Goal: Task Accomplishment & Management: Complete application form

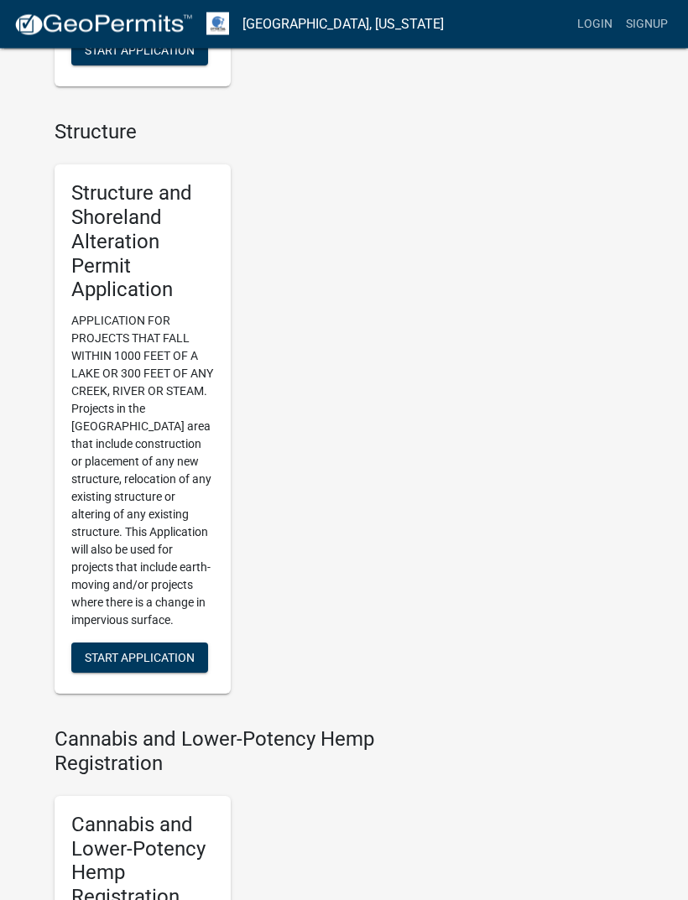
scroll to position [1490, 0]
click at [114, 651] on span "Start Application" at bounding box center [140, 657] width 110 height 13
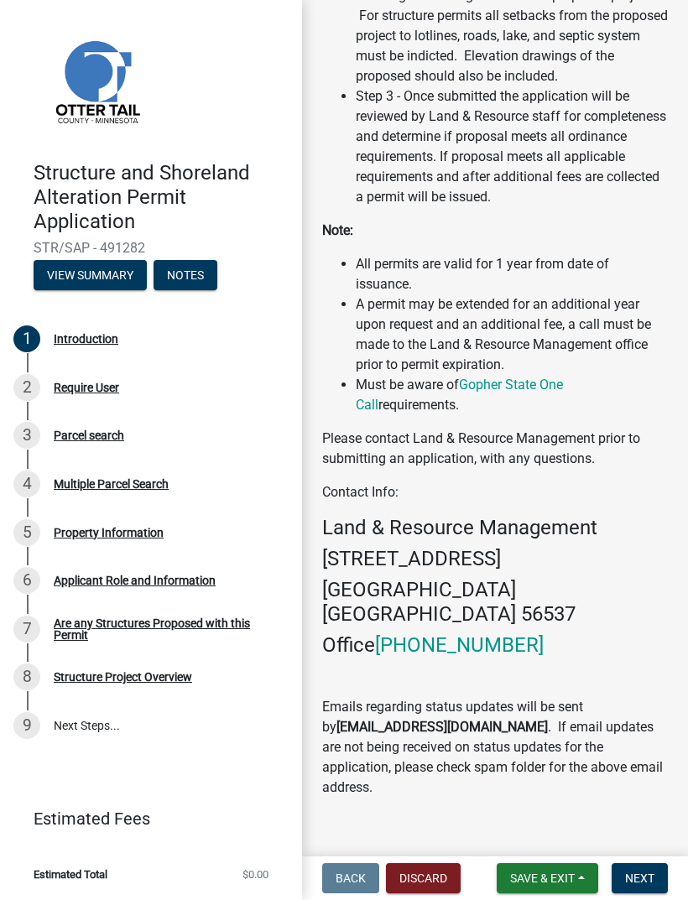
scroll to position [789, 0]
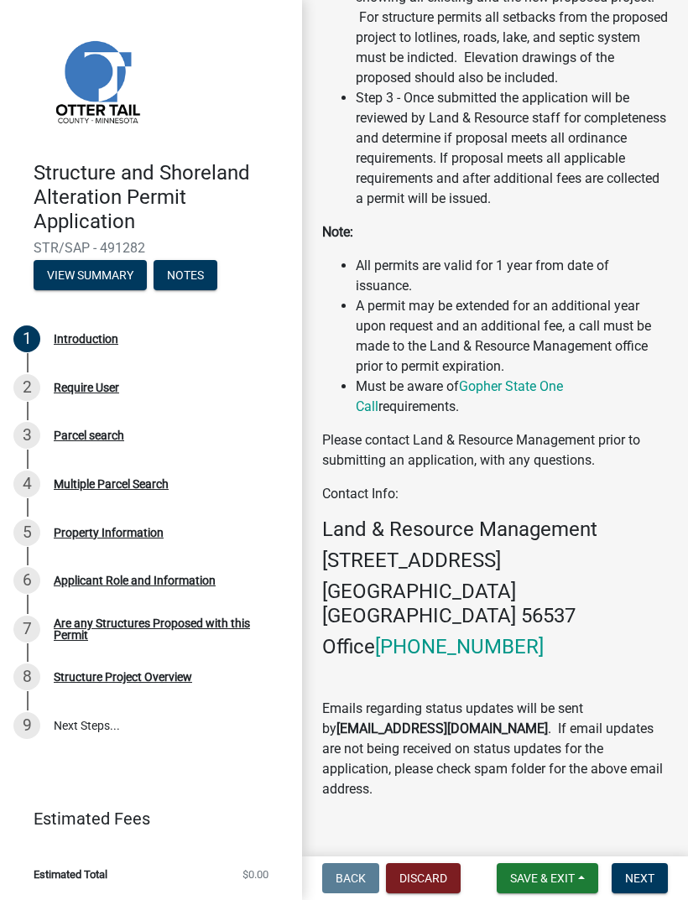
click at [648, 874] on span "Next" at bounding box center [639, 877] width 29 height 13
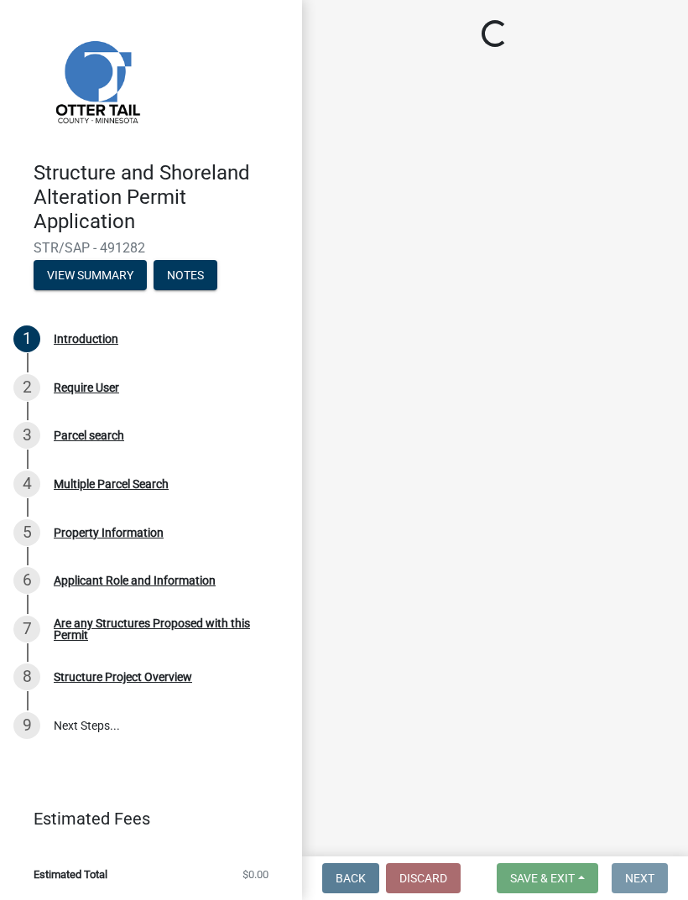
scroll to position [0, 0]
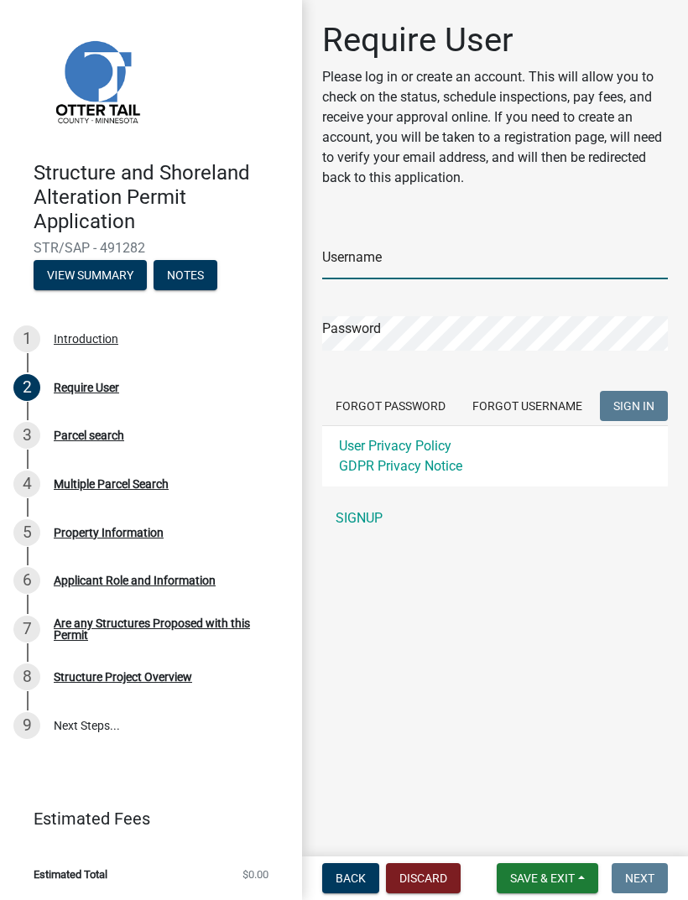
click at [473, 261] on input "Username" at bounding box center [495, 262] width 346 height 34
type input "[PERSON_NAME]"
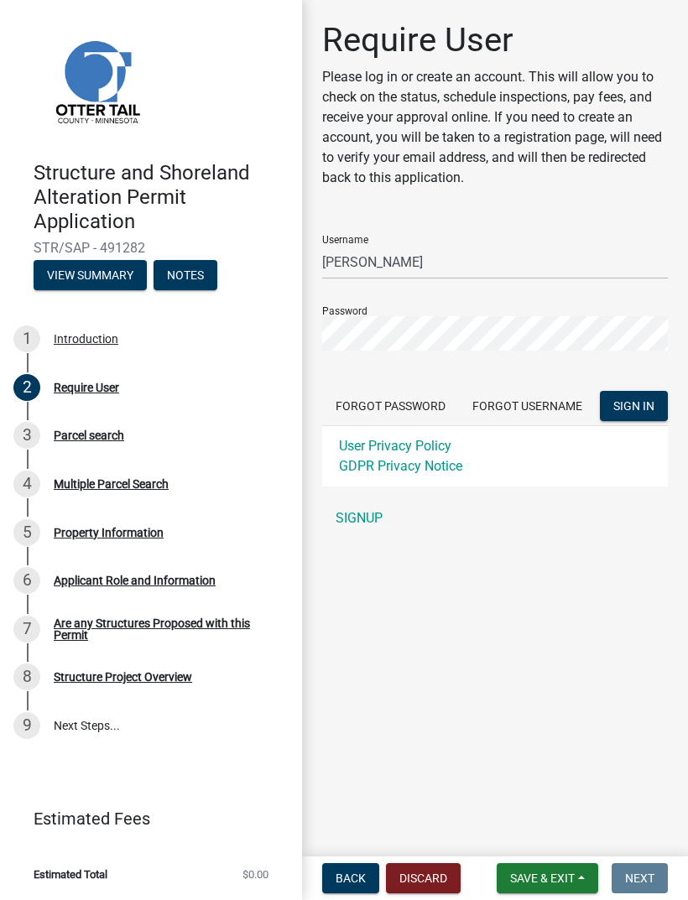
click at [633, 406] on button "SIGN IN" at bounding box center [634, 406] width 68 height 30
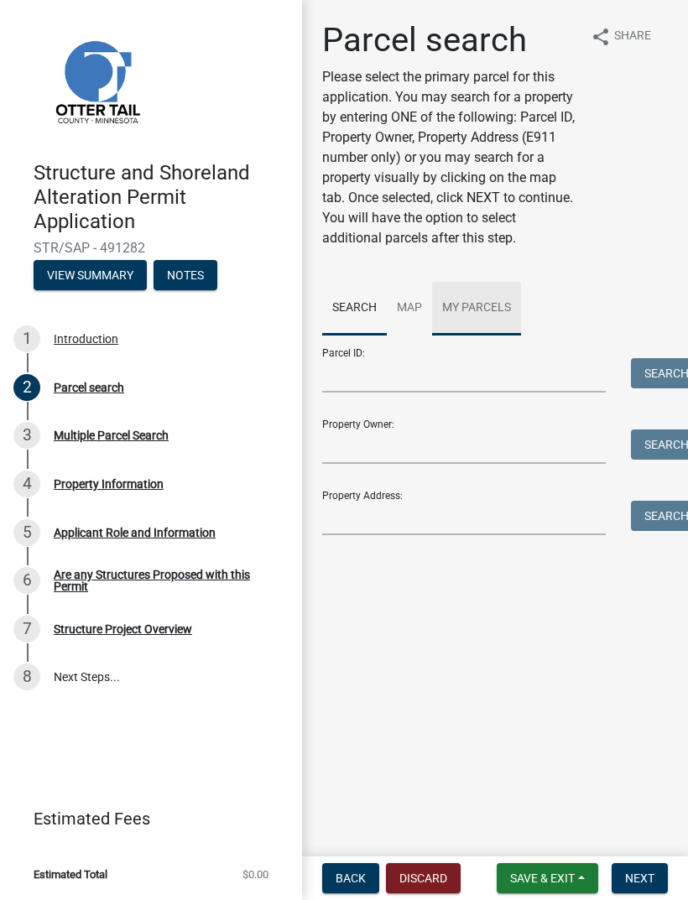
click at [481, 309] on link "My Parcels" at bounding box center [476, 309] width 89 height 54
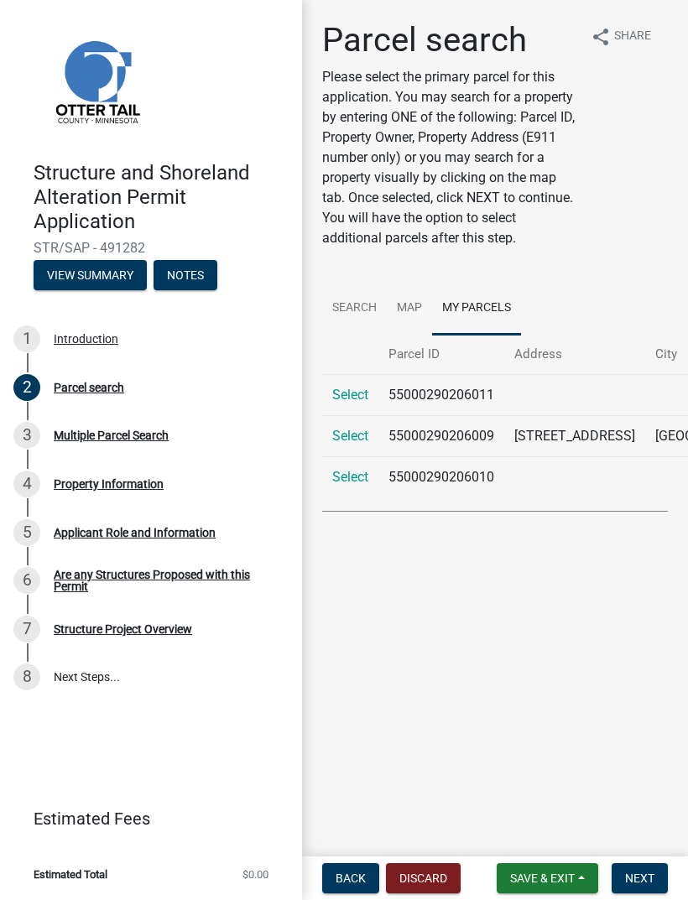
click at [355, 403] on link "Select" at bounding box center [350, 395] width 36 height 16
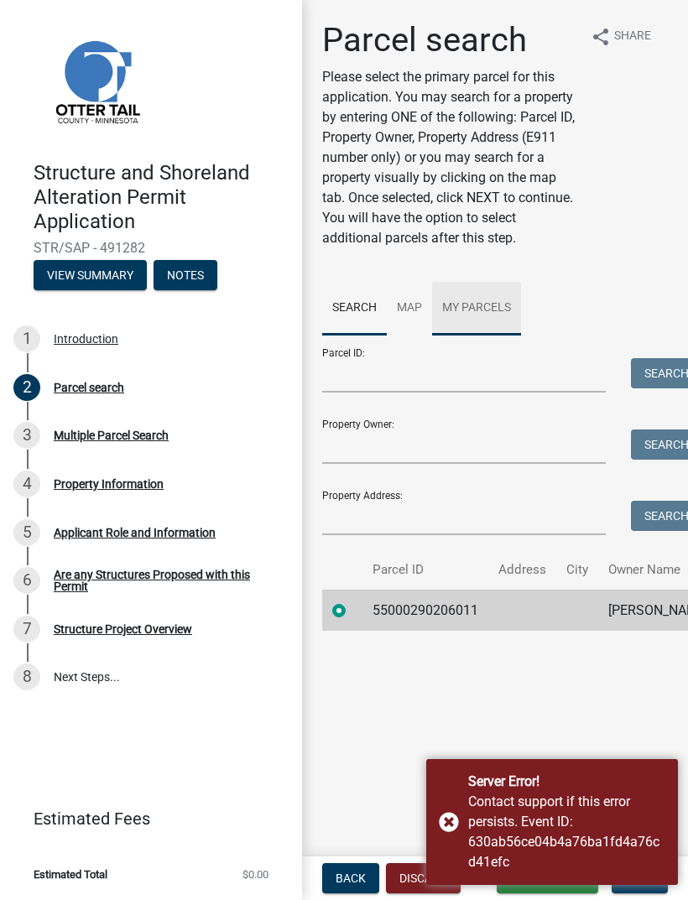
click at [497, 304] on link "My Parcels" at bounding box center [476, 309] width 89 height 54
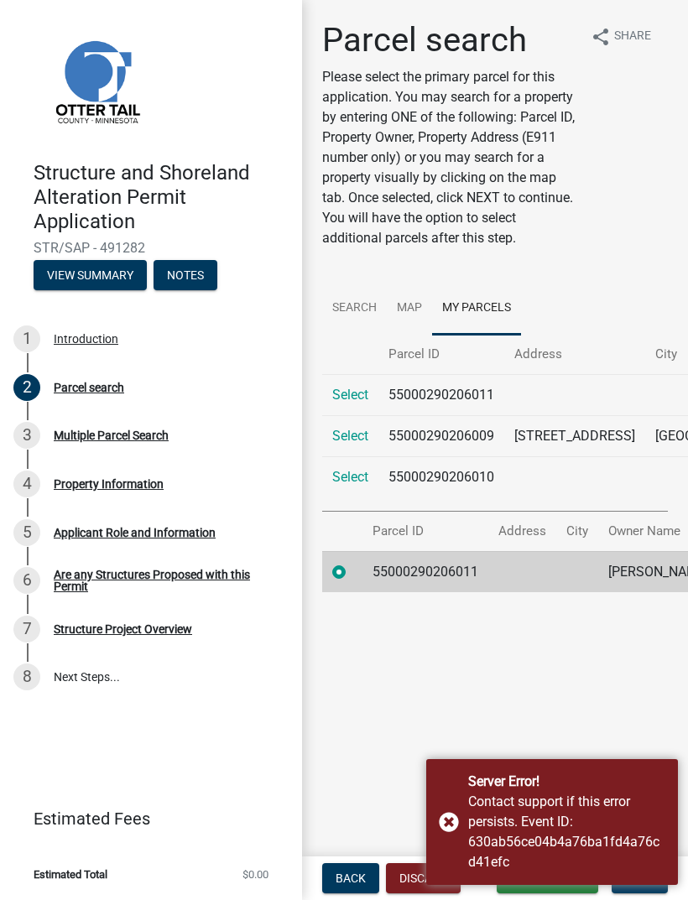
click at [350, 444] on link "Select" at bounding box center [350, 436] width 36 height 16
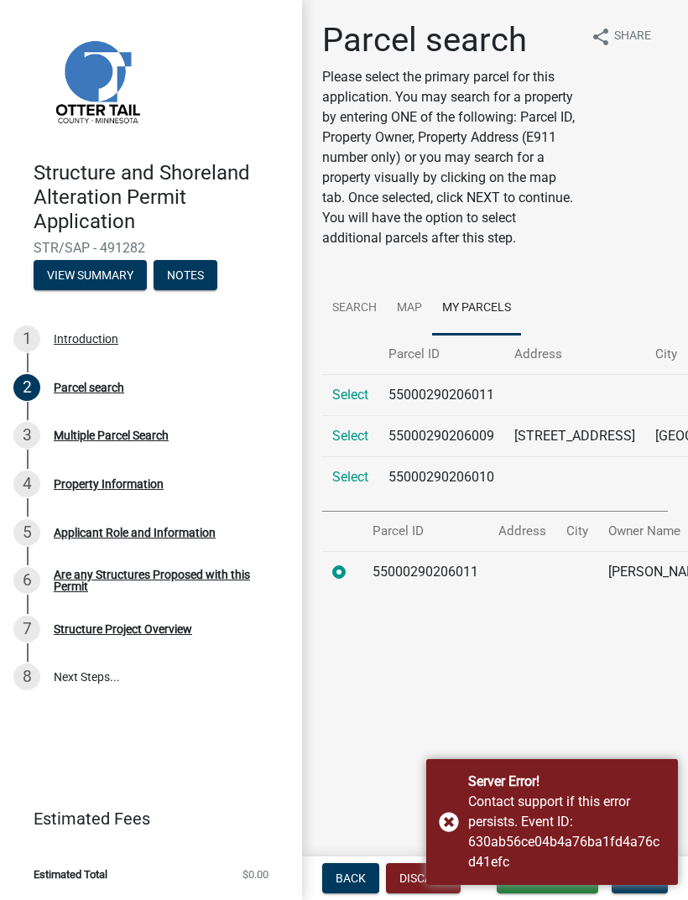
radio input "false"
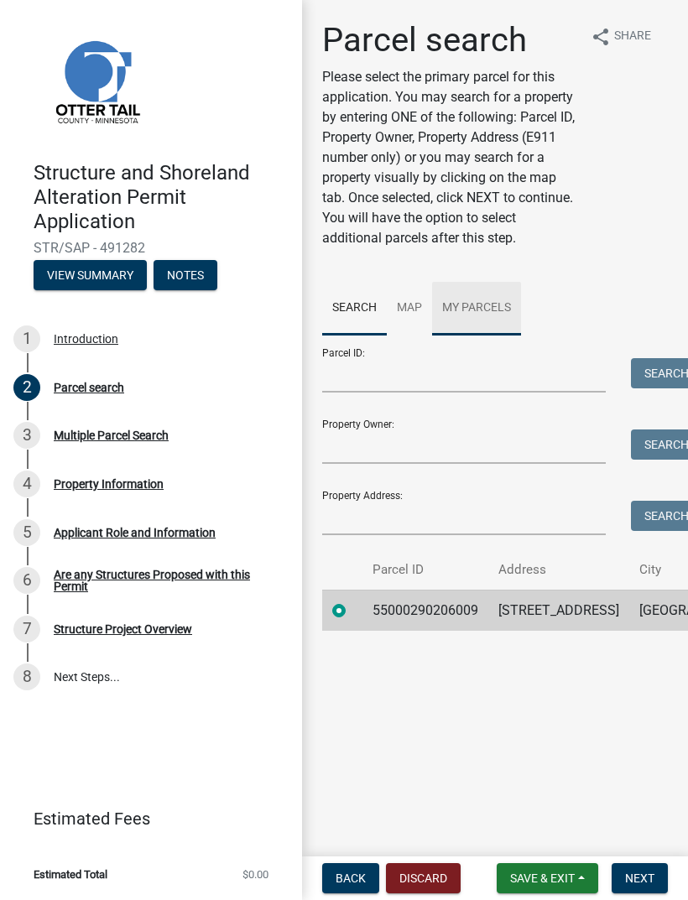
click at [477, 311] on link "My Parcels" at bounding box center [476, 309] width 89 height 54
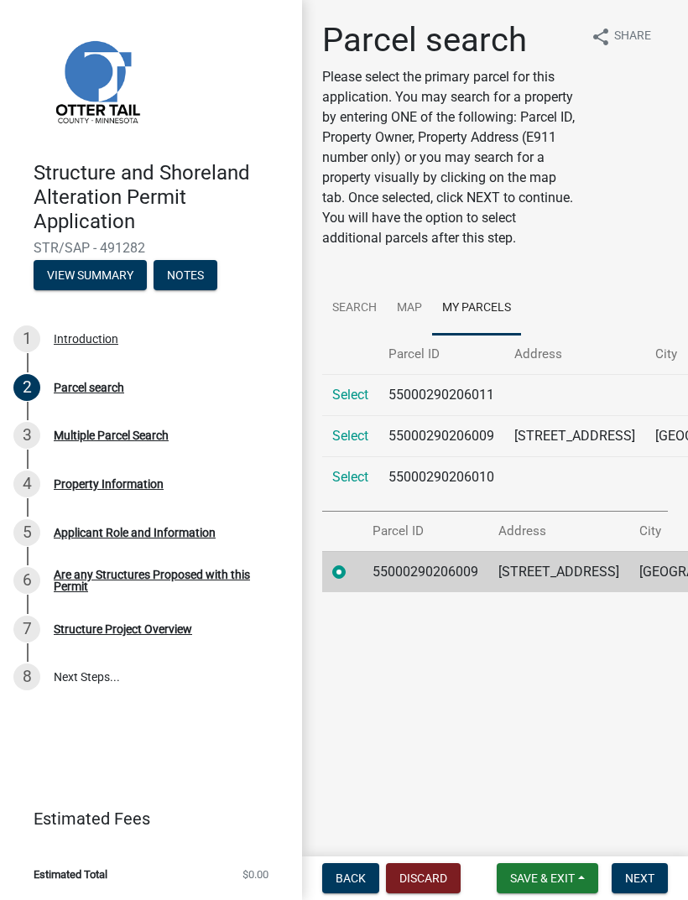
click at [341, 444] on link "Select" at bounding box center [350, 436] width 36 height 16
radio input "false"
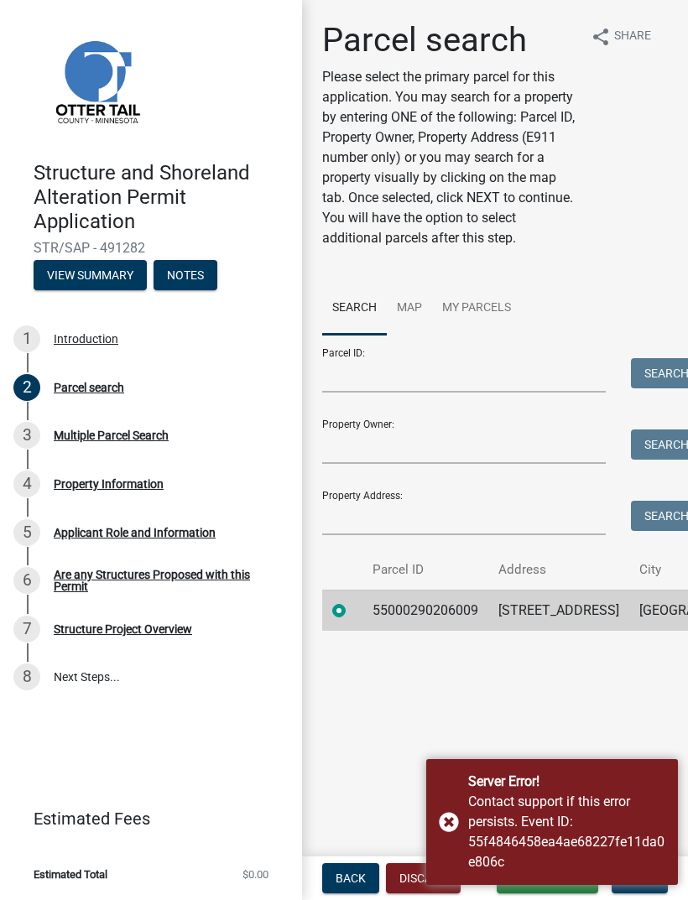
click at [448, 829] on div "Server Error! Contact support if this error persists. Event ID: 55f4846458ea4ae…" at bounding box center [552, 822] width 252 height 126
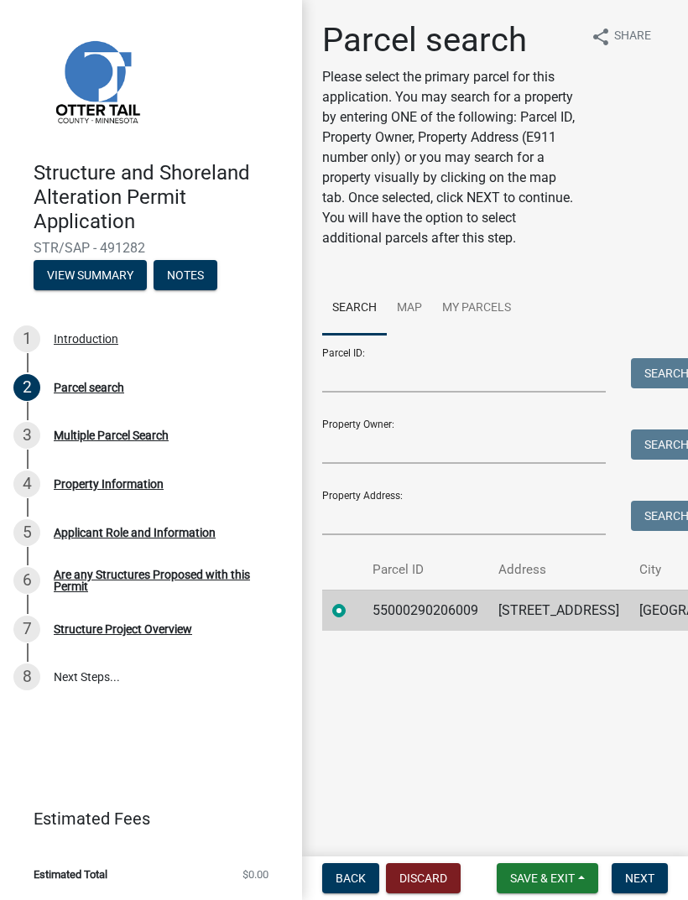
click at [647, 873] on span "Next" at bounding box center [639, 877] width 29 height 13
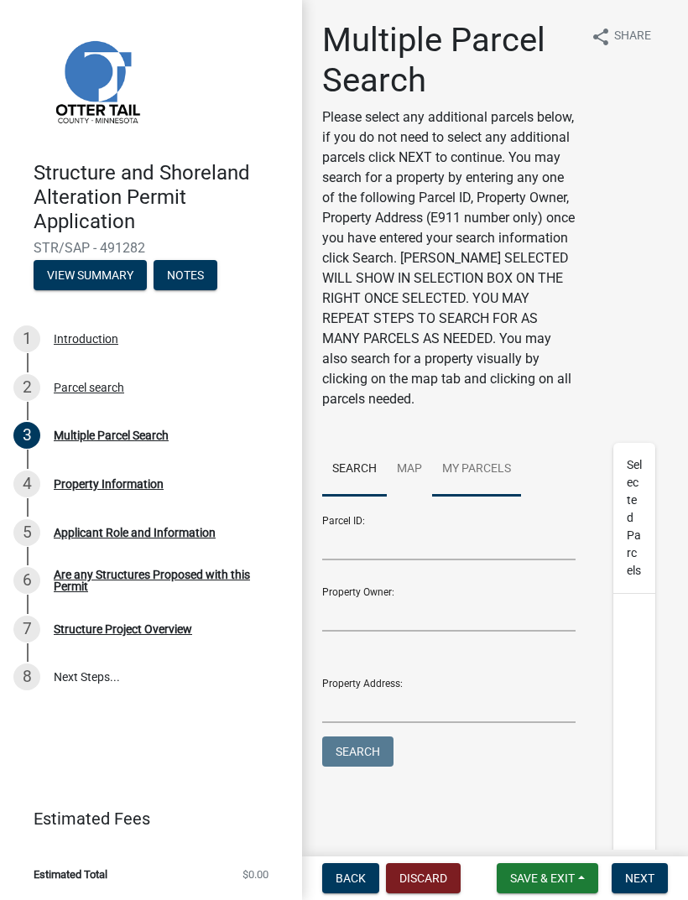
click at [474, 471] on link "My Parcels" at bounding box center [476, 470] width 89 height 54
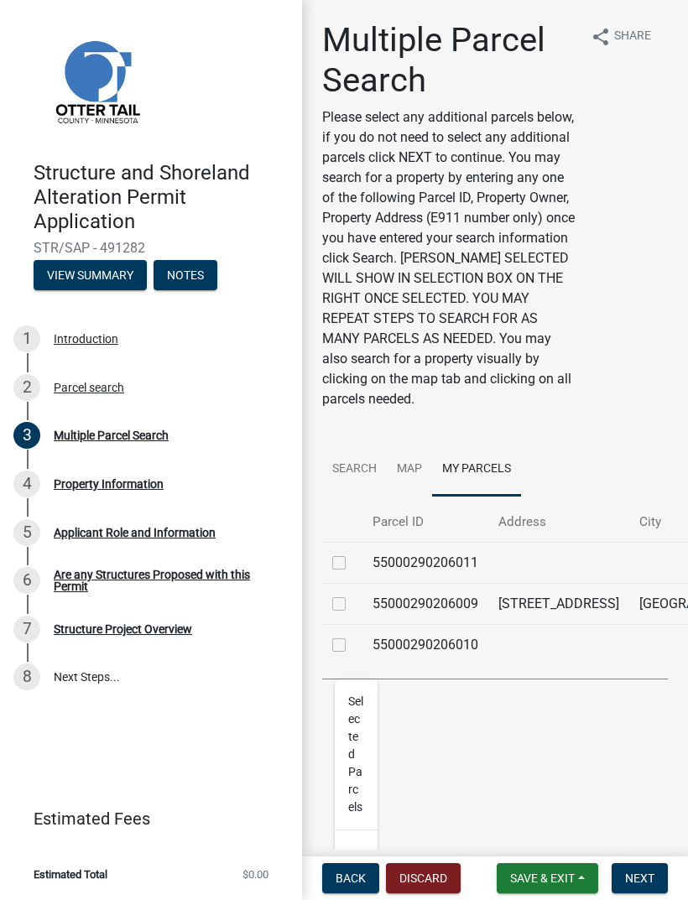
click at [352, 635] on label at bounding box center [352, 635] width 0 height 0
click at [352, 646] on input "checkbox" at bounding box center [357, 640] width 11 height 11
checkbox input "true"
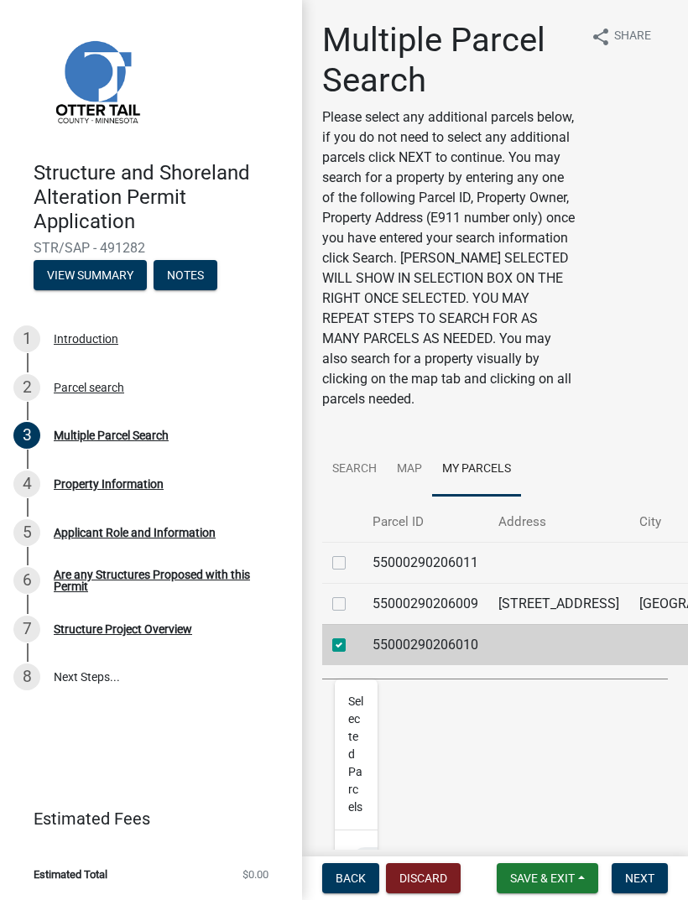
click at [352, 553] on label at bounding box center [352, 553] width 0 height 0
click at [352, 564] on input "checkbox" at bounding box center [357, 558] width 11 height 11
checkbox input "true"
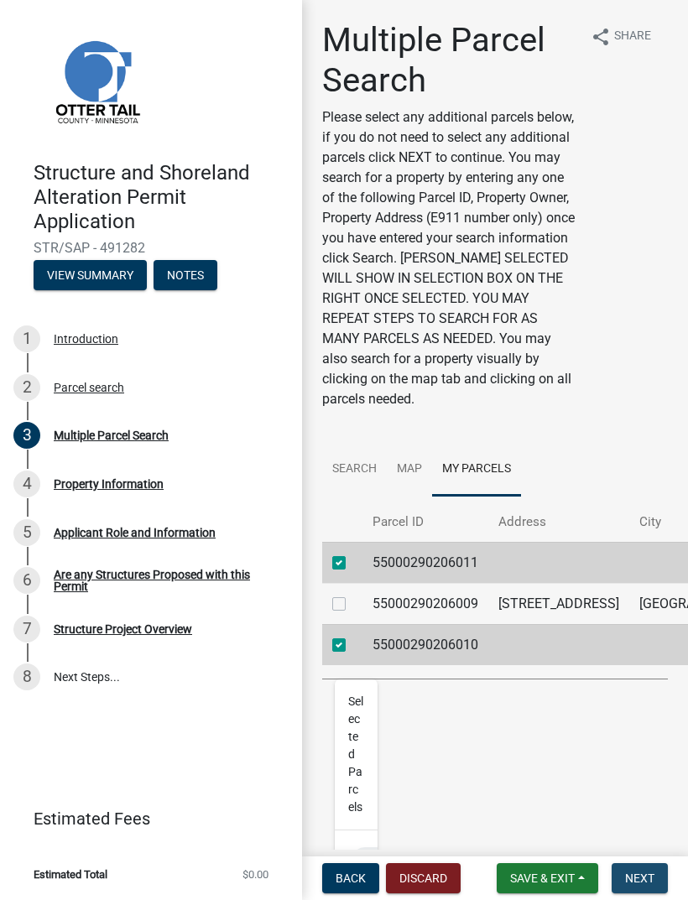
click at [646, 872] on span "Next" at bounding box center [639, 877] width 29 height 13
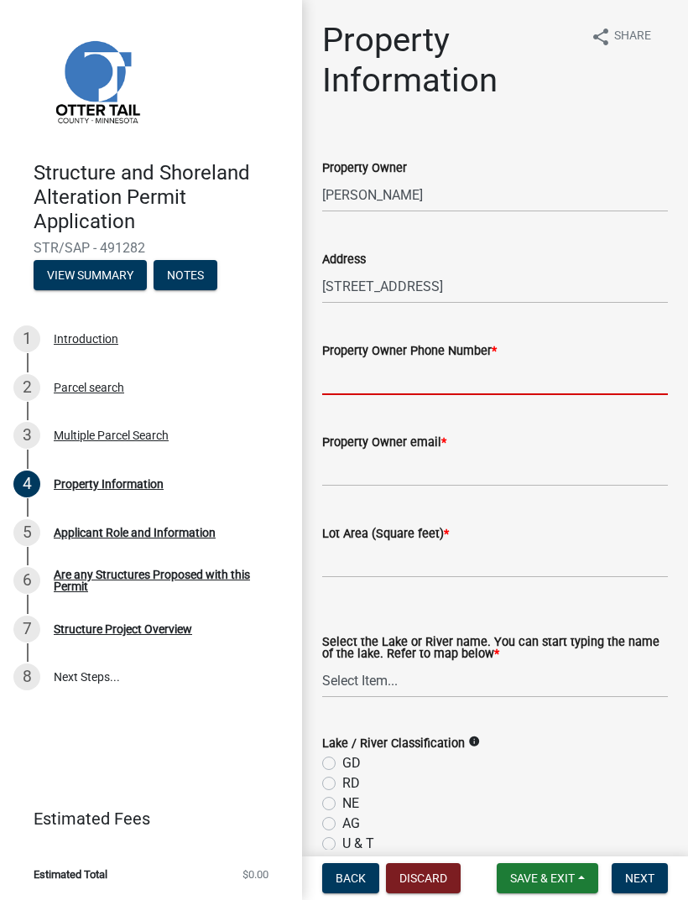
click at [510, 375] on input "Property Owner Phone Number *" at bounding box center [495, 378] width 346 height 34
click at [512, 383] on input "2188500675" at bounding box center [495, 378] width 346 height 34
type input "2188500675"
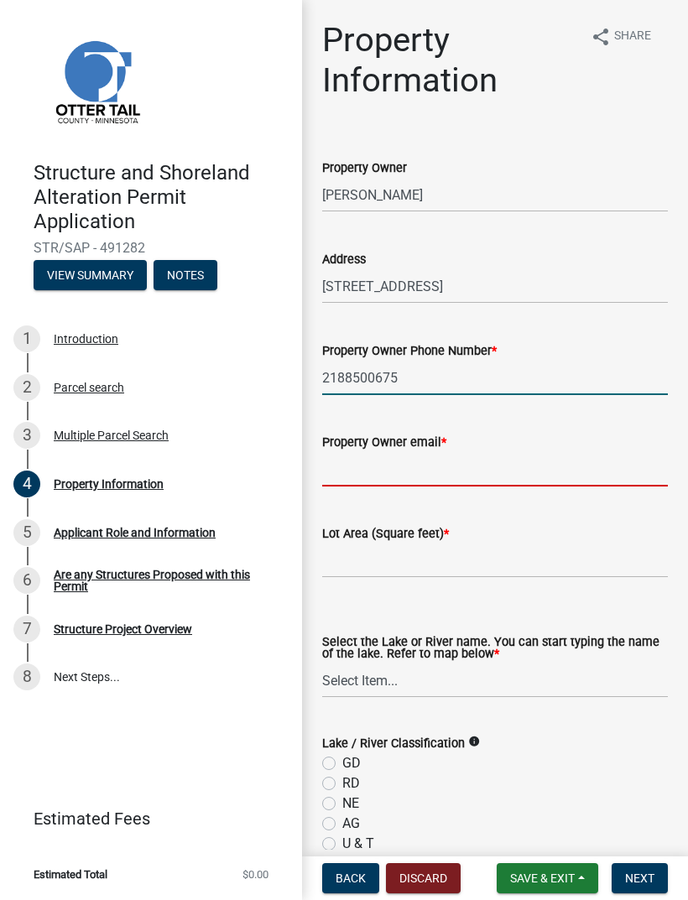
click at [476, 469] on input "Property Owner email *" at bounding box center [495, 469] width 346 height 34
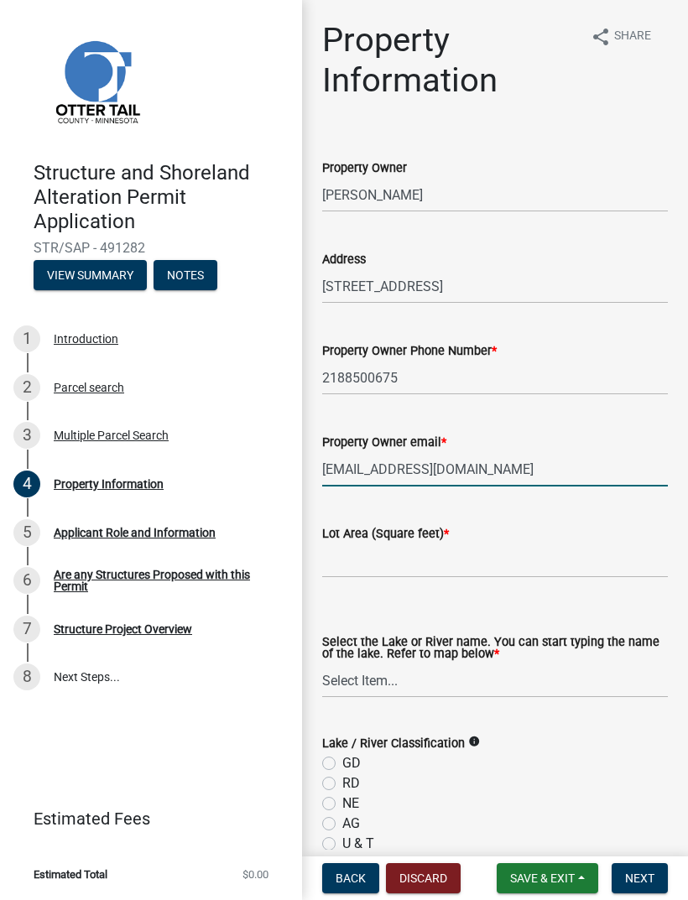
type input "[EMAIL_ADDRESS][DOMAIN_NAME]"
click at [540, 554] on input "text" at bounding box center [495, 560] width 346 height 34
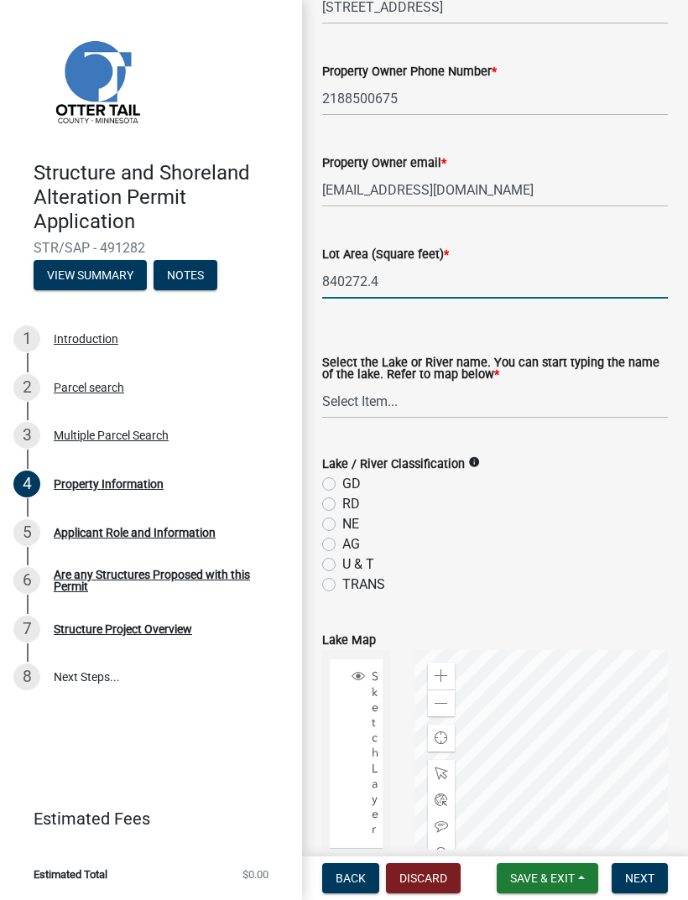
scroll to position [280, 0]
type input "840272.4"
click at [533, 398] on select "Select Item... None [PERSON_NAME] 56-031 [PERSON_NAME] 56-118 [PERSON_NAME] 56-…" at bounding box center [495, 400] width 346 height 34
select select "61c0719b-8d82-4d24-b708-7ea1f7ba1456"
click at [342, 524] on label "NE" at bounding box center [350, 523] width 17 height 20
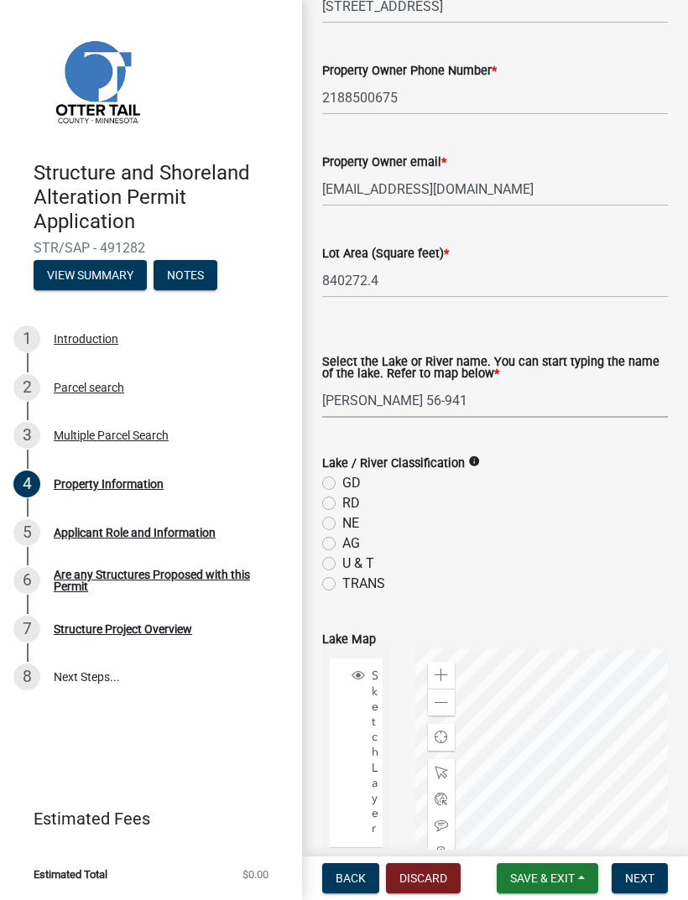
click at [342, 524] on input "NE" at bounding box center [347, 518] width 11 height 11
radio input "true"
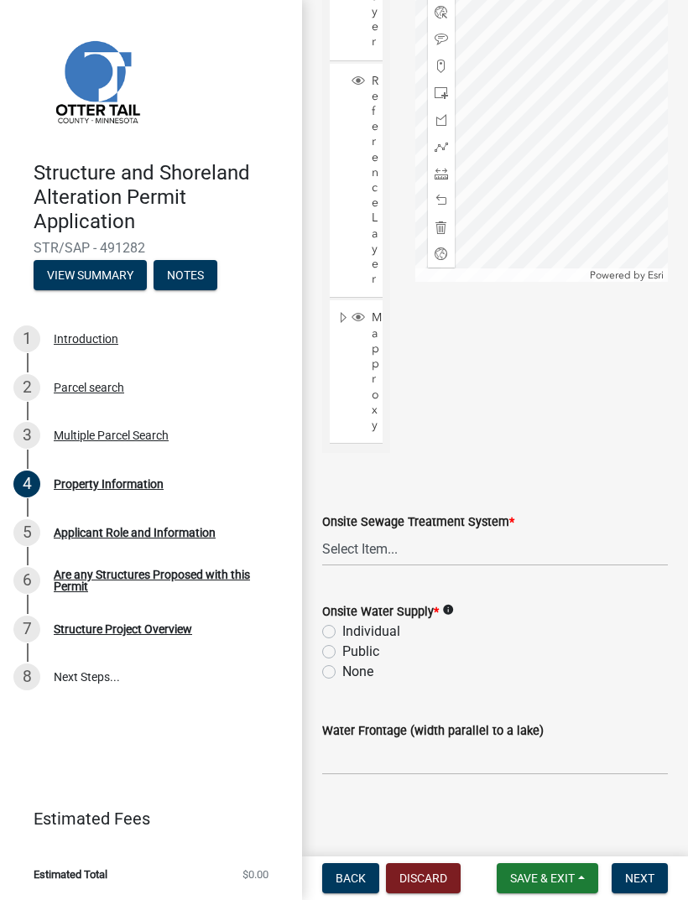
scroll to position [1066, 0]
click at [342, 627] on label "Individual" at bounding box center [371, 632] width 58 height 20
click at [342, 627] on input "Individual" at bounding box center [347, 627] width 11 height 11
radio input "true"
click at [498, 757] on input "Water Frontage (width parallel to a lake)" at bounding box center [495, 758] width 346 height 34
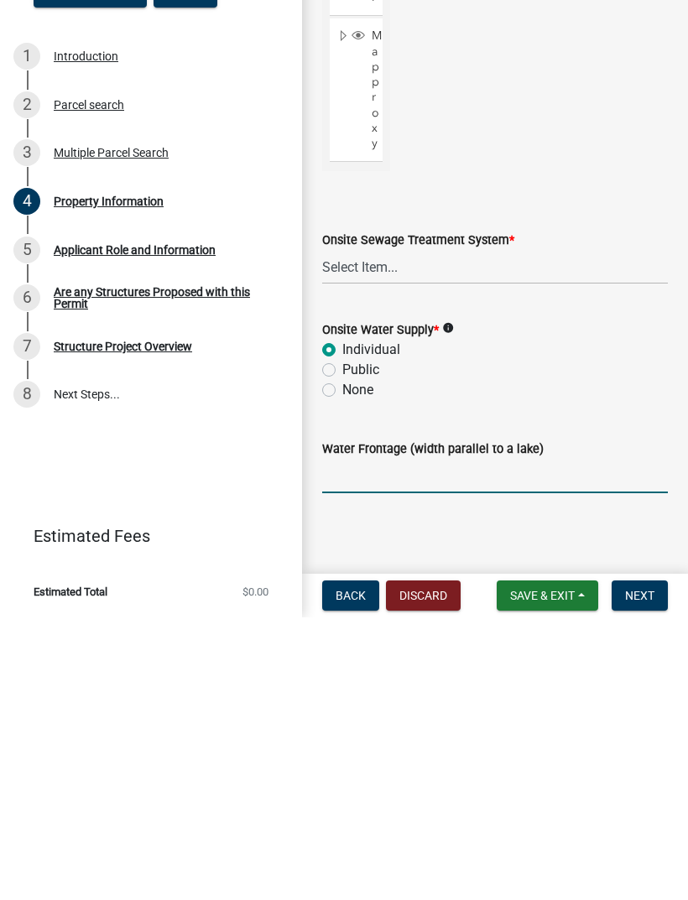
click at [558, 741] on input "Water Frontage (width parallel to a lake)" at bounding box center [495, 758] width 346 height 34
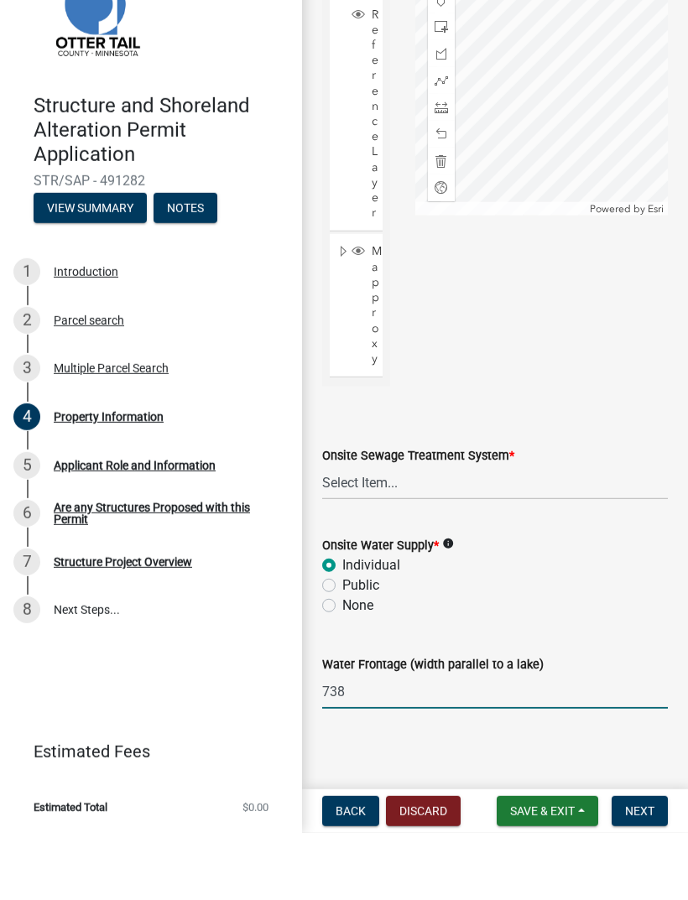
click at [651, 871] on span "Next" at bounding box center [639, 877] width 29 height 13
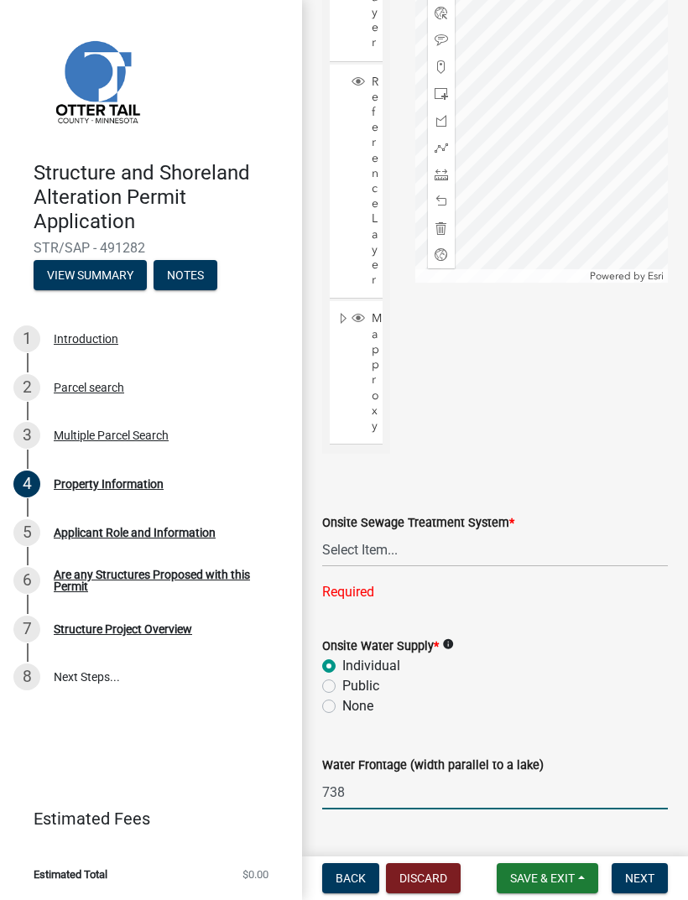
click at [396, 797] on input "738" at bounding box center [495, 792] width 346 height 34
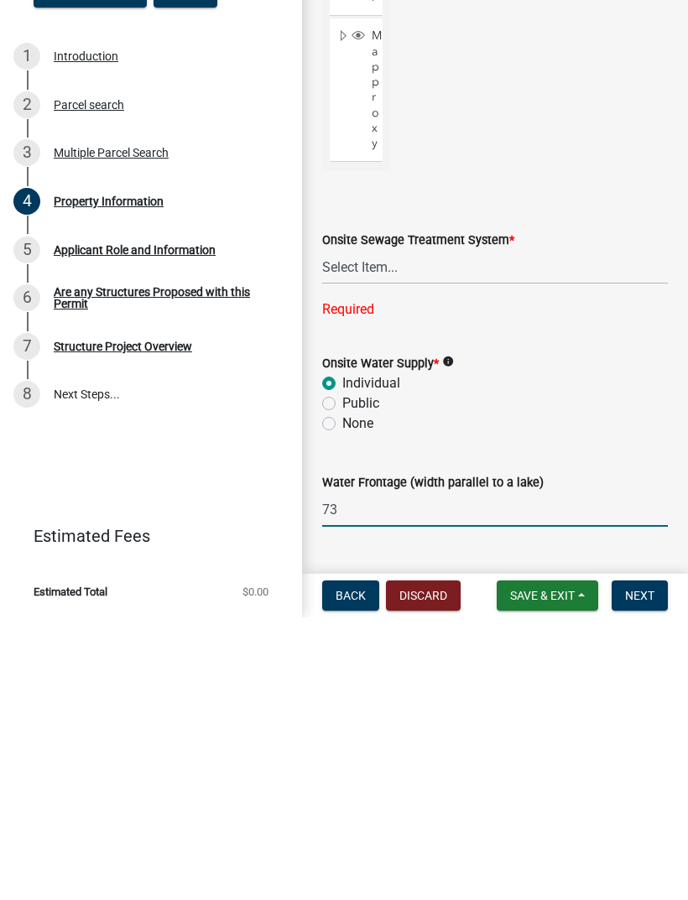
type input "7"
type input "600"
click at [639, 871] on span "Next" at bounding box center [639, 877] width 29 height 13
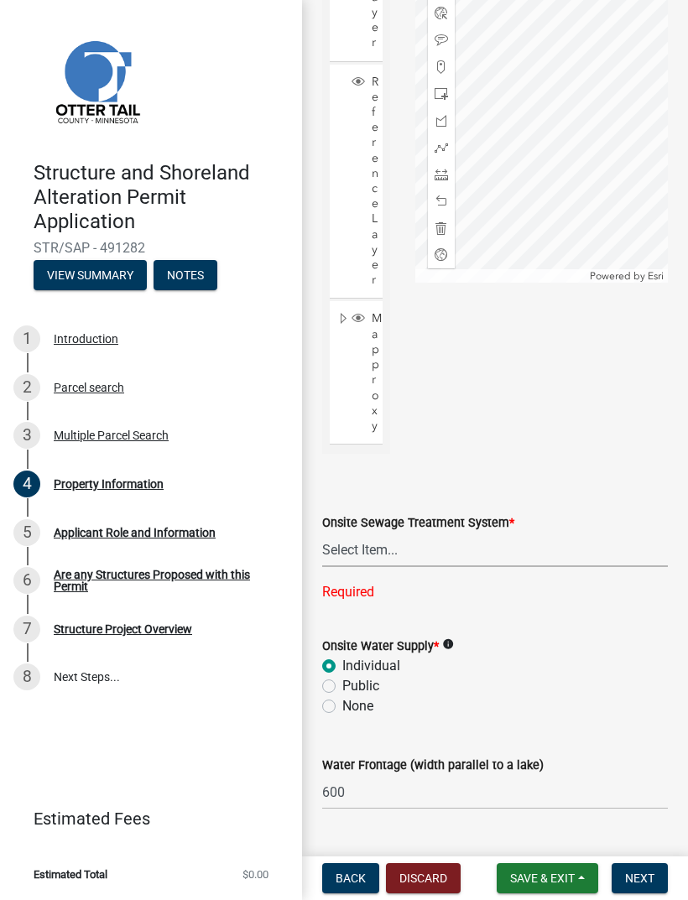
click at [483, 543] on select "Select Item... L&R Certificate of Compliance within 5yrs Compliance Inspection …" at bounding box center [495, 550] width 346 height 34
select select "9233bc03-43b7-4bc3-a622-0f4482adc204"
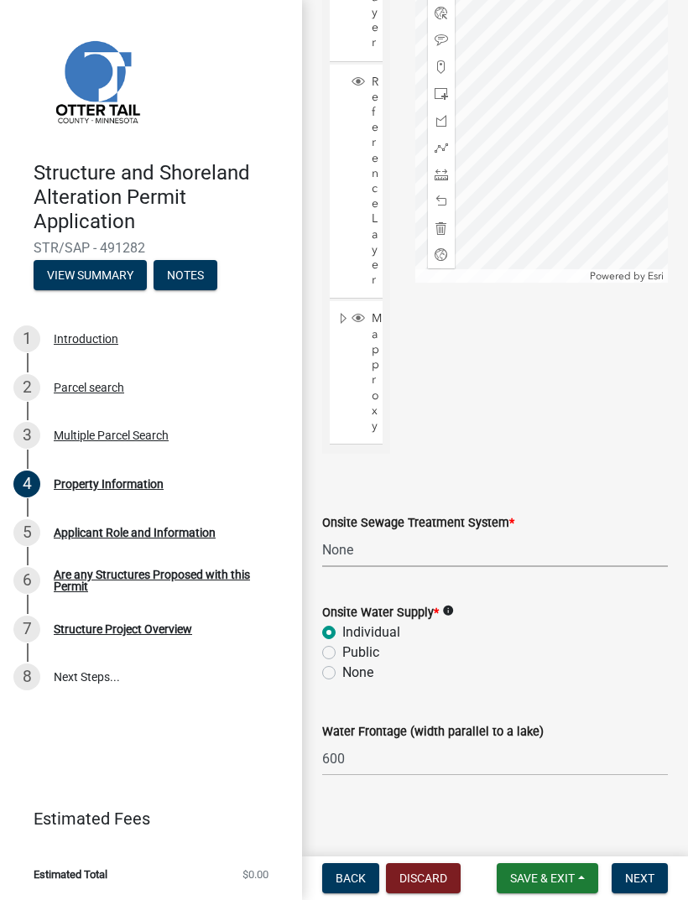
click at [550, 537] on select "Select Item... L&R Certificate of Compliance within 5yrs Compliance Inspection …" at bounding box center [495, 550] width 346 height 34
click at [645, 872] on span "Next" at bounding box center [639, 877] width 29 height 13
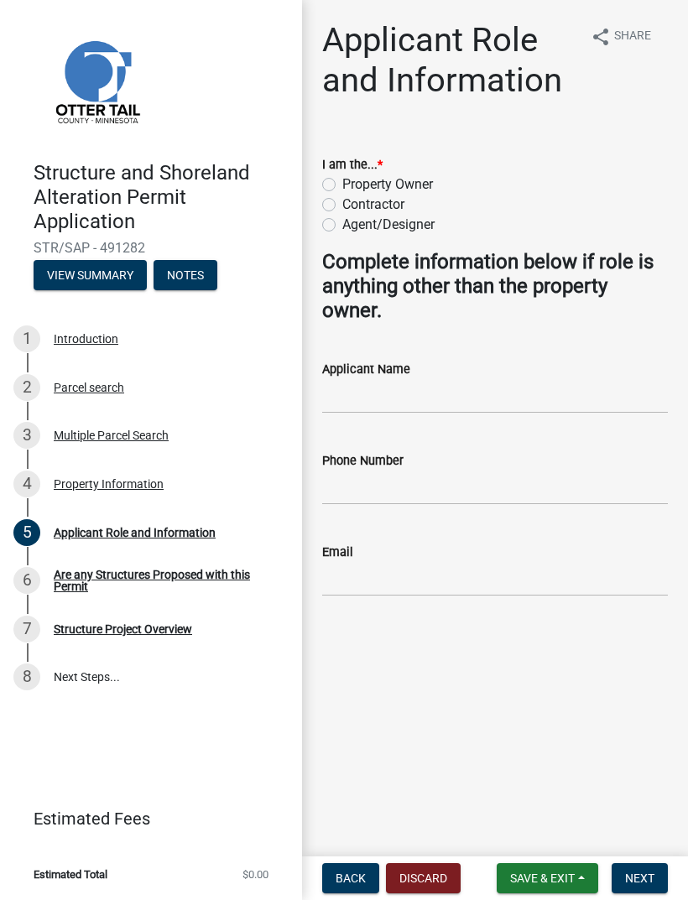
click at [342, 182] on label "Property Owner" at bounding box center [387, 184] width 91 height 20
click at [342, 182] on input "Property Owner" at bounding box center [347, 179] width 11 height 11
radio input "true"
click at [517, 400] on input "Applicant Name" at bounding box center [495, 396] width 346 height 34
type input "[PERSON_NAME]"
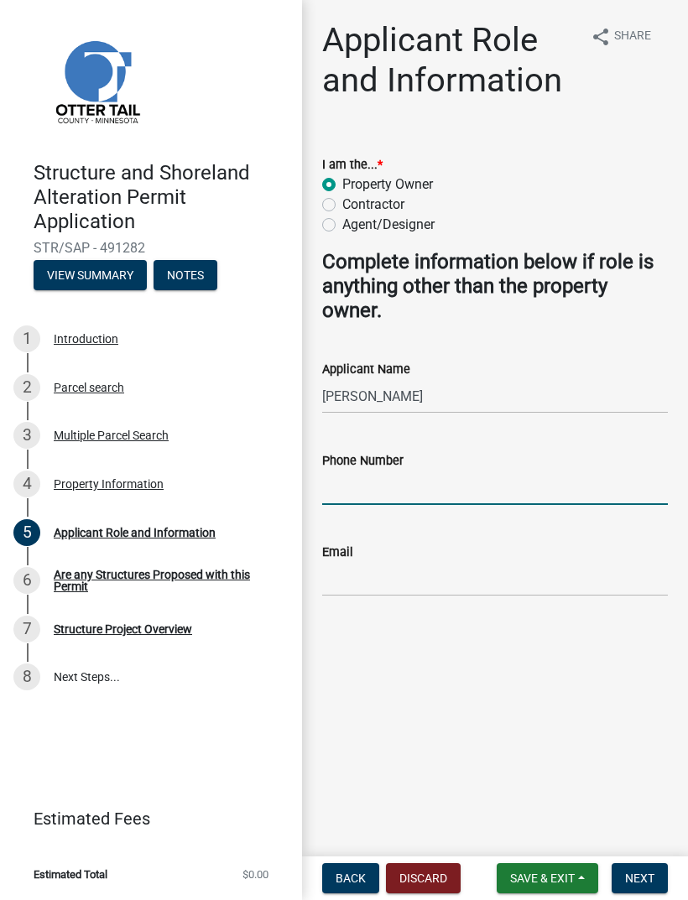
click at [449, 477] on input "Phone Number" at bounding box center [495, 488] width 346 height 34
type input "2188500675"
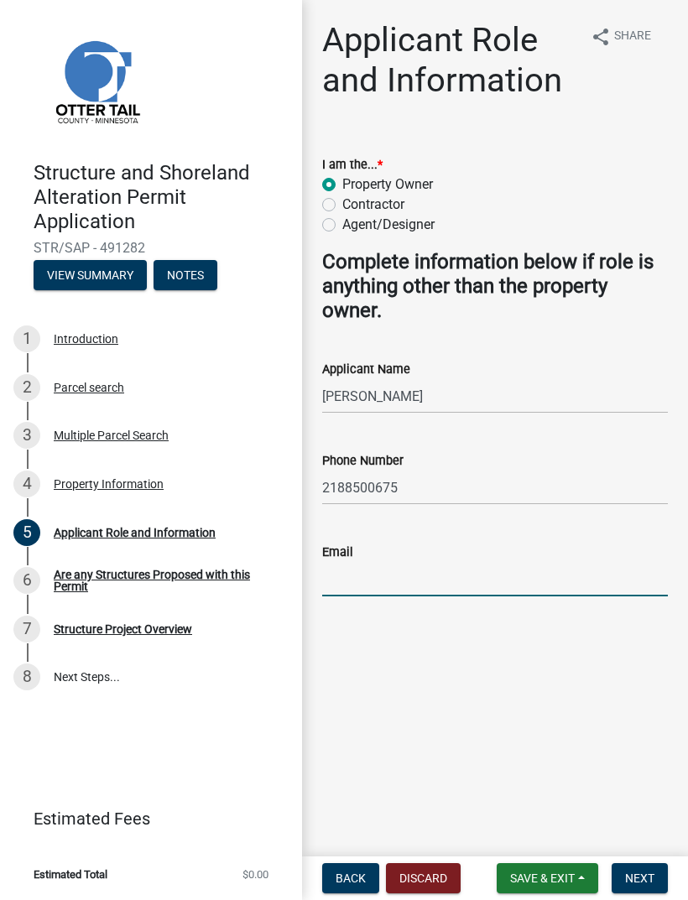
click at [426, 579] on input "Email" at bounding box center [495, 579] width 346 height 34
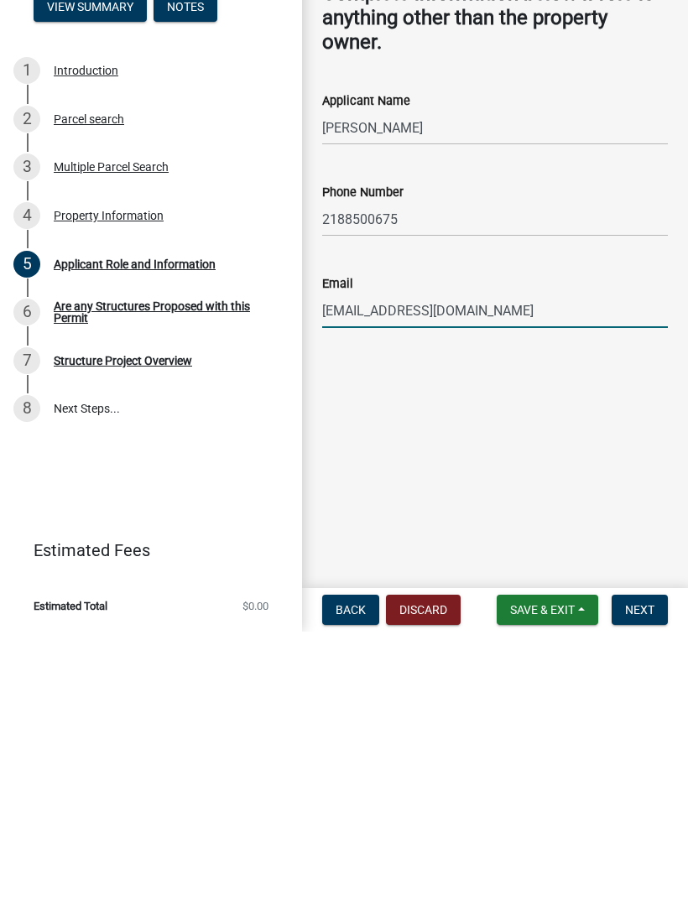
type input "[EMAIL_ADDRESS][DOMAIN_NAME]"
click at [553, 471] on input "2188500675" at bounding box center [495, 488] width 346 height 34
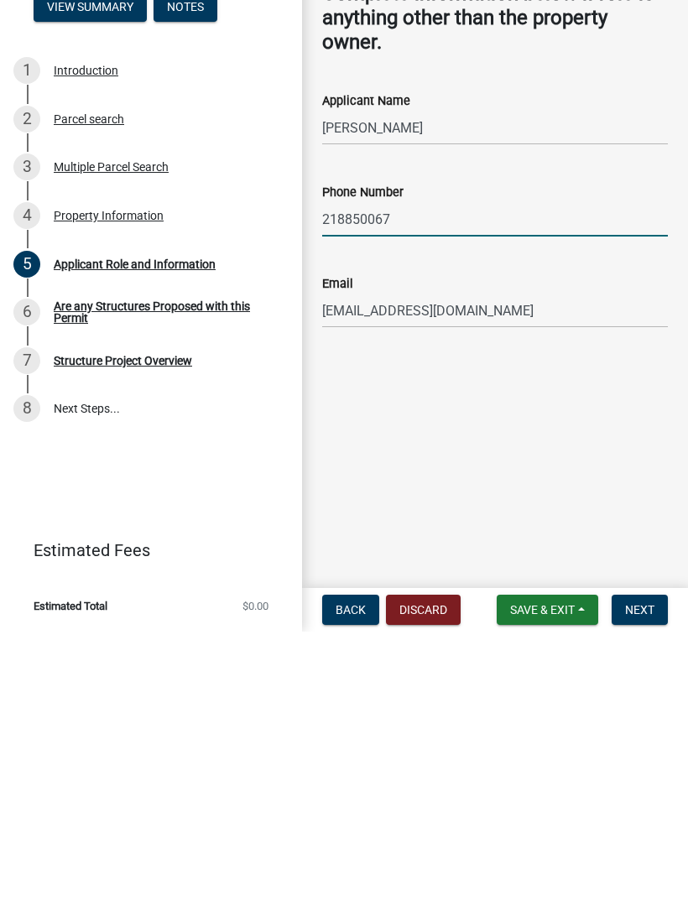
type input "2188500675"
click at [523, 379] on input "[PERSON_NAME]" at bounding box center [495, 396] width 346 height 34
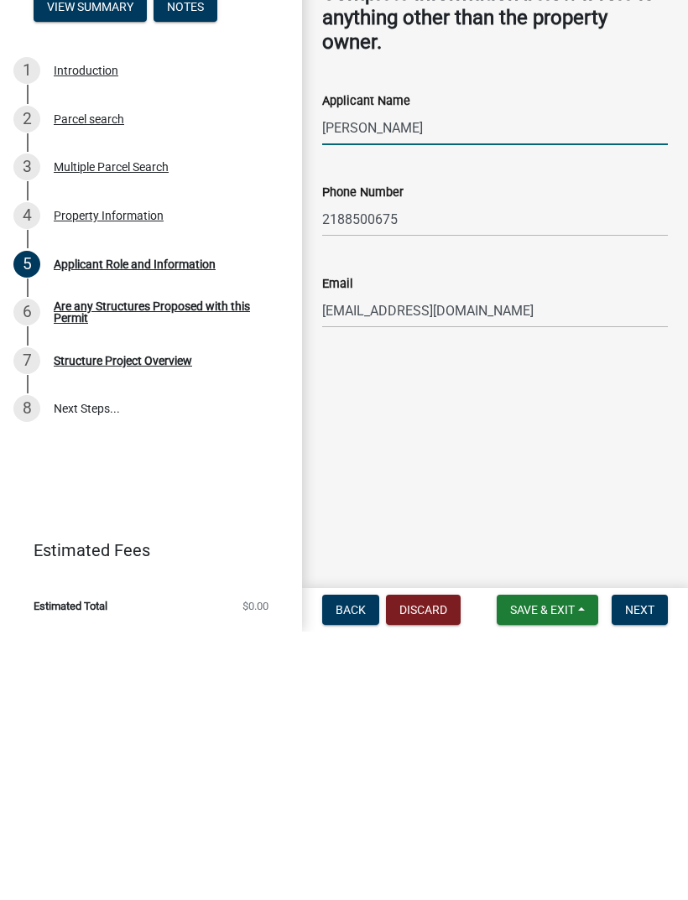
type input "[PERSON_NAME]"
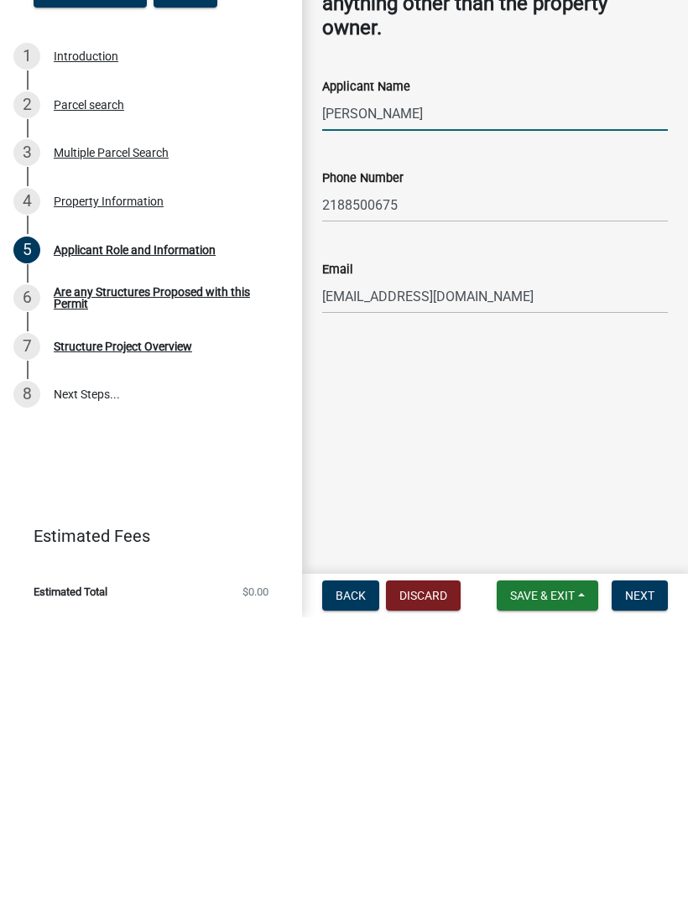
click at [647, 871] on span "Next" at bounding box center [639, 877] width 29 height 13
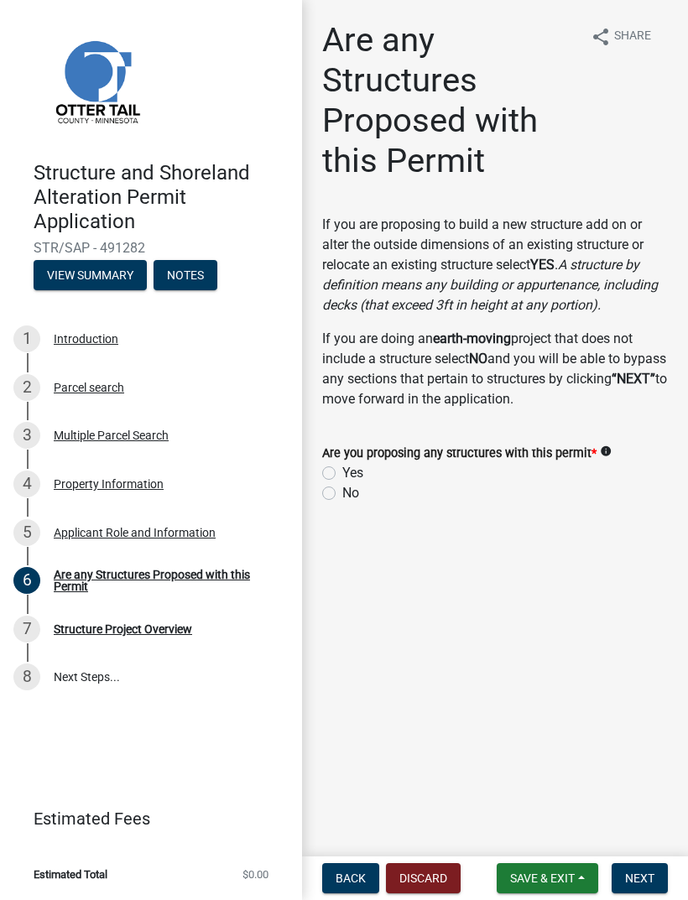
click at [342, 467] on label "Yes" at bounding box center [352, 473] width 21 height 20
click at [342, 467] on input "Yes" at bounding box center [347, 468] width 11 height 11
radio input "true"
click at [644, 876] on span "Next" at bounding box center [639, 877] width 29 height 13
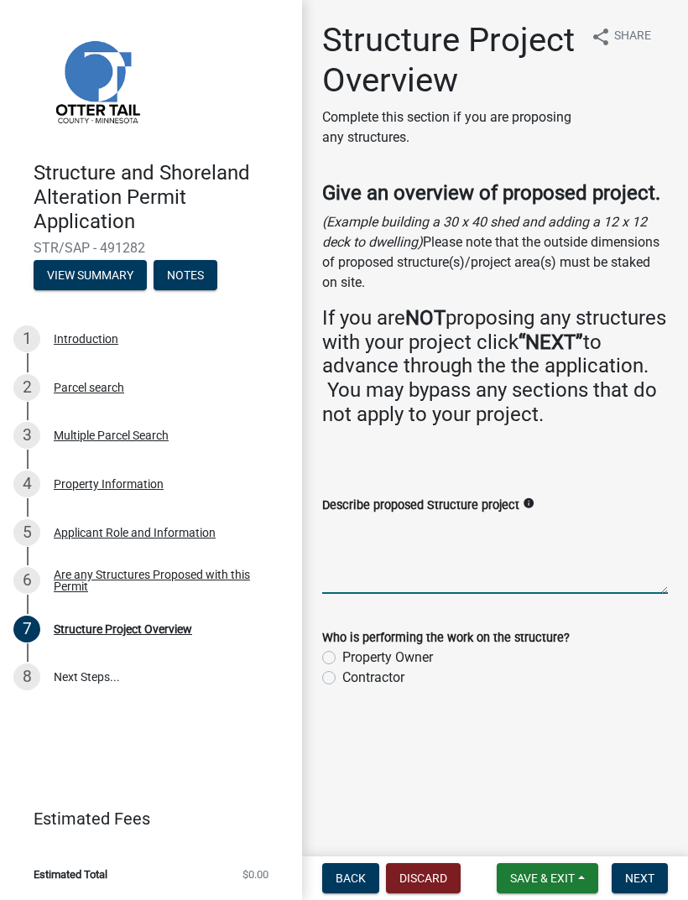
click at [502, 594] on textarea "Describe proposed Structure project" at bounding box center [495, 554] width 346 height 79
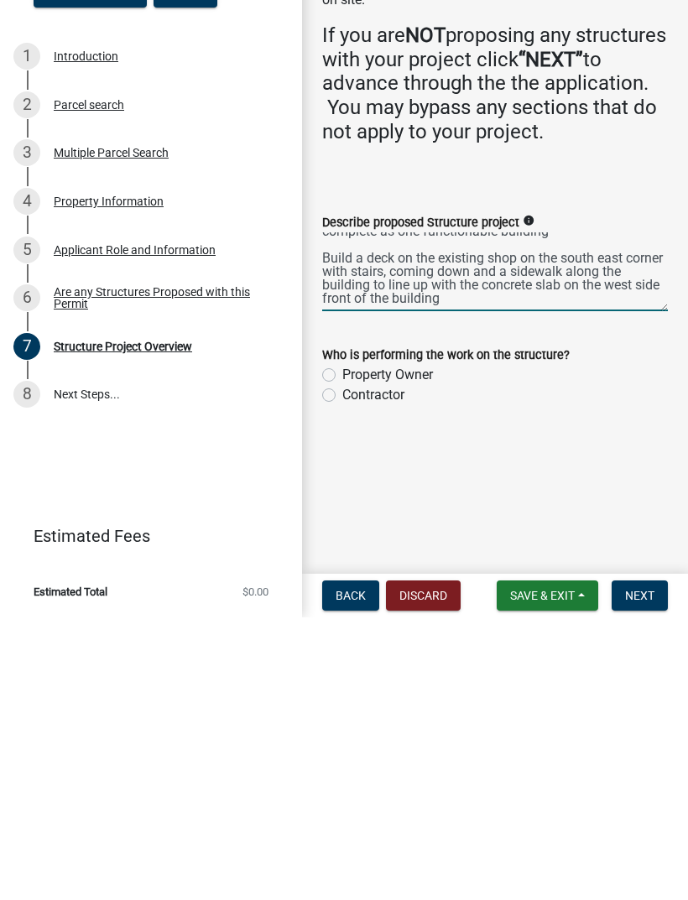
scroll to position [94, 0]
type textarea "Build a two-story addition on the east side of the existing house on the far we…"
click at [338, 648] on div "Property Owner" at bounding box center [495, 658] width 346 height 20
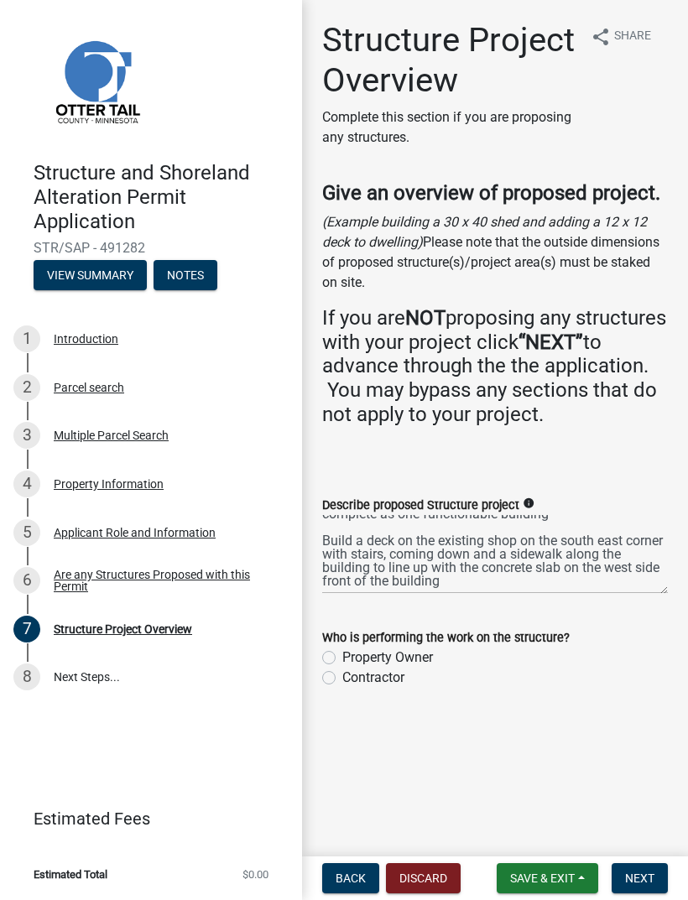
click at [342, 668] on label "Property Owner" at bounding box center [387, 658] width 91 height 20
click at [342, 658] on input "Property Owner" at bounding box center [347, 653] width 11 height 11
radio input "true"
click at [642, 882] on span "Next" at bounding box center [639, 877] width 29 height 13
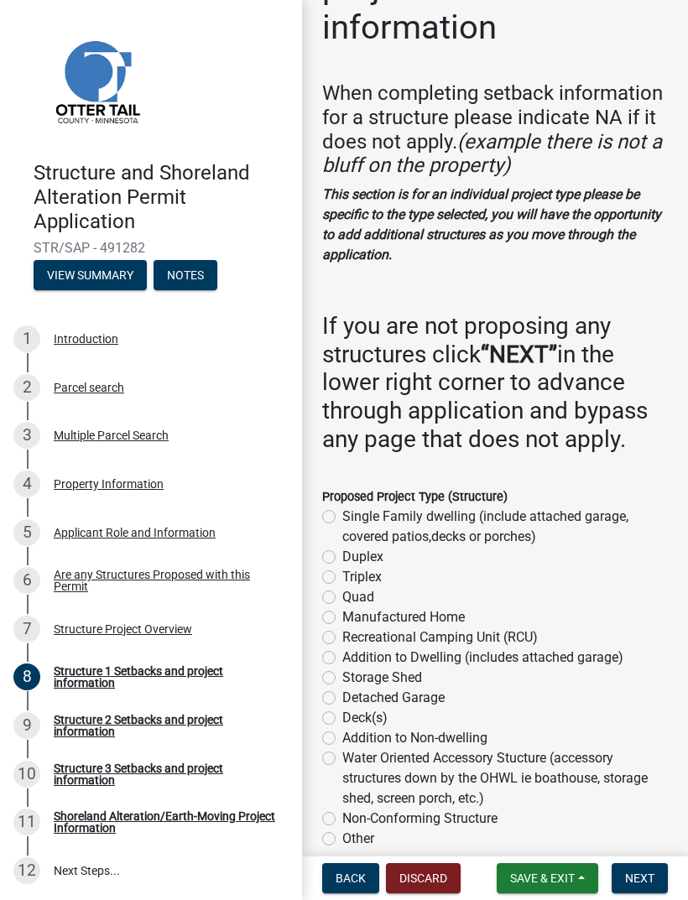
scroll to position [137, 0]
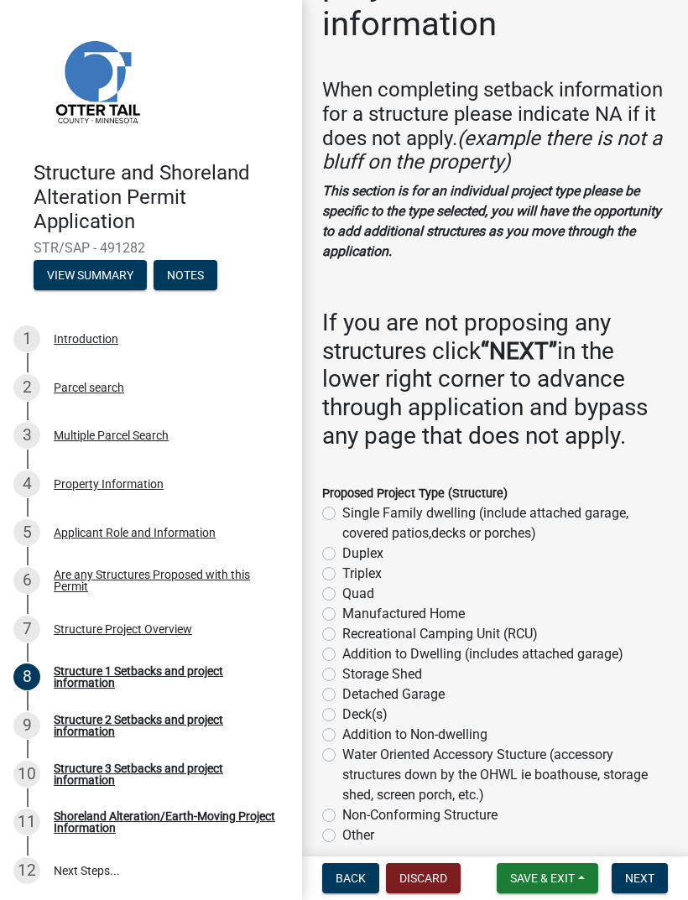
click at [342, 513] on label "Single Family dwelling (include attached garage, covered patios,decks or porche…" at bounding box center [504, 523] width 325 height 40
click at [342, 513] on input "Single Family dwelling (include attached garage, covered patios,decks or porche…" at bounding box center [347, 508] width 11 height 11
radio input "true"
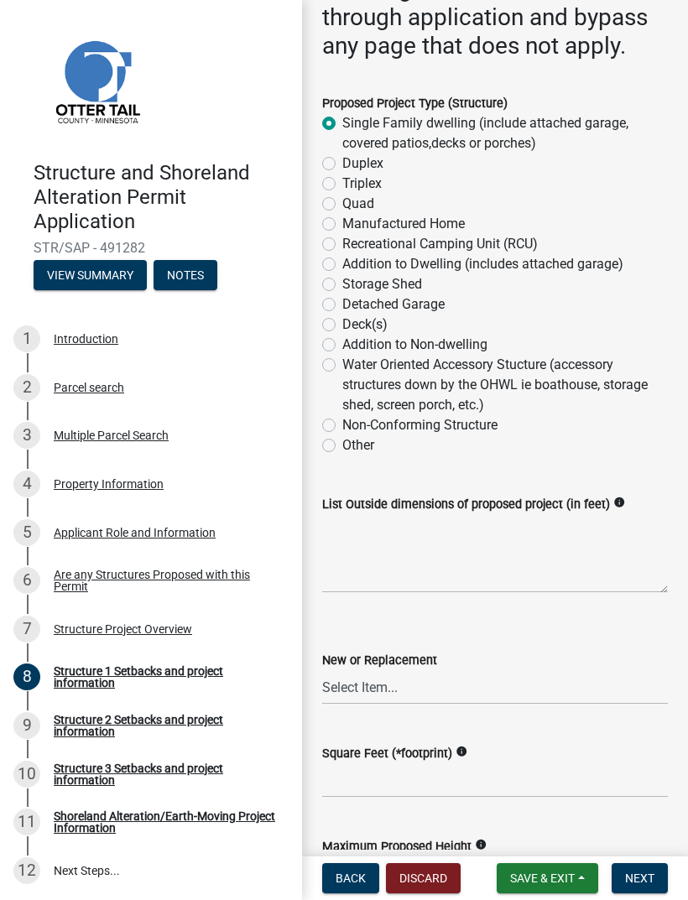
scroll to position [528, 0]
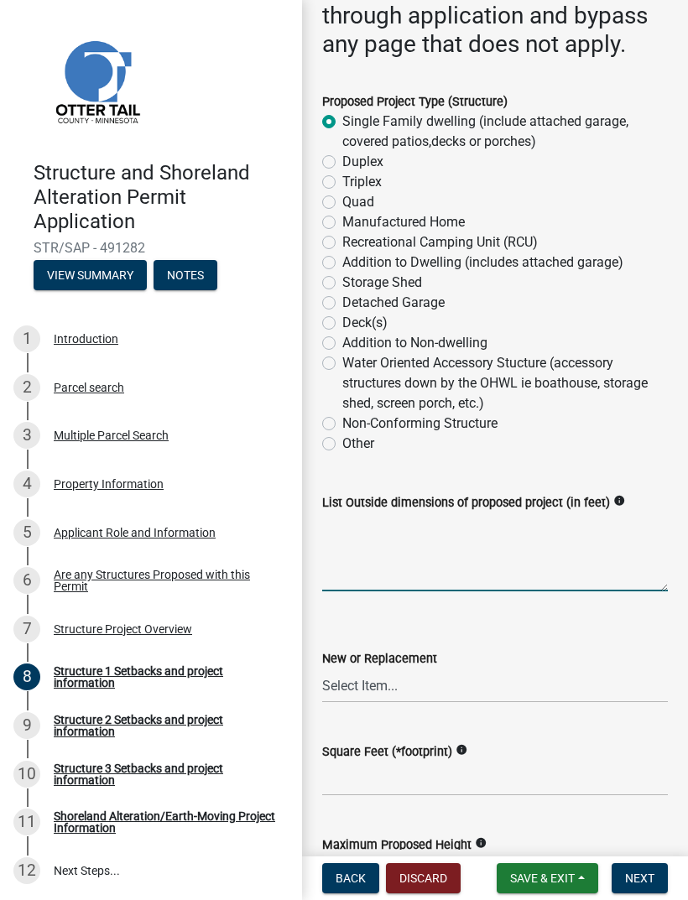
click at [494, 555] on textarea "List Outside dimensions of proposed project (in feet)" at bounding box center [495, 551] width 346 height 79
click at [581, 538] on textarea "The house addition, front porch, non-enclosed overhang will be 6‘ x 12‘, The ea…" at bounding box center [495, 551] width 346 height 79
click at [643, 542] on textarea "The house addition, front porch, non-enclosed overhang will be 6‘ x 12‘, The ea…" at bounding box center [495, 551] width 346 height 79
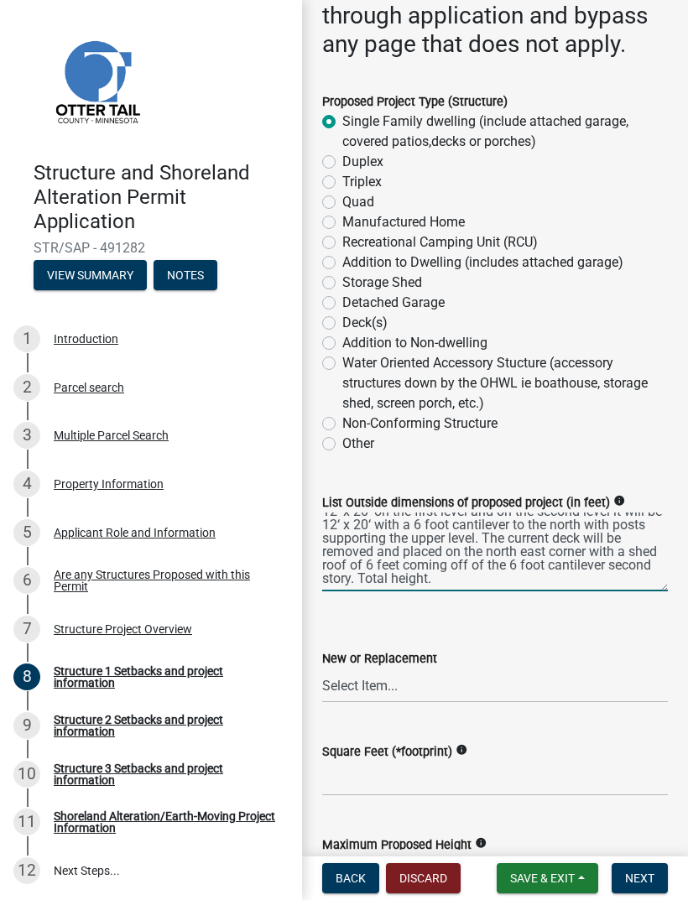
scroll to position [40, 0]
click at [469, 575] on textarea "The house addition, front porch, non-enclosed overhang will be 6‘ x 12‘, The ea…" at bounding box center [495, 551] width 346 height 79
click at [472, 575] on textarea "The house addition, front porch, non-enclosed overhang will be 6‘ x 12‘, The ea…" at bounding box center [495, 551] width 346 height 79
click at [476, 569] on textarea "The house addition, front porch, non-enclosed overhang will be 6‘ x 12‘, The ea…" at bounding box center [495, 551] width 346 height 79
type textarea "The house addition, front porch, non-enclosed overhang will be 6‘ x 12‘, The ea…"
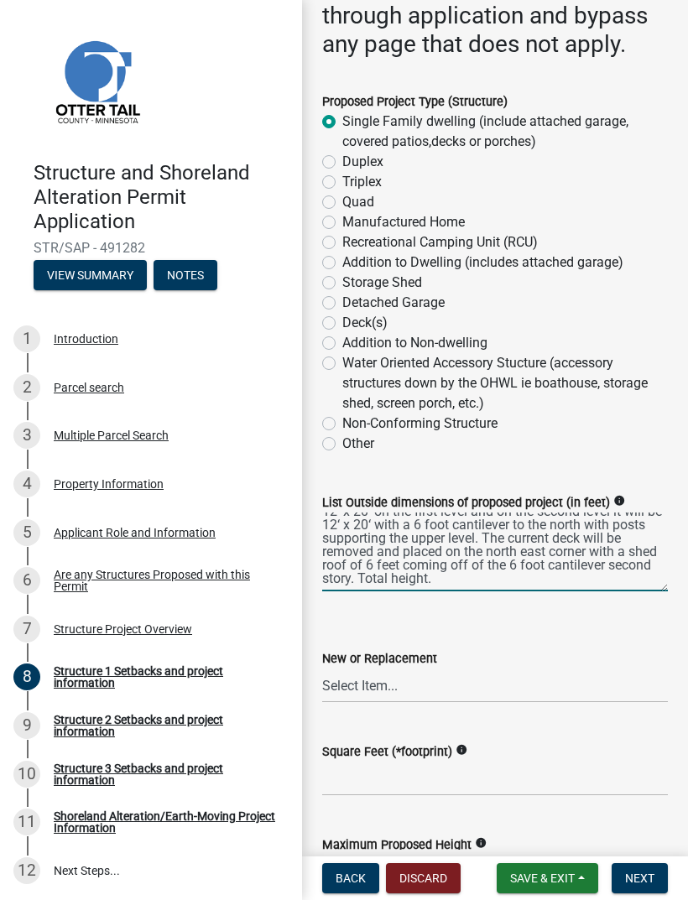
click at [610, 497] on label "List Outside dimensions of proposed project (in feet)" at bounding box center [466, 503] width 288 height 12
click at [648, 512] on textarea "The house addition, front porch, non-enclosed overhang will be 6‘ x 12‘, The ea…" at bounding box center [495, 551] width 346 height 79
click at [648, 462] on wm-data-entity-input "Proposed Project Type (Structure) Single Family dwelling (include attached gara…" at bounding box center [495, 270] width 346 height 398
click at [625, 498] on icon "info" at bounding box center [619, 501] width 12 height 12
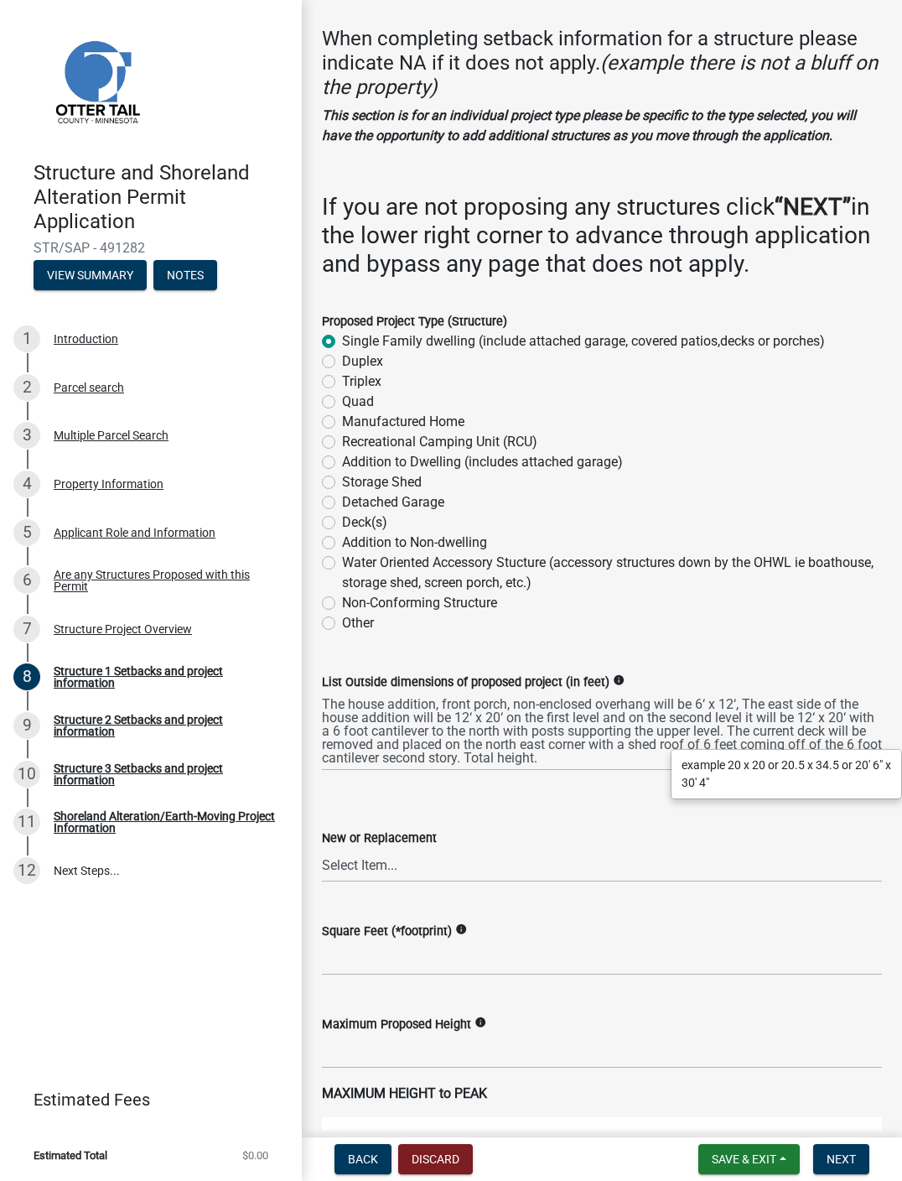
scroll to position [141, 0]
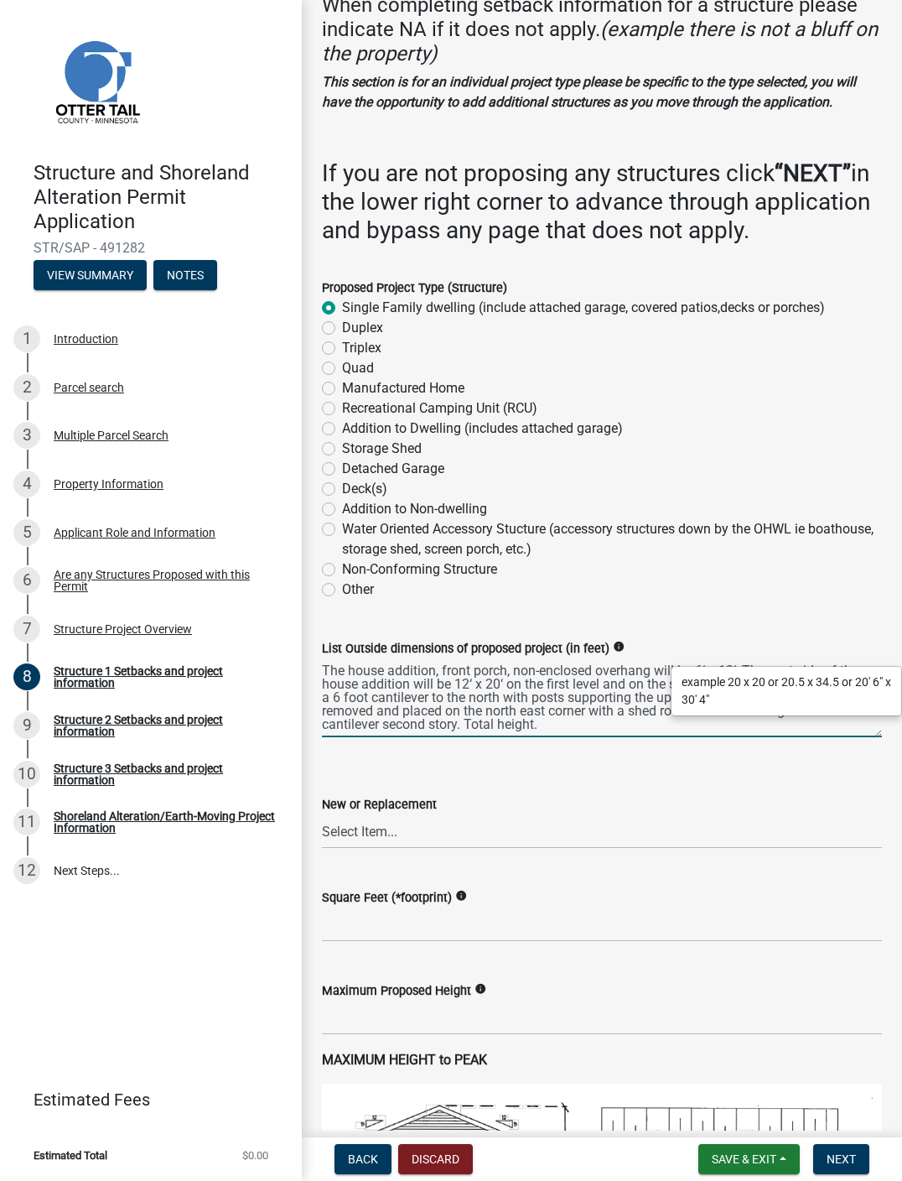
click at [517, 737] on textarea "The house addition, front porch, non-enclosed overhang will be 6‘ x 12‘, The ea…" at bounding box center [602, 697] width 560 height 79
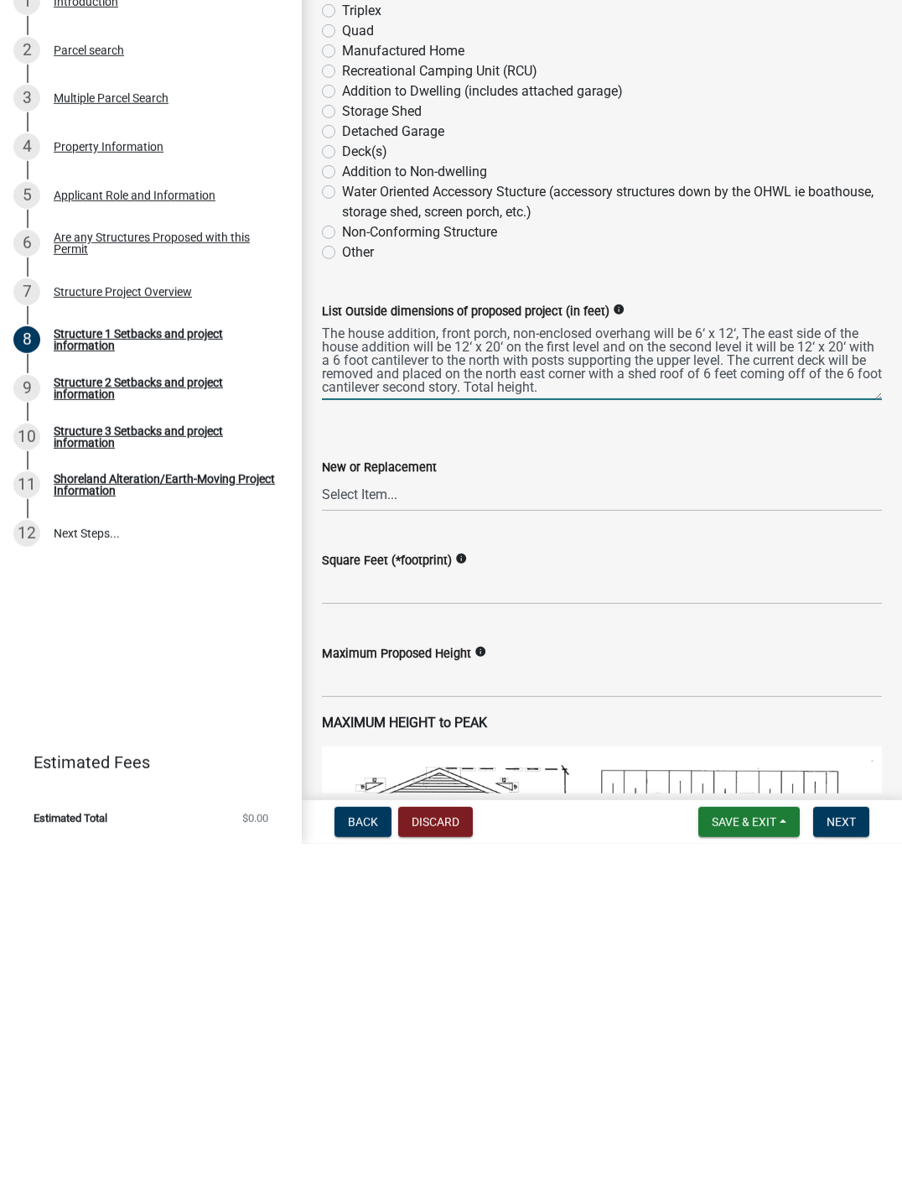
click at [330, 658] on textarea "The house addition, front porch, non-enclosed overhang will be 6‘ x 12‘, The ea…" at bounding box center [602, 697] width 560 height 79
click at [339, 658] on textarea "The house addition, front porch, non-enclosed overhang will be 6‘ x 12‘, The ea…" at bounding box center [602, 697] width 560 height 79
click at [439, 615] on div "List Outside dimensions of proposed project (in feet) info The house addition, …" at bounding box center [602, 676] width 560 height 122
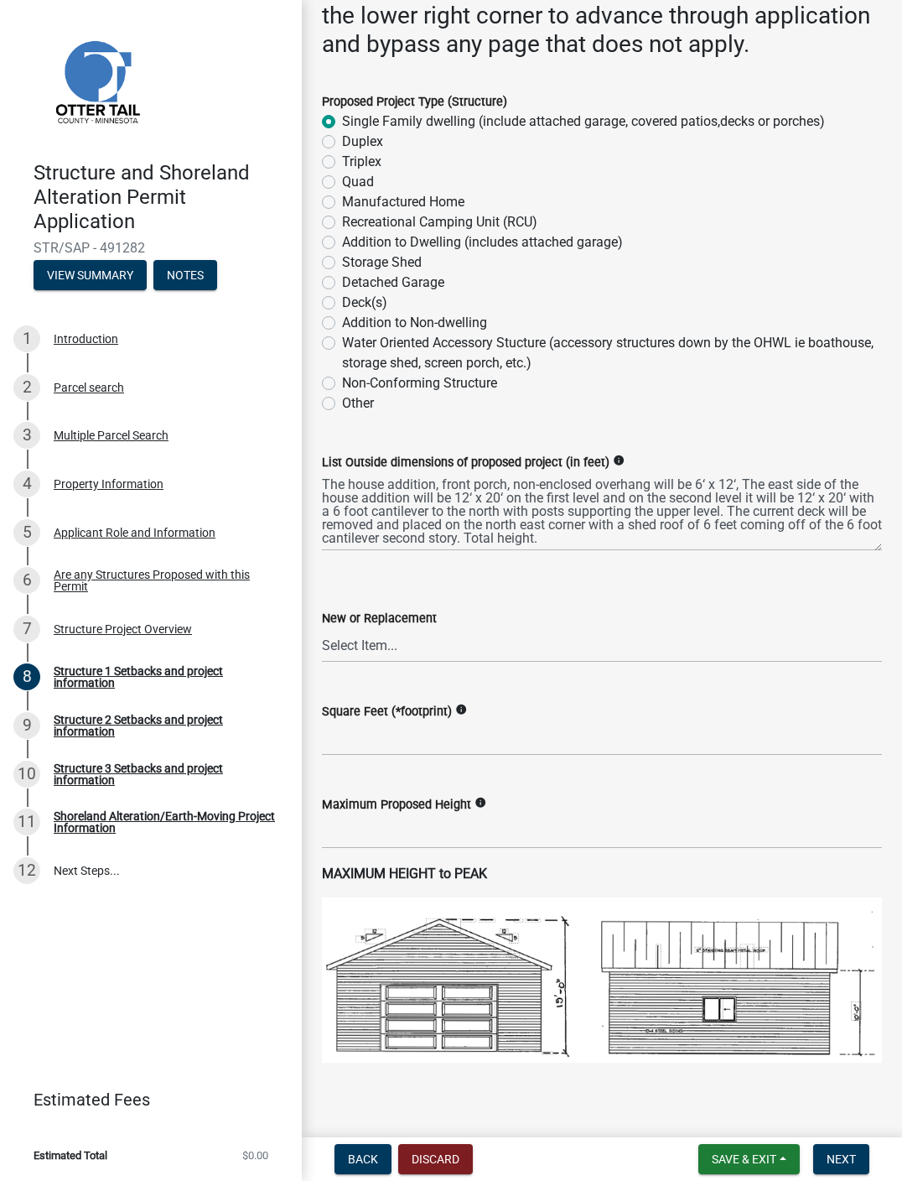
scroll to position [325, 0]
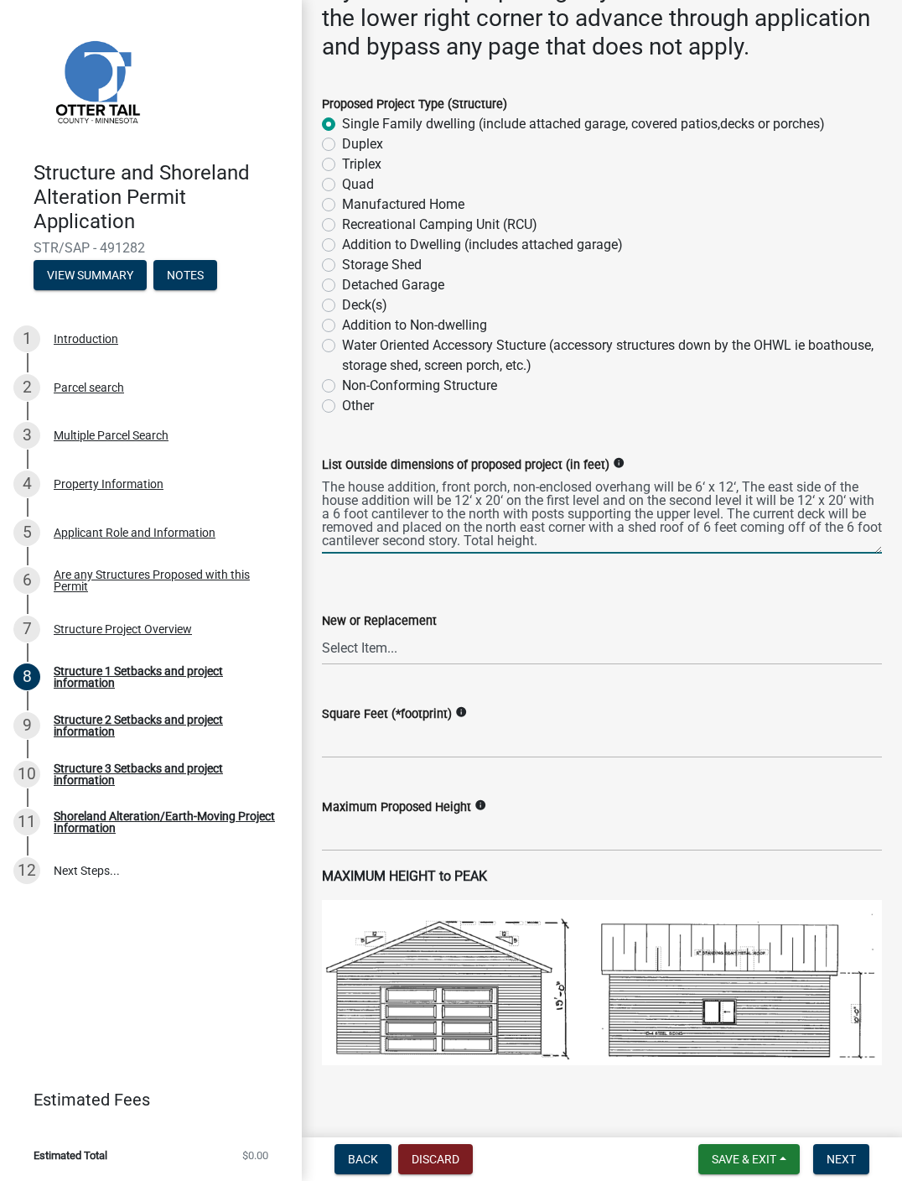
click at [609, 554] on textarea "The house addition, front porch, non-enclosed overhang will be 6‘ x 12‘, The ea…" at bounding box center [602, 514] width 560 height 79
click at [595, 554] on textarea "The house addition, front porch, non-enclosed overhang will be 6‘ x 12‘, The ea…" at bounding box center [602, 514] width 560 height 79
click at [593, 554] on textarea "The house addition, front porch, non-enclosed overhang will be 6‘ x 12‘, The ea…" at bounding box center [602, 514] width 560 height 79
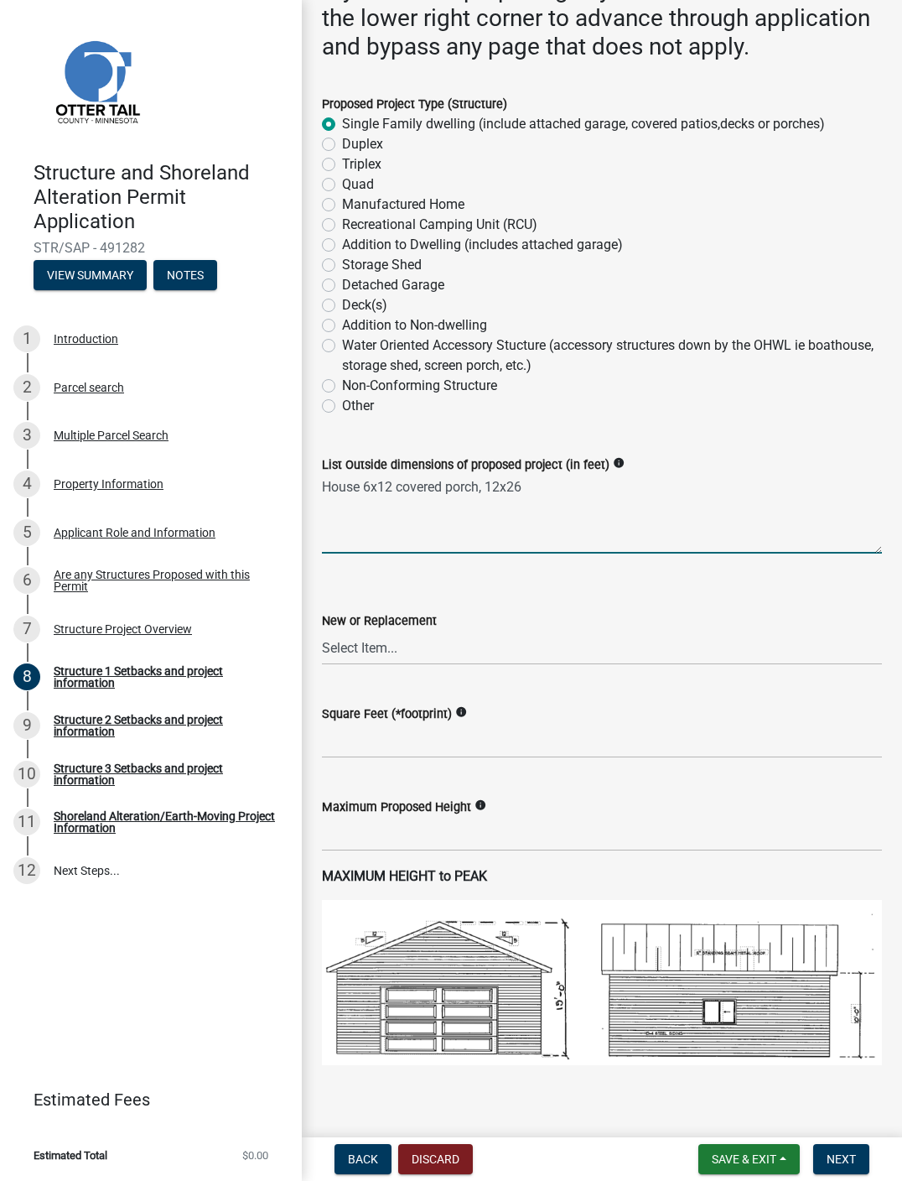
click at [359, 526] on textarea "House 6x12 covered porch, 12x26" at bounding box center [602, 514] width 560 height 79
click at [615, 544] on textarea "House front 6x12 covered porch, 12x26" at bounding box center [602, 514] width 560 height 79
click at [687, 526] on textarea "House front 6x12 covered porch, east side of house 12x26" at bounding box center [602, 514] width 560 height 79
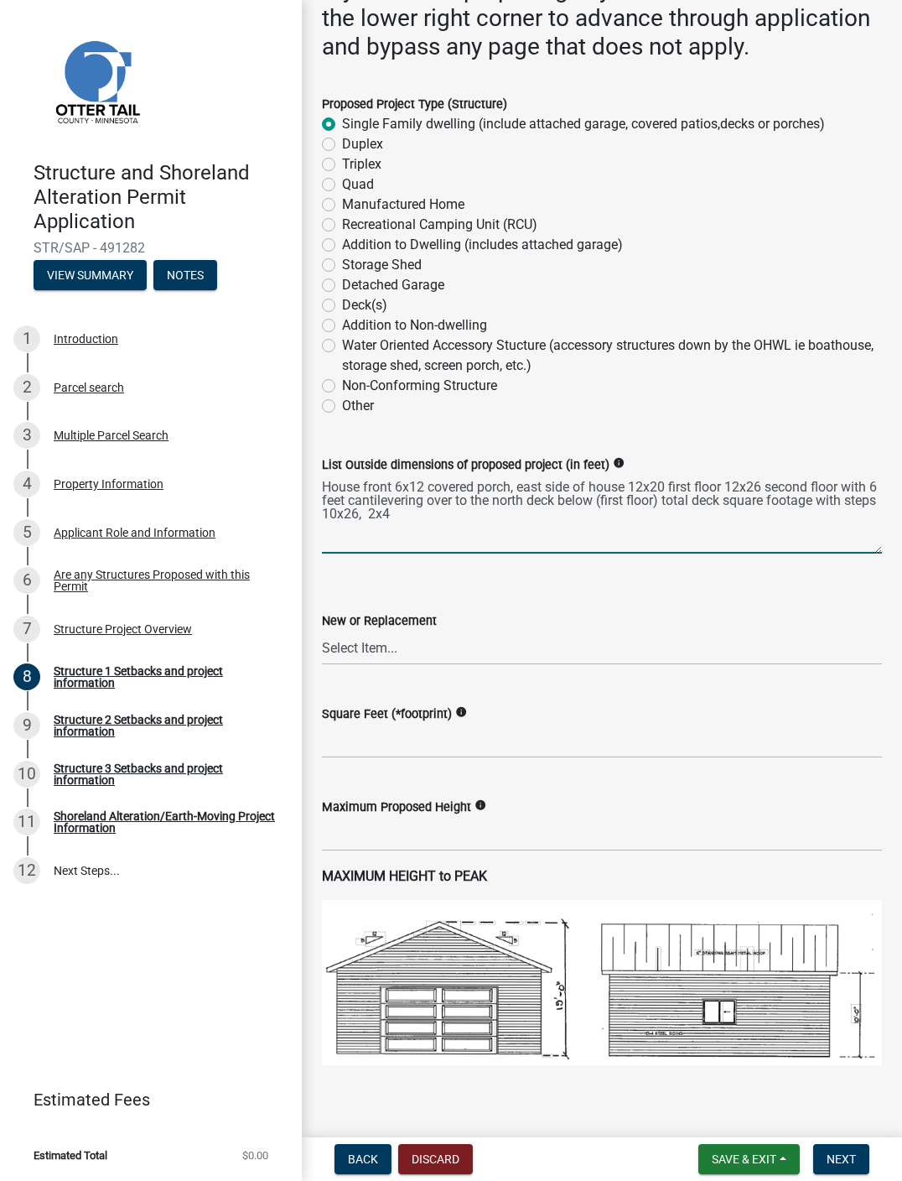
click at [471, 553] on textarea "House front 6x12 covered porch, east side of house 12x20 first floor 12x26 seco…" at bounding box center [602, 514] width 560 height 79
click at [687, 529] on textarea "House front 6x12 covered porch, east side of house 12x20 first floor 12x26 seco…" at bounding box center [602, 514] width 560 height 79
click at [538, 549] on textarea "House front 6x12 covered porch, east side of house 12x20 first floor, 12x26 sec…" at bounding box center [602, 514] width 560 height 79
click at [687, 538] on textarea "House front 6x12 covered porch, east side of house 12x20 first floor, 12x26 sec…" at bounding box center [602, 514] width 560 height 79
click at [549, 554] on textarea "House front 6x12 covered porch, east side of house 12x20 first floor, 12x26 sec…" at bounding box center [602, 514] width 560 height 79
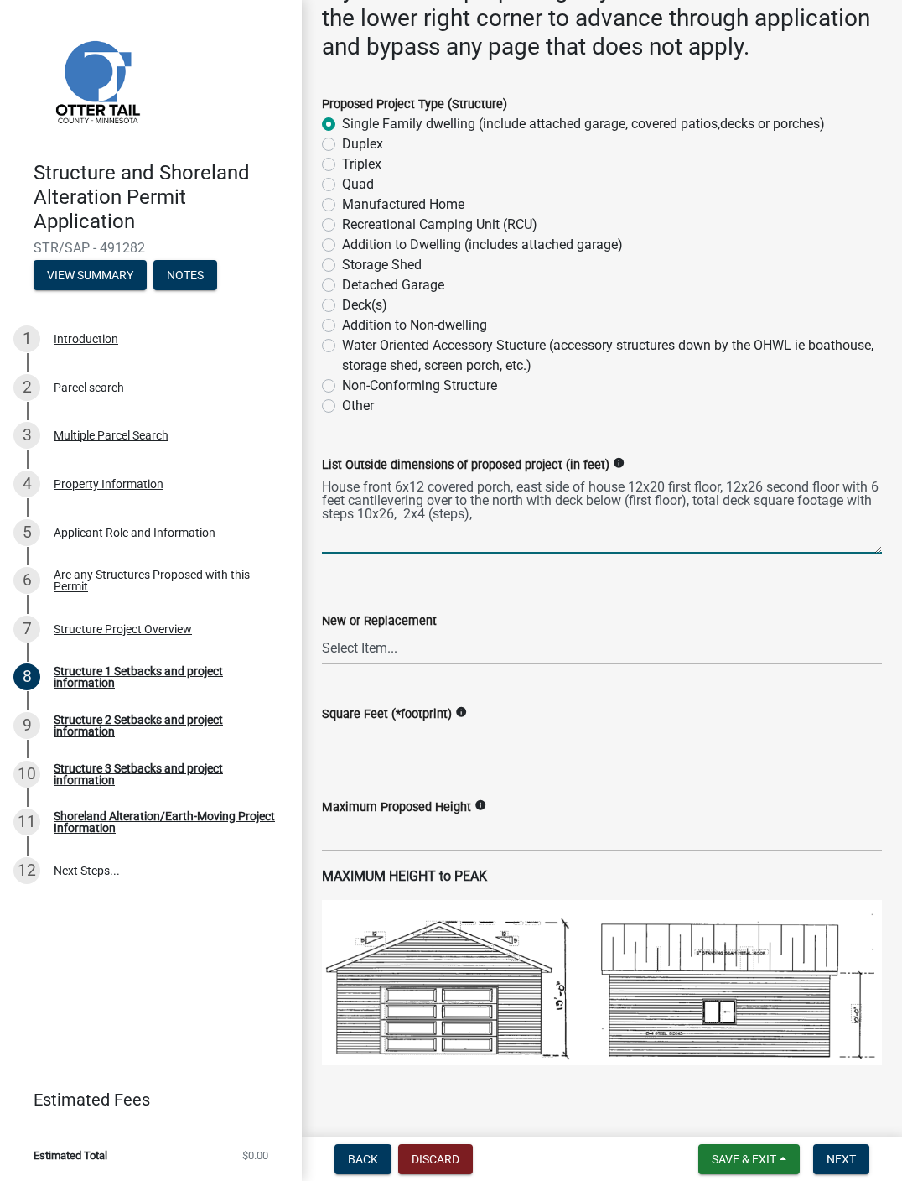
click at [634, 549] on textarea "House front 6x12 covered porch, east side of house 12x20 first floor, 12x26 sec…" at bounding box center [602, 514] width 560 height 79
click at [627, 549] on textarea "House front 6x12 covered porch, east side of house 12x20 first floor, 12x26 sec…" at bounding box center [602, 514] width 560 height 79
click at [590, 554] on textarea "House front 6x12 covered porch, east side of house 12x20 first floor, 12x26 sec…" at bounding box center [602, 514] width 560 height 79
click at [687, 554] on textarea "House front 6x12 covered porch, east side of house 12x20 first floor, 12x26 sec…" at bounding box center [602, 514] width 560 height 79
type textarea "House front 6x12 covered porch, east side of house 12x20 first floor, 12x26 sec…"
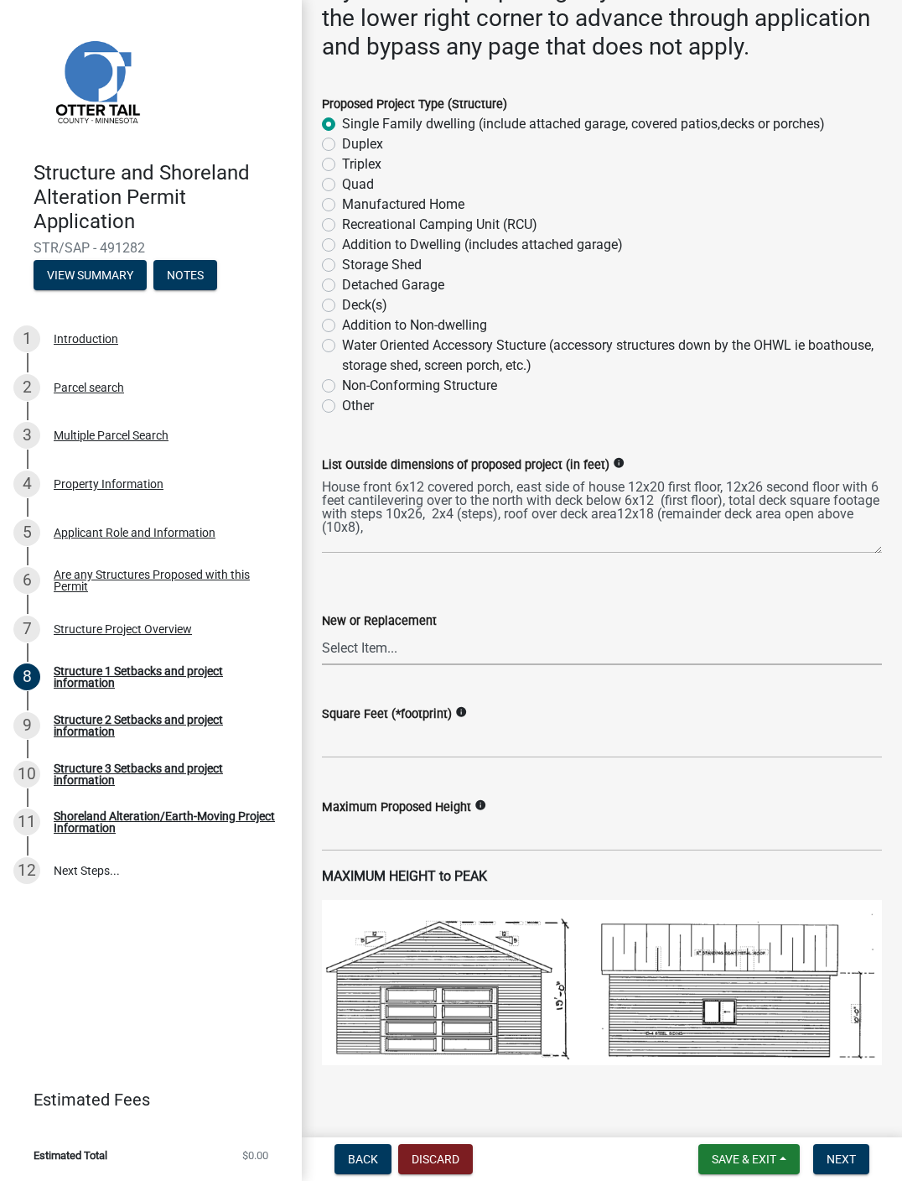
click at [413, 665] on select "Select Item... New Replacement" at bounding box center [602, 648] width 560 height 34
select select "c185e313-3403-4239-bd61-bb563c58a77a"
click at [546, 554] on textarea "House front 6x12 covered porch, east side of house 12x20 first floor, 12x26 sec…" at bounding box center [602, 514] width 560 height 79
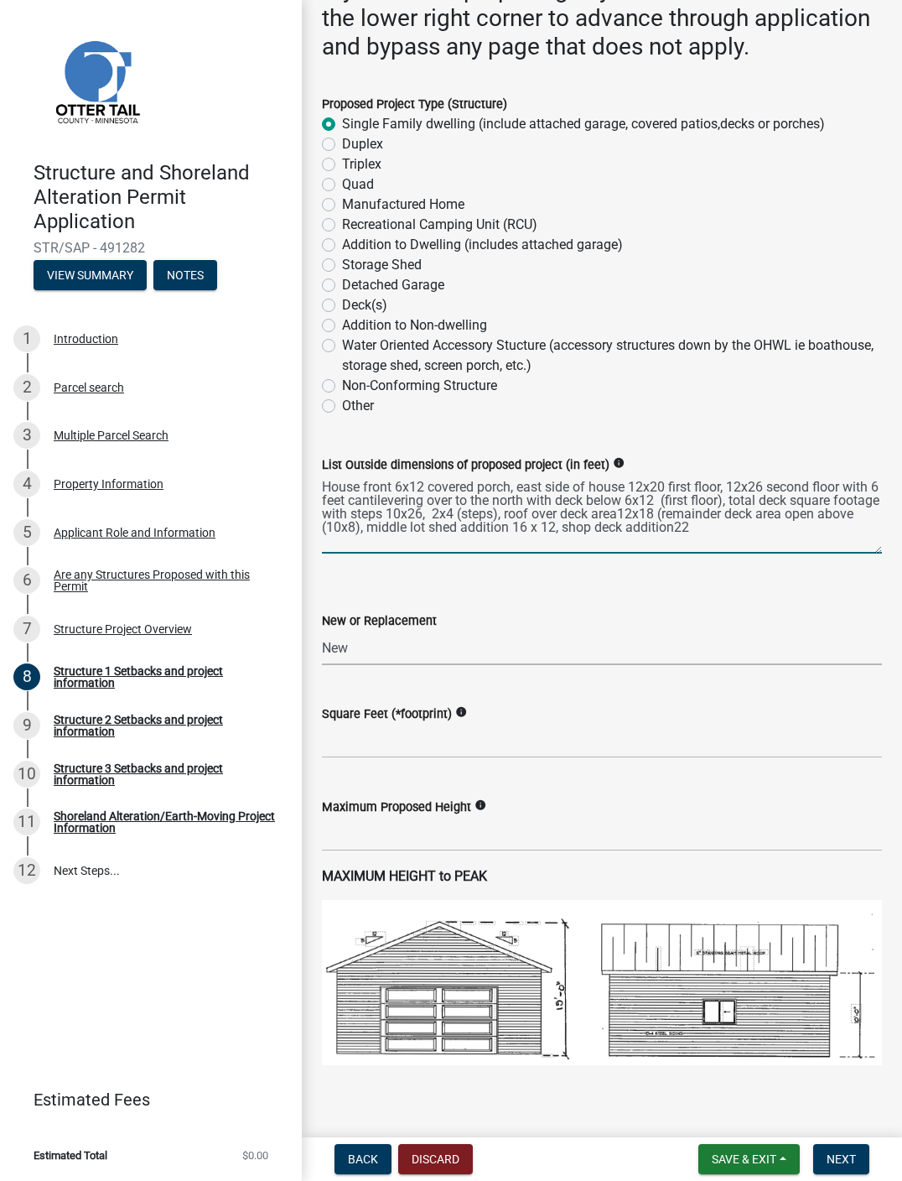
click at [687, 554] on textarea "House front 6x12 covered porch, east side of house 12x20 first floor, 12x26 sec…" at bounding box center [602, 514] width 560 height 79
click at [378, 554] on textarea "House front 6x12 covered porch, east side of house 12x20 first floor, 12x26 sec…" at bounding box center [602, 514] width 560 height 79
click at [383, 554] on textarea "House front 6x12 covered porch, east side of house 12x20 first floor, 12x26 sec…" at bounding box center [602, 514] width 560 height 79
type textarea "House front 6x12 covered porch, east side of house 12x20 first floor, 12x26 sec…"
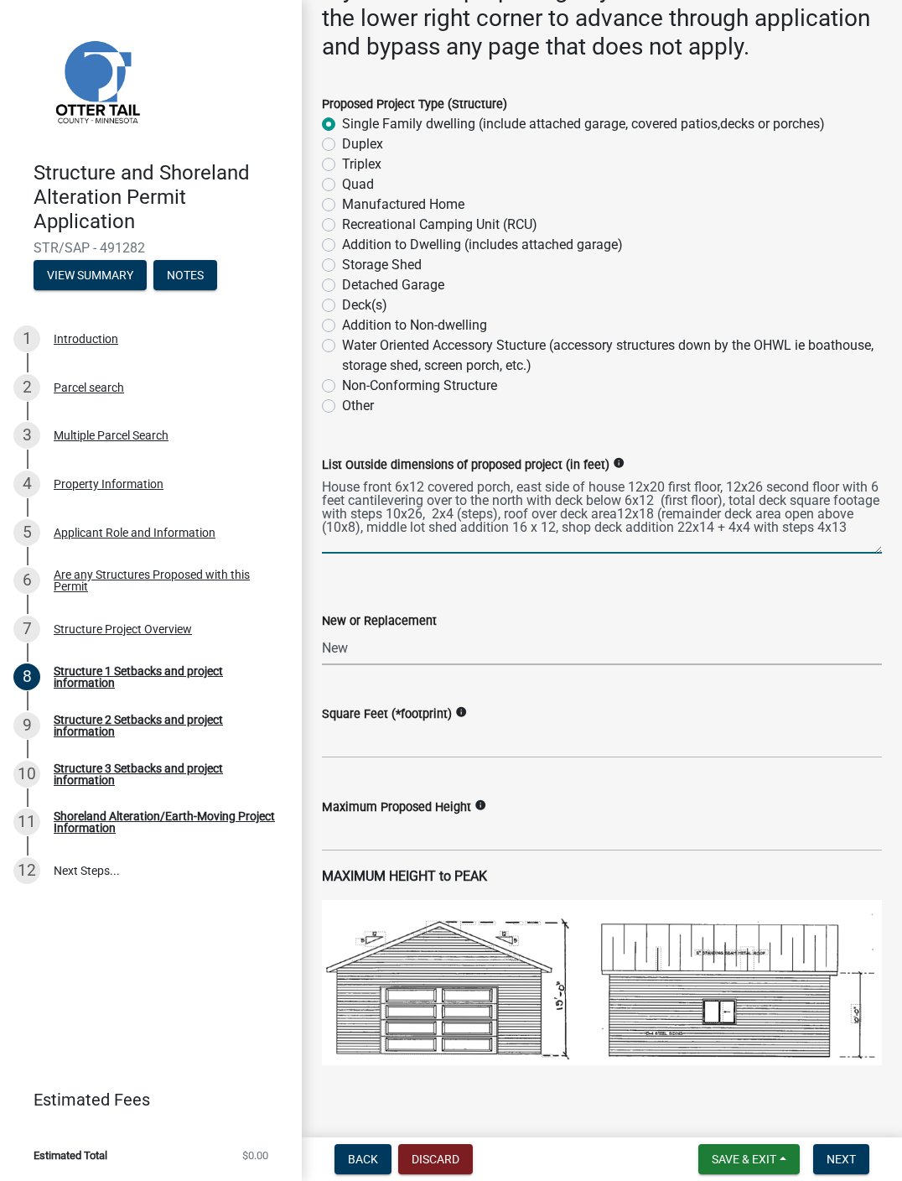
click at [512, 665] on select "Select Item... New Replacement" at bounding box center [602, 648] width 560 height 34
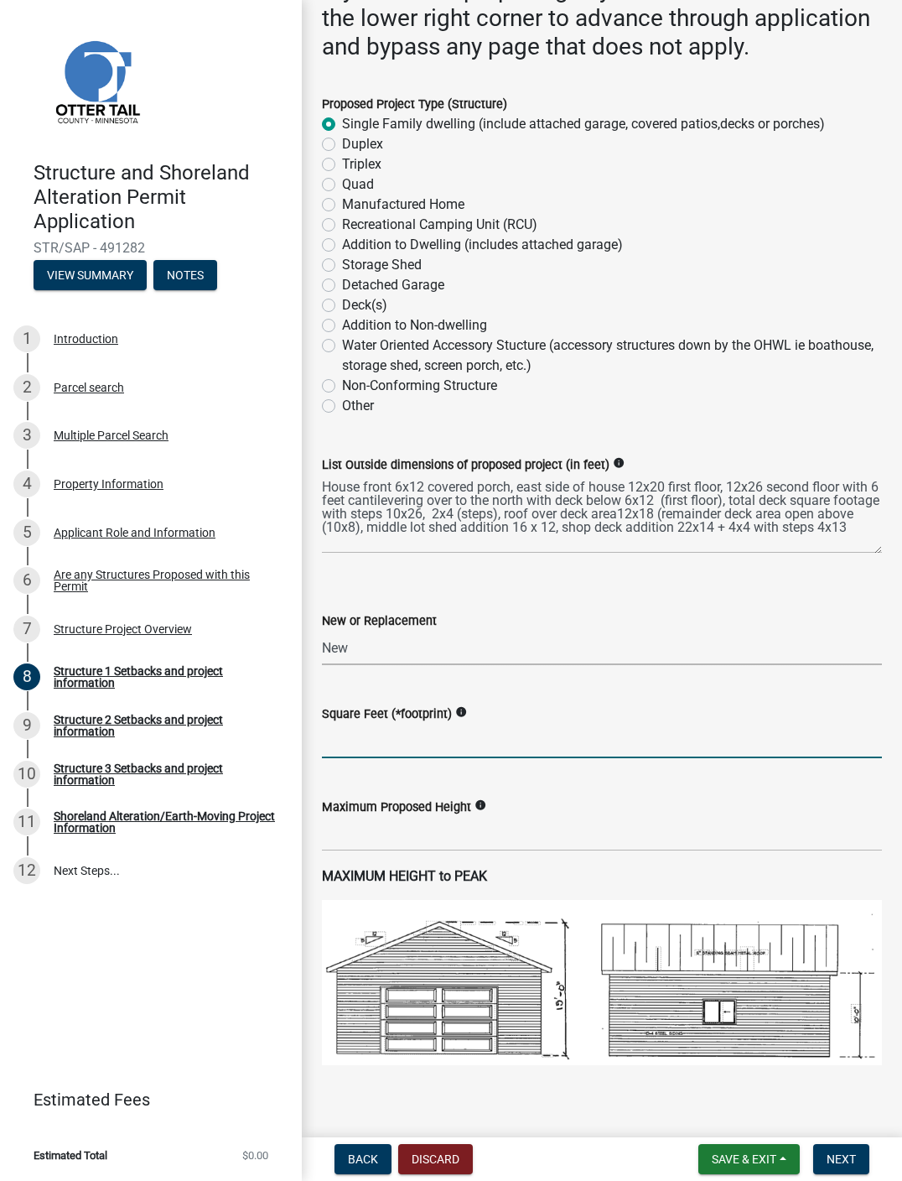
click at [565, 758] on input "text" at bounding box center [602, 741] width 560 height 34
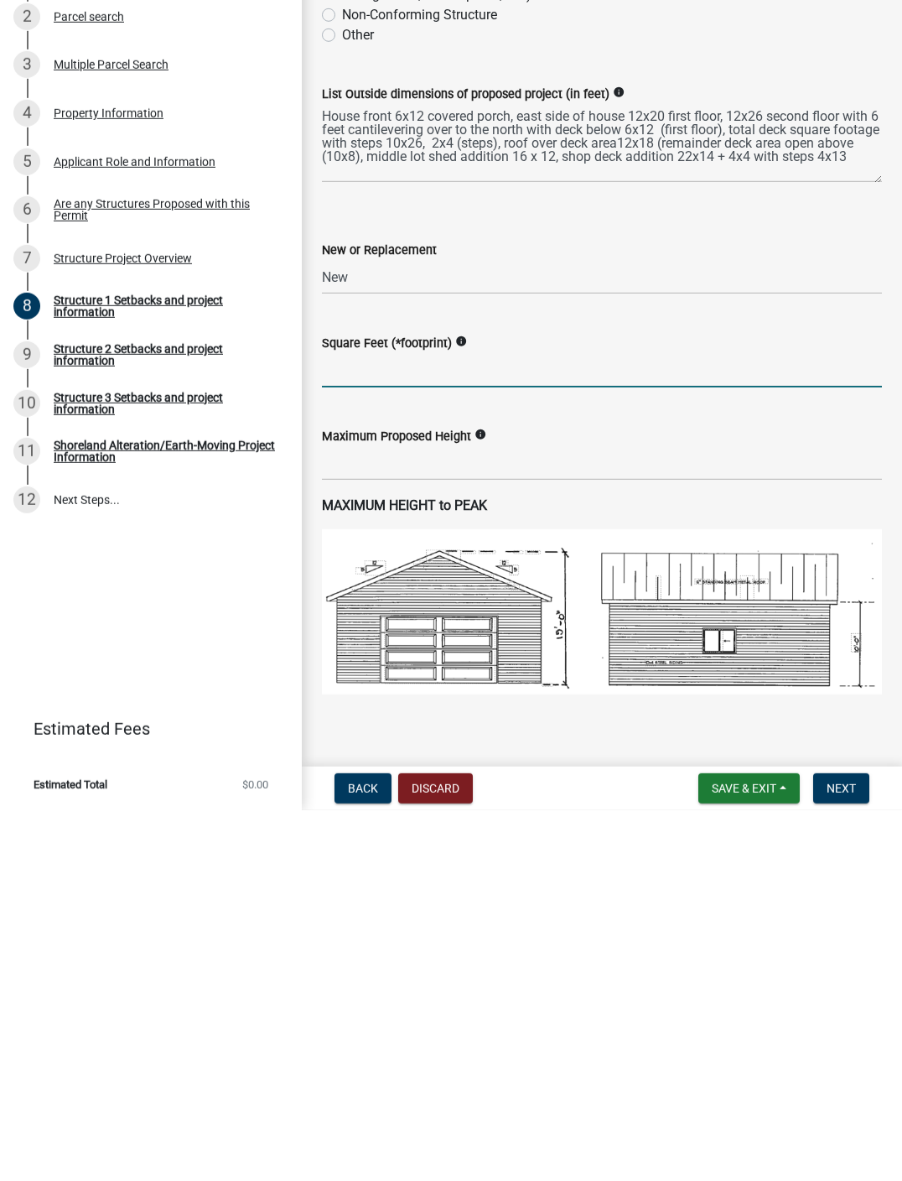
click at [467, 706] on icon "info" at bounding box center [461, 712] width 12 height 12
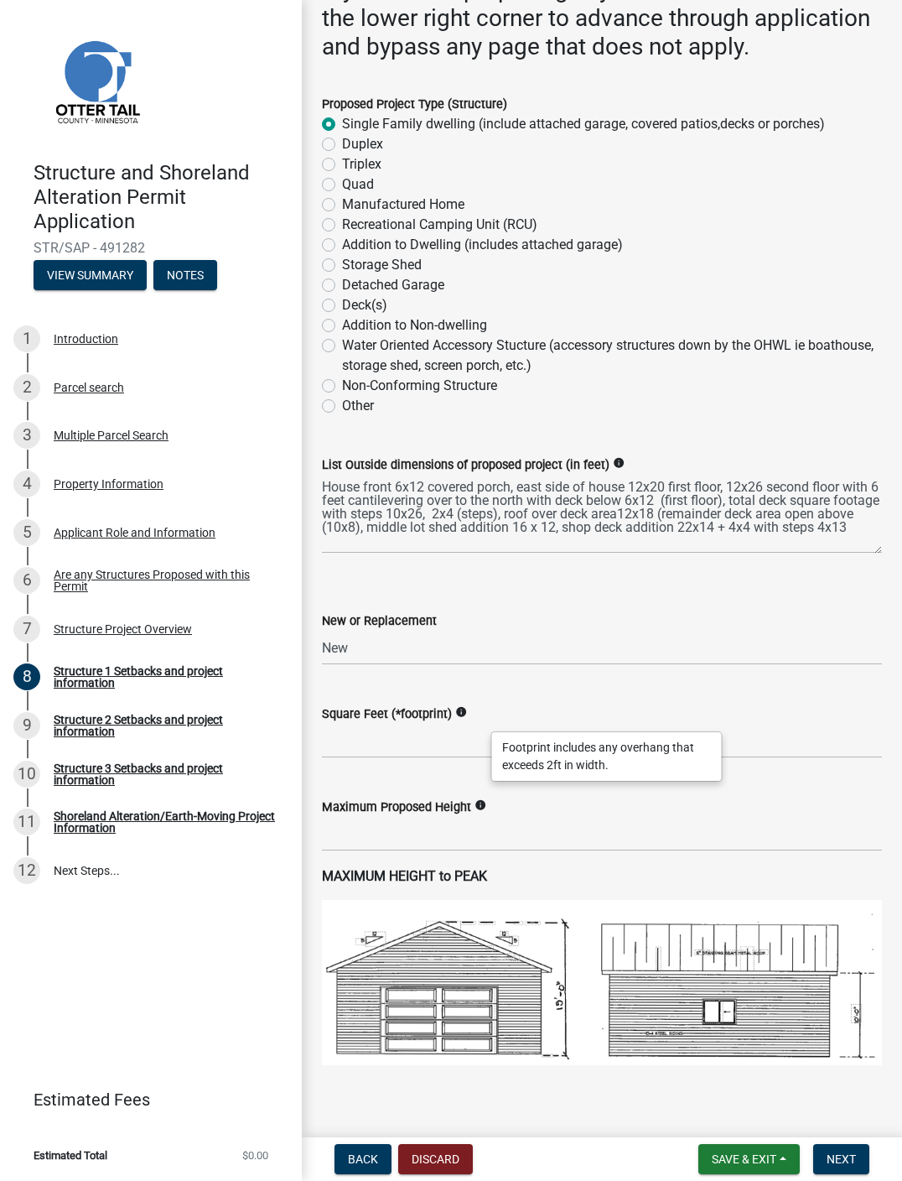
click at [437, 627] on label "New or Replacement" at bounding box center [379, 622] width 115 height 12
click at [444, 665] on select "Select Item... New Replacement" at bounding box center [602, 648] width 560 height 34
click at [530, 758] on input "text" at bounding box center [602, 741] width 560 height 34
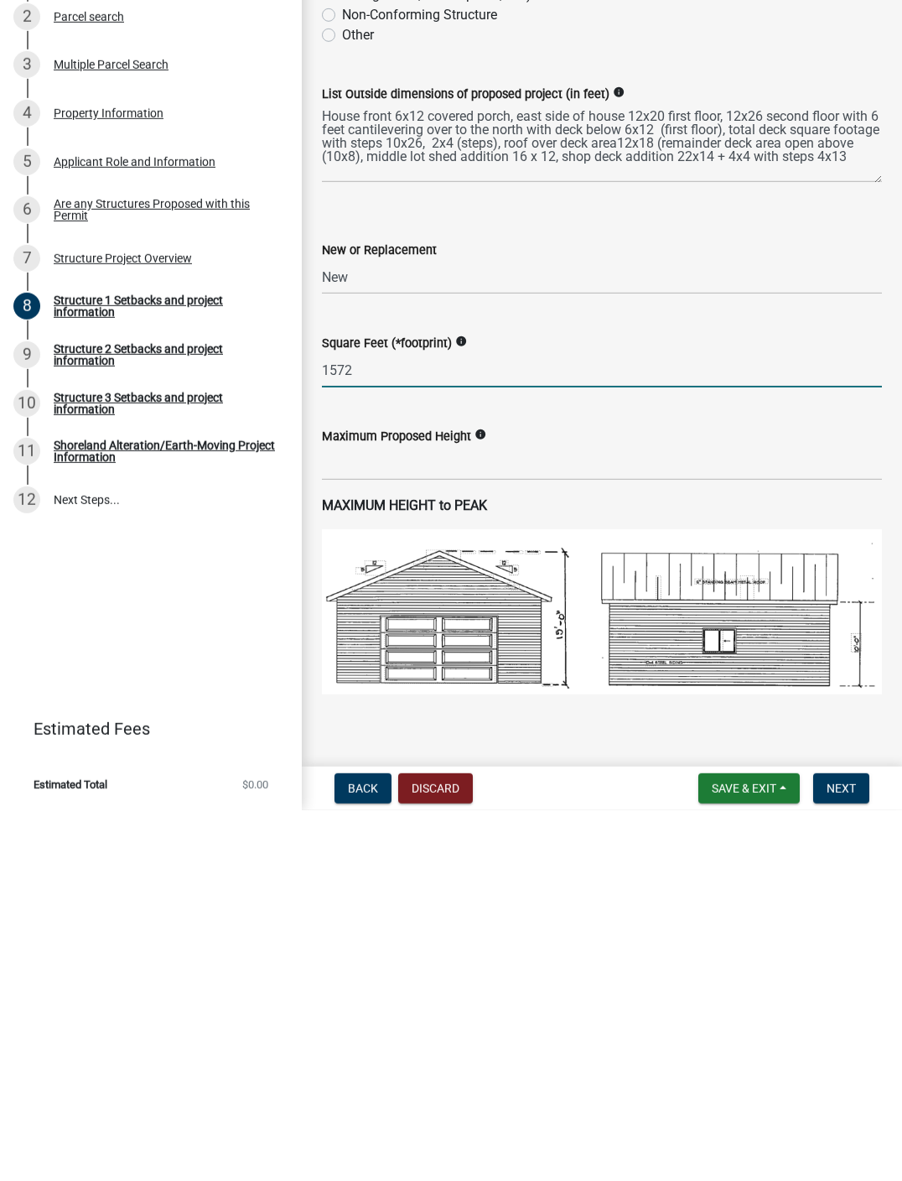
type input "1572"
click at [502, 817] on input "text" at bounding box center [602, 834] width 560 height 34
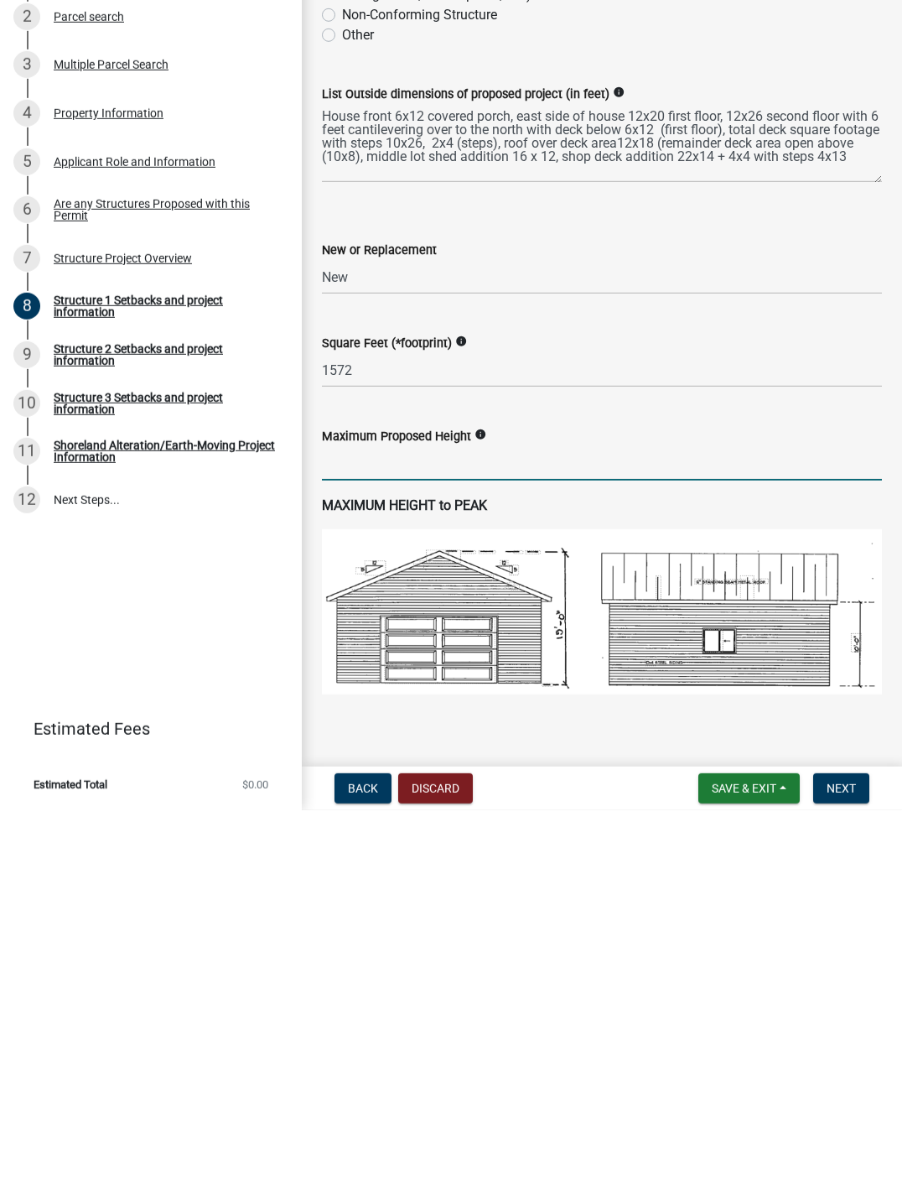
type input "3"
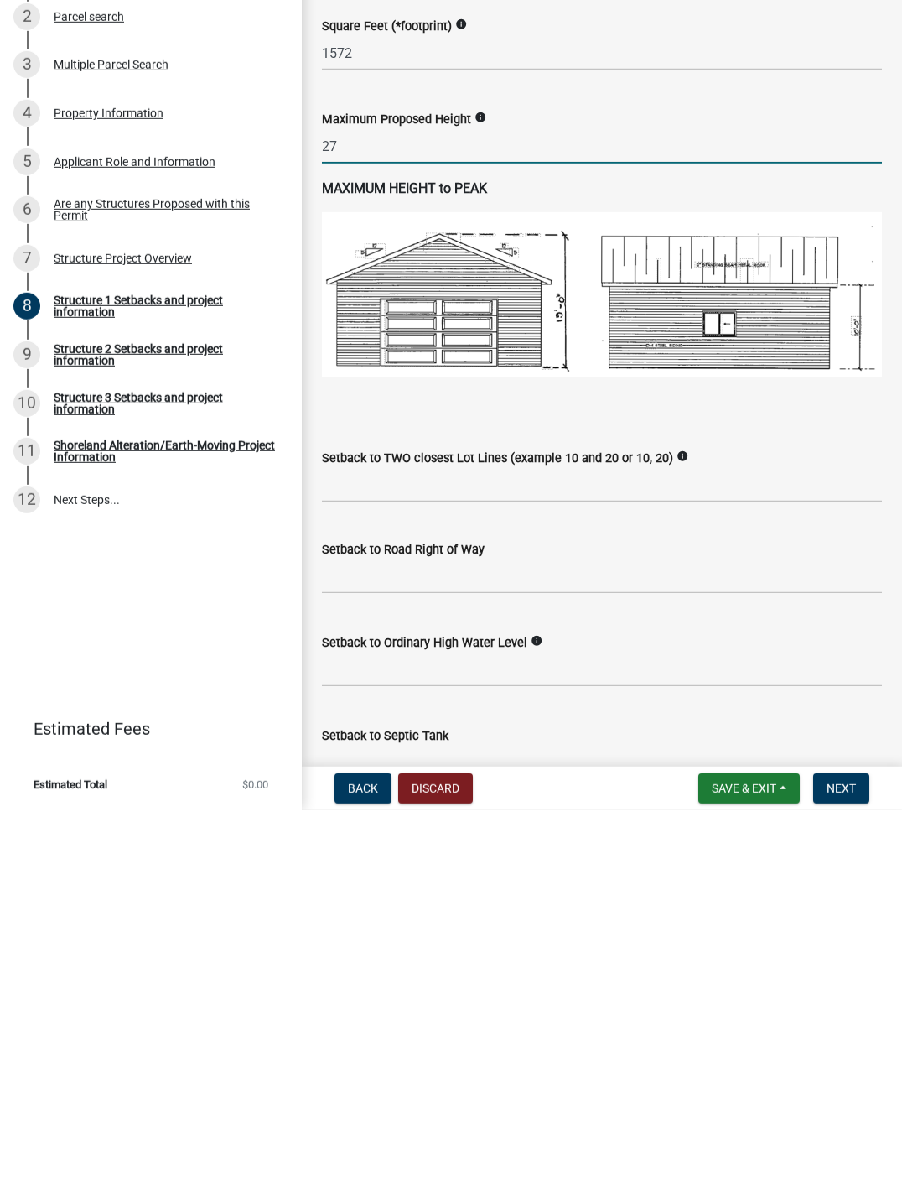
scroll to position [640, 0]
type input "27"
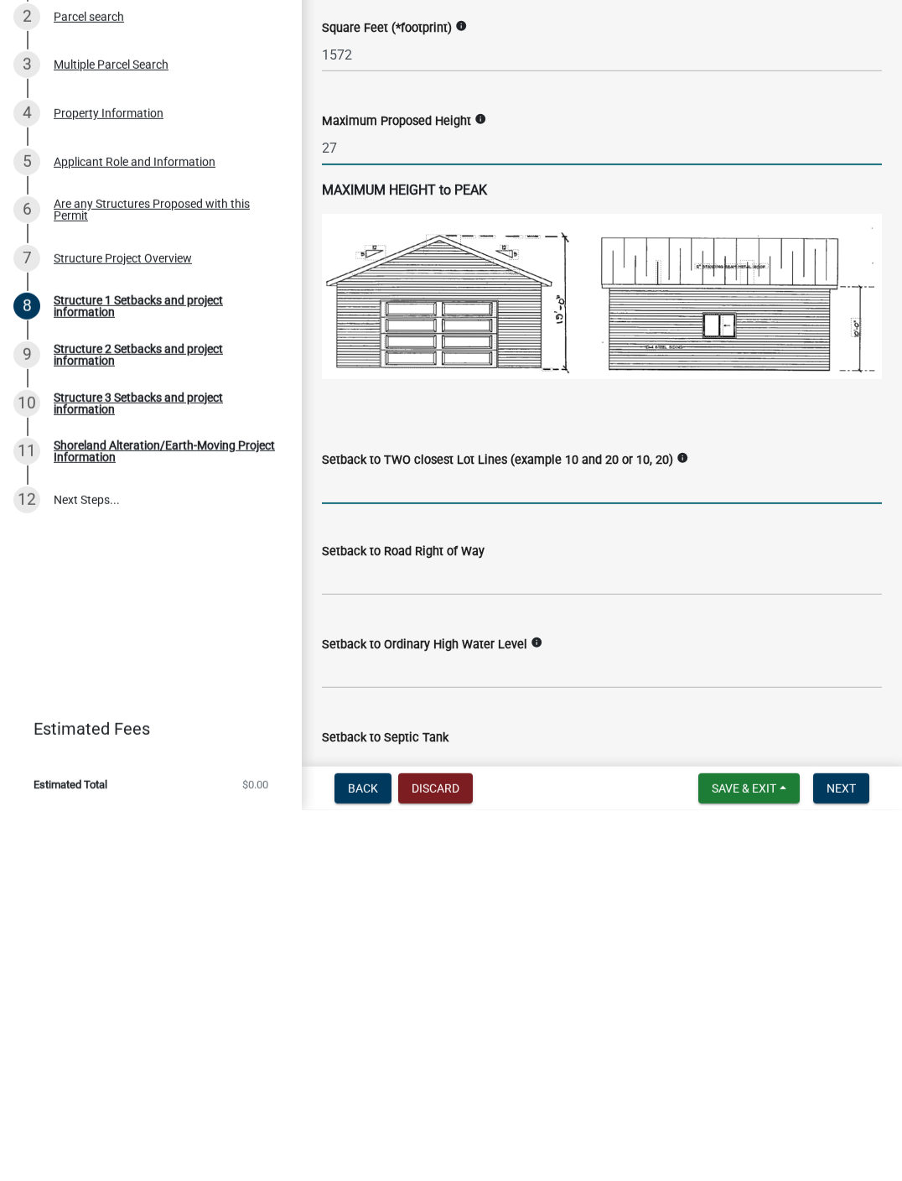
click at [634, 840] on input "Setback to TWO closest Lot Lines (example 10 and 20 or 10, 20)" at bounding box center [602, 857] width 560 height 34
type input "177 and 46"
click at [687, 823] on icon "info" at bounding box center [683, 829] width 12 height 12
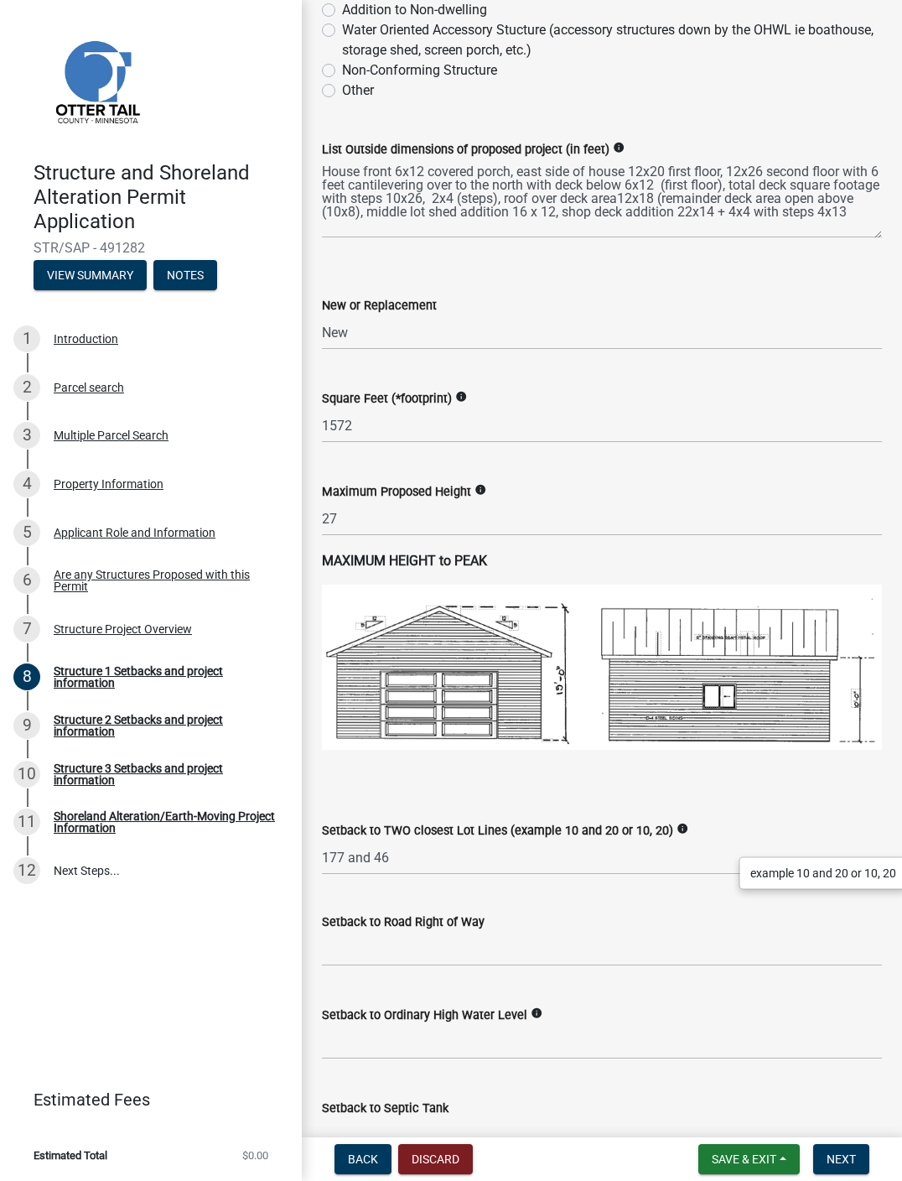
click at [687, 783] on p at bounding box center [602, 773] width 560 height 20
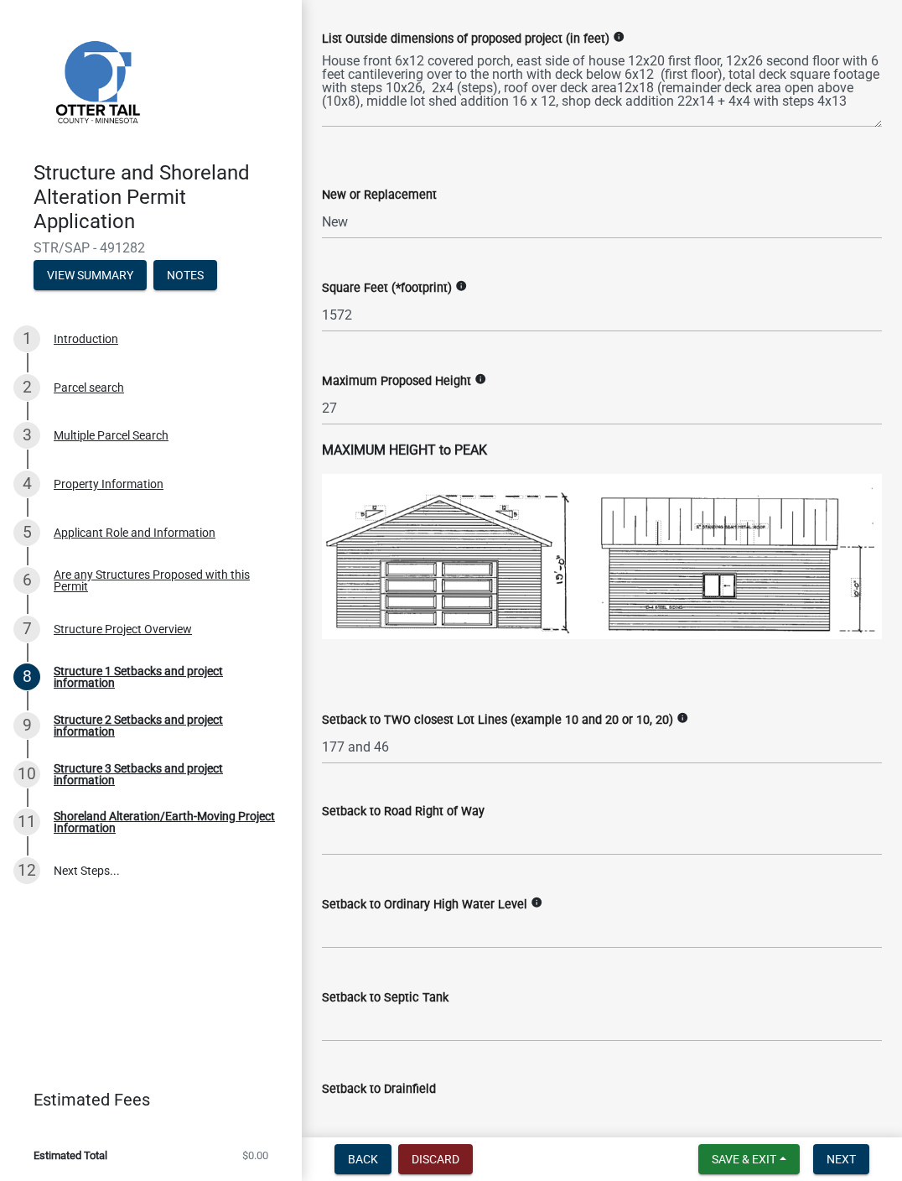
scroll to position [753, 0]
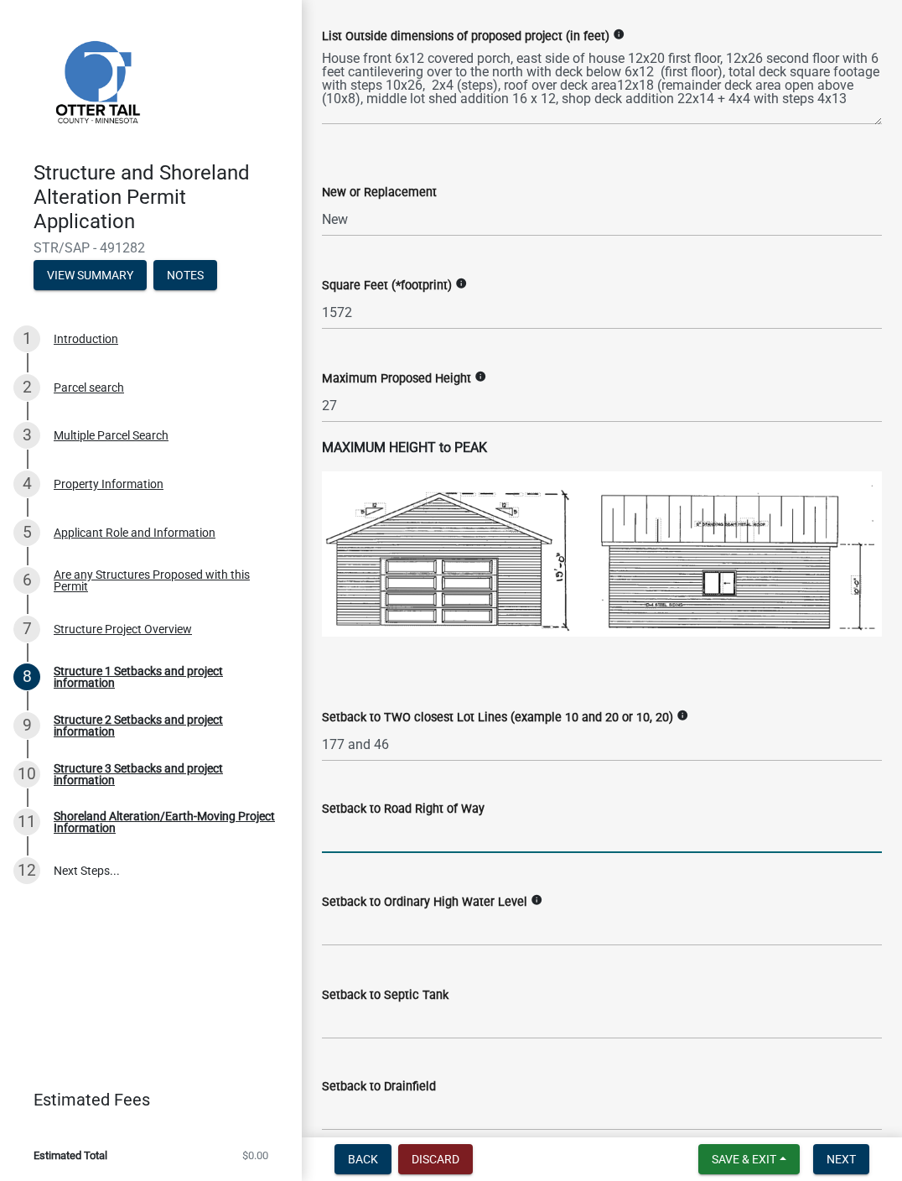
click at [574, 853] on input "text" at bounding box center [602, 836] width 560 height 34
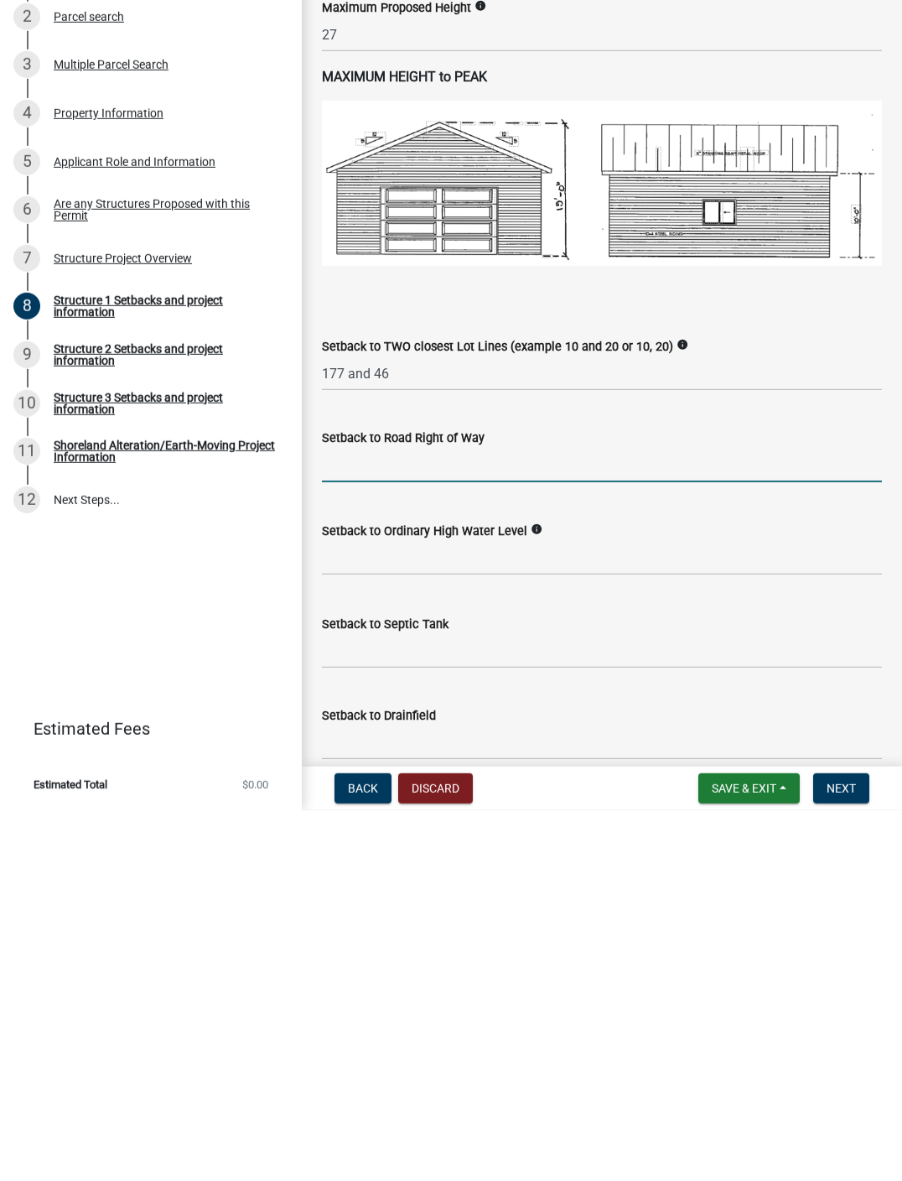
type input "8"
click at [549, 899] on input "text" at bounding box center [602, 929] width 560 height 34
type input "918756"
click at [408, 819] on input "918756" at bounding box center [602, 836] width 560 height 34
type input "420"
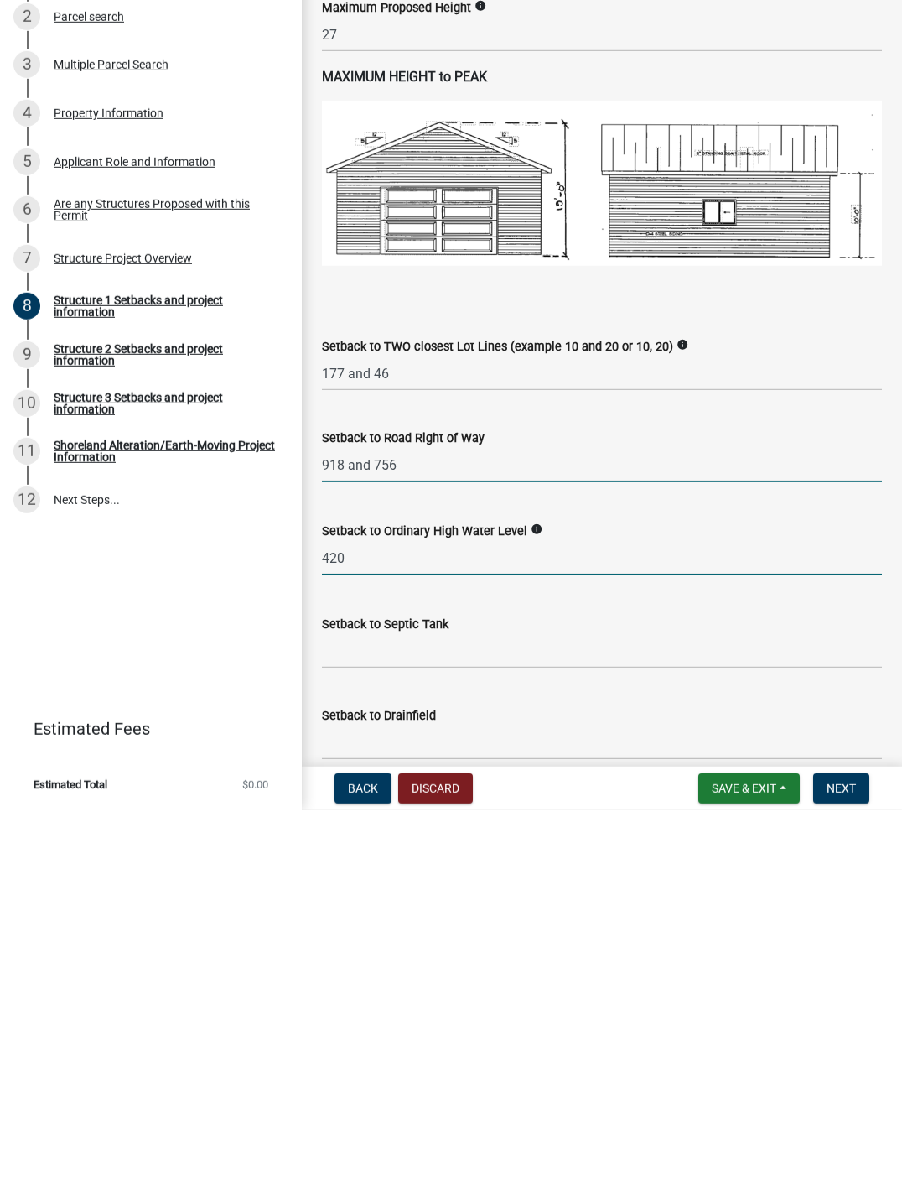
click at [474, 899] on input "420" at bounding box center [602, 929] width 560 height 34
click at [419, 819] on input "918756" at bounding box center [602, 836] width 560 height 34
type input "756"
click at [448, 899] on input "420" at bounding box center [602, 929] width 560 height 34
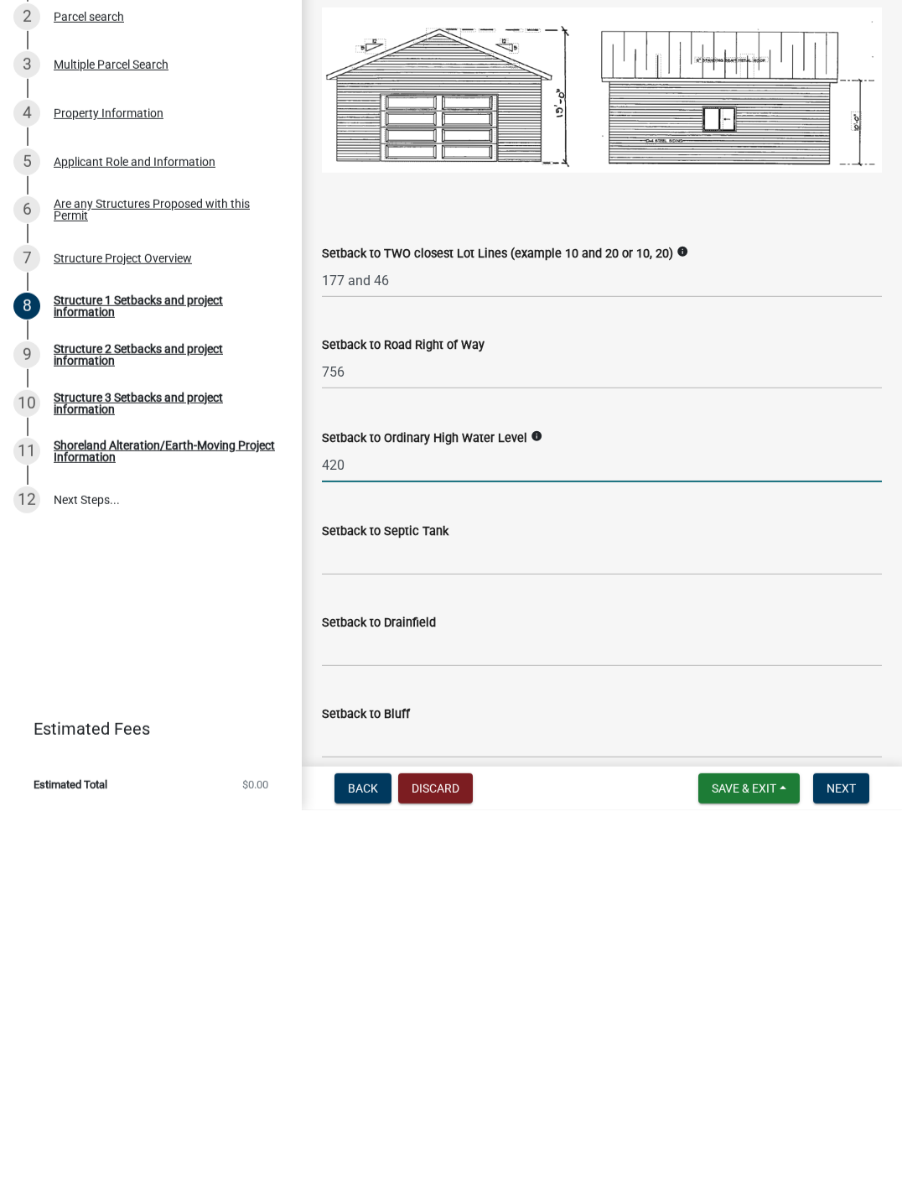
scroll to position [849, 0]
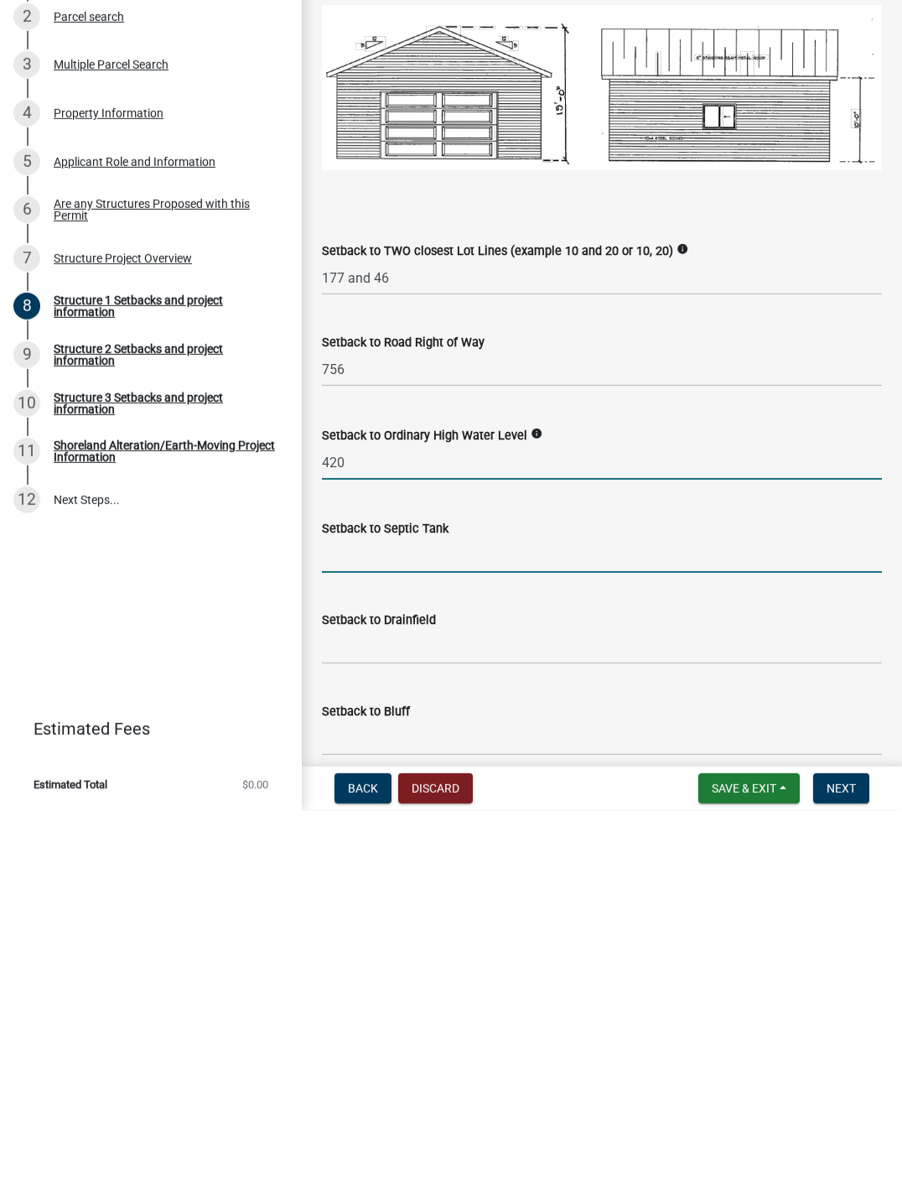
click at [687, 899] on input "Setback to Septic Tank" at bounding box center [602, 926] width 560 height 34
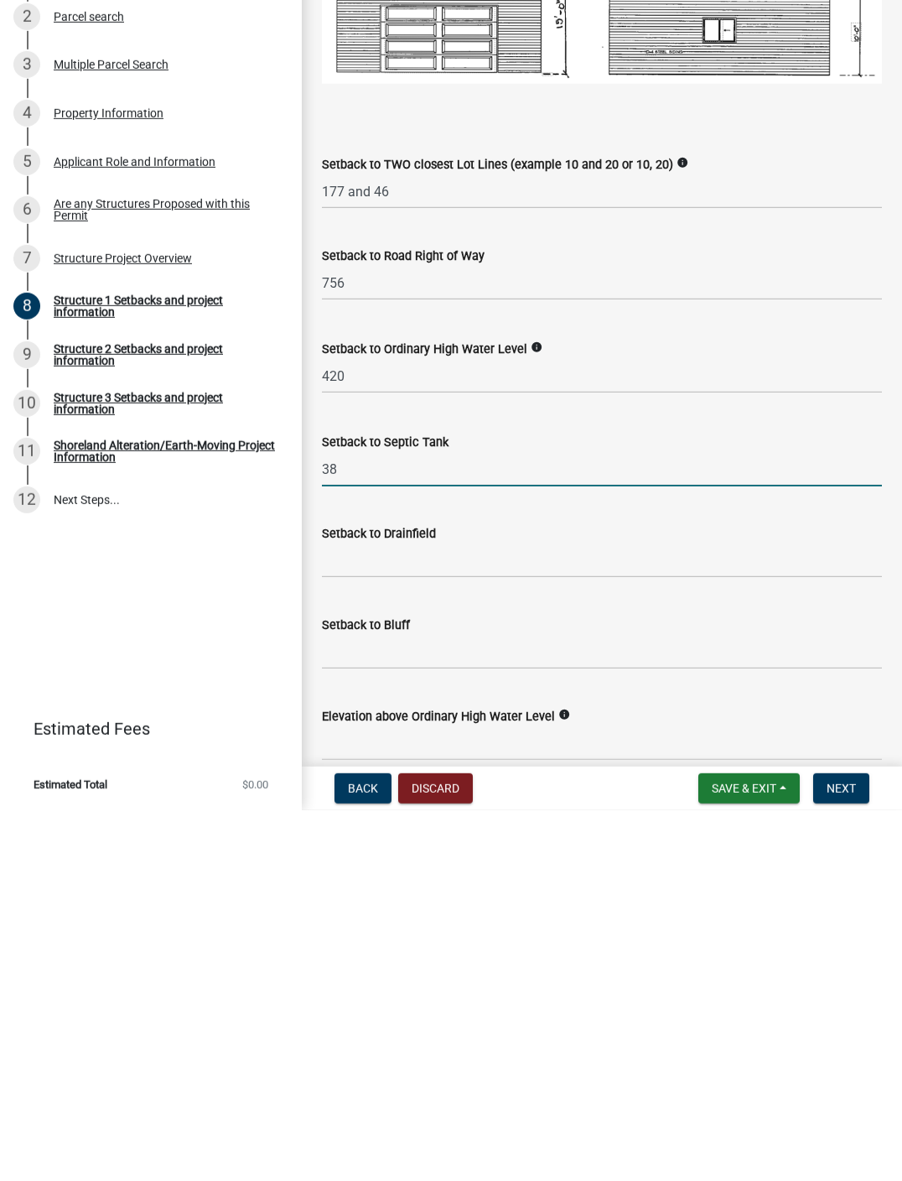
scroll to position [955, 0]
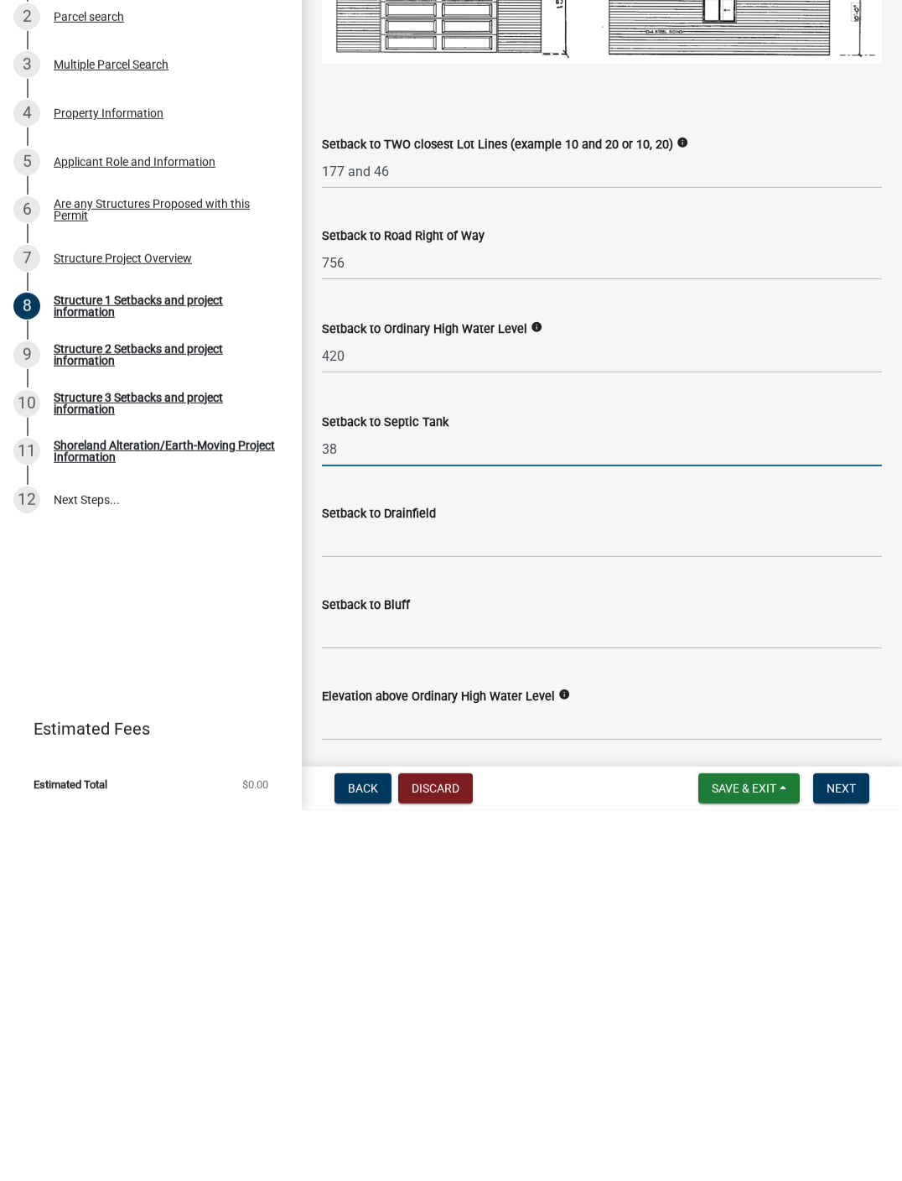
type input "38"
click at [547, 894] on input "Setback to Drainfield" at bounding box center [602, 911] width 560 height 34
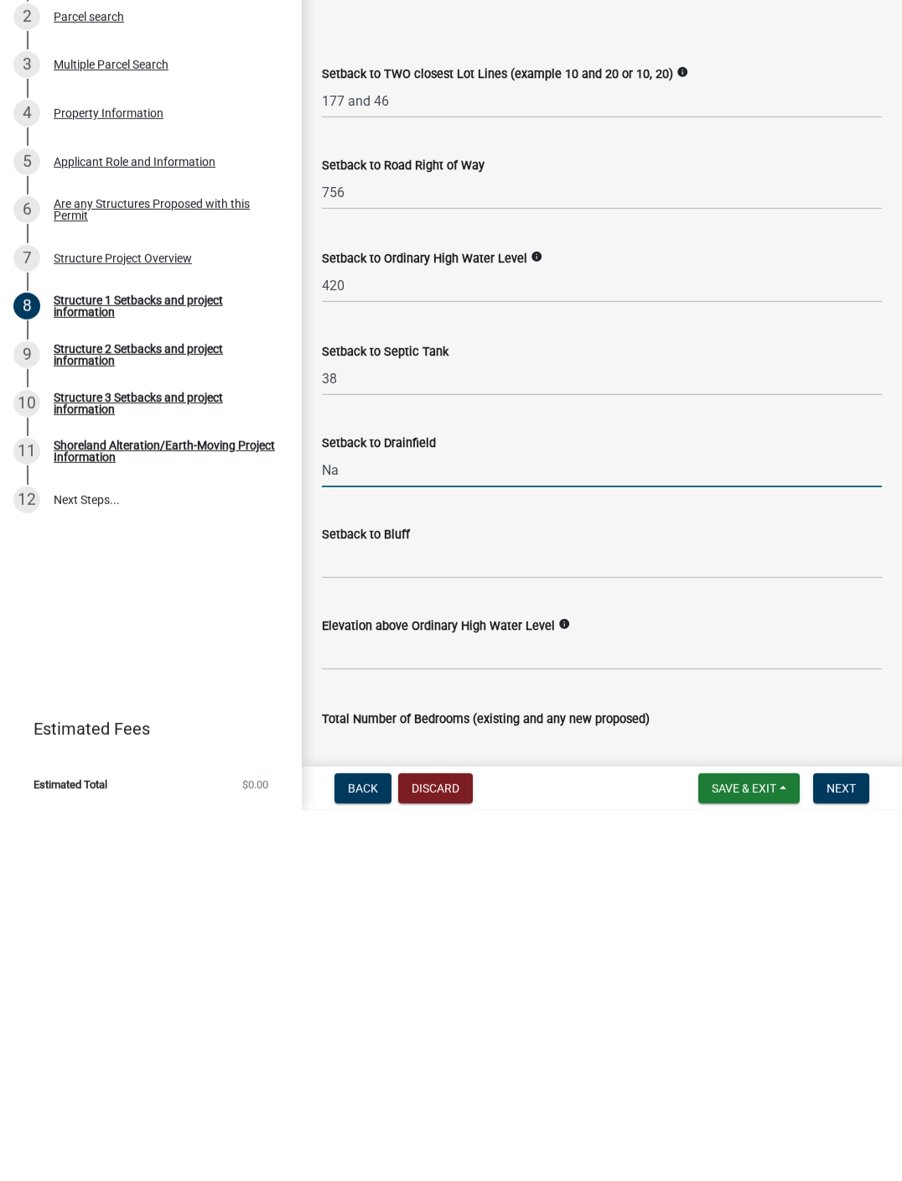
scroll to position [1025, 0]
type input "Na"
click at [651, 899] on input "Setback to Bluff" at bounding box center [602, 933] width 560 height 34
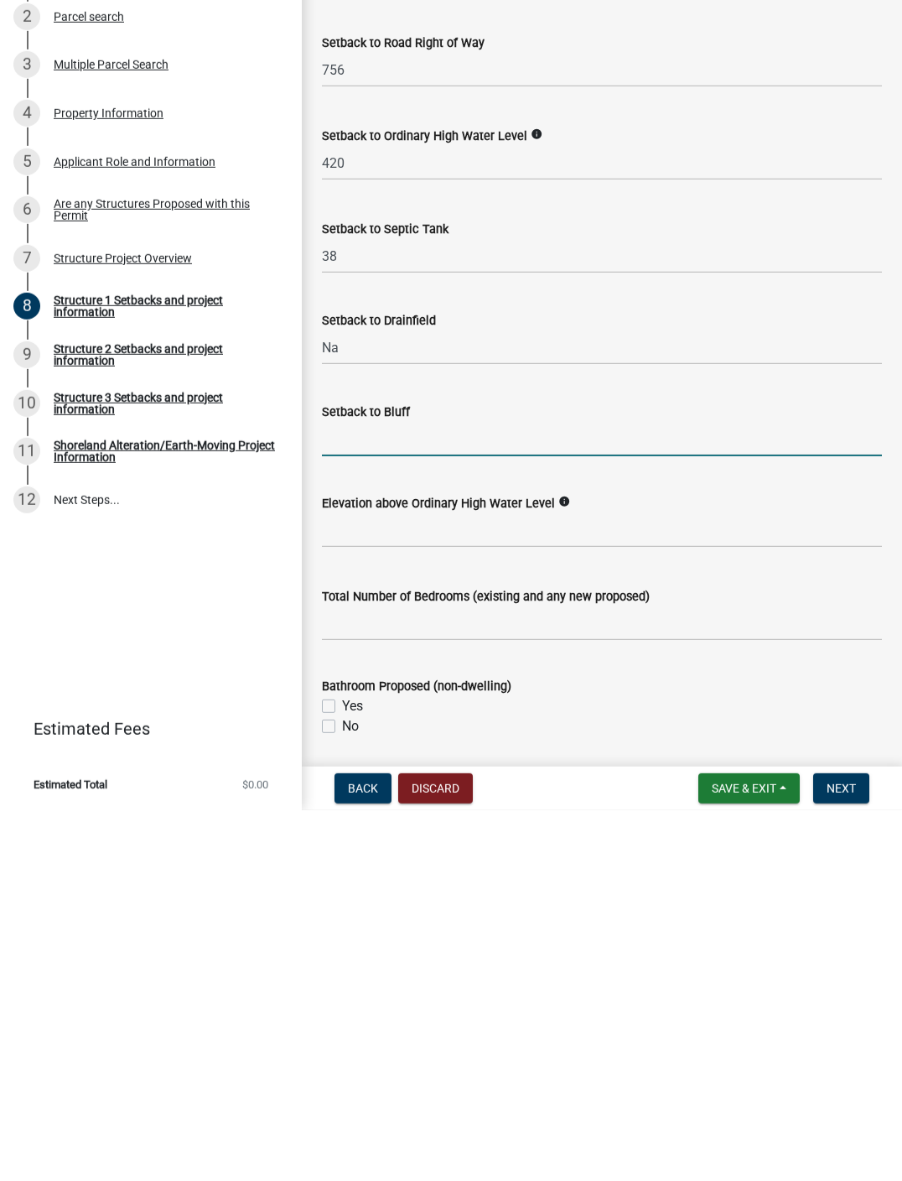
scroll to position [1147, 0]
click at [677, 885] on input "text" at bounding box center [602, 902] width 560 height 34
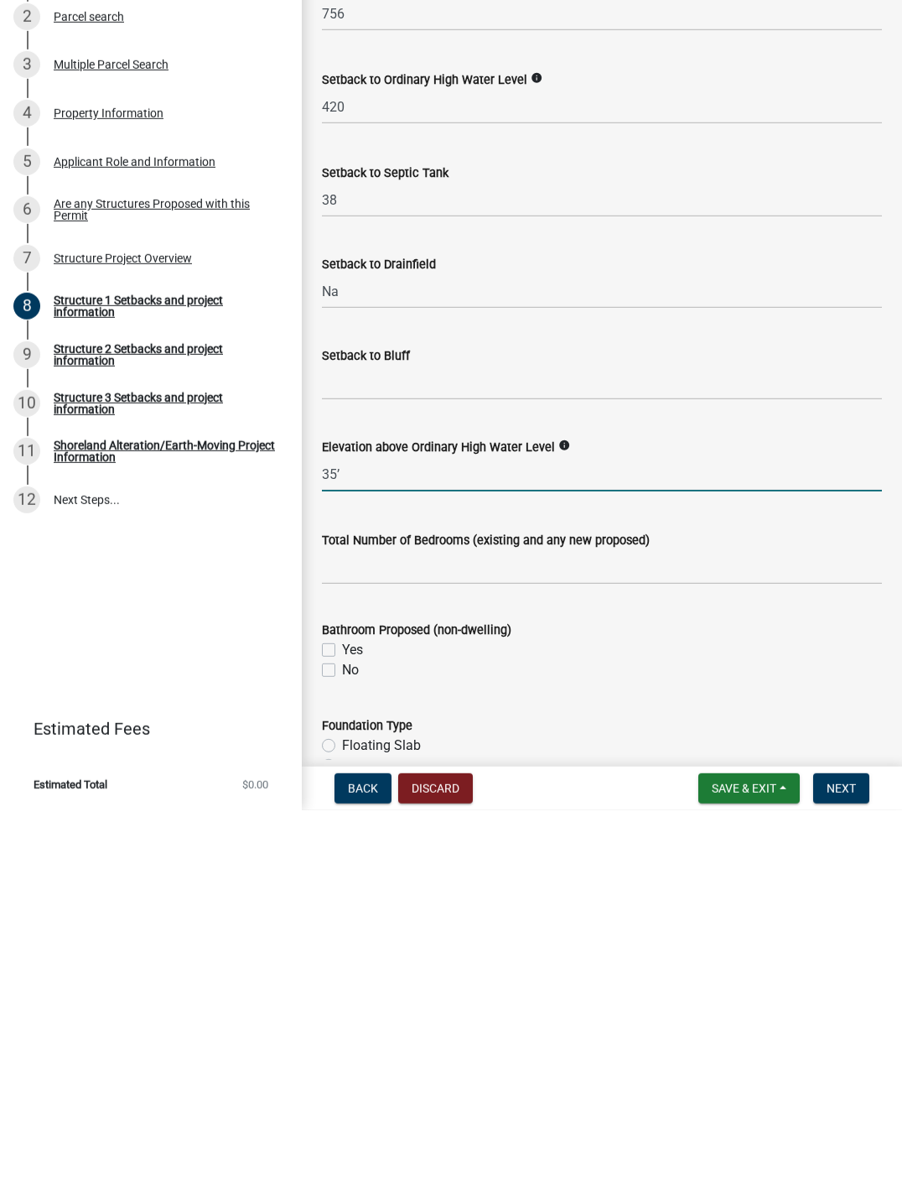
scroll to position [1209, 0]
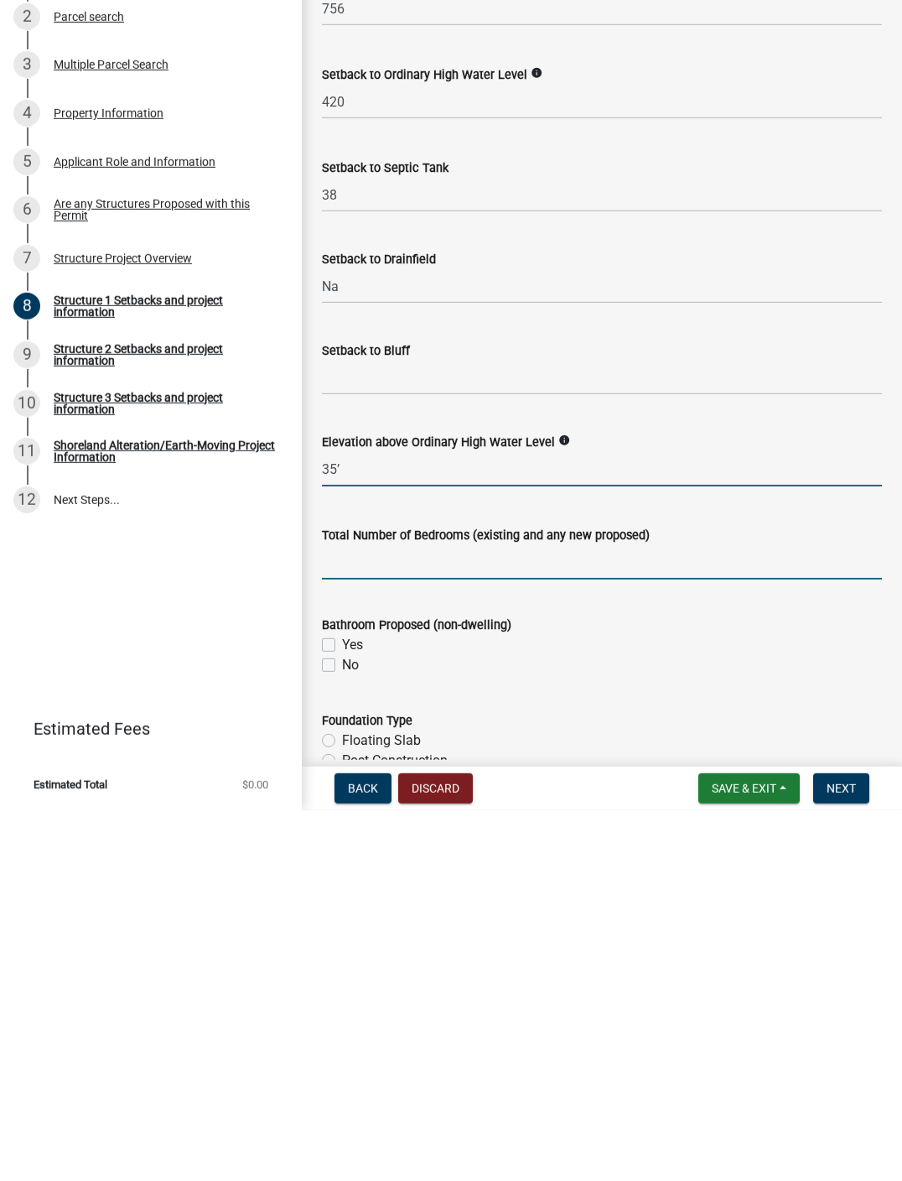
click at [687, 899] on input "text" at bounding box center [602, 933] width 560 height 34
type input "35"
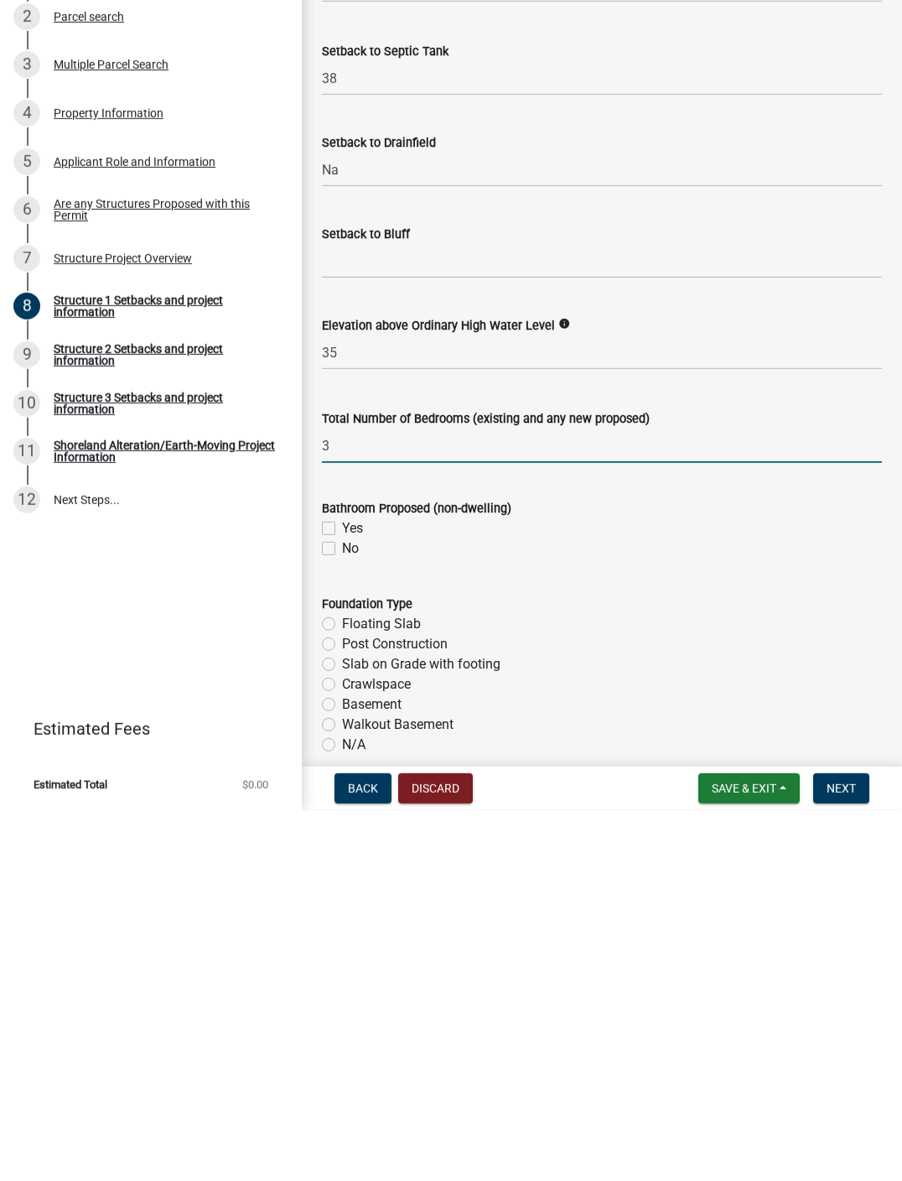
scroll to position [1327, 0]
type input "3"
click at [342, 899] on label "No" at bounding box center [350, 918] width 17 height 20
click at [342, 899] on input "No" at bounding box center [347, 913] width 11 height 11
checkbox input "true"
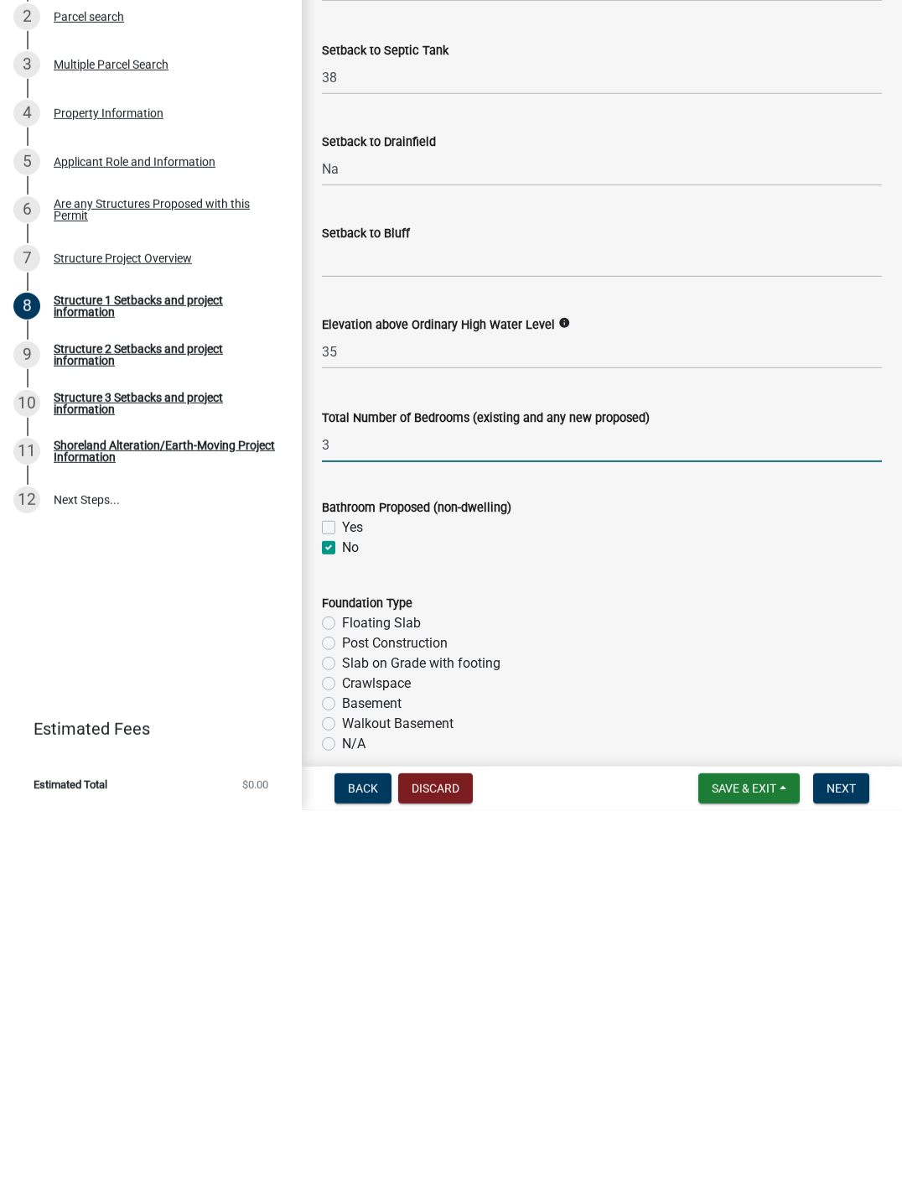
checkbox input "false"
checkbox input "true"
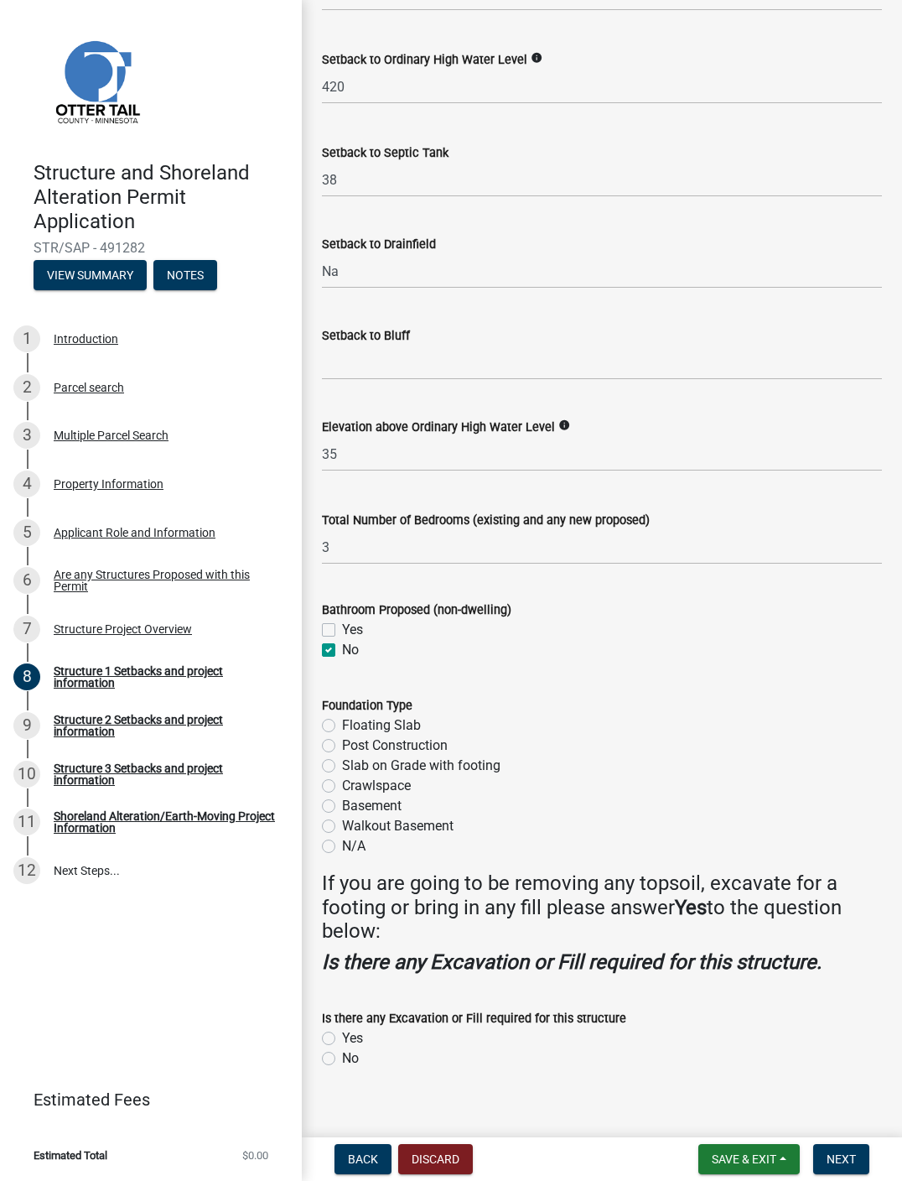
scroll to position [1597, 0]
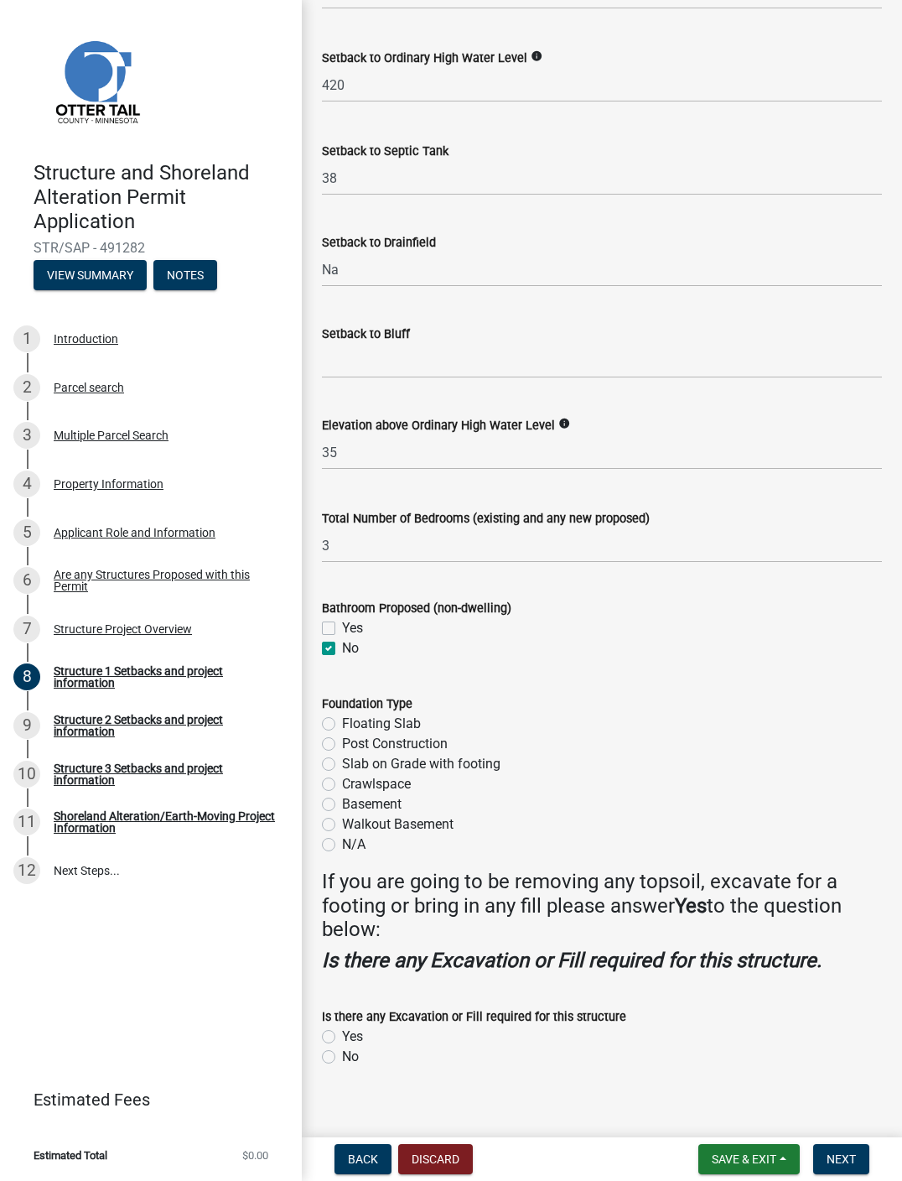
click at [342, 754] on label "Post Construction" at bounding box center [395, 744] width 106 height 20
click at [342, 745] on input "Post Construction" at bounding box center [347, 739] width 11 height 11
radio input "true"
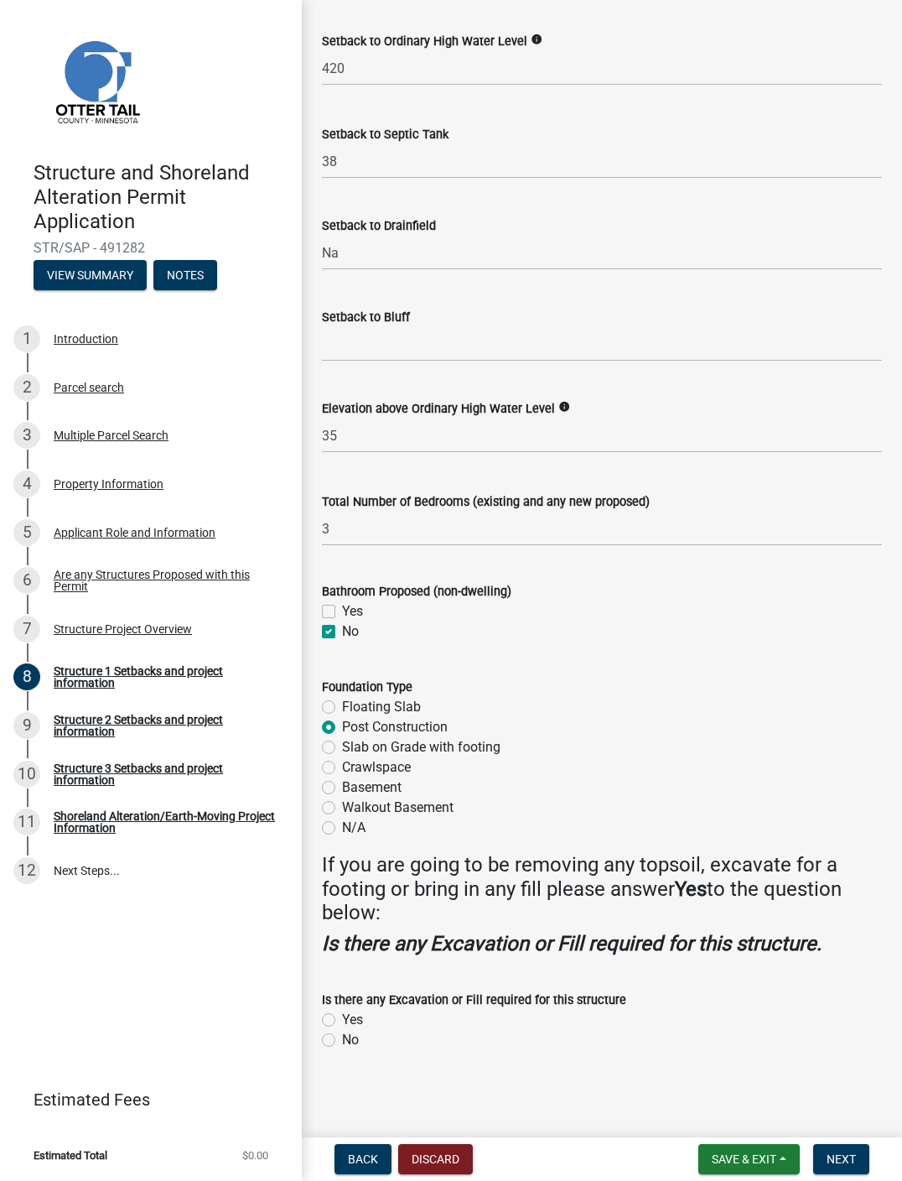
scroll to position [1656, 0]
click at [342, 899] on label "No" at bounding box center [350, 1040] width 17 height 20
click at [342, 899] on input "No" at bounding box center [347, 1035] width 11 height 11
radio input "true"
click at [687, 899] on span "Next" at bounding box center [841, 1158] width 29 height 13
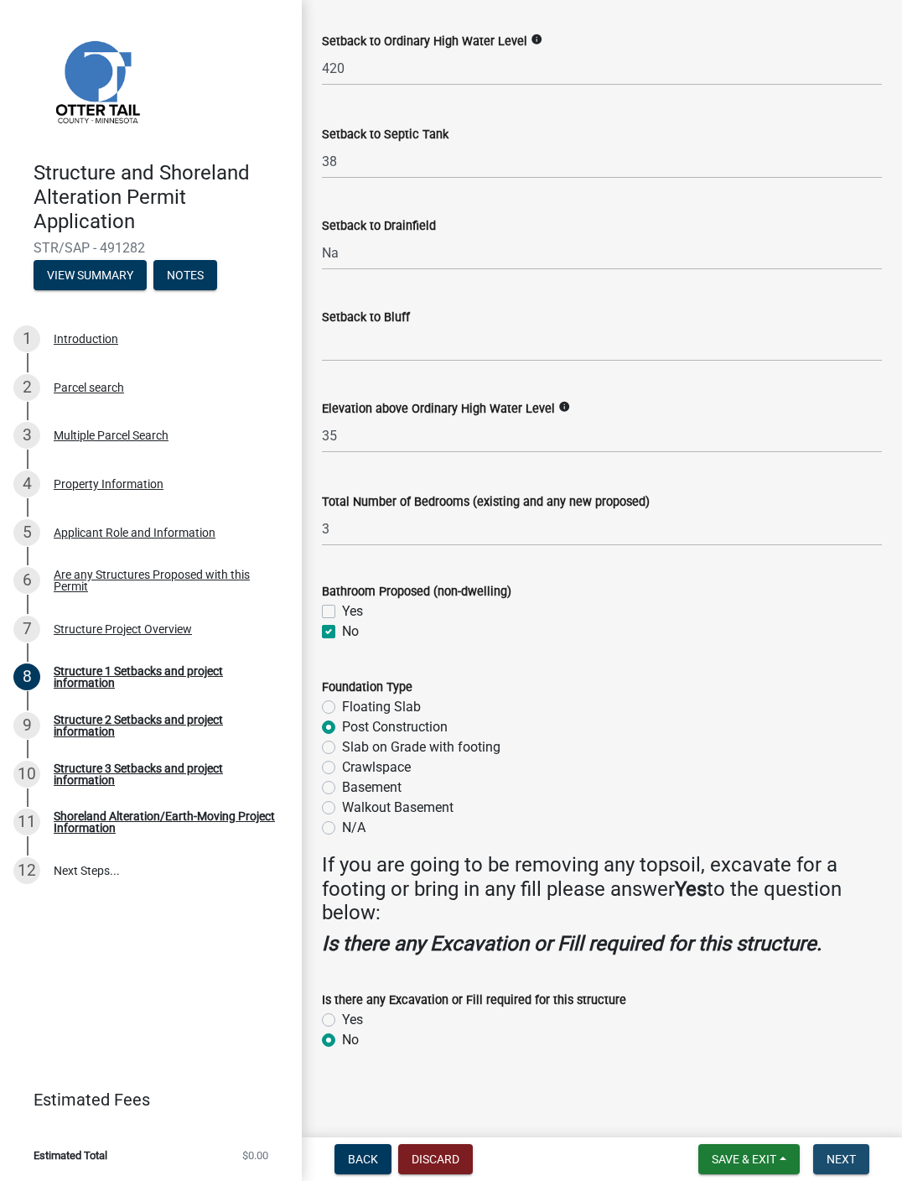
scroll to position [0, 0]
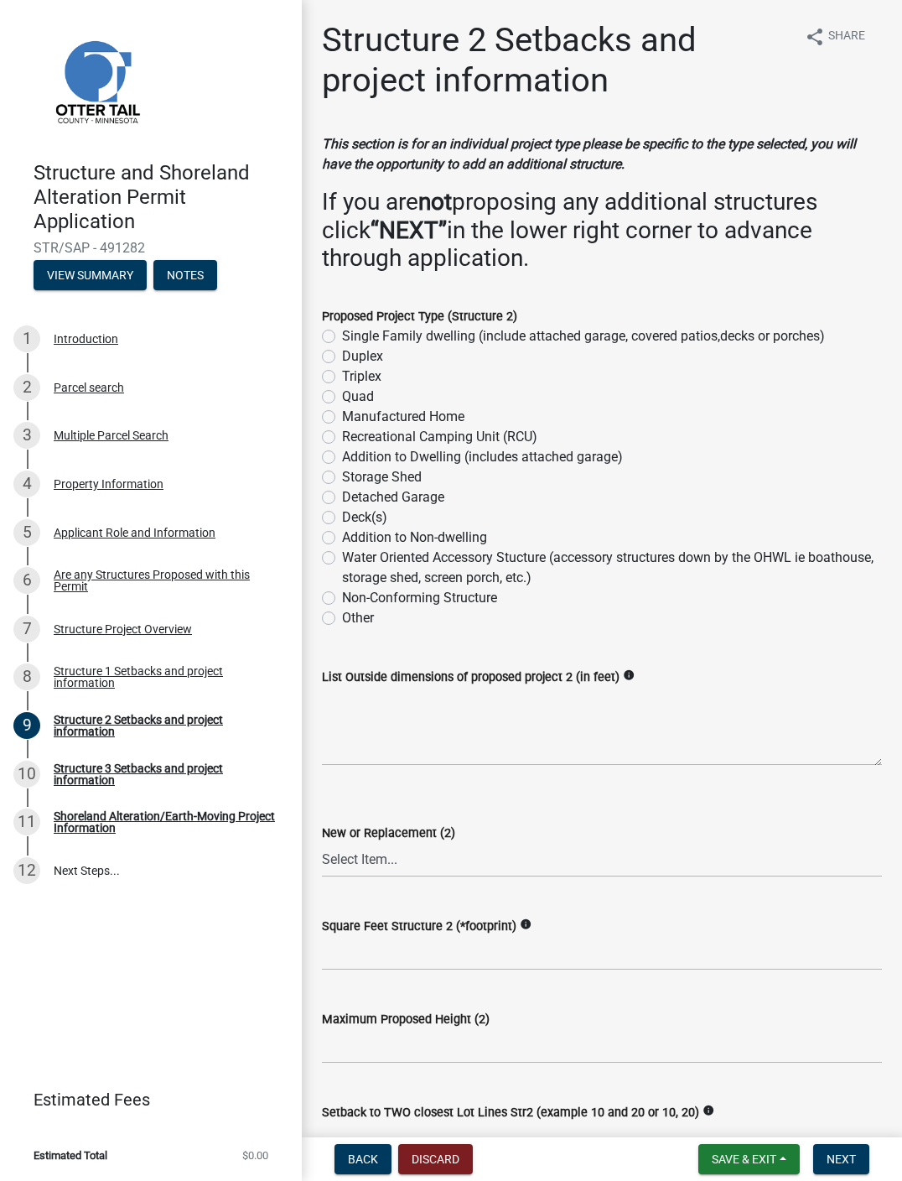
click at [145, 674] on div "Structure 1 Setbacks and project information" at bounding box center [164, 676] width 221 height 23
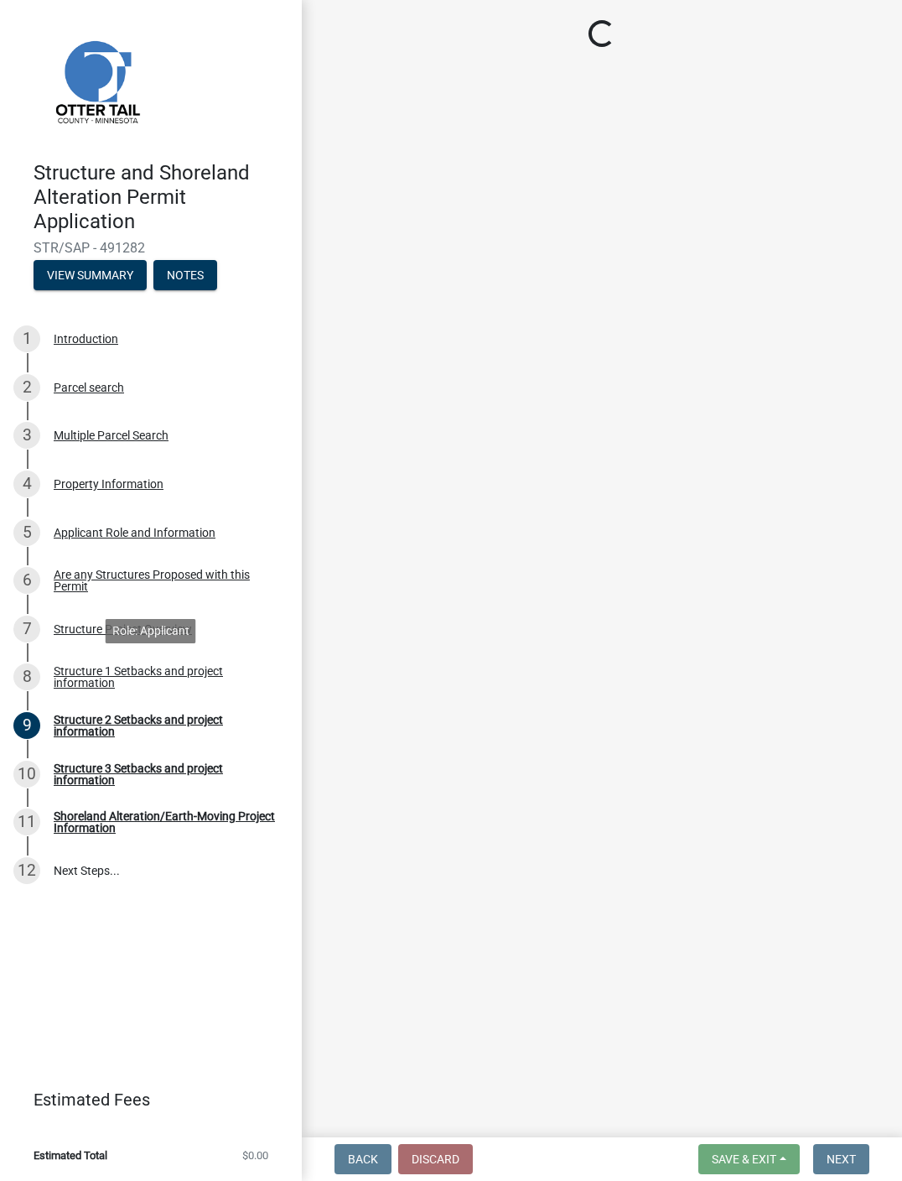
select select "c185e313-3403-4239-bd61-bb563c58a77a"
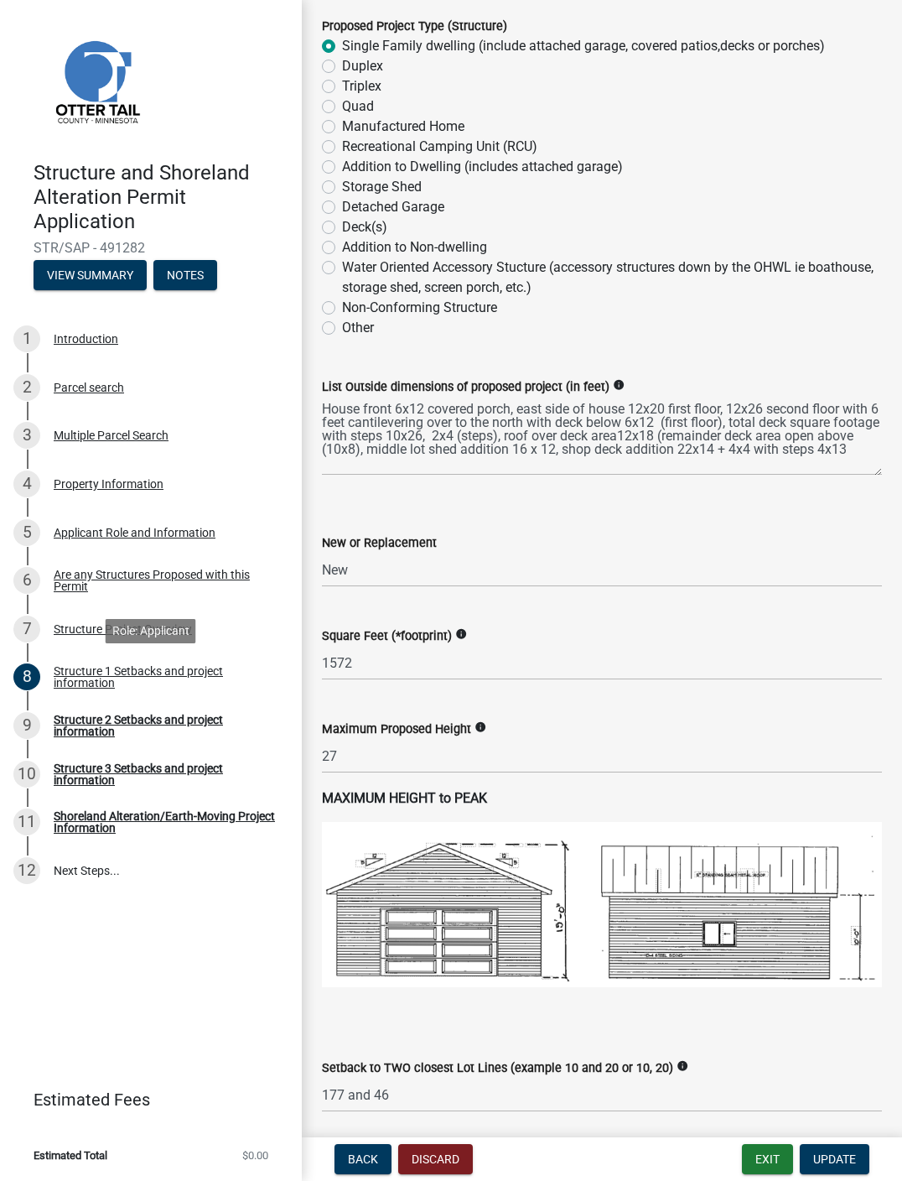
scroll to position [406, 0]
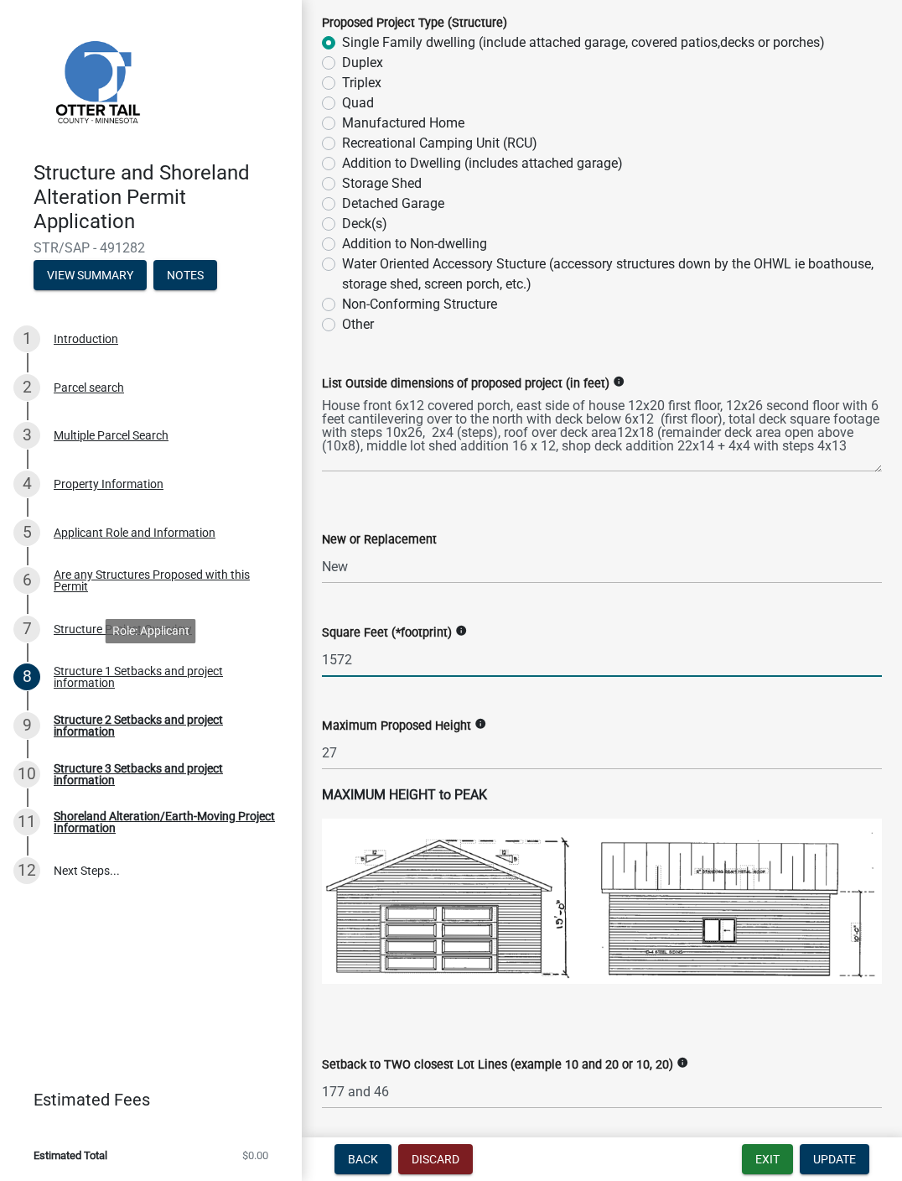
click at [429, 677] on input "1572" at bounding box center [602, 659] width 560 height 34
click at [467, 637] on icon "info" at bounding box center [461, 631] width 12 height 12
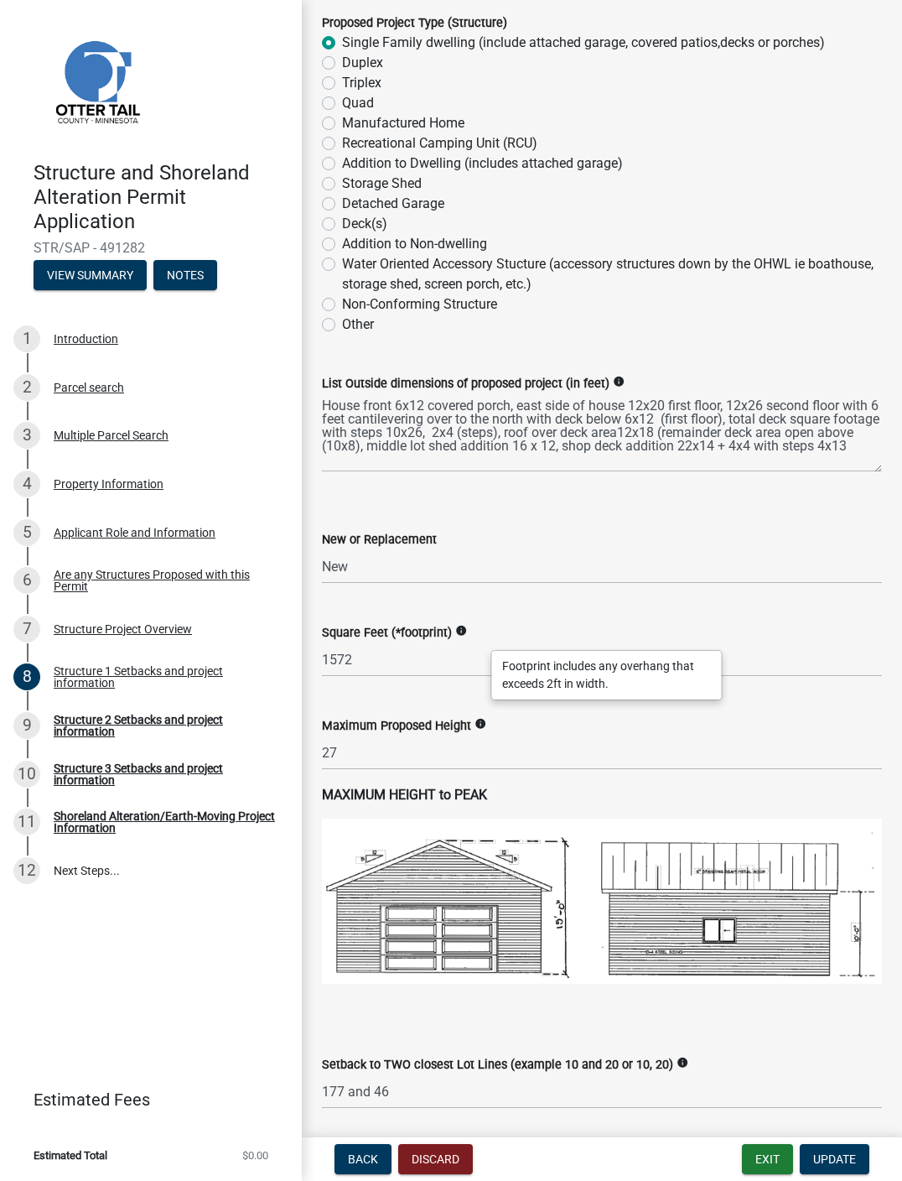
click at [439, 642] on div "Square Feet (*footprint) info" at bounding box center [602, 632] width 560 height 20
click at [687, 472] on textarea "House front 6x12 covered porch, east side of house 12x20 first floor, 12x26 sec…" at bounding box center [602, 432] width 560 height 79
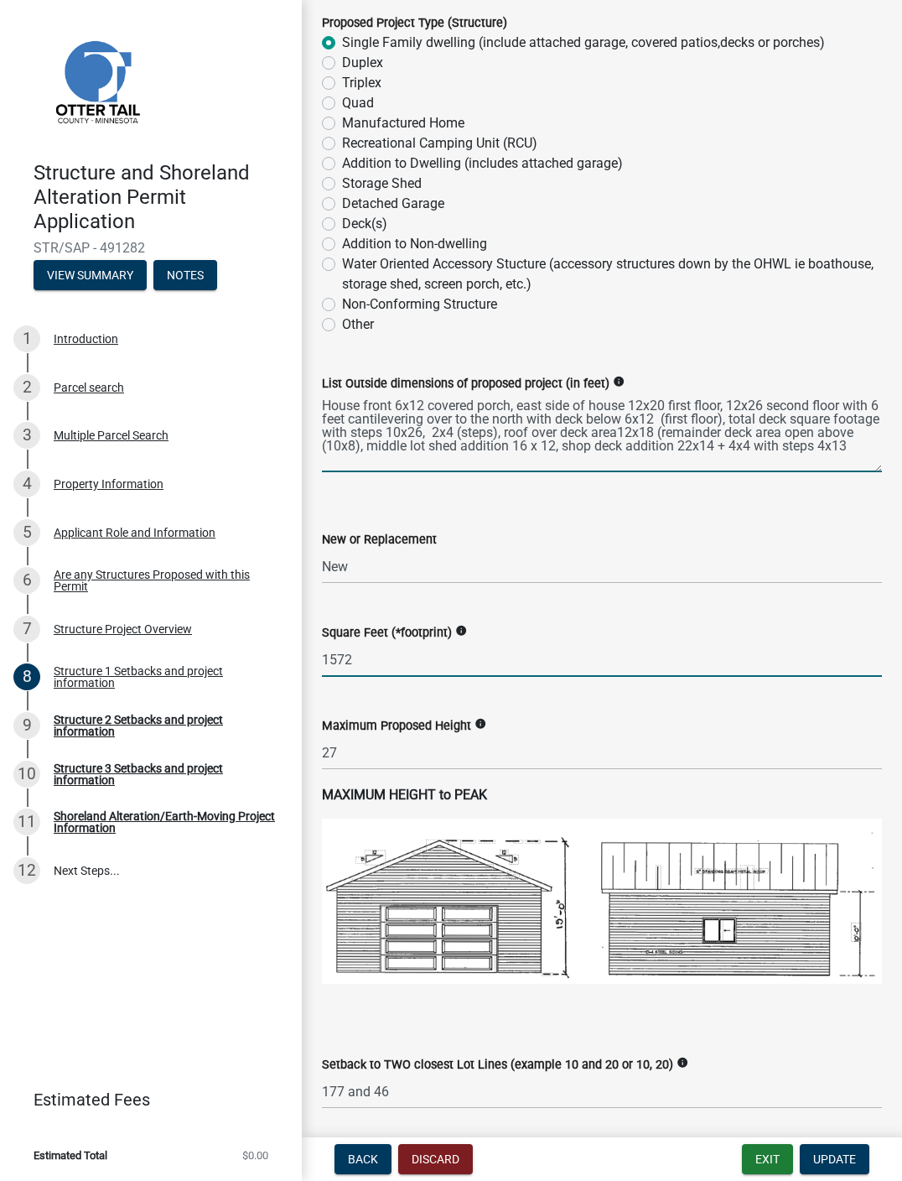
click at [621, 677] on input "1572" at bounding box center [602, 659] width 560 height 34
type input "1"
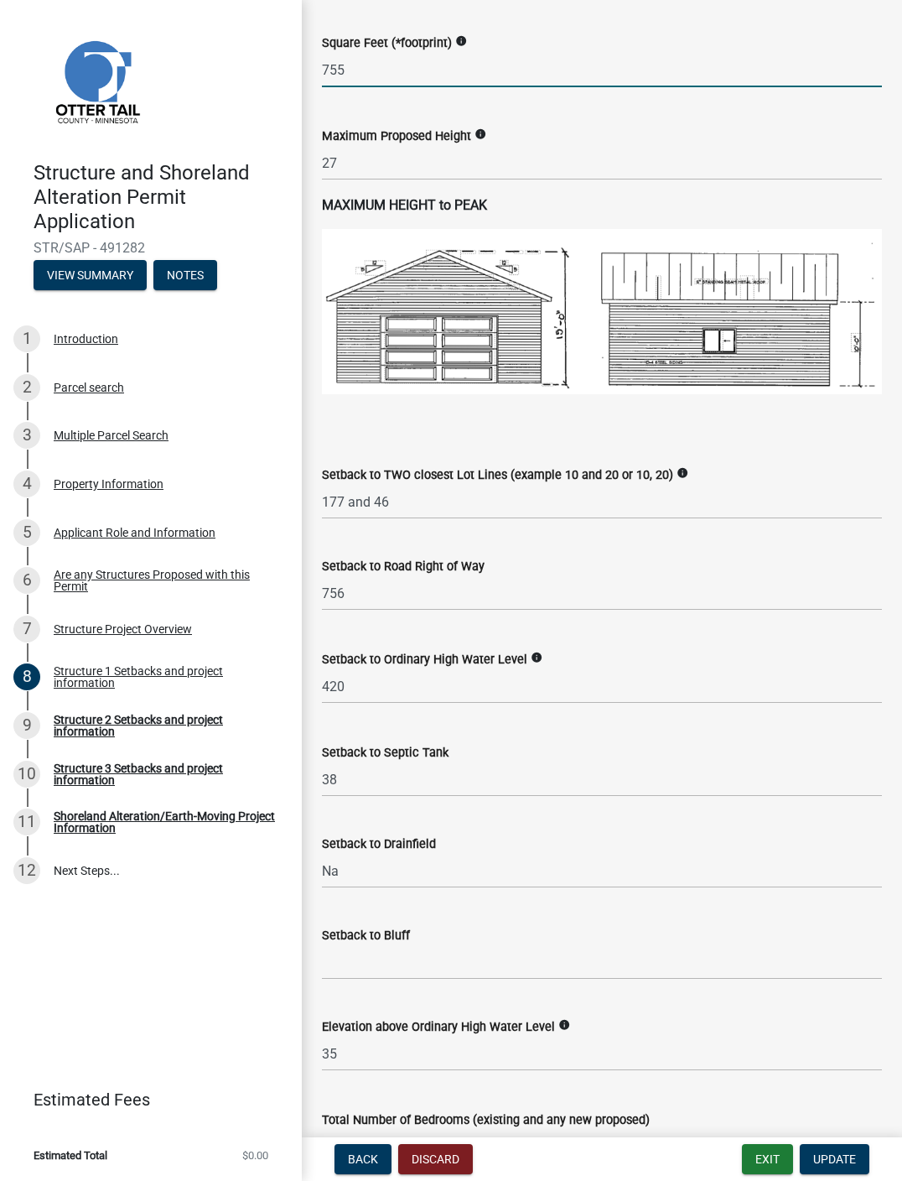
scroll to position [998, 0]
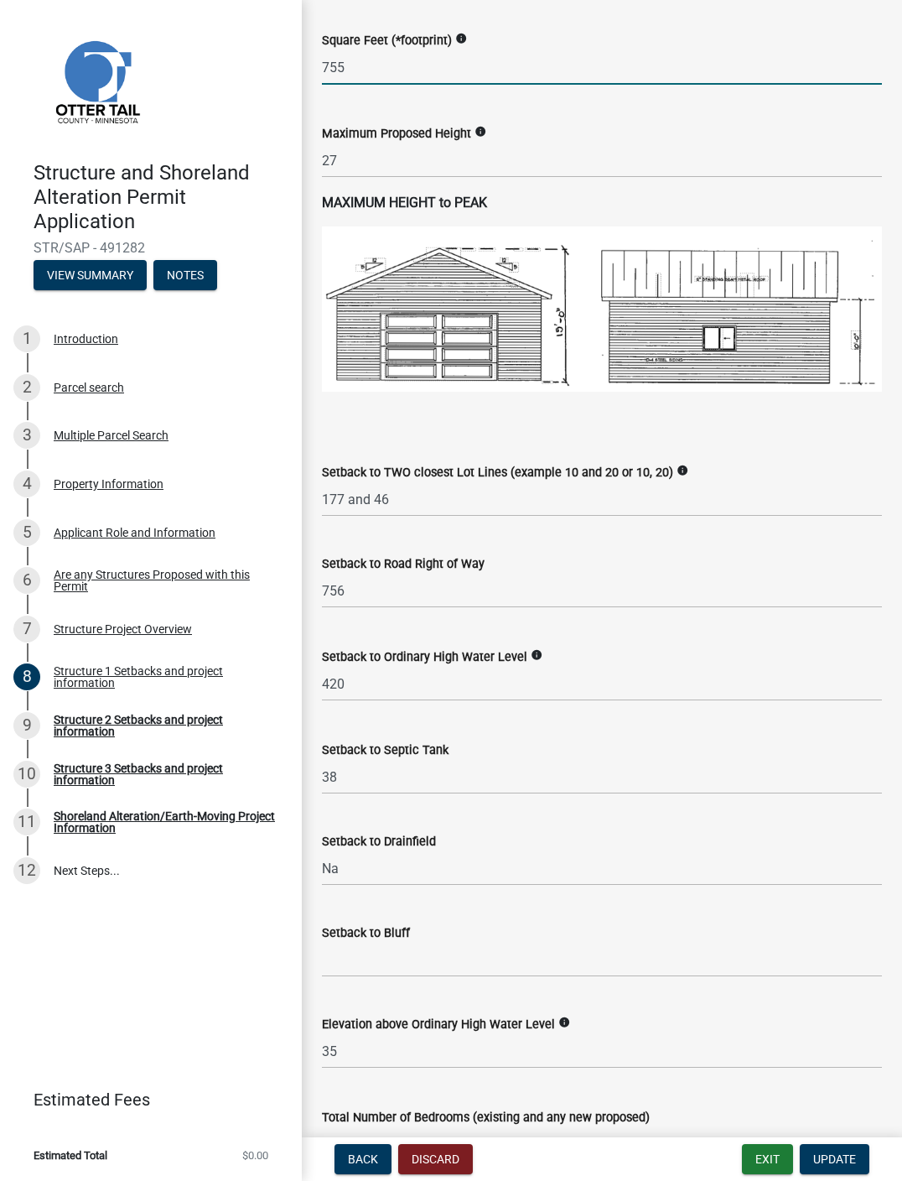
type input "755"
click at [455, 517] on input "177 and 46" at bounding box center [602, 499] width 560 height 34
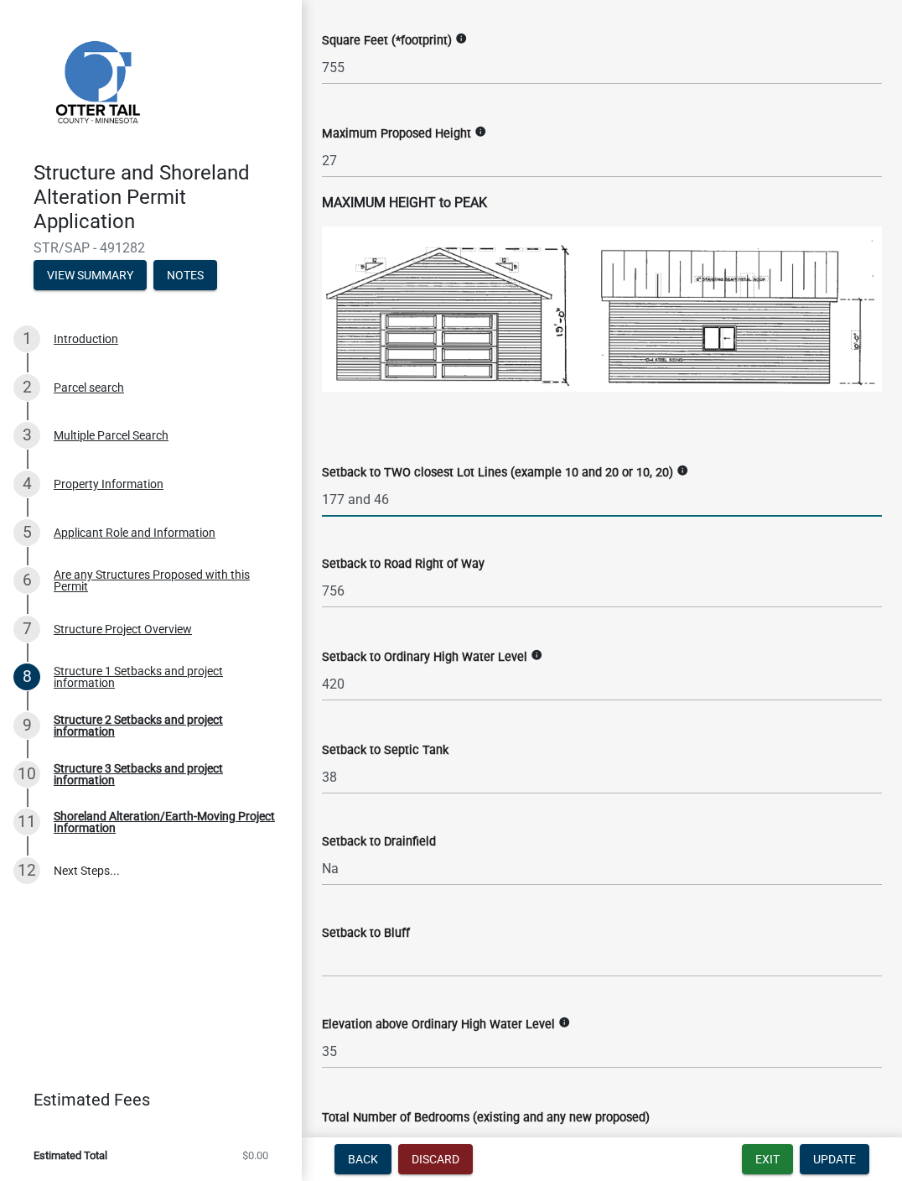
click at [476, 517] on input "177 and 46" at bounding box center [602, 499] width 560 height 34
type input "1"
click at [408, 608] on input "756" at bounding box center [602, 591] width 560 height 34
type input "7"
click at [386, 608] on input "text" at bounding box center [602, 591] width 560 height 34
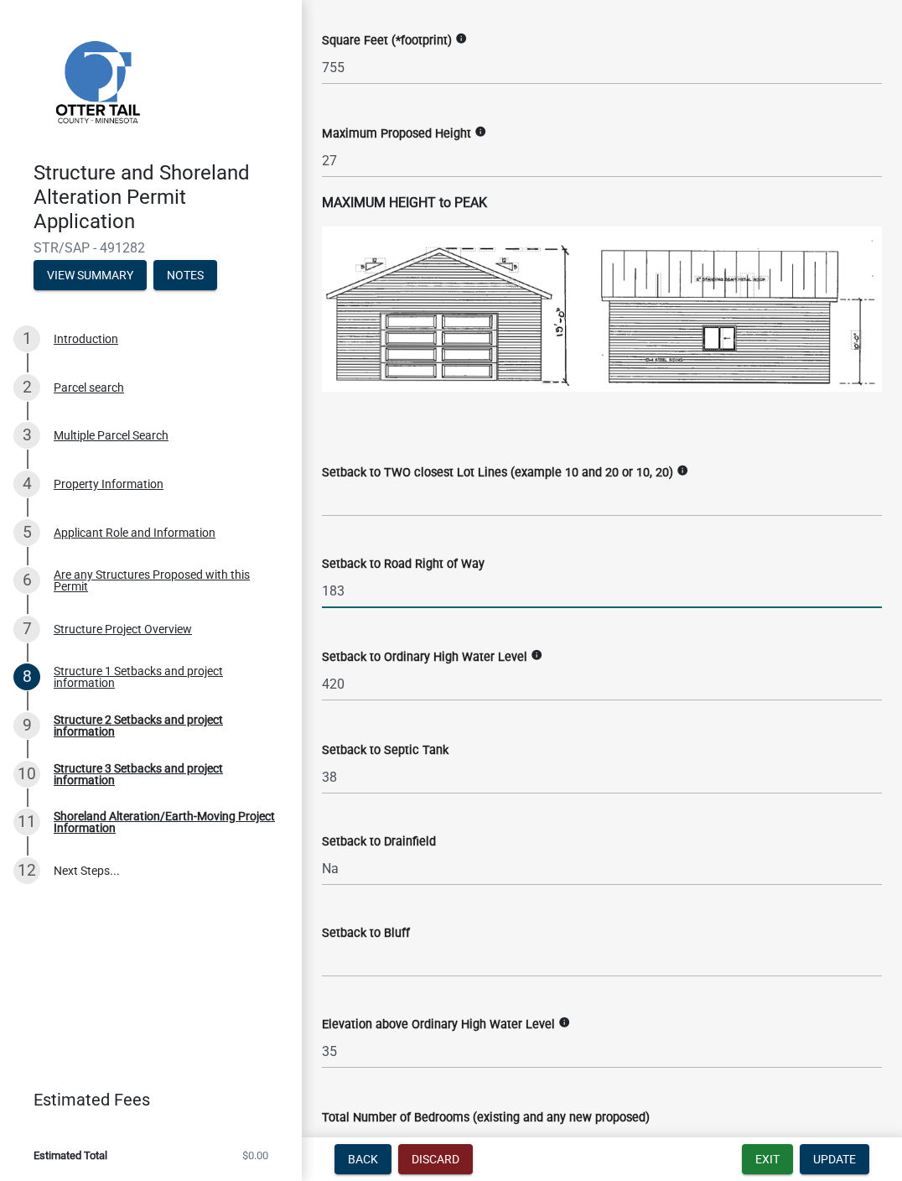
type input "183"
click at [398, 517] on input "Setback to TWO closest Lot Lines (example 10 and 20 or 10, 20)" at bounding box center [602, 499] width 560 height 34
type input "183 and 417"
click at [485, 608] on input "183" at bounding box center [602, 591] width 560 height 34
type input "1"
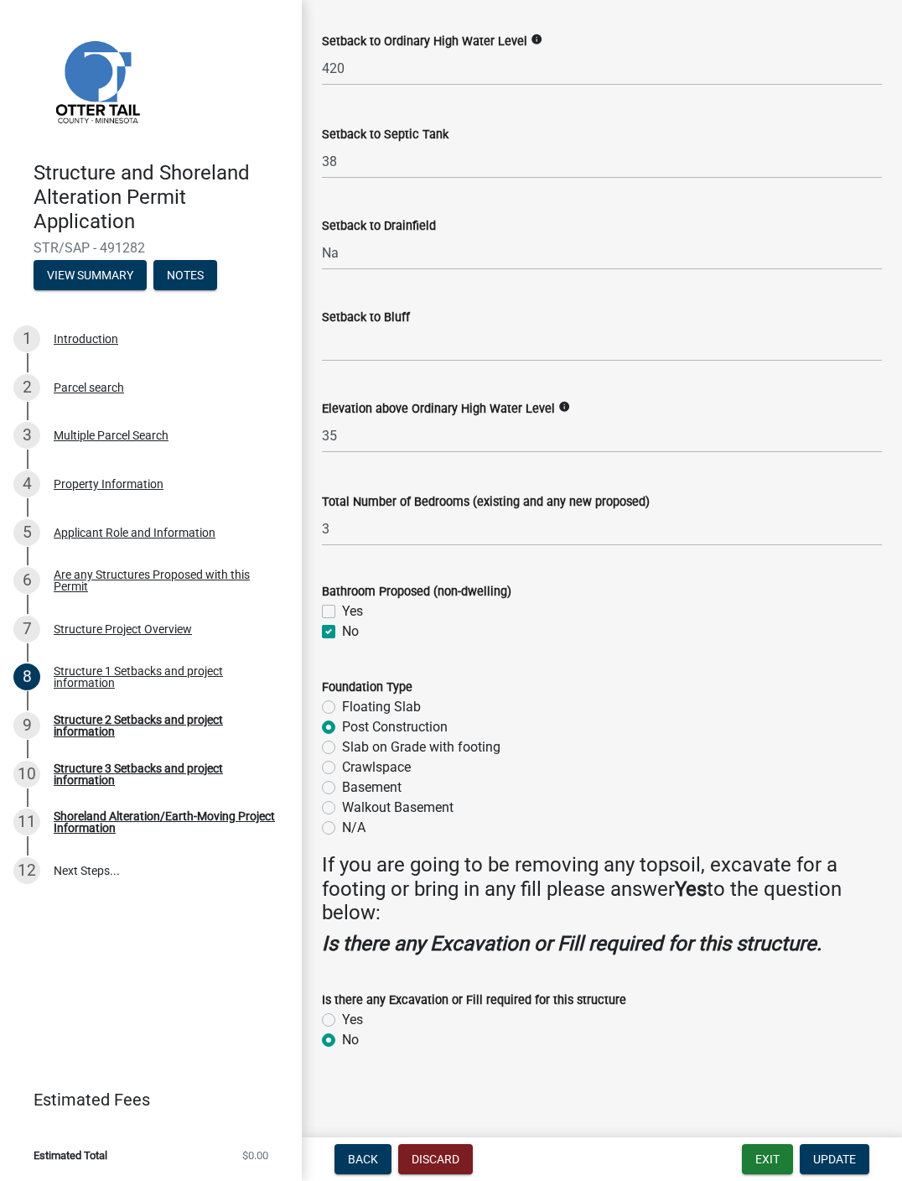
scroll to position [1656, 0]
type input "912"
click at [687, 734] on div "Post Construction" at bounding box center [602, 727] width 560 height 20
click at [687, 899] on span "Update" at bounding box center [835, 1158] width 43 height 13
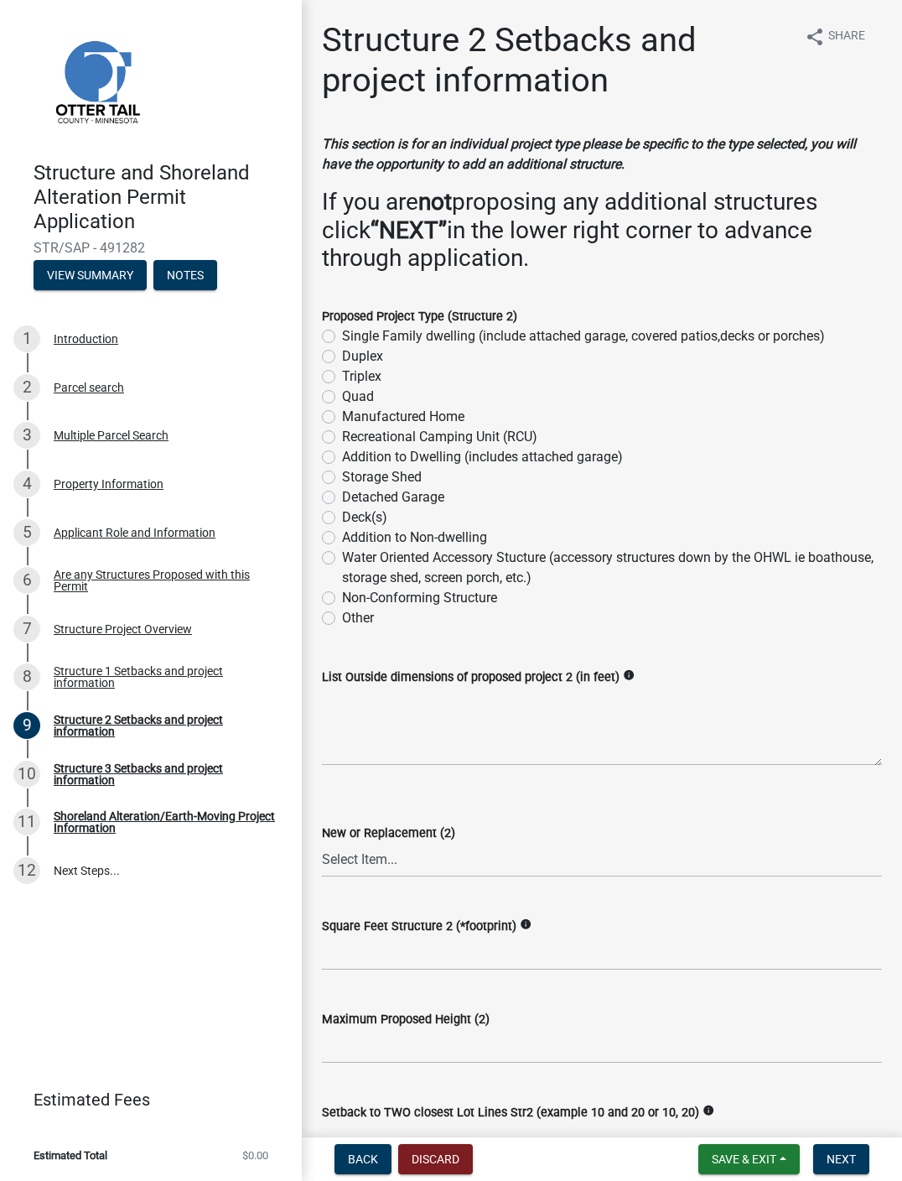
click at [342, 533] on label "Addition to Non-dwelling" at bounding box center [414, 538] width 145 height 20
click at [342, 533] on input "Addition to Non-dwelling" at bounding box center [347, 533] width 11 height 11
radio input "true"
click at [487, 741] on textarea "List Outside dimensions of proposed project 2 (in feet)" at bounding box center [602, 726] width 560 height 79
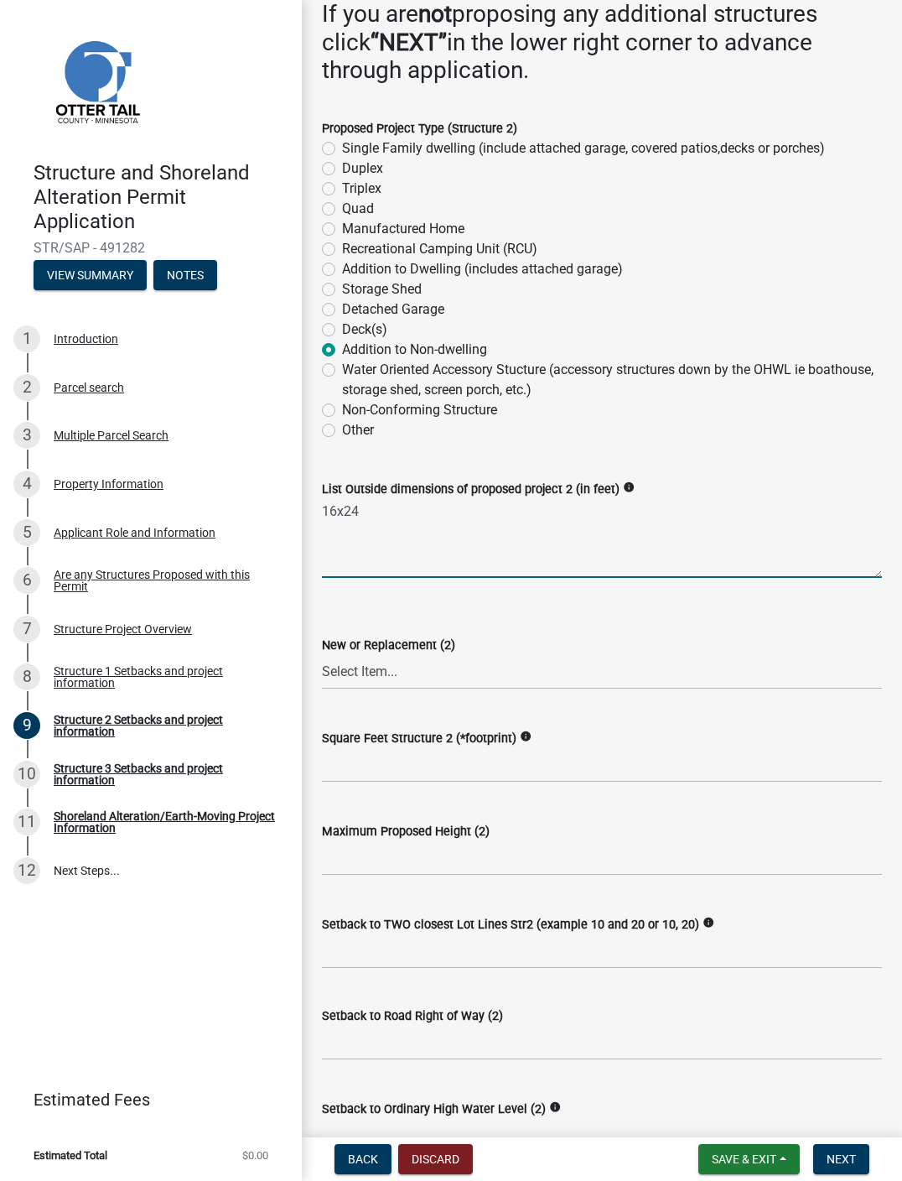
scroll to position [185, 0]
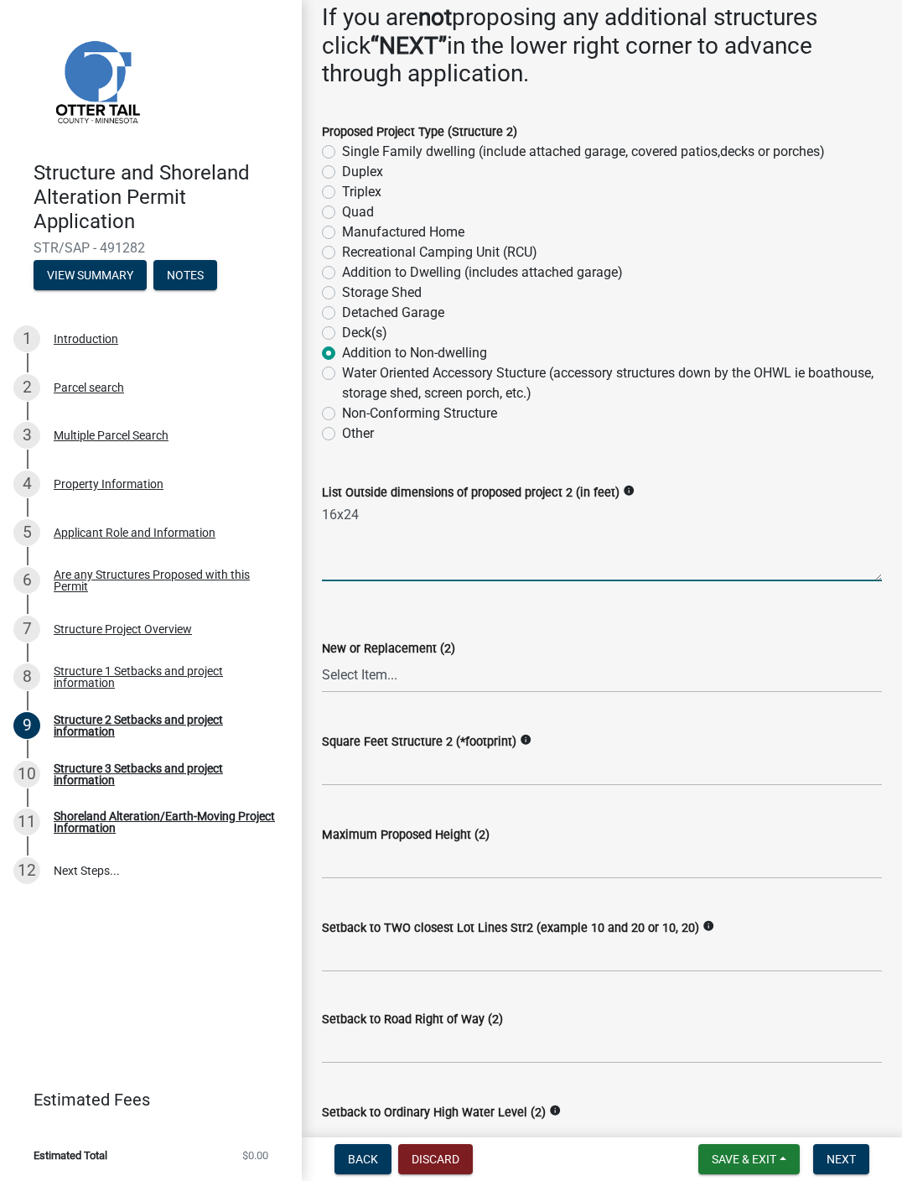
type textarea "16x24"
click at [476, 676] on select "Select Item... New Replacement" at bounding box center [602, 675] width 560 height 34
select select "c185e313-3403-4239-bd61-bb563c58a77a"
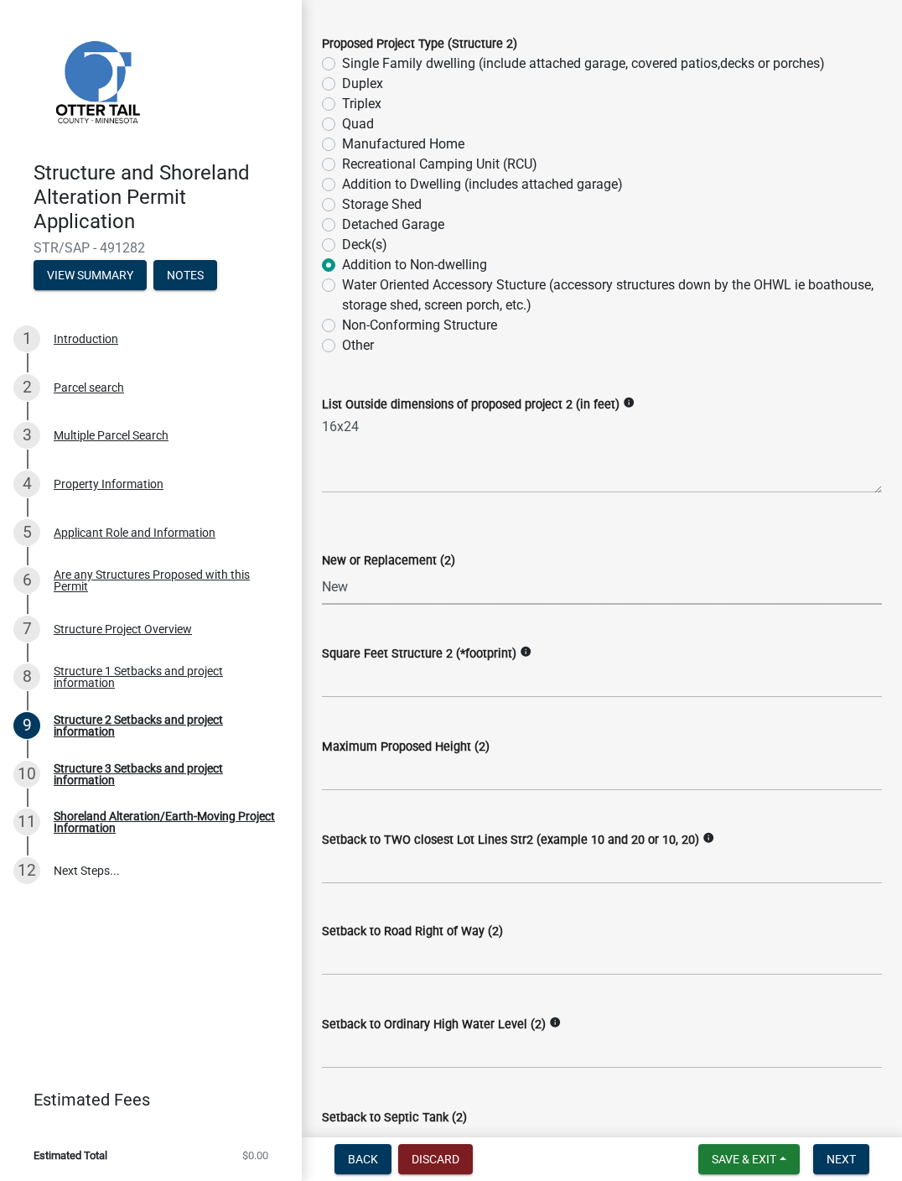
scroll to position [280, 0]
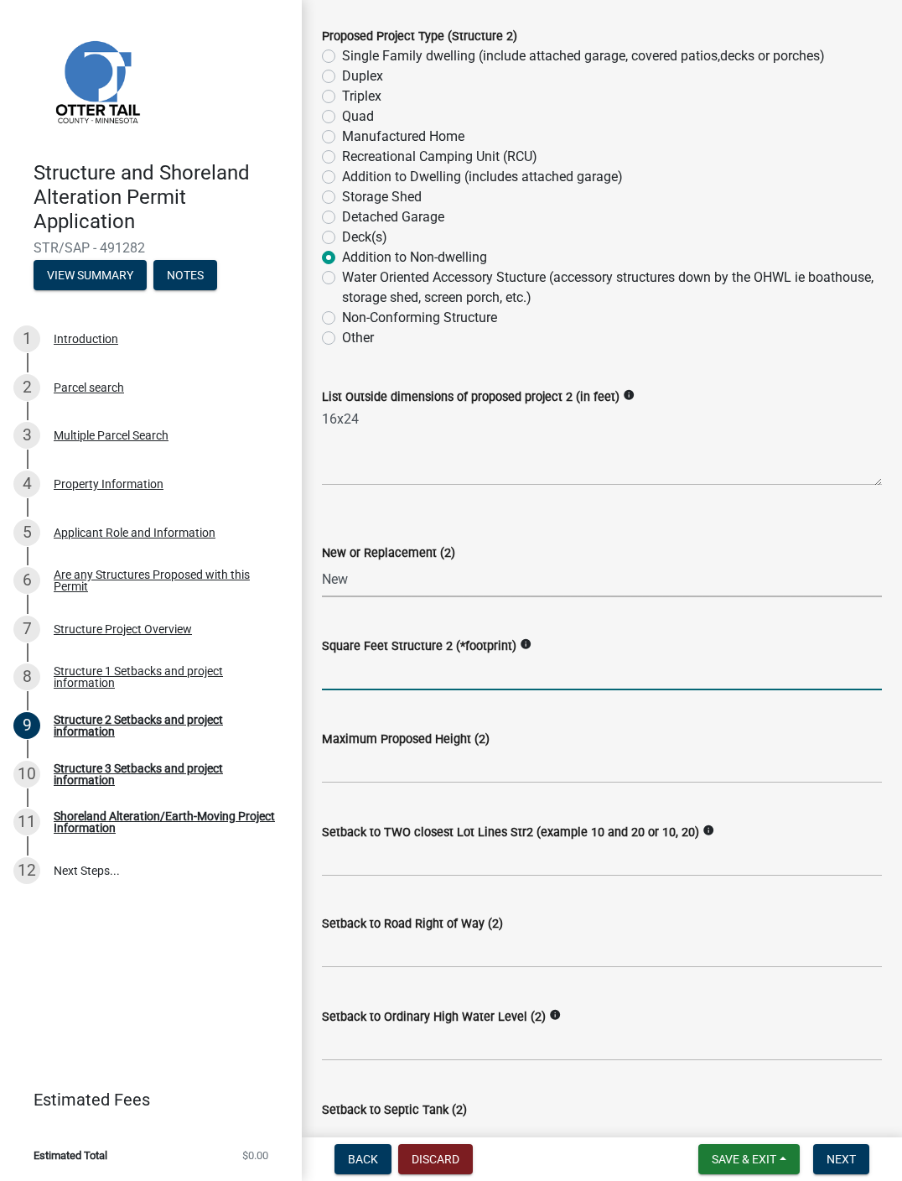
click at [474, 673] on input "text" at bounding box center [602, 673] width 560 height 34
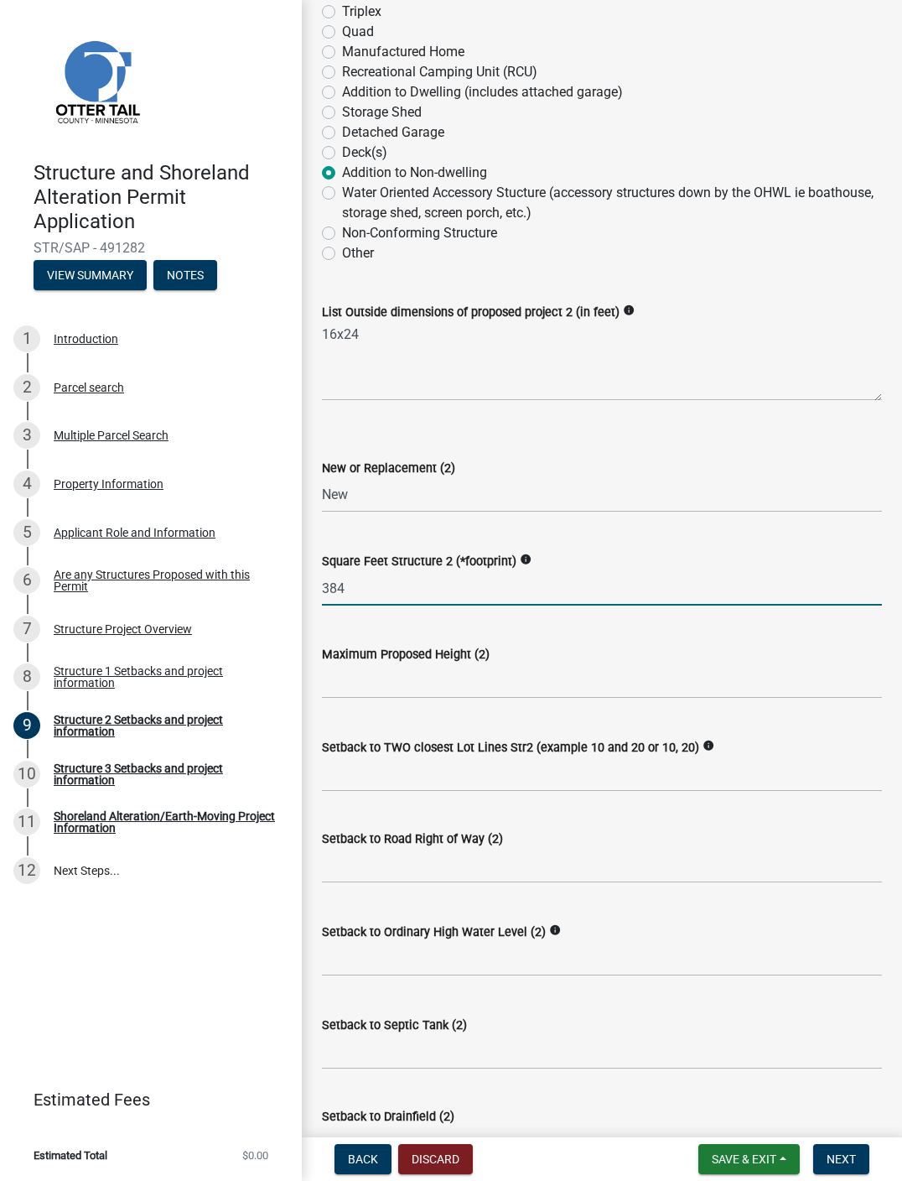
scroll to position [384, 0]
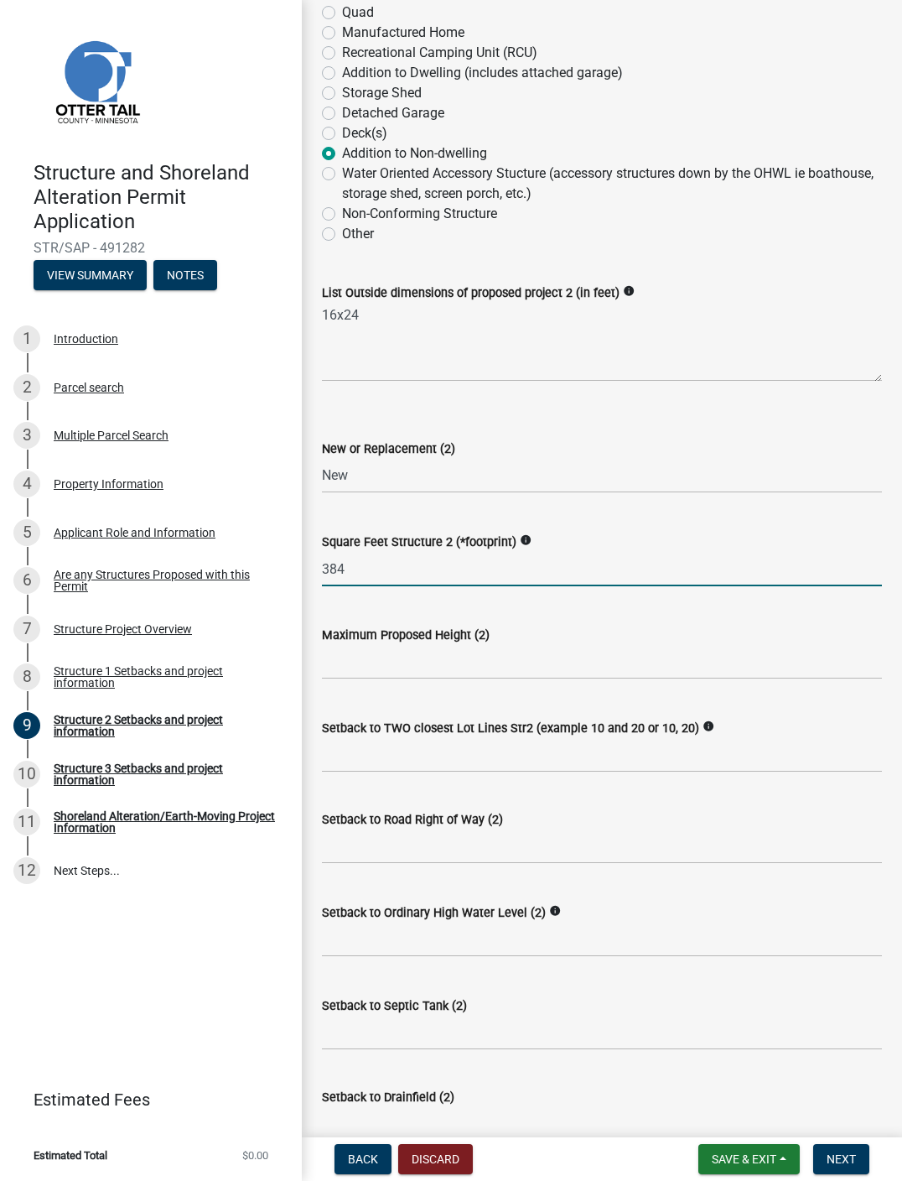
type input "384"
click at [547, 658] on input "text" at bounding box center [602, 662] width 560 height 34
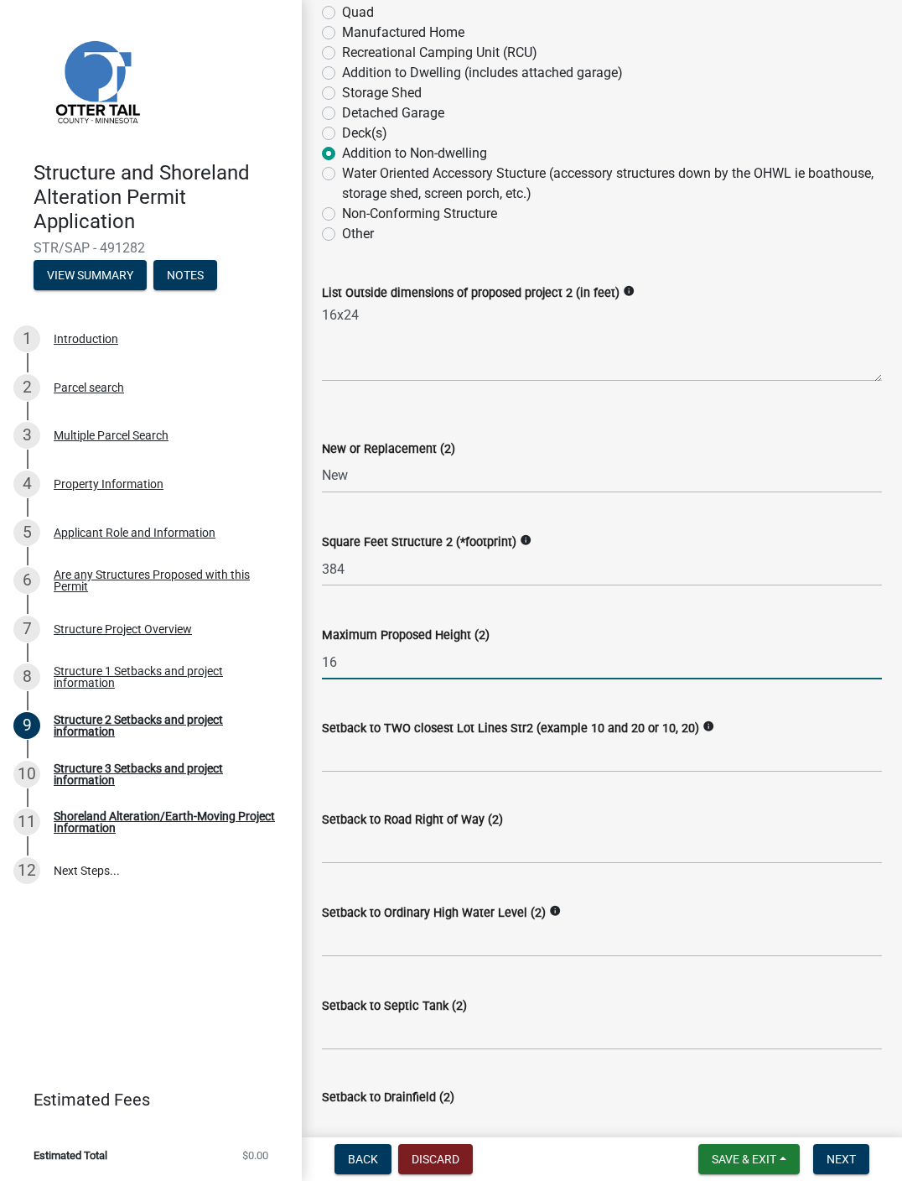
scroll to position [434, 0]
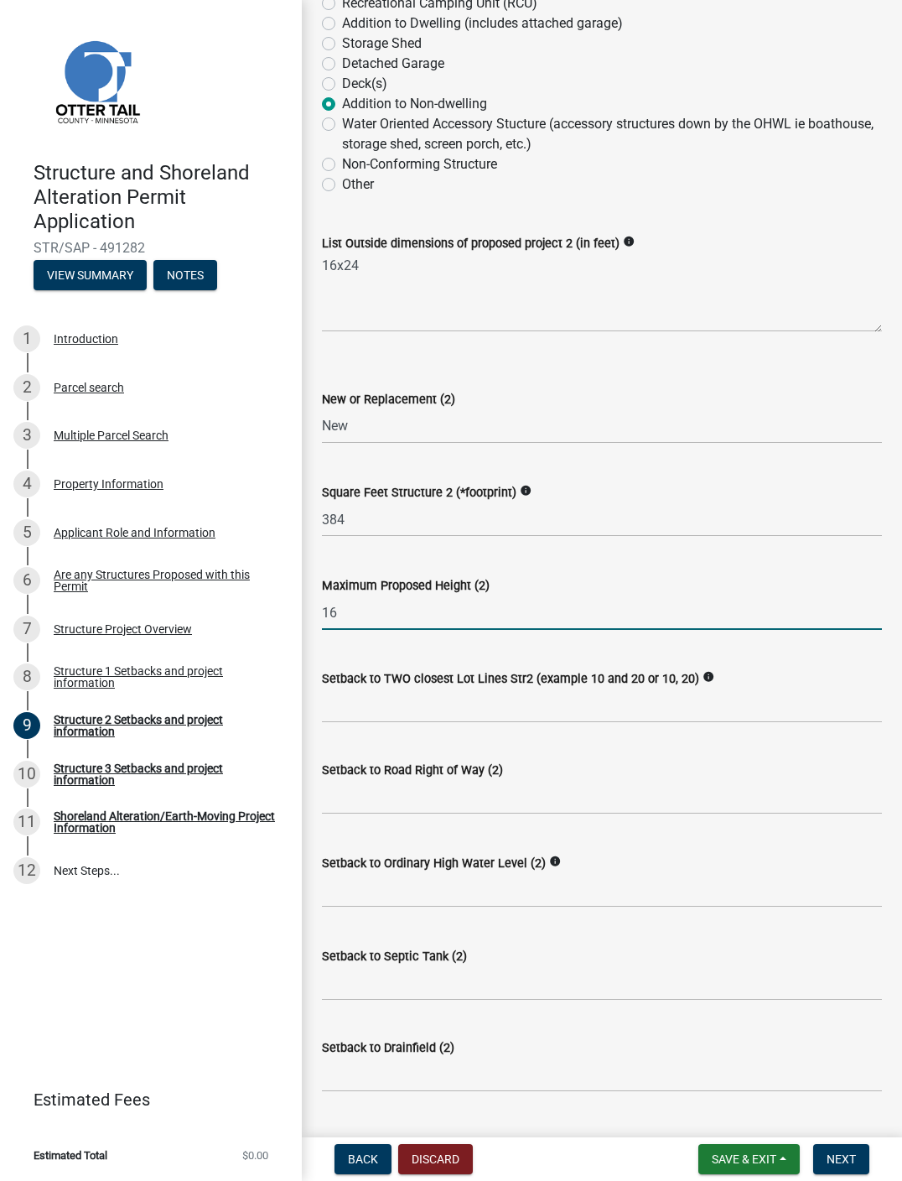
type input "16"
click at [613, 708] on input "Setback to TWO closest Lot Lines Str2 (example 10 and 20 or 10, 20)" at bounding box center [602, 706] width 560 height 34
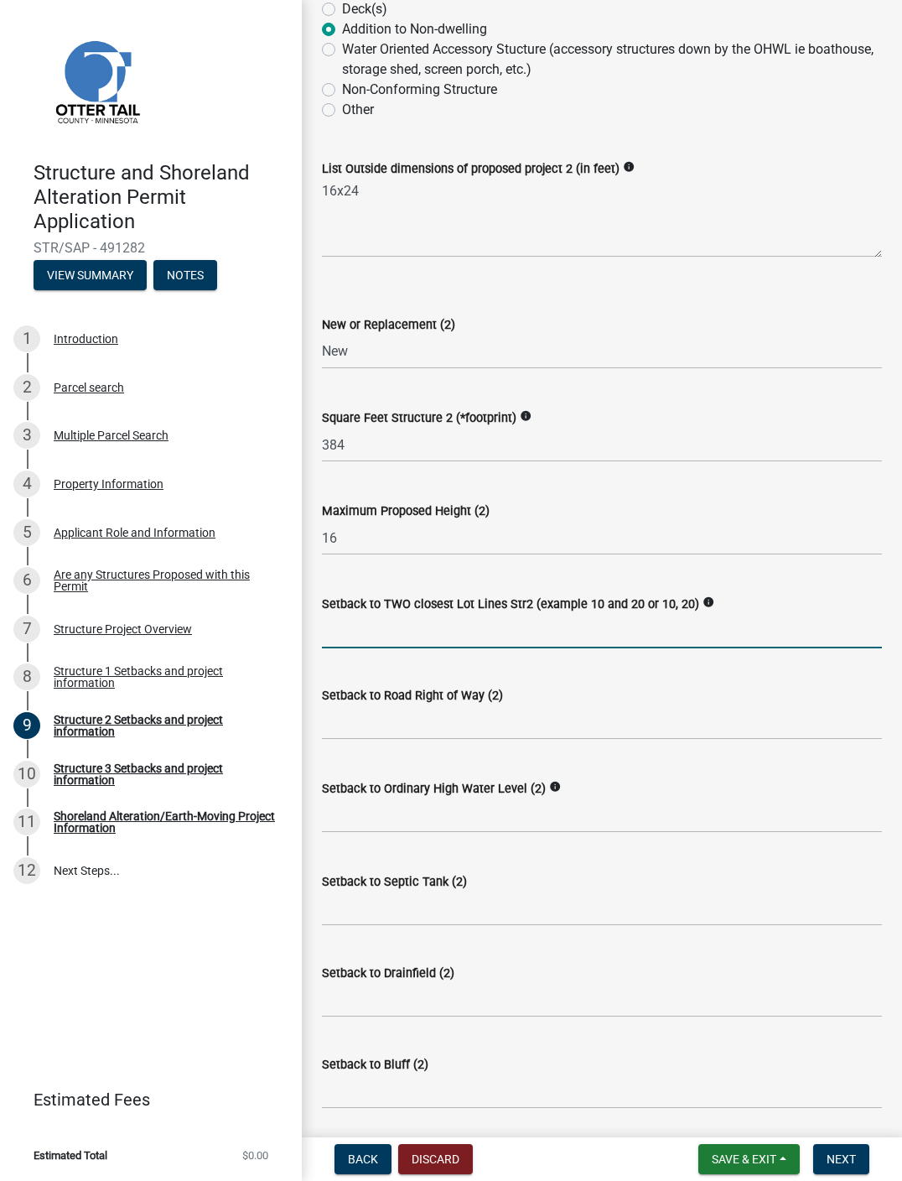
scroll to position [518, 0]
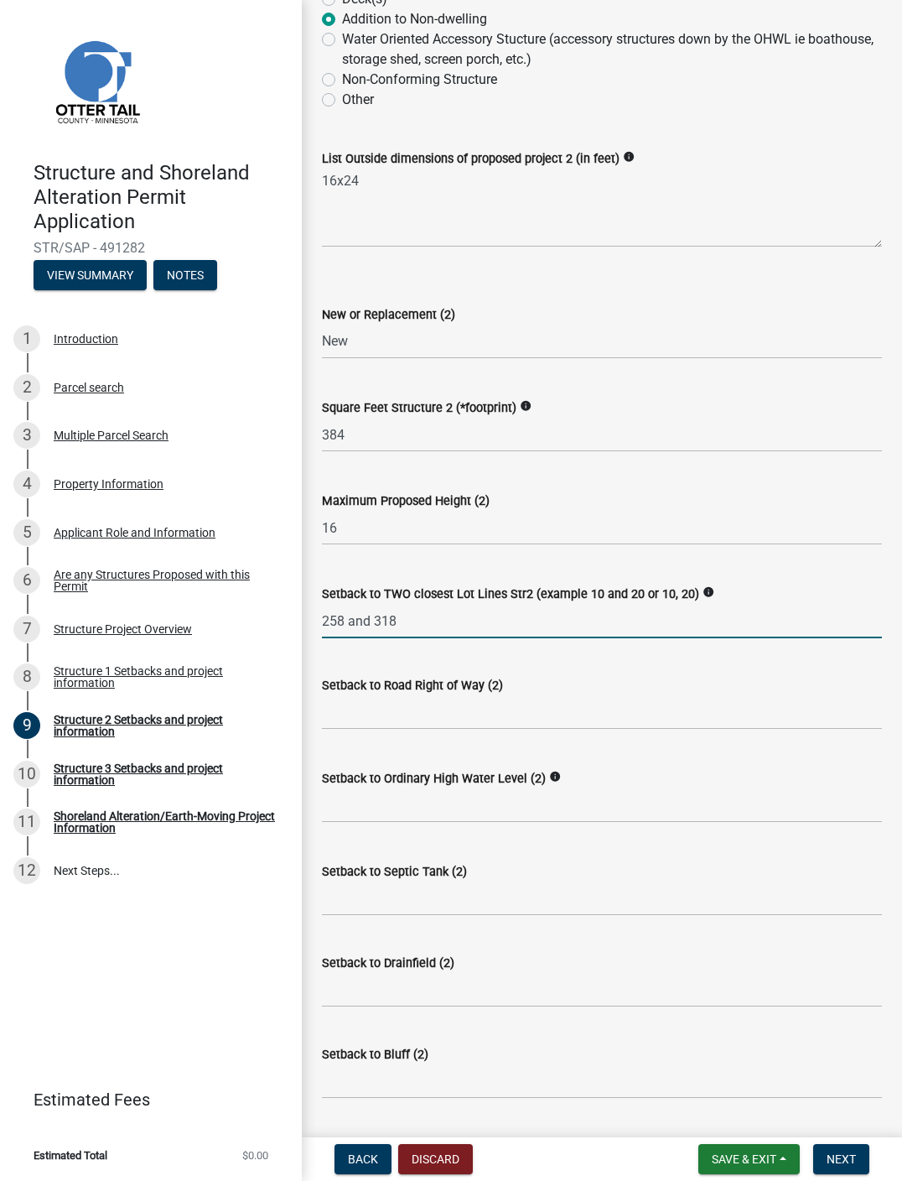
type input "258 and 318"
click at [587, 700] on input "text" at bounding box center [602, 712] width 560 height 34
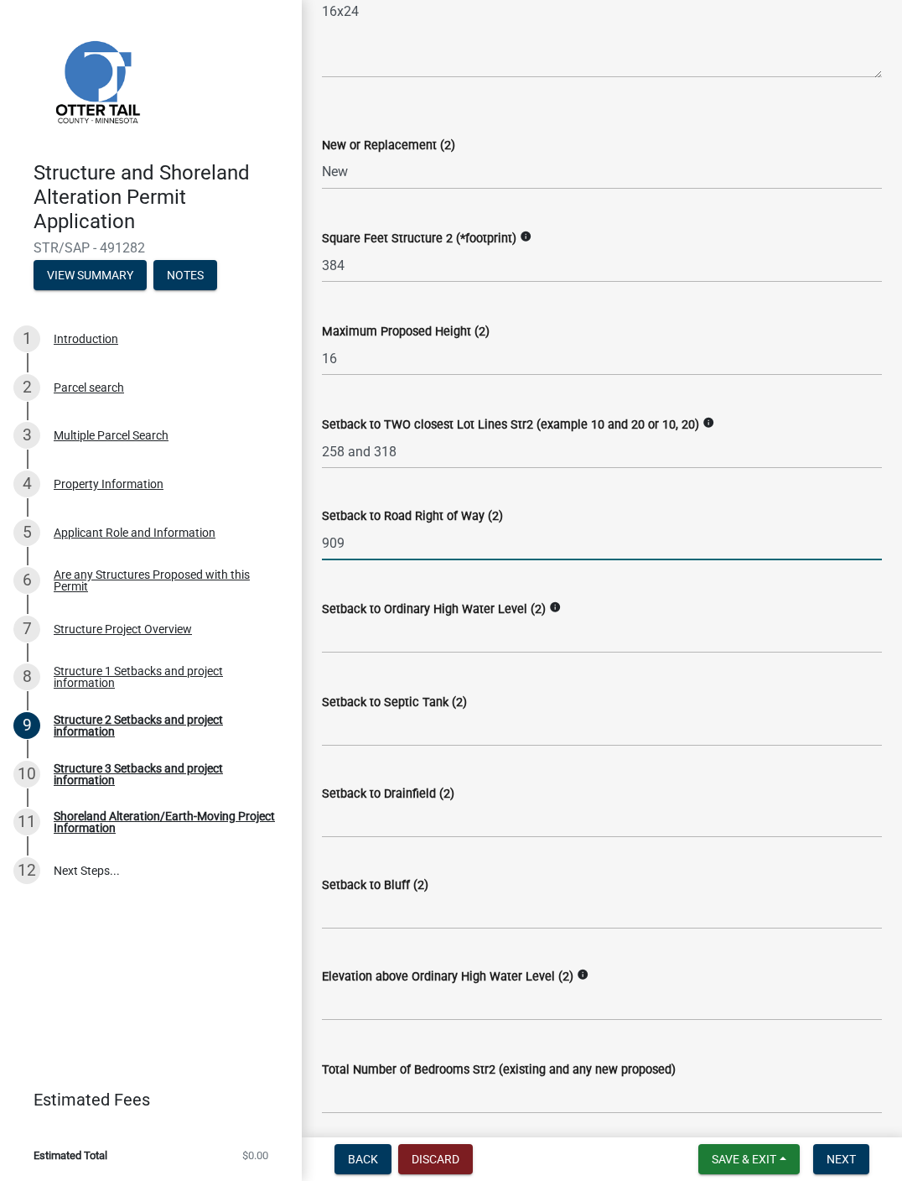
scroll to position [692, 0]
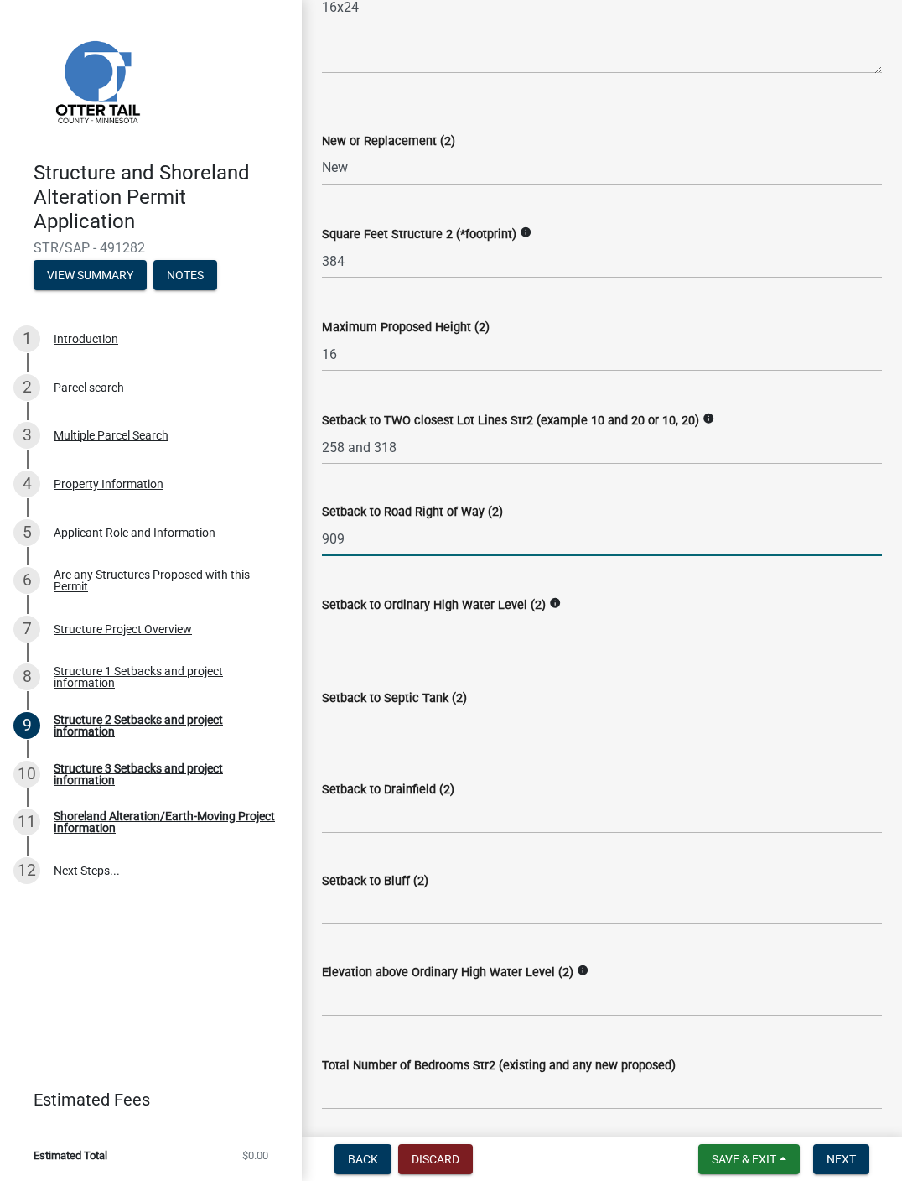
type input "909"
click at [556, 638] on input "text" at bounding box center [602, 632] width 560 height 34
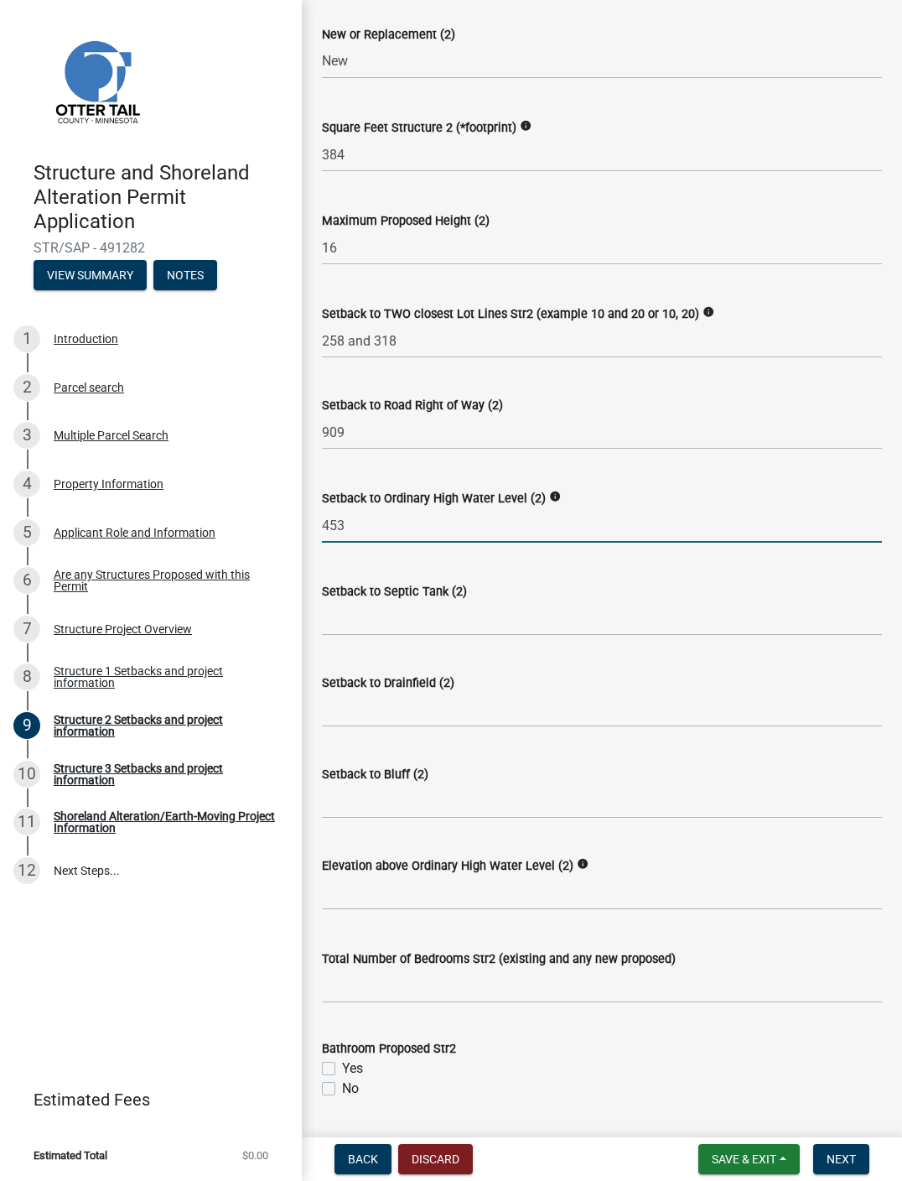
scroll to position [800, 0]
type input "453"
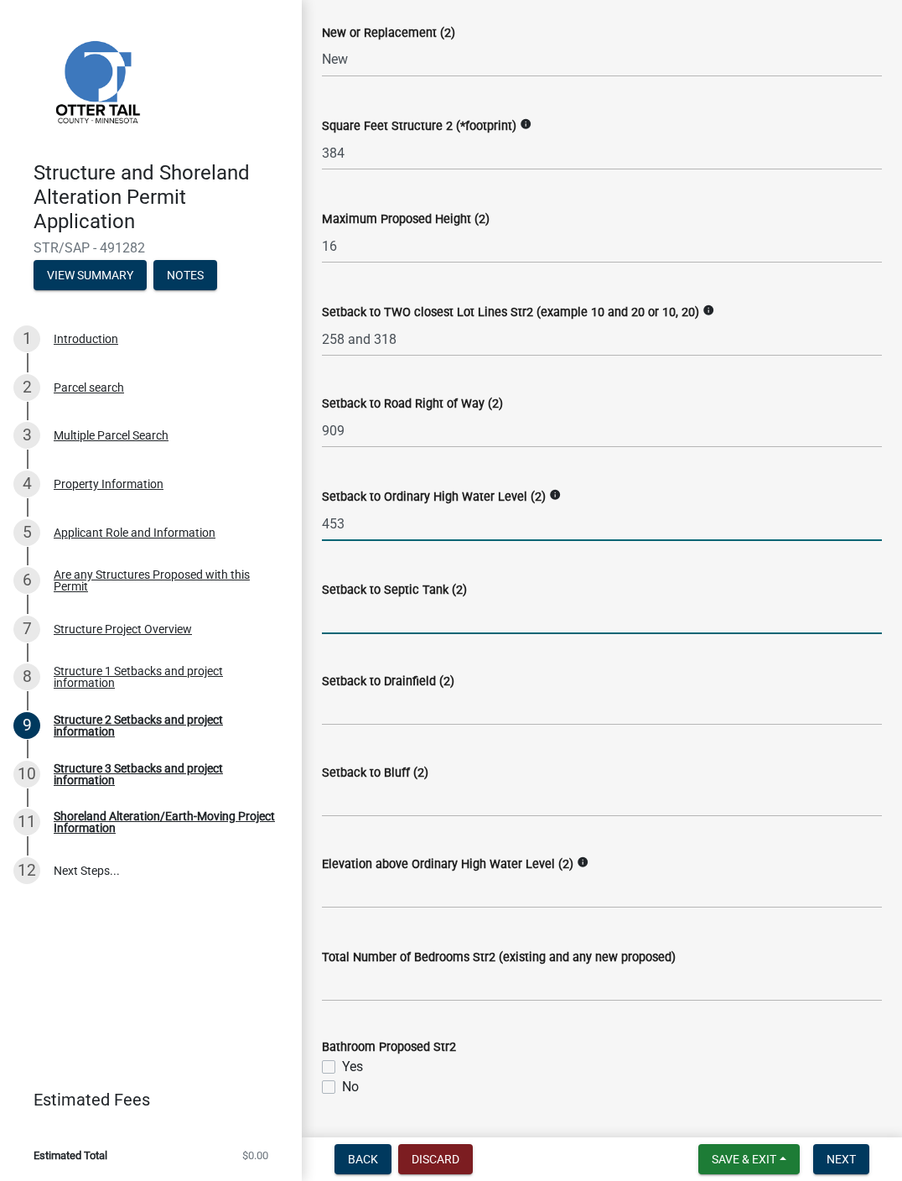
click at [512, 616] on input "Setback to Septic Tank (2)" at bounding box center [602, 617] width 560 height 34
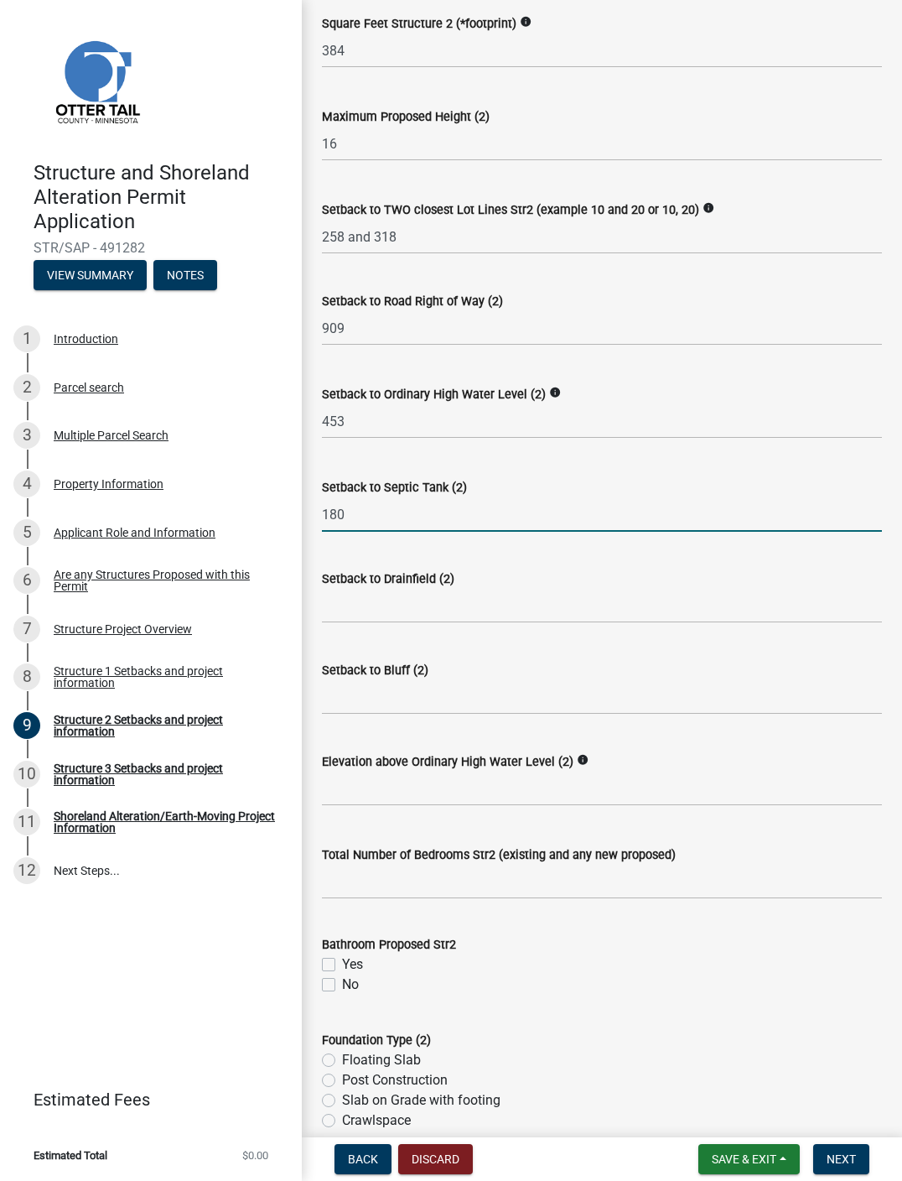
scroll to position [904, 0]
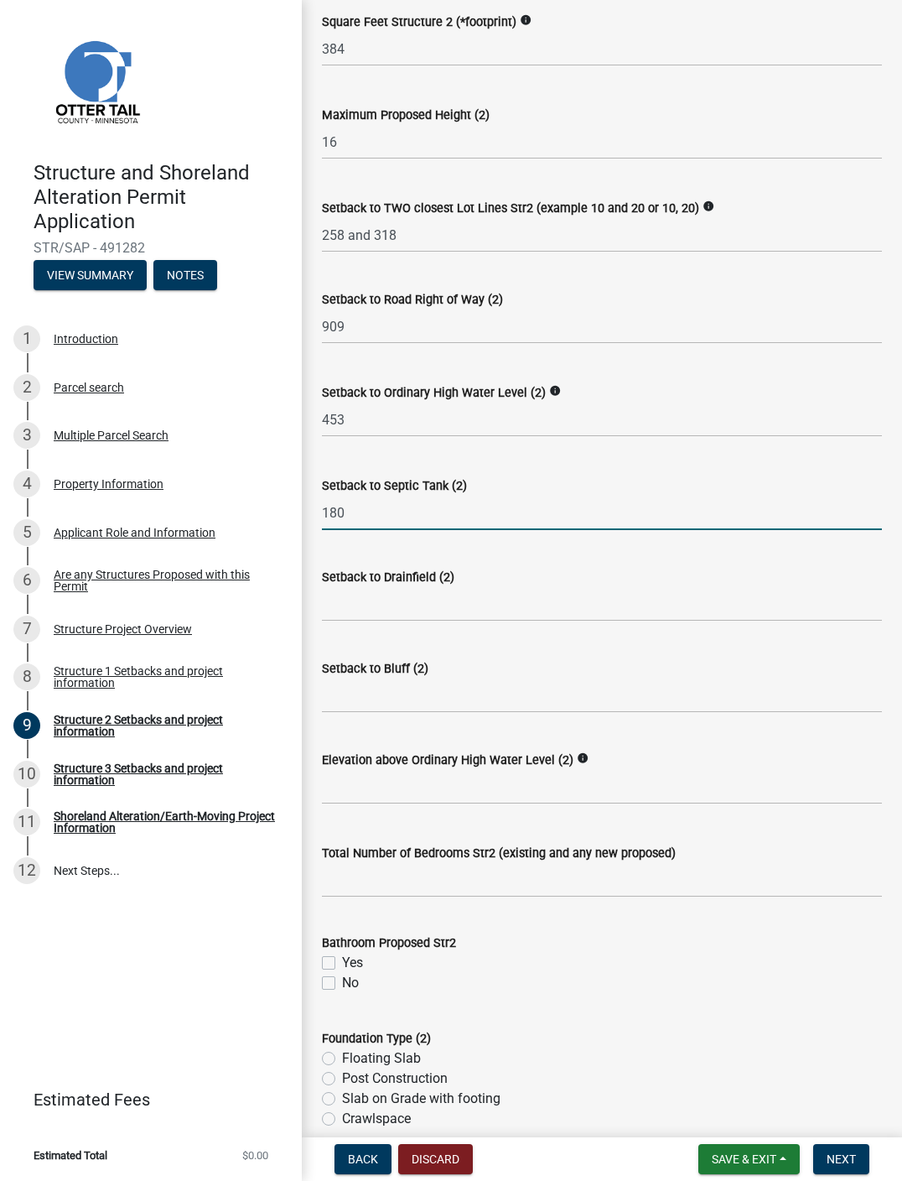
type input "180"
click at [546, 587] on input "Setback to Drainfield (2)" at bounding box center [602, 604] width 560 height 34
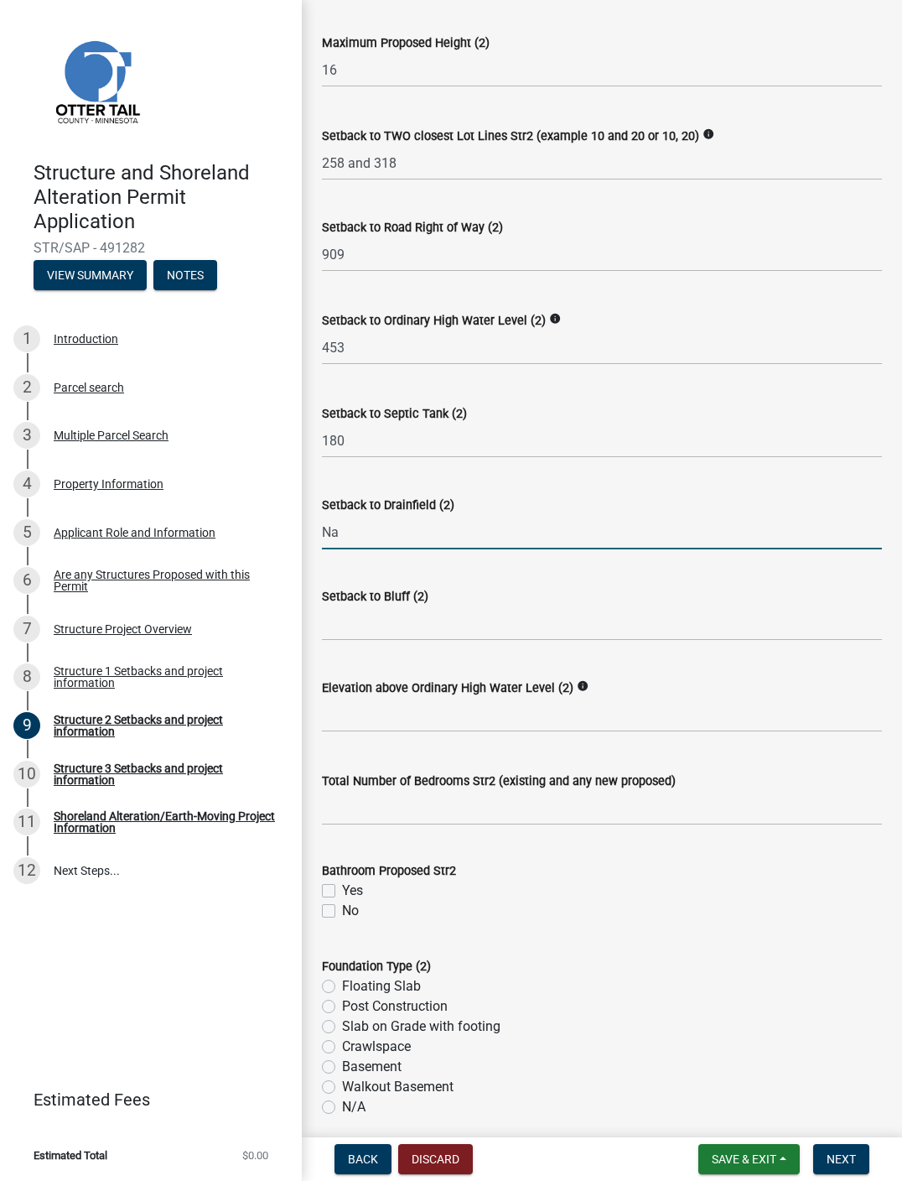
scroll to position [981, 0]
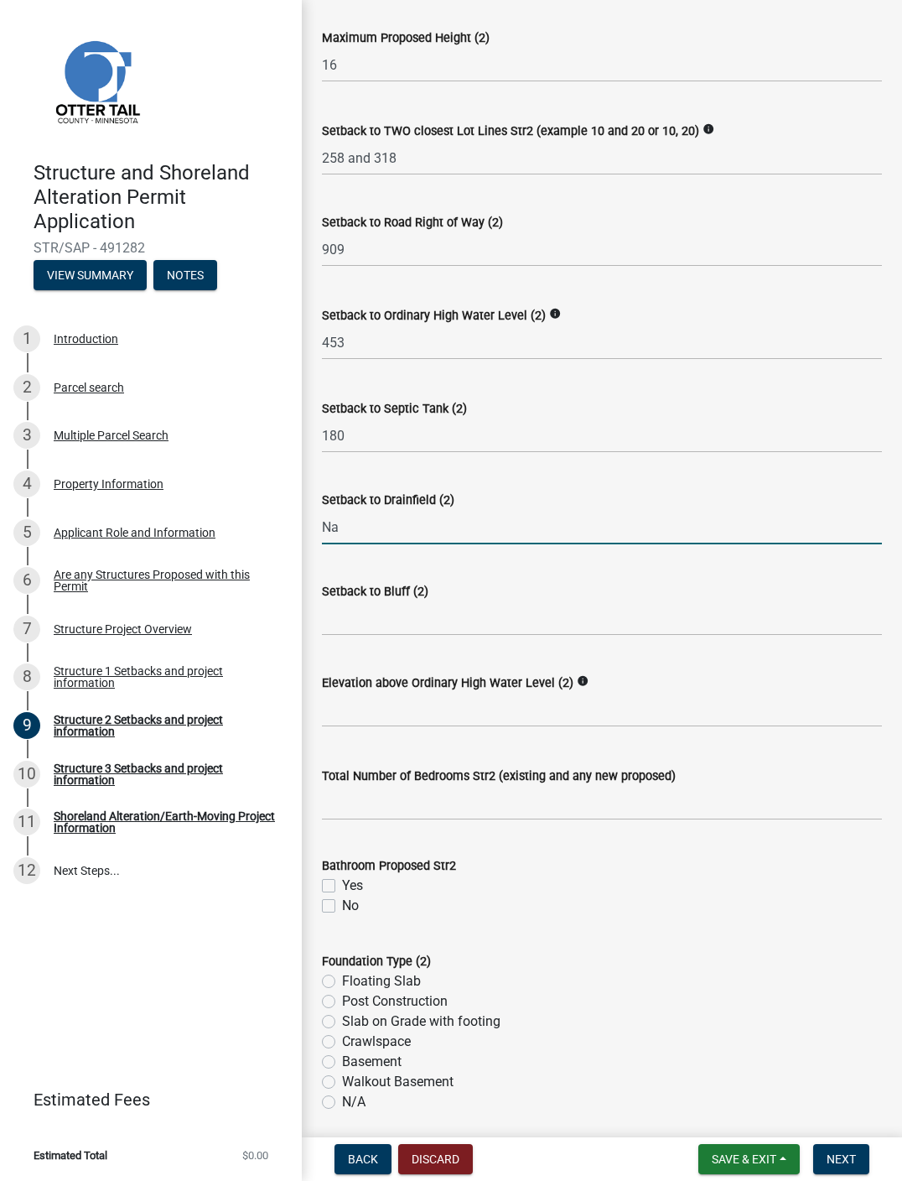
type input "Na"
click at [567, 628] on input "Setback to Bluff (2)" at bounding box center [602, 618] width 560 height 34
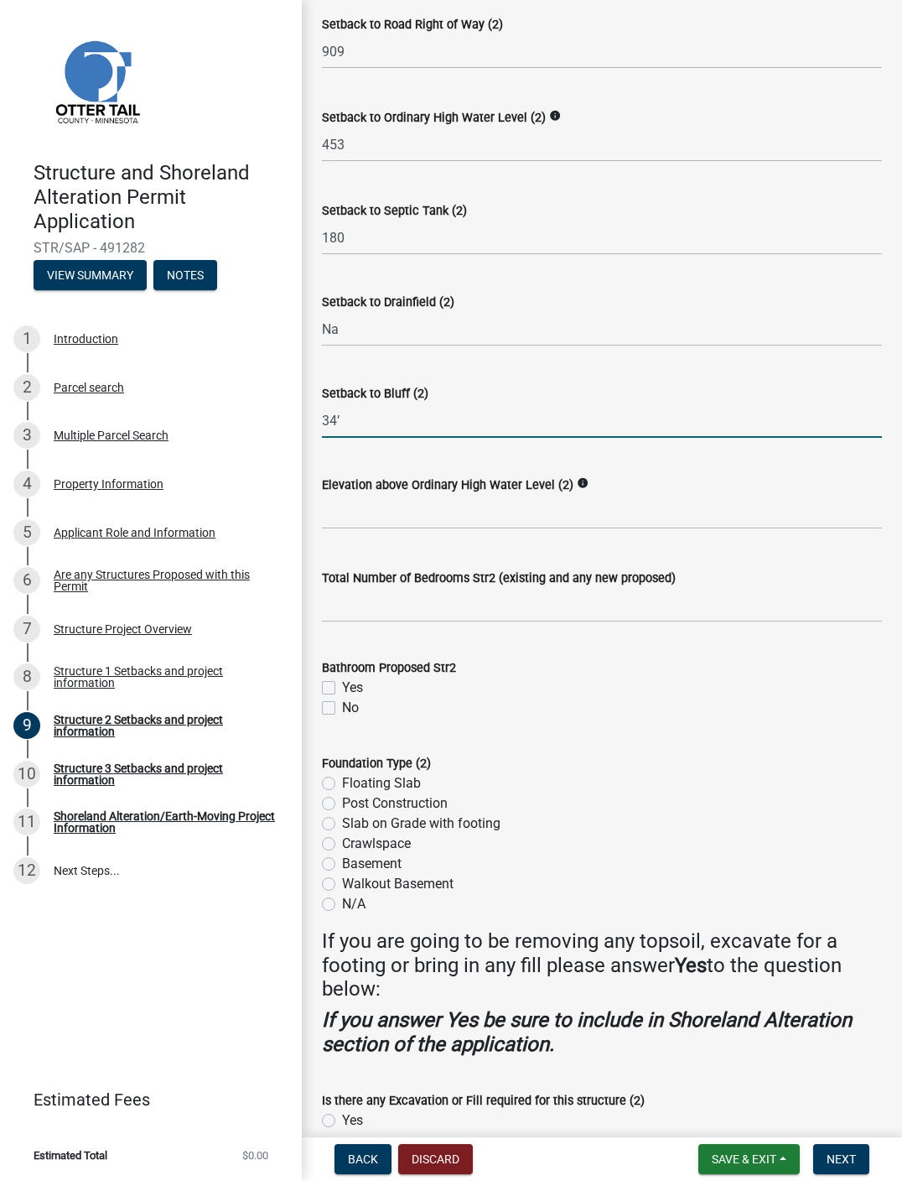
scroll to position [1178, 0]
type input "3"
click at [525, 512] on input "text" at bounding box center [602, 513] width 560 height 34
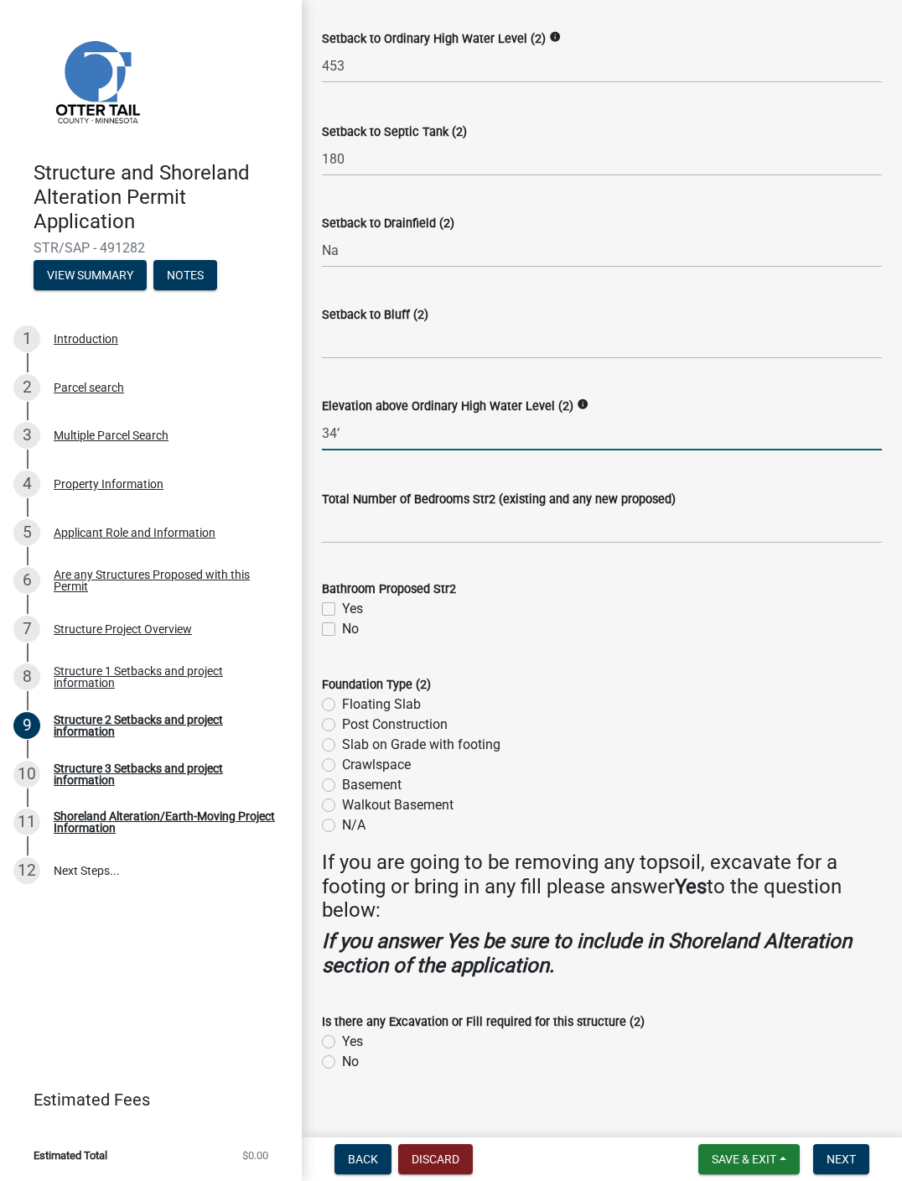
scroll to position [1260, 0]
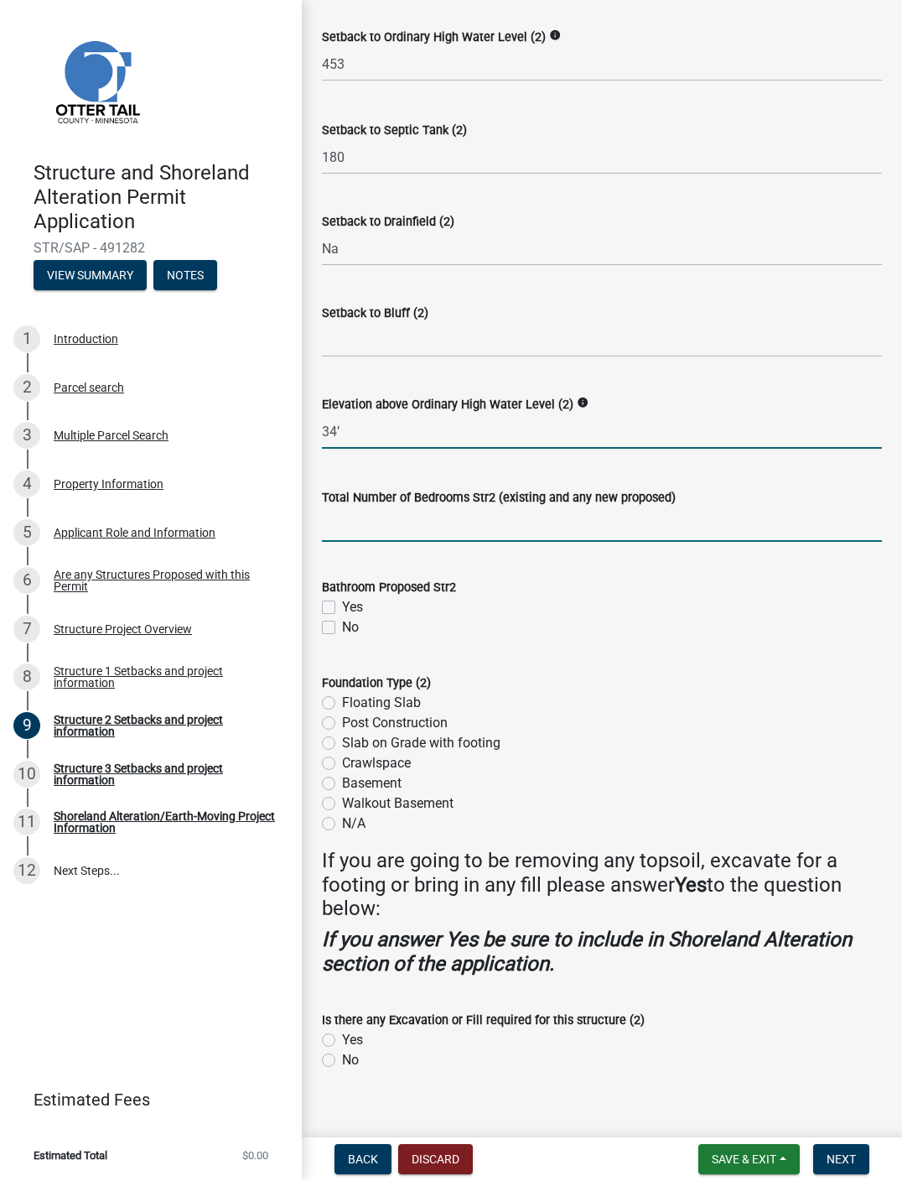
click at [639, 530] on input "text" at bounding box center [602, 524] width 560 height 34
type input "34"
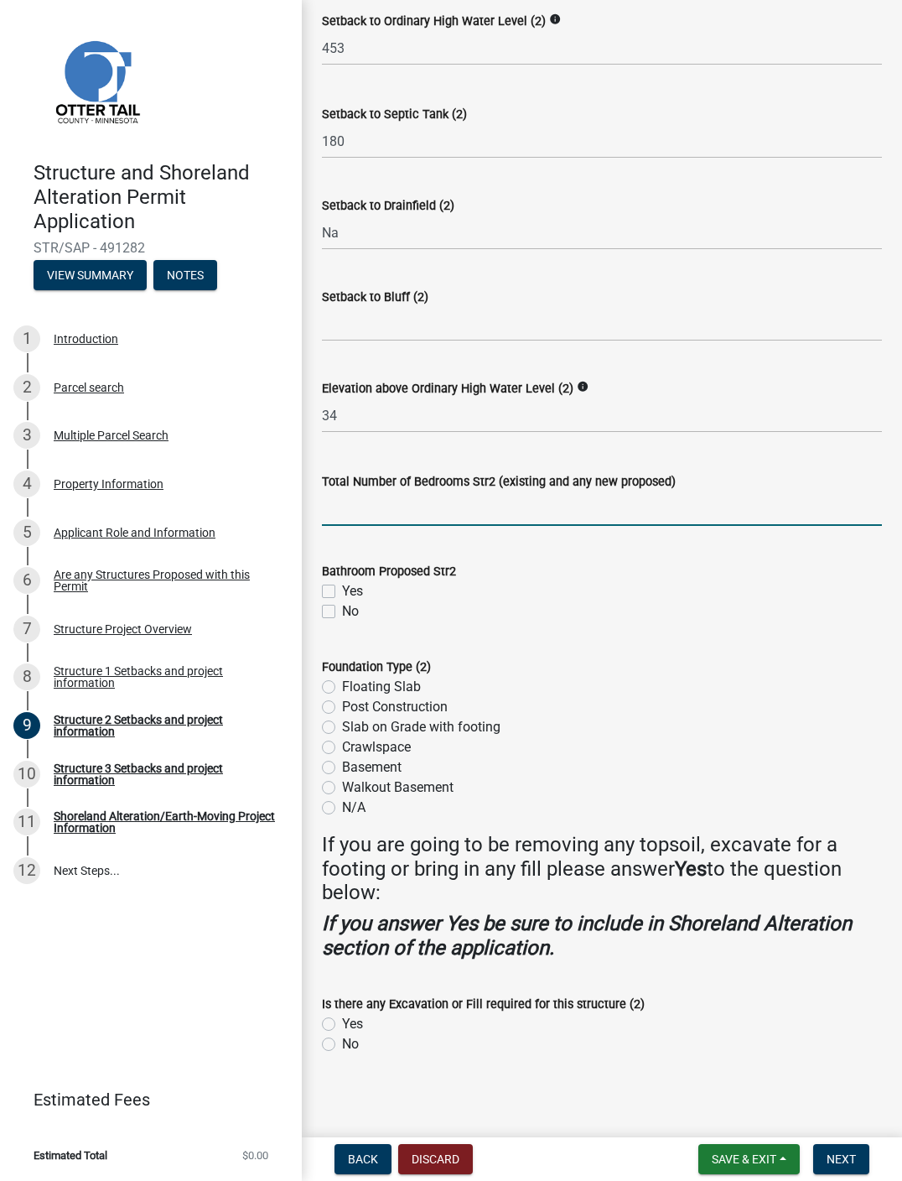
scroll to position [1275, 0]
click at [342, 616] on label "No" at bounding box center [350, 612] width 17 height 20
click at [342, 613] on input "No" at bounding box center [347, 607] width 11 height 11
checkbox input "true"
checkbox input "false"
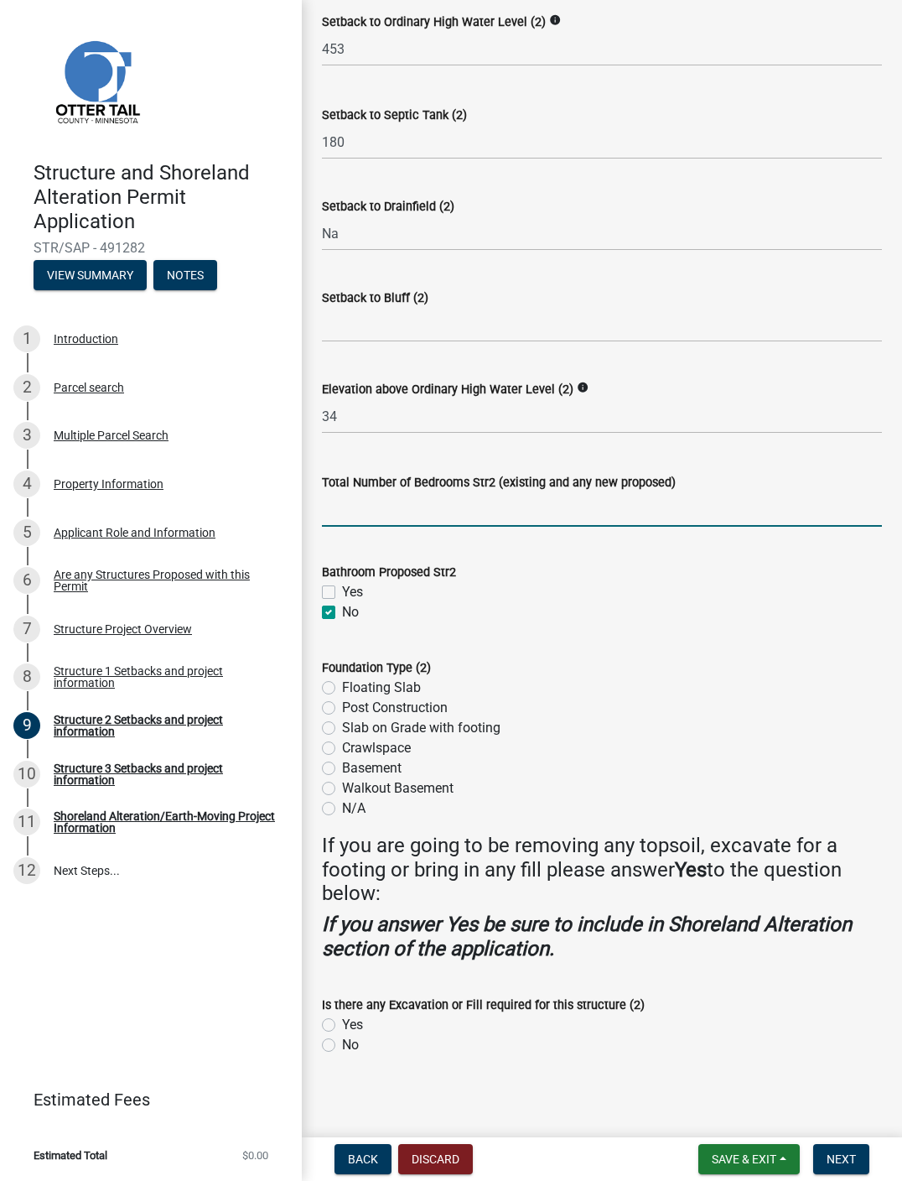
checkbox input "true"
click at [342, 711] on label "Post Construction" at bounding box center [395, 708] width 106 height 20
click at [342, 709] on input "Post Construction" at bounding box center [347, 703] width 11 height 11
radio input "true"
click at [342, 899] on label "No" at bounding box center [350, 1045] width 17 height 20
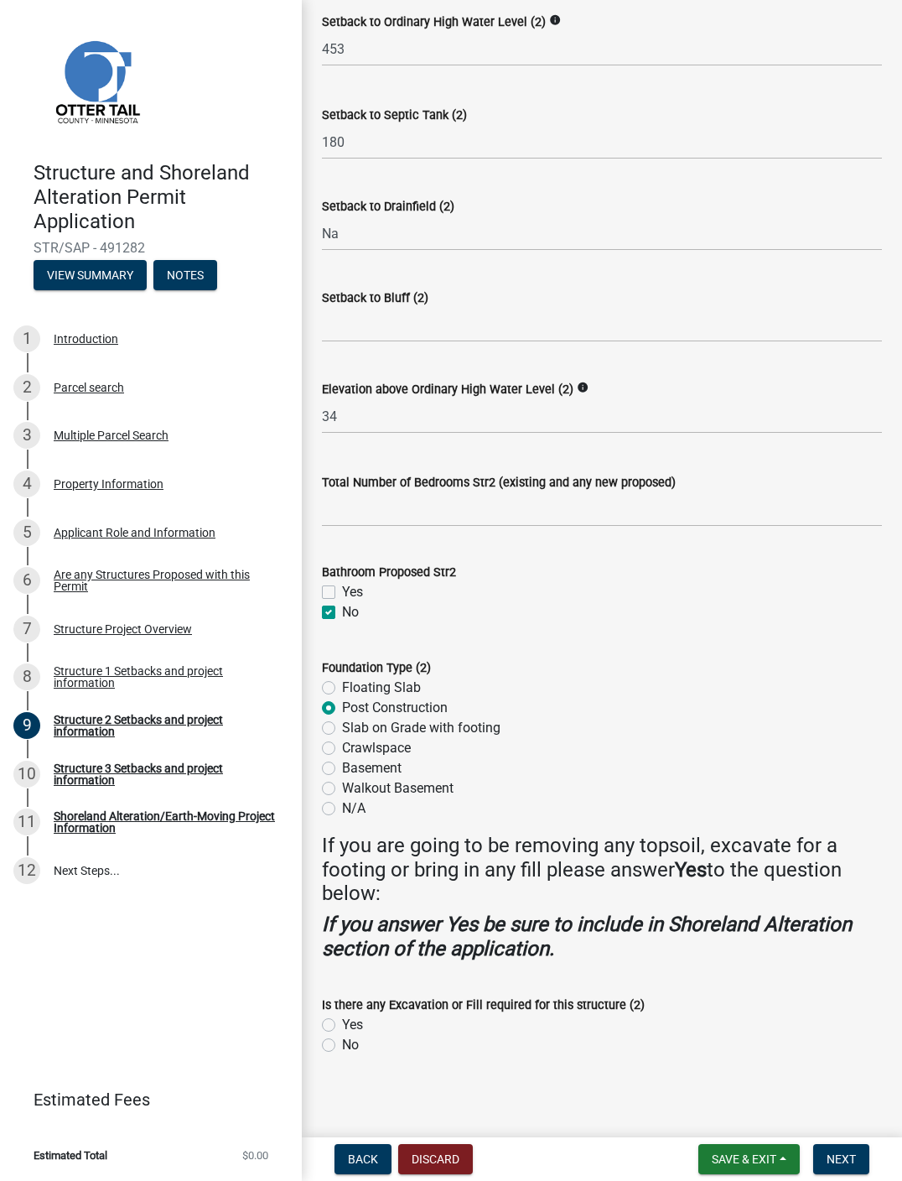
click at [342, 899] on input "No" at bounding box center [347, 1040] width 11 height 11
radio input "true"
click at [687, 899] on button "Next" at bounding box center [842, 1159] width 56 height 30
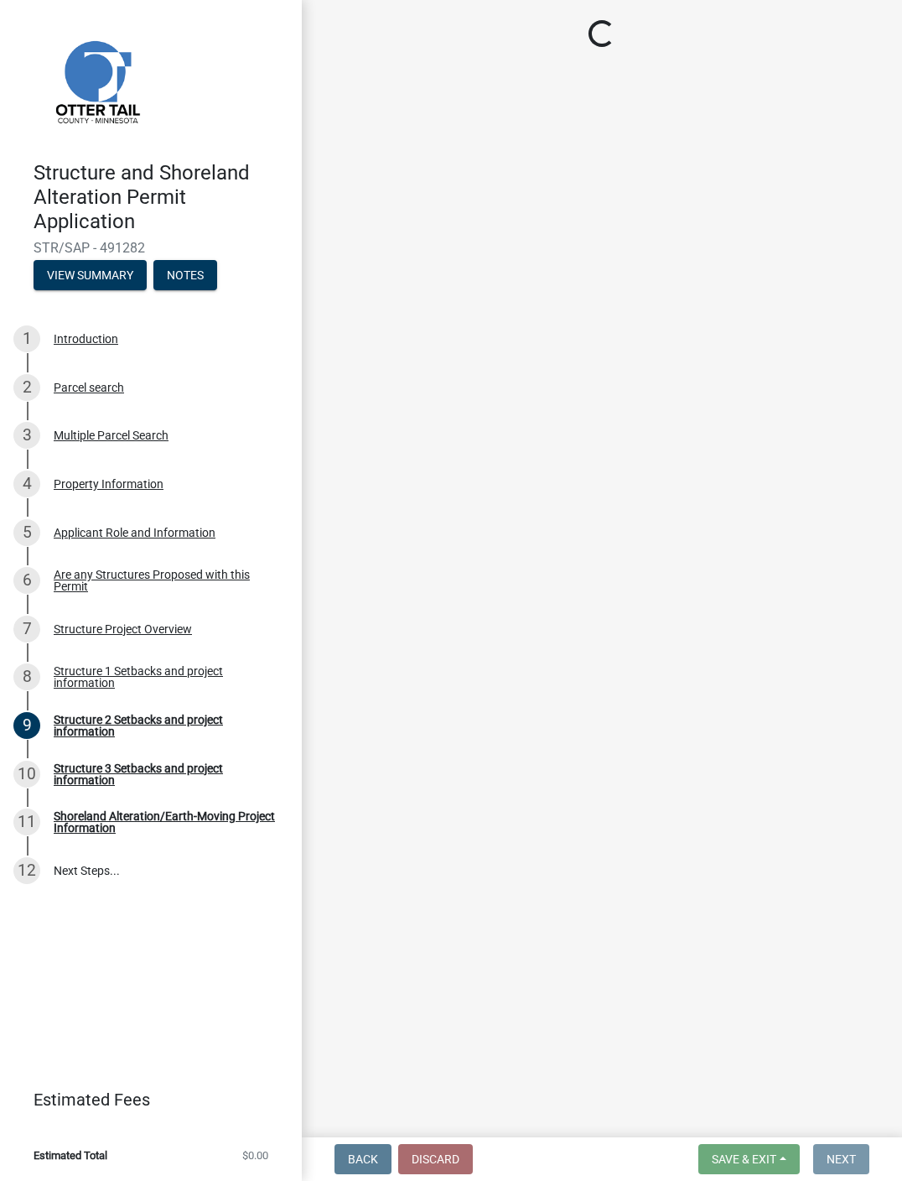
scroll to position [0, 0]
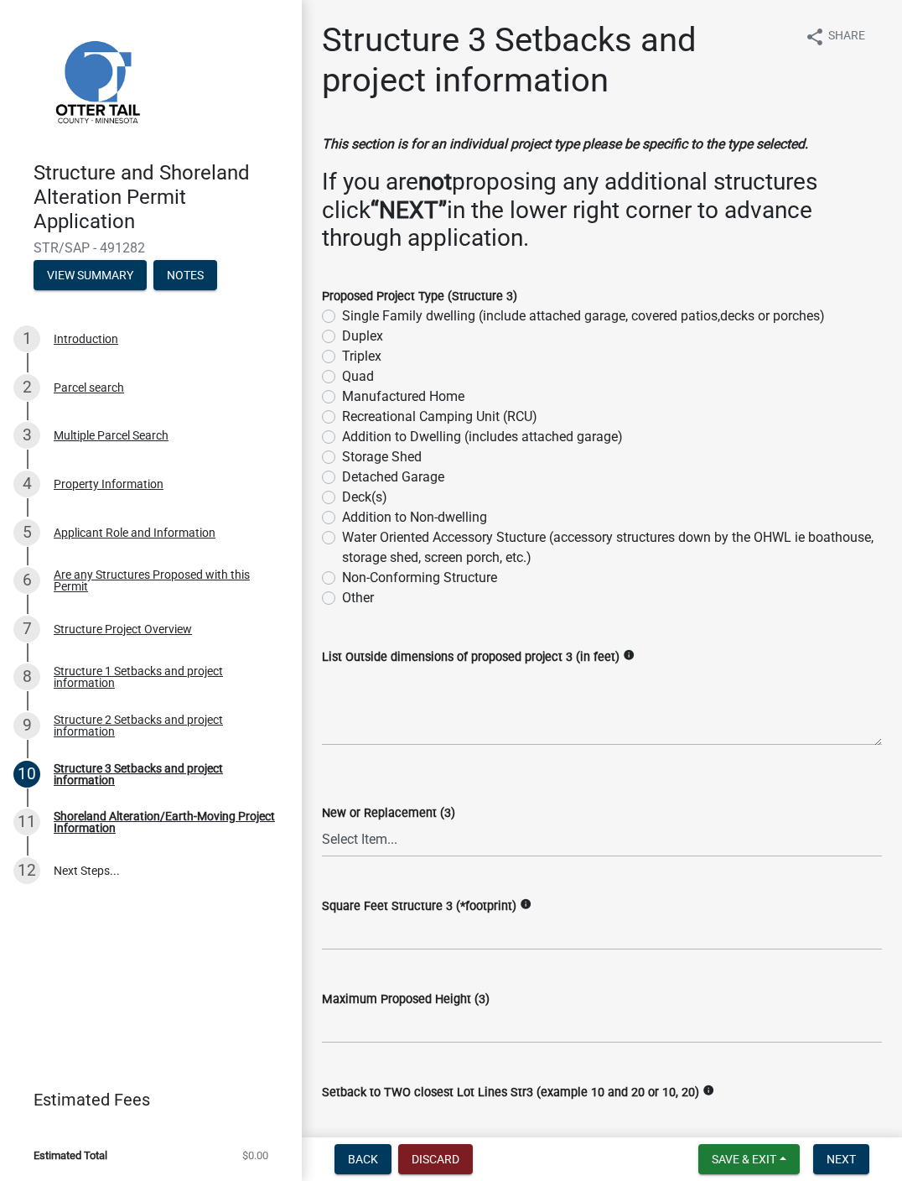
click at [342, 507] on label "Deck(s)" at bounding box center [364, 497] width 45 height 20
click at [342, 498] on input "Deck(s)" at bounding box center [347, 492] width 11 height 11
radio input "true"
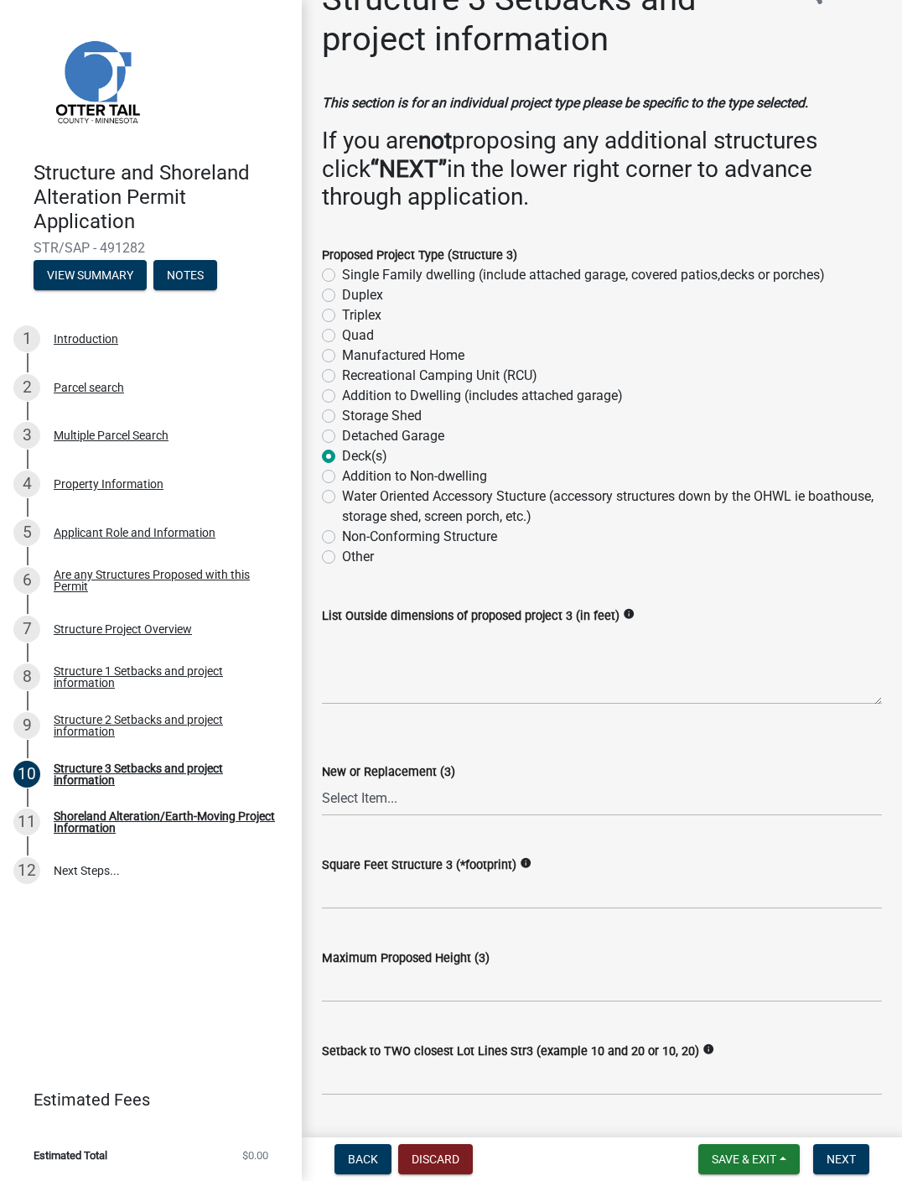
scroll to position [47, 0]
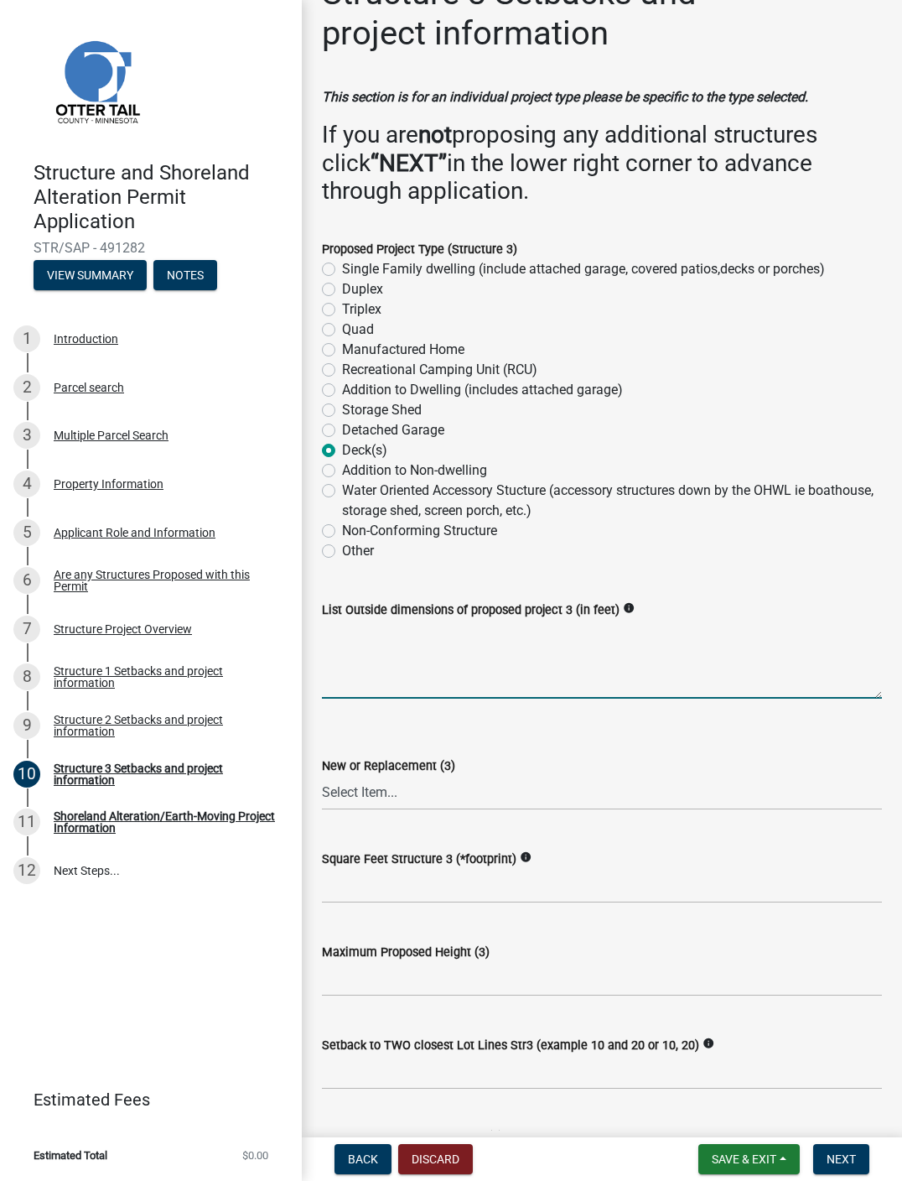
click at [622, 699] on textarea "List Outside dimensions of proposed project 3 (in feet)" at bounding box center [602, 659] width 560 height 79
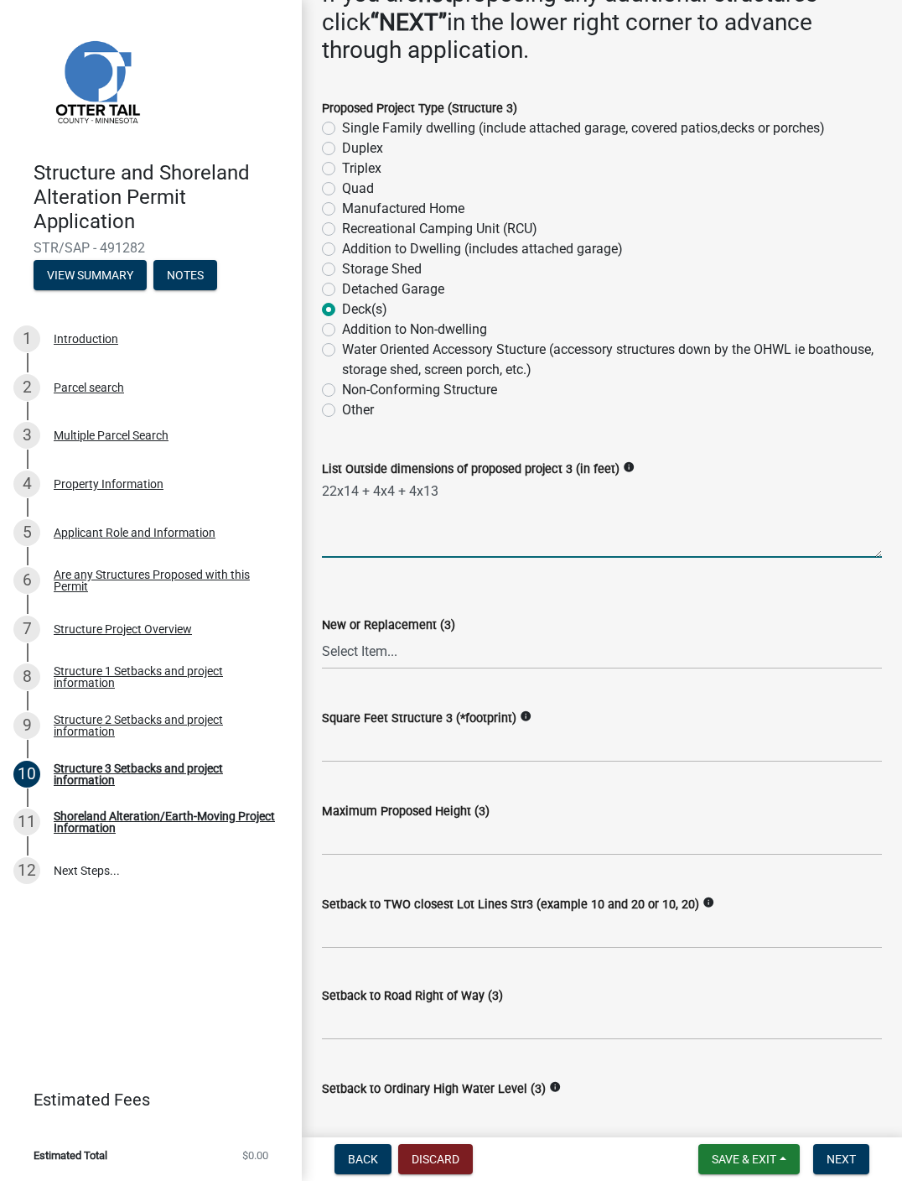
scroll to position [190, 0]
type textarea "22x14 + 4x4 + 4x13"
click at [497, 667] on select "Select Item... New Replacement" at bounding box center [602, 650] width 560 height 34
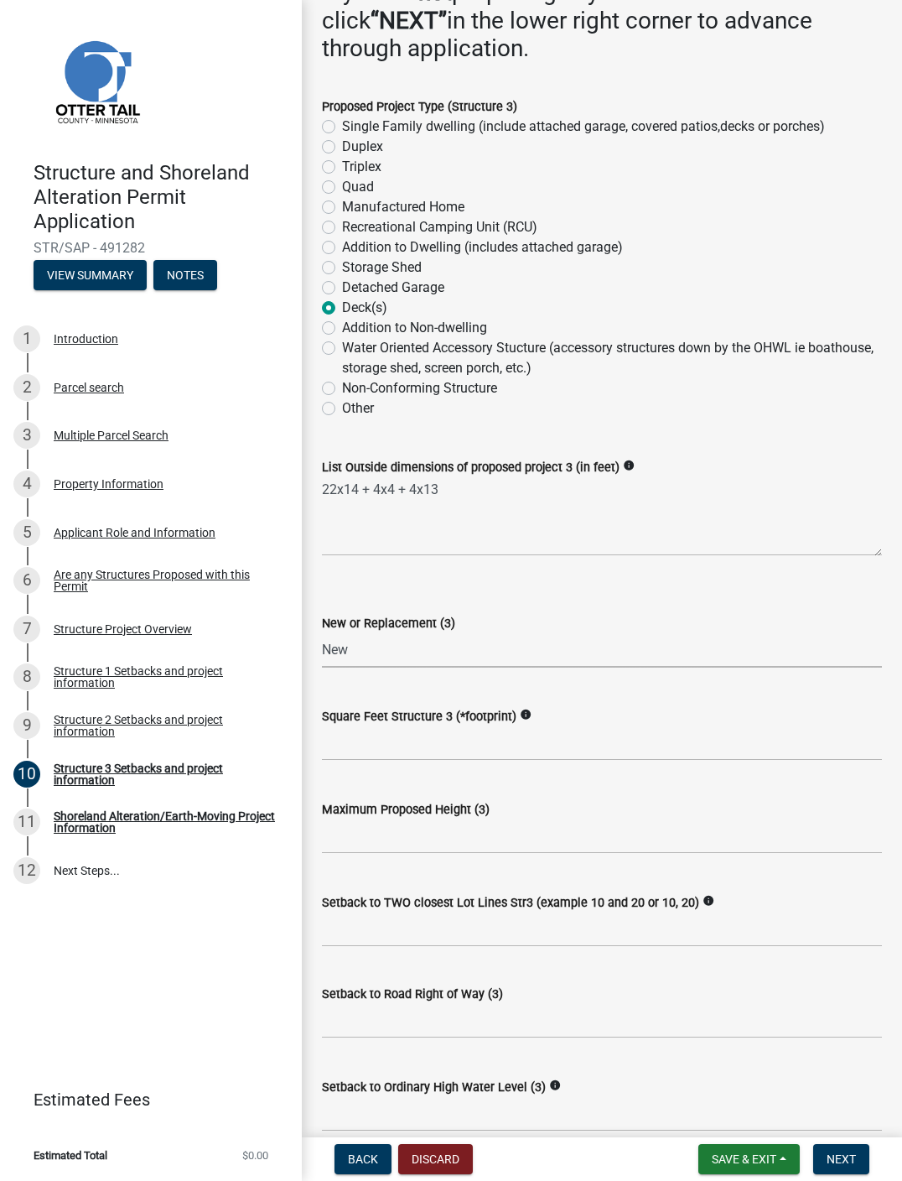
select select "c185e313-3403-4239-bd61-bb563c58a77a"
click at [579, 761] on input "text" at bounding box center [602, 743] width 560 height 34
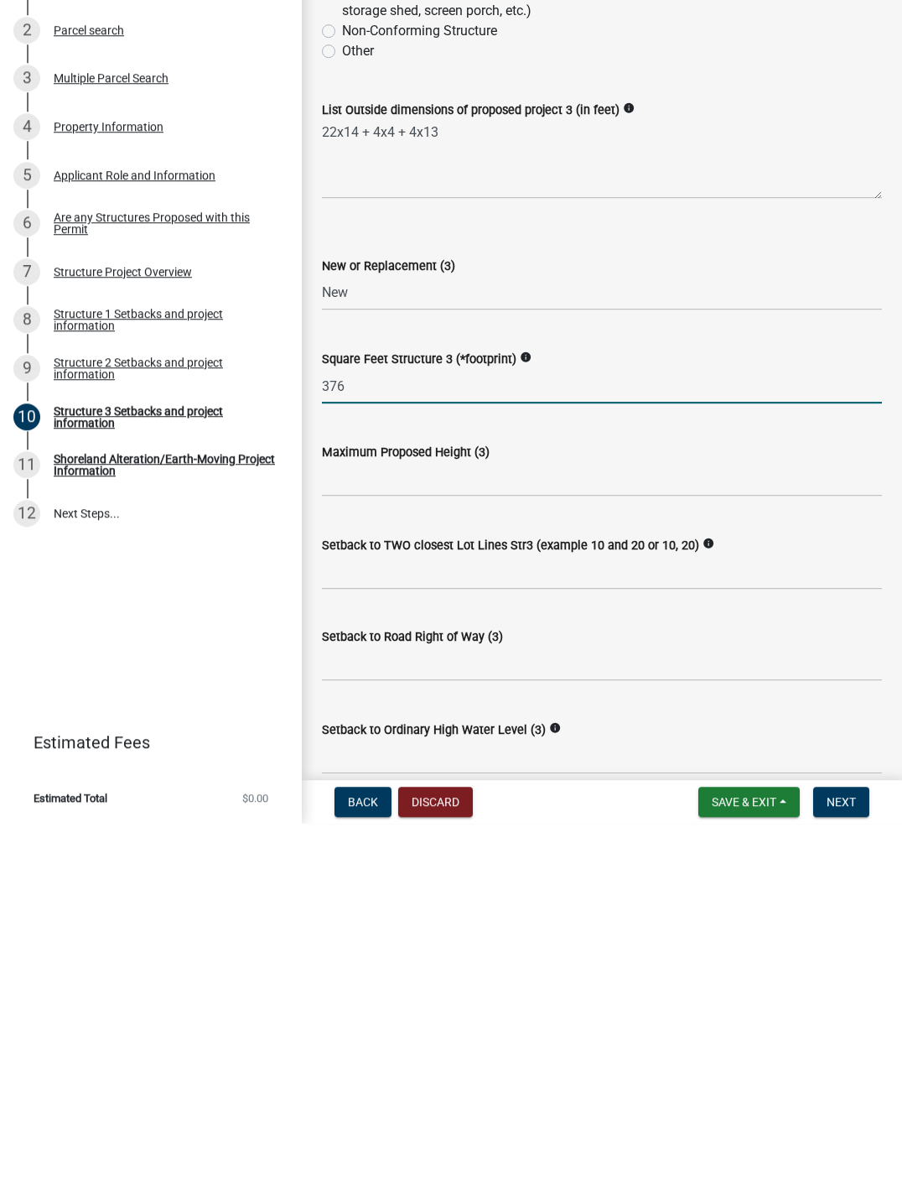
type input "376"
click at [565, 819] on input "text" at bounding box center [602, 836] width 560 height 34
type input "12"
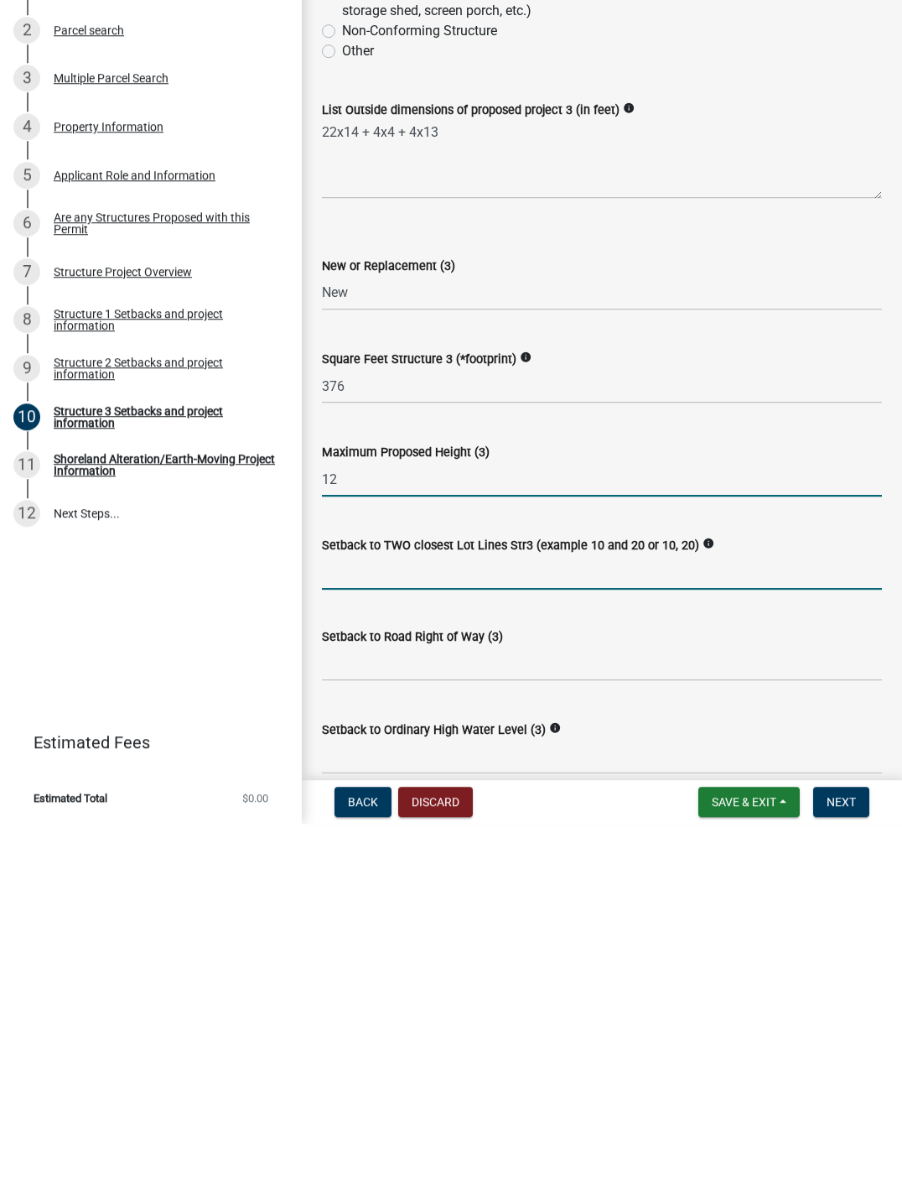
click at [521, 899] on input "Setback to TWO closest Lot Lines Str3 (example 10 and 20 or 10, 20)" at bounding box center [602, 930] width 560 height 34
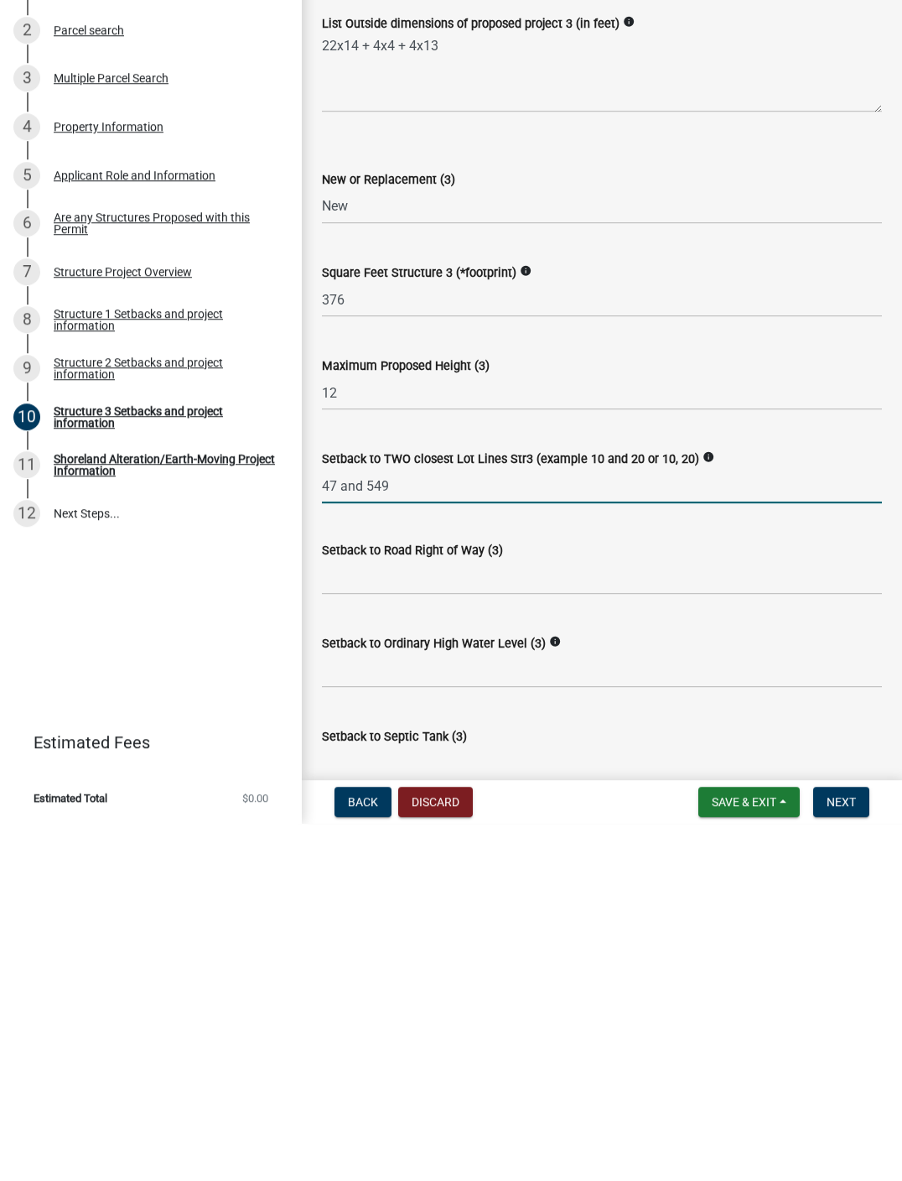
scroll to position [278, 0]
type input "47 and 549"
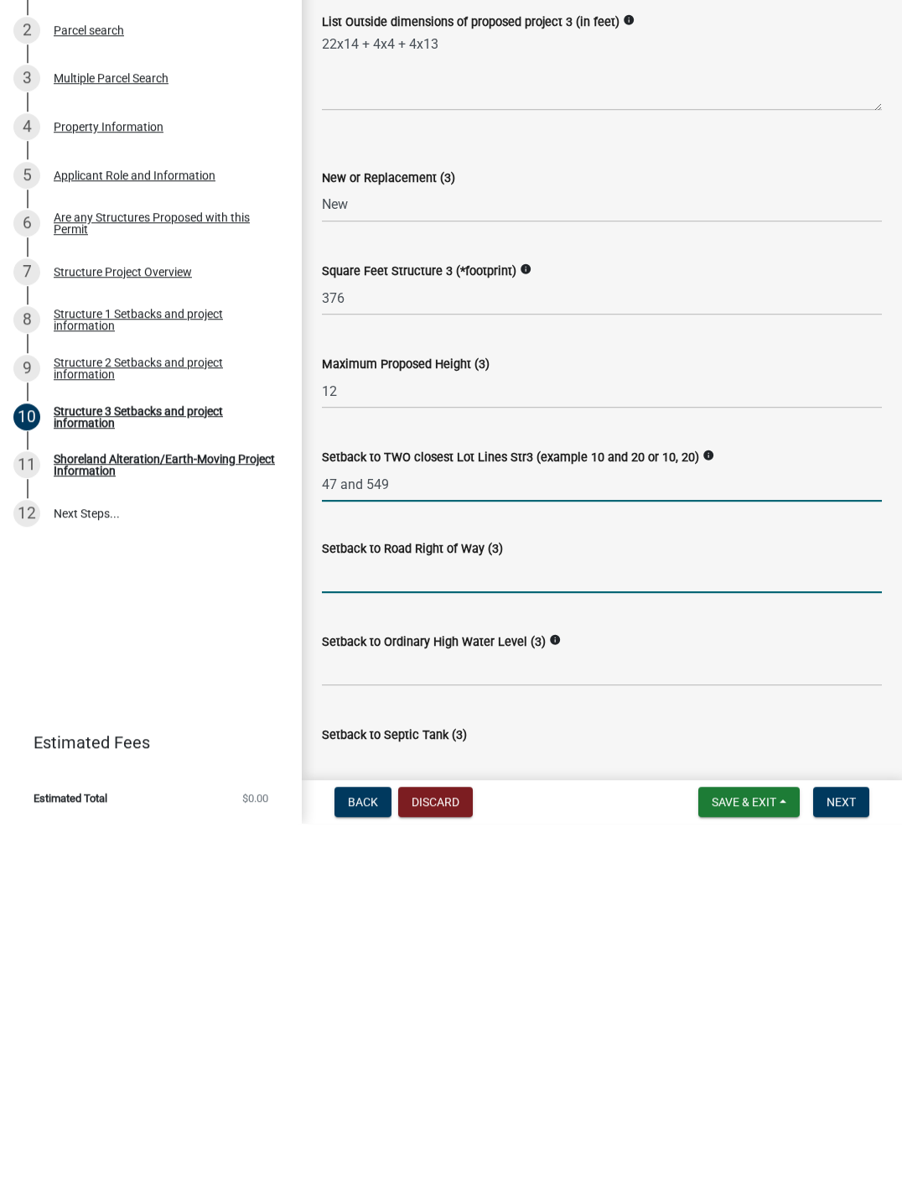
click at [662, 899] on input "text" at bounding box center [602, 933] width 560 height 34
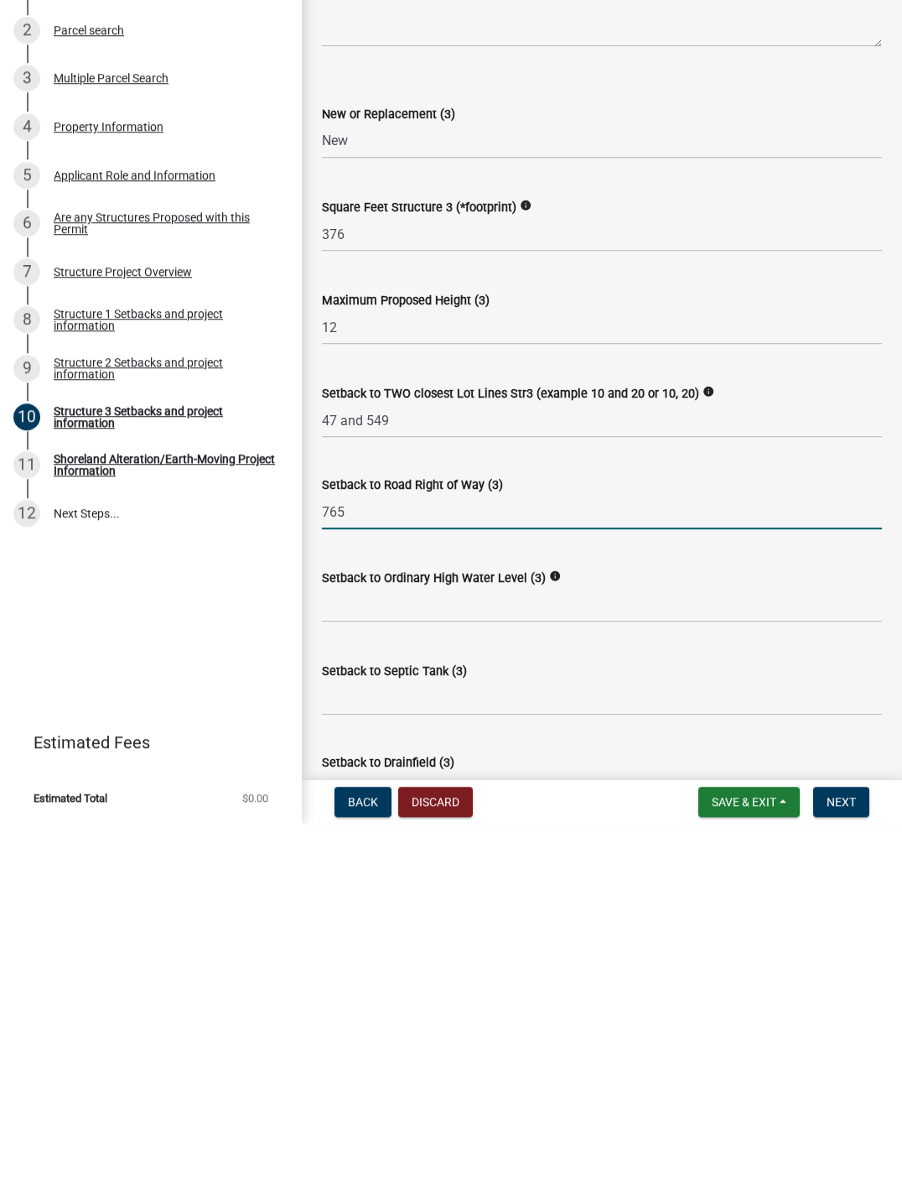
scroll to position [346, 0]
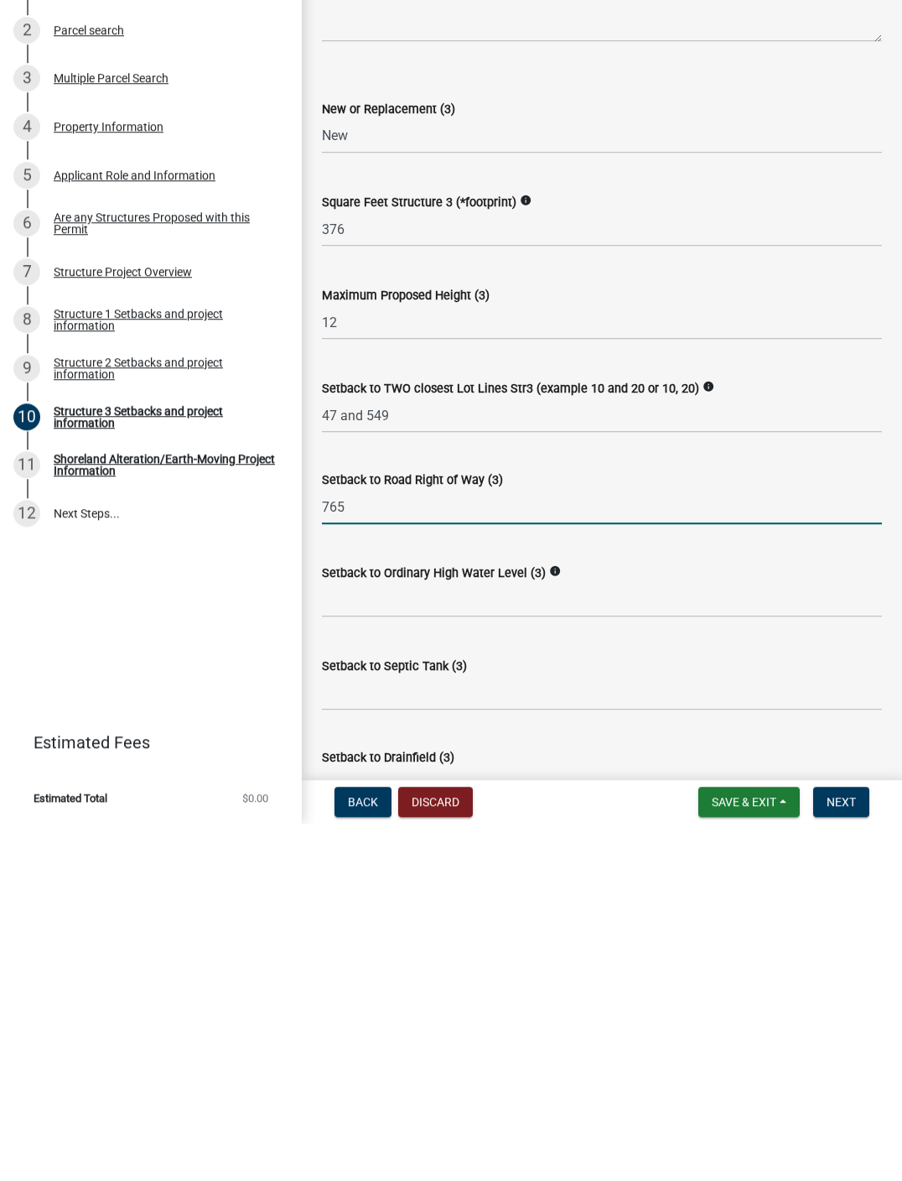
type input "765"
click at [663, 899] on input "text" at bounding box center [602, 957] width 560 height 34
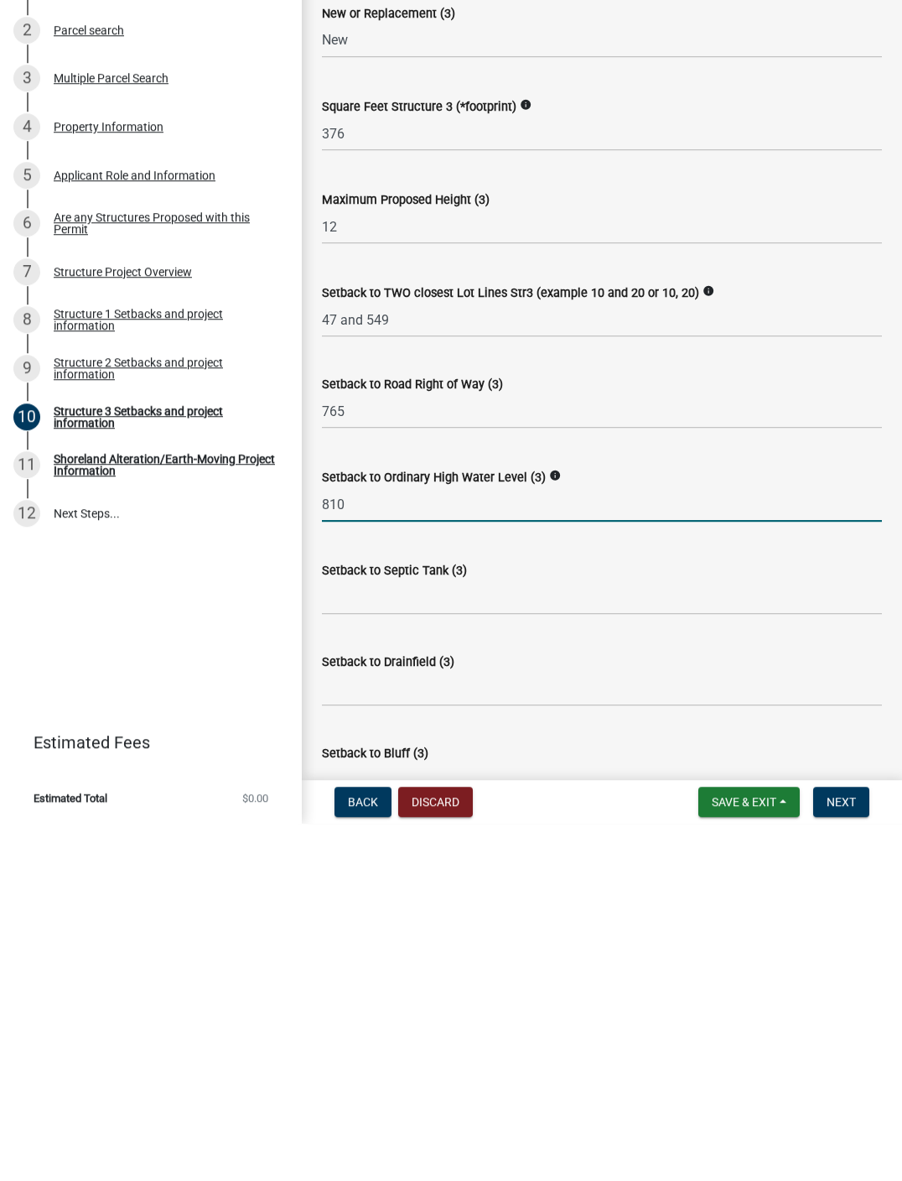
scroll to position [460, 0]
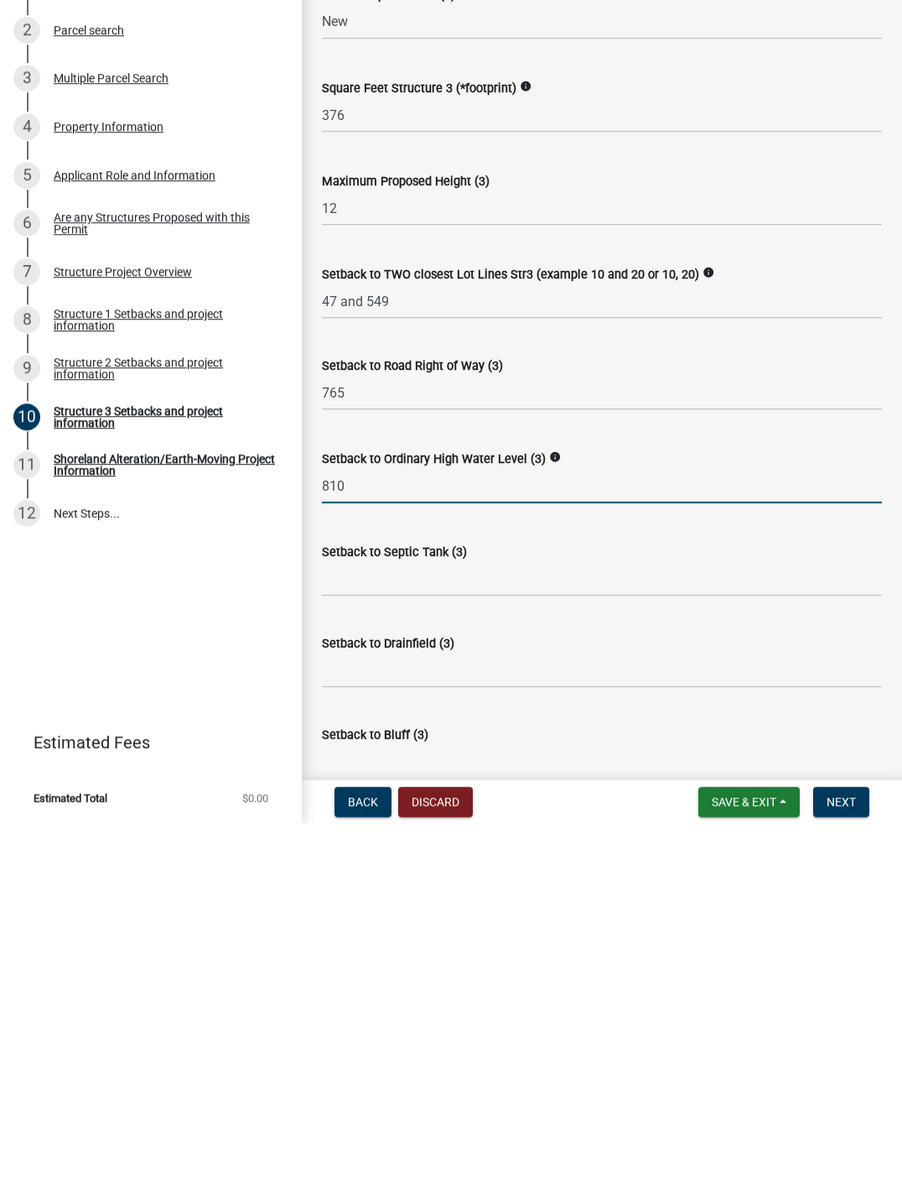
type input "810"
click at [616, 899] on input "Setback to Septic Tank (3)" at bounding box center [602, 936] width 560 height 34
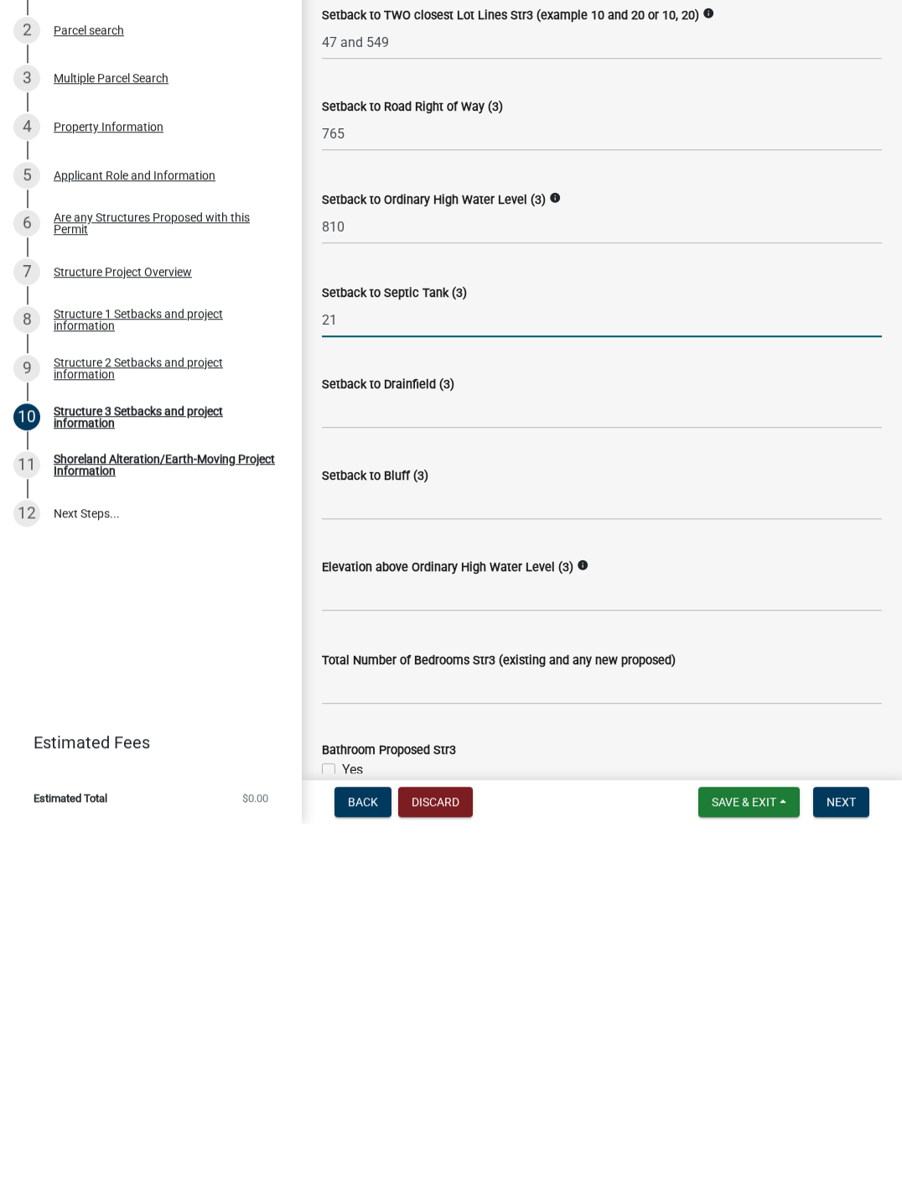
scroll to position [720, 0]
type input "21"
click at [687, 899] on input "text" at bounding box center [602, 951] width 560 height 34
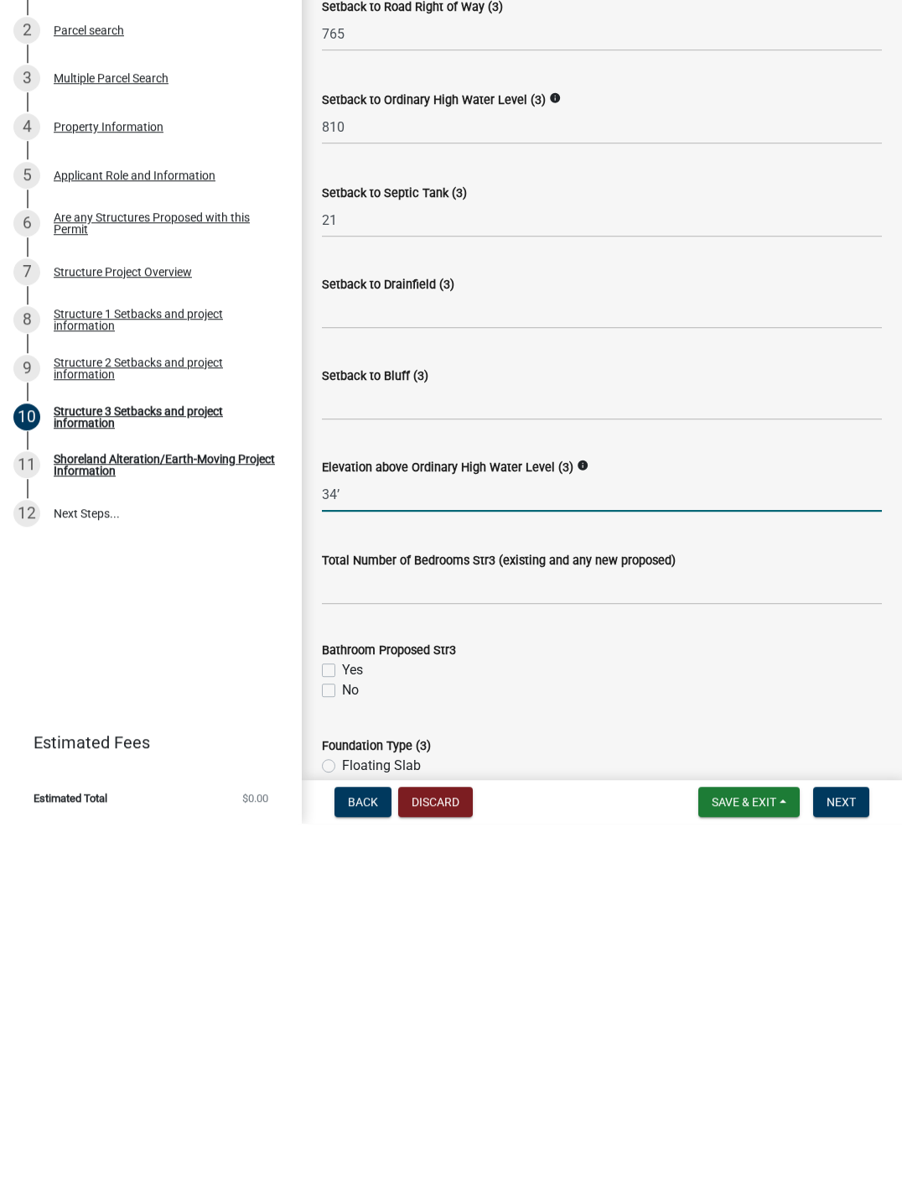
scroll to position [823, 0]
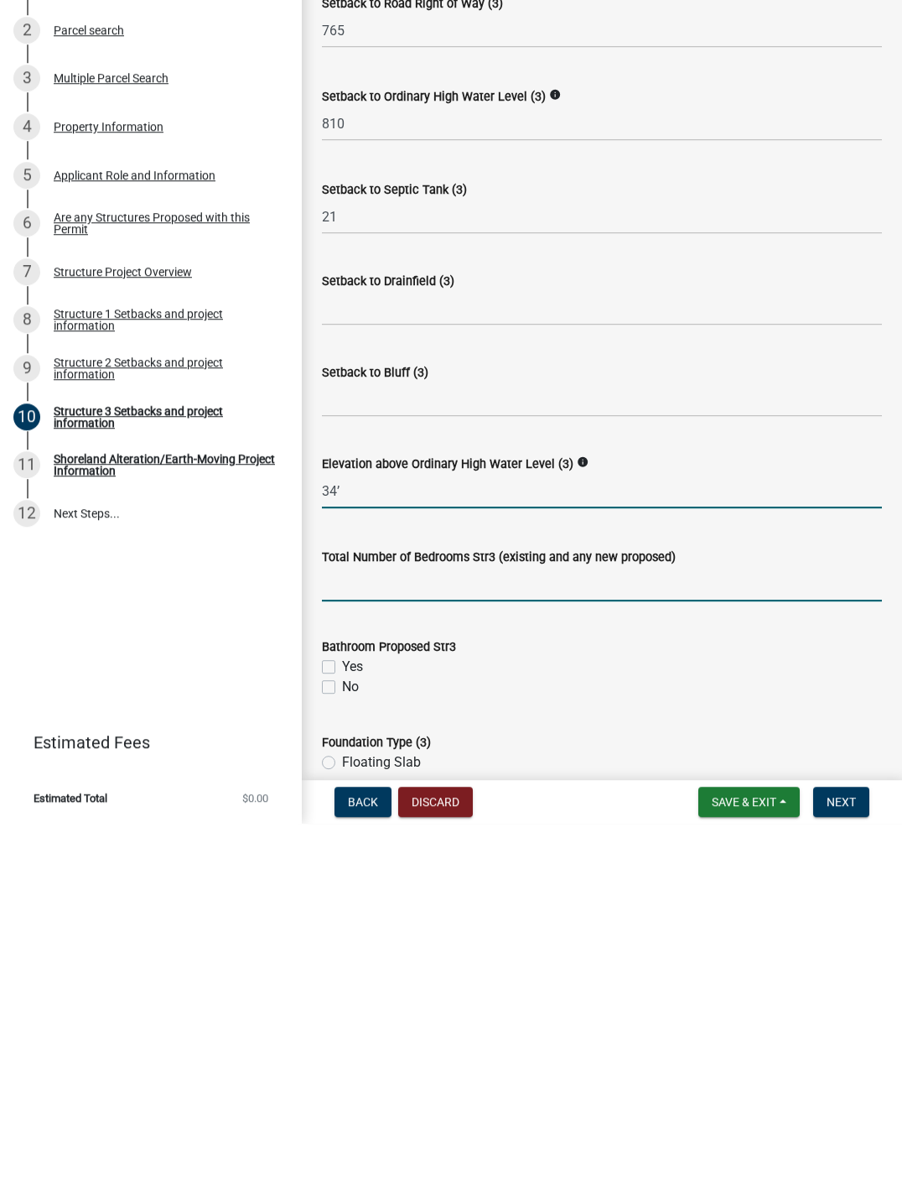
click at [687, 899] on input "text" at bounding box center [602, 941] width 560 height 34
type input "34"
click at [342, 899] on label "No" at bounding box center [350, 1044] width 17 height 20
click at [342, 899] on input "No" at bounding box center [347, 1039] width 11 height 11
checkbox input "true"
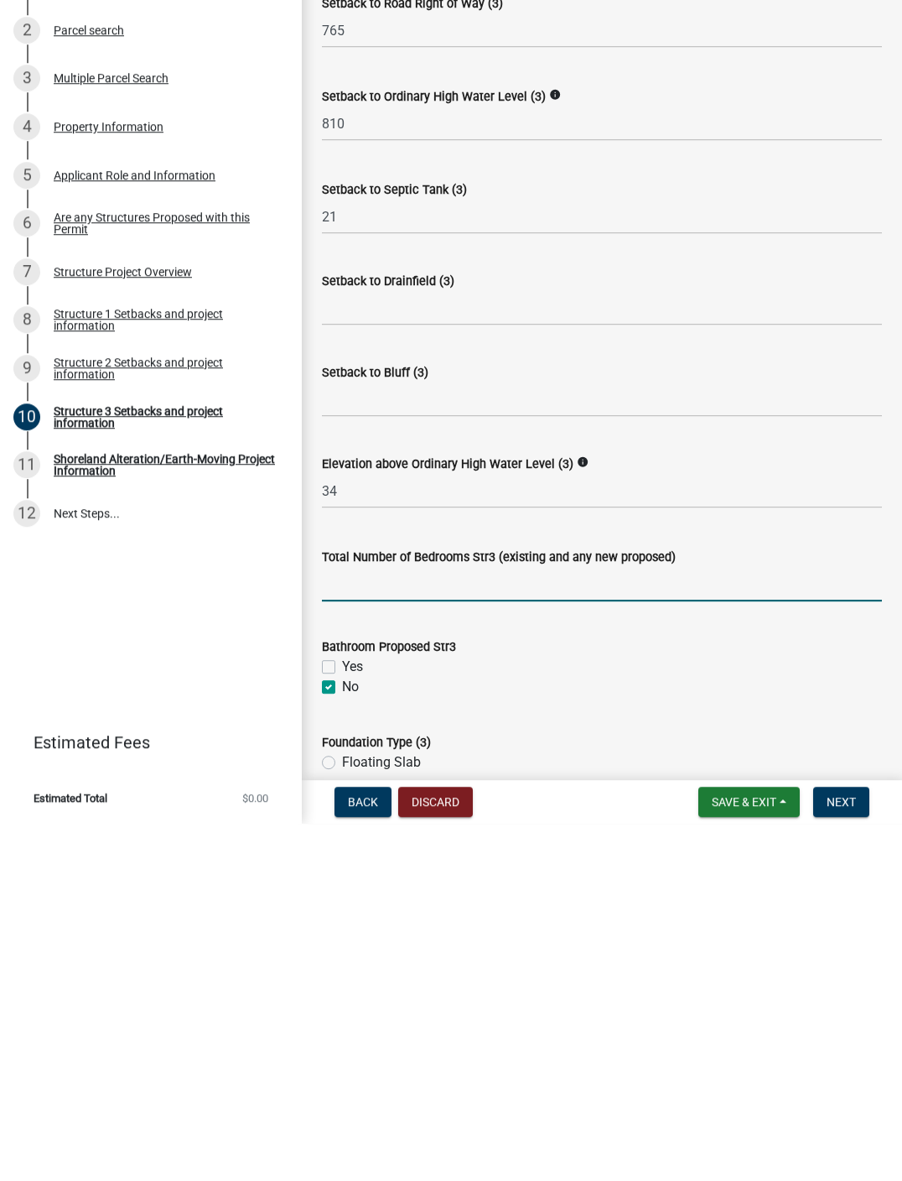
checkbox input "false"
checkbox input "true"
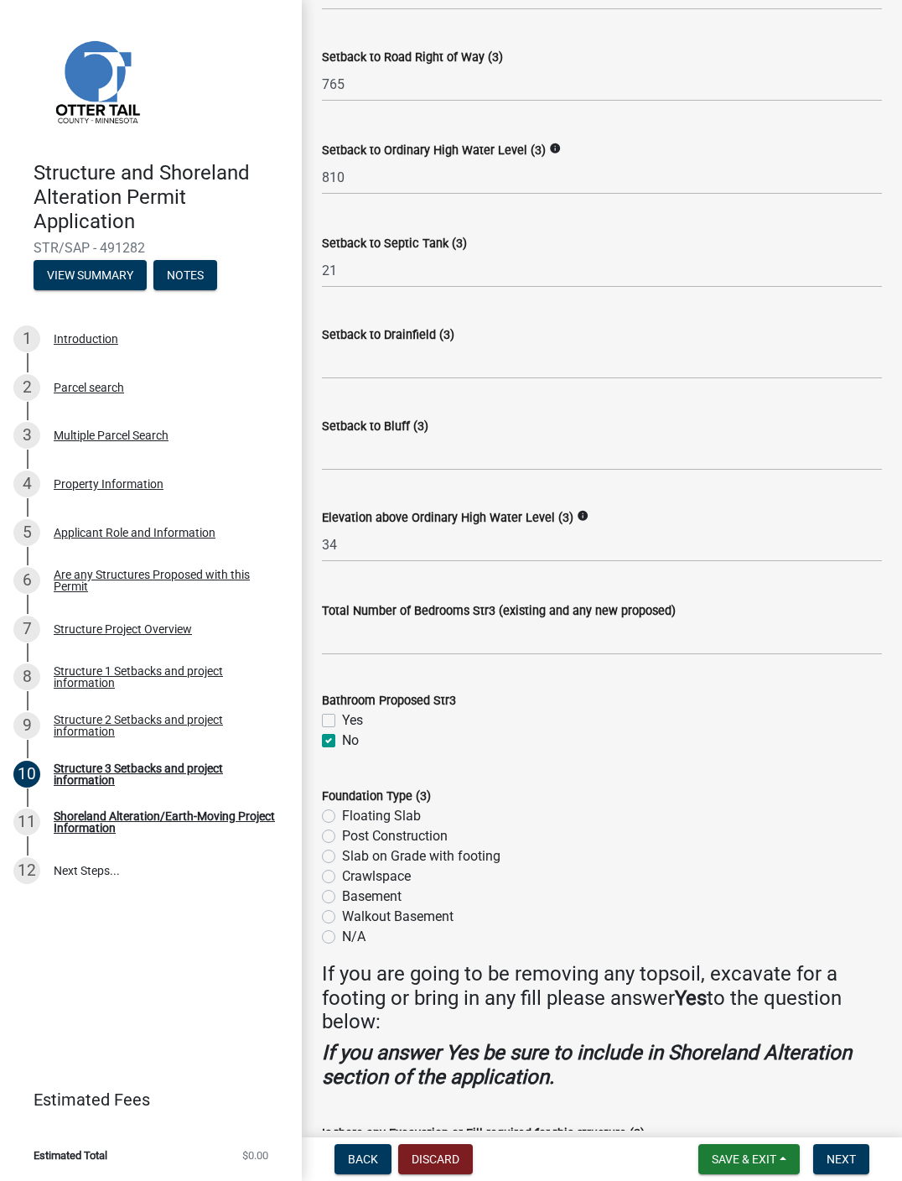
scroll to position [1131, 0]
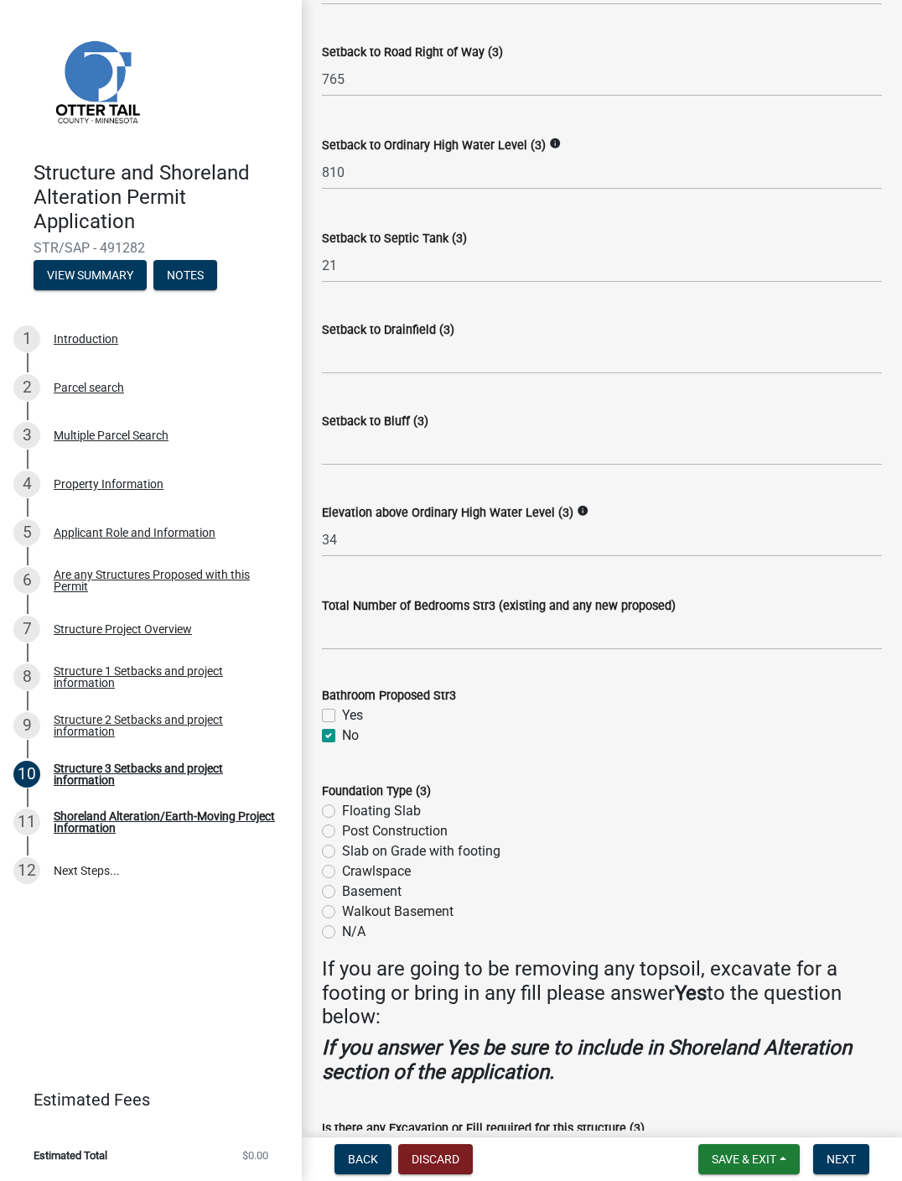
click at [342, 841] on label "Post Construction" at bounding box center [395, 831] width 106 height 20
click at [342, 832] on input "Post Construction" at bounding box center [347, 826] width 11 height 11
radio input "true"
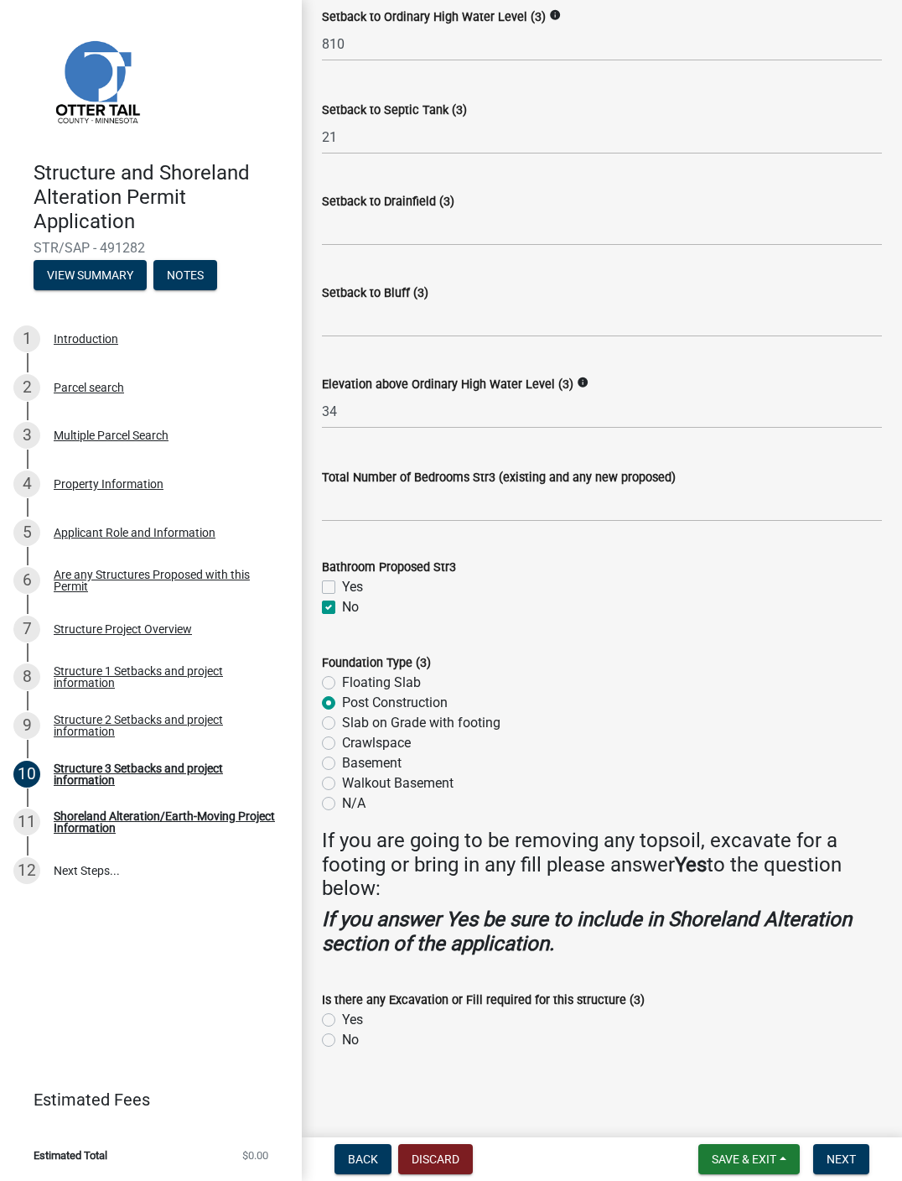
scroll to position [1275, 0]
click at [342, 899] on label "No" at bounding box center [350, 1040] width 17 height 20
click at [342, 899] on input "No" at bounding box center [347, 1035] width 11 height 11
radio input "true"
click at [687, 899] on button "Next" at bounding box center [842, 1159] width 56 height 30
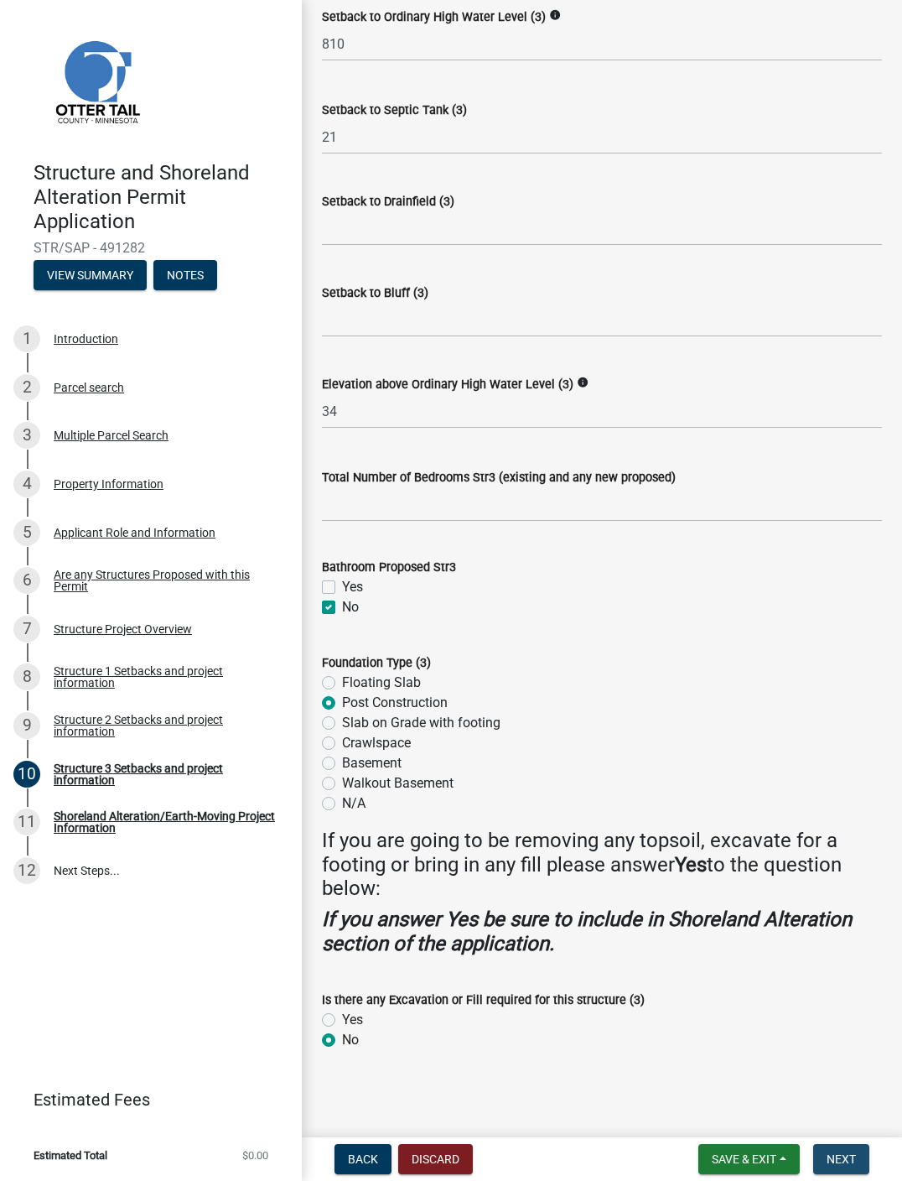
scroll to position [0, 0]
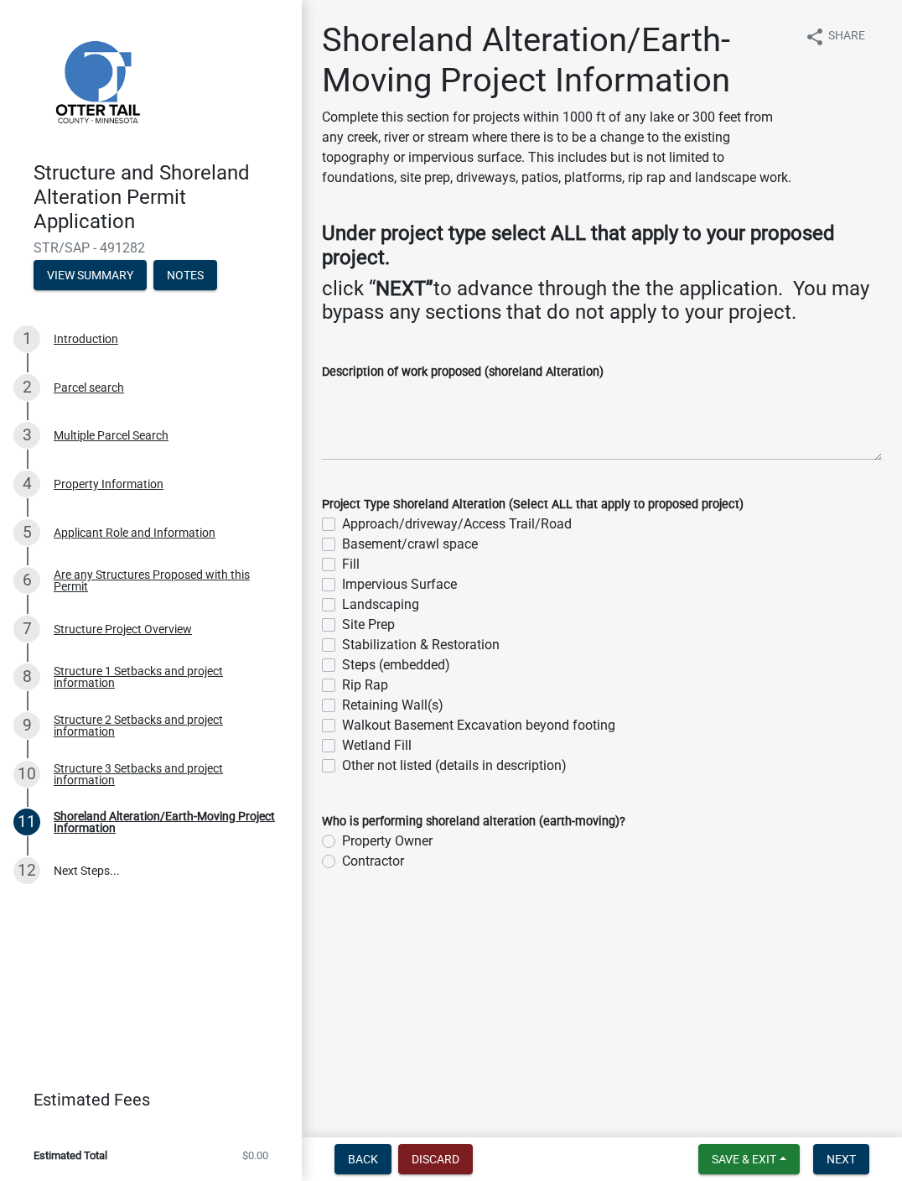
click at [342, 851] on label "Property Owner" at bounding box center [387, 841] width 91 height 20
click at [342, 842] on input "Property Owner" at bounding box center [347, 836] width 11 height 11
radio input "true"
click at [687, 899] on span "Next" at bounding box center [841, 1158] width 29 height 13
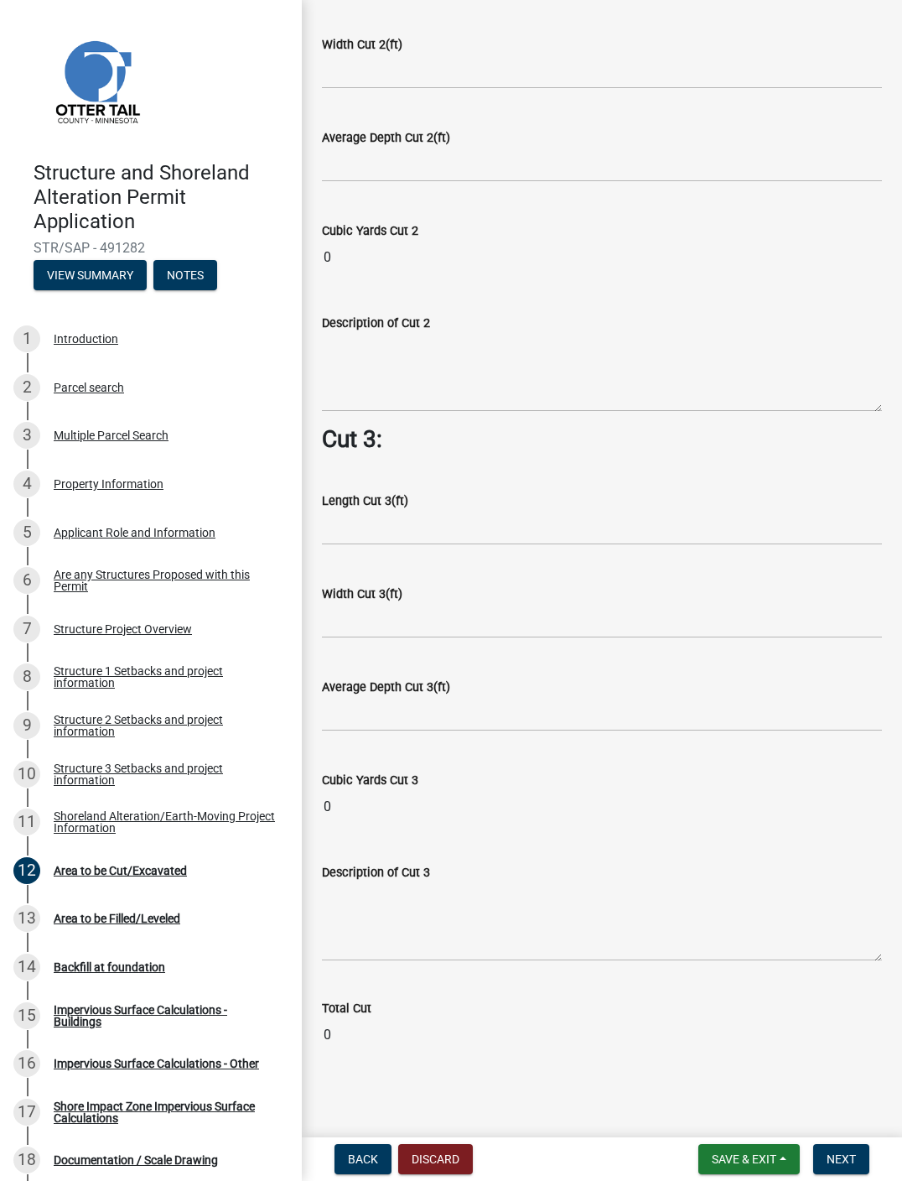
scroll to position [1317, 0]
click at [687, 899] on span "Next" at bounding box center [841, 1158] width 29 height 13
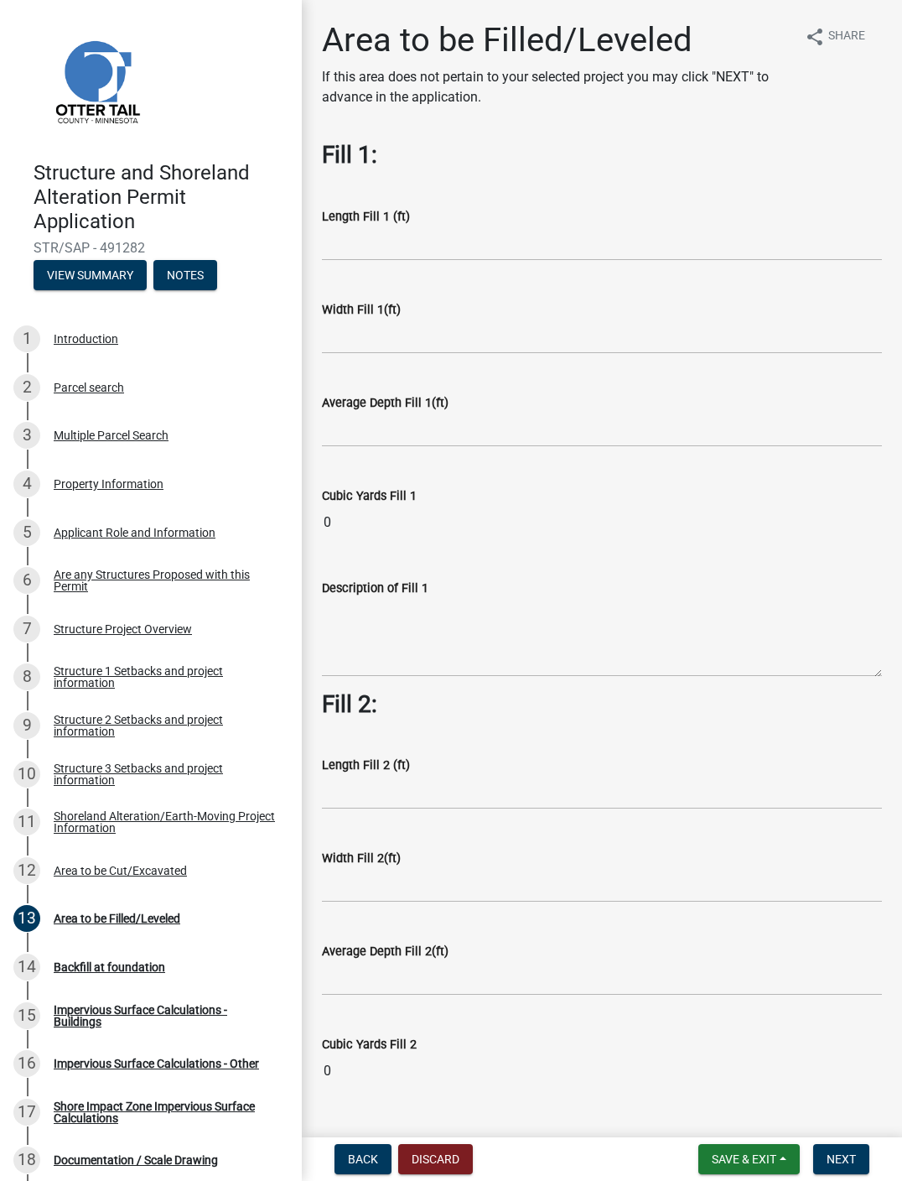
click at [687, 899] on button "Next" at bounding box center [842, 1159] width 56 height 30
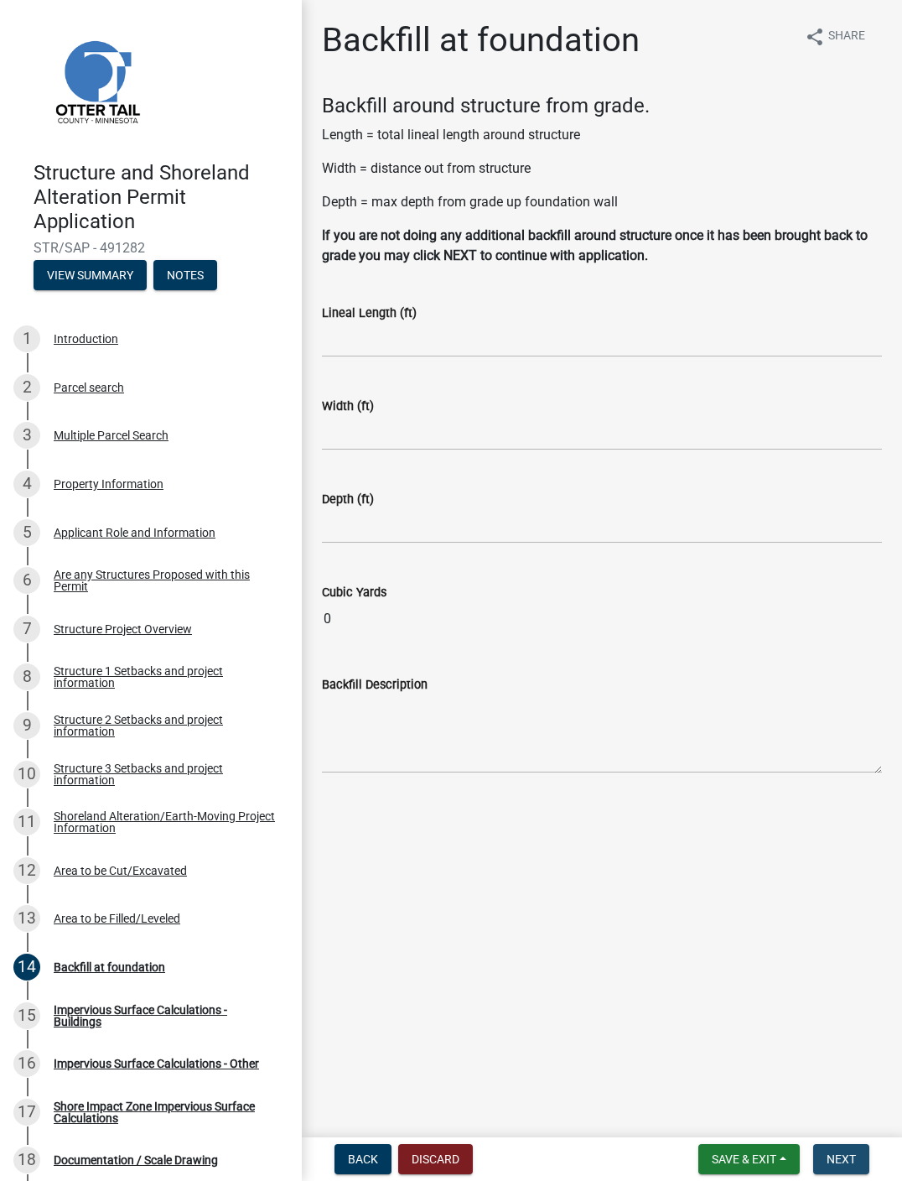
click at [687, 899] on span "Next" at bounding box center [841, 1158] width 29 height 13
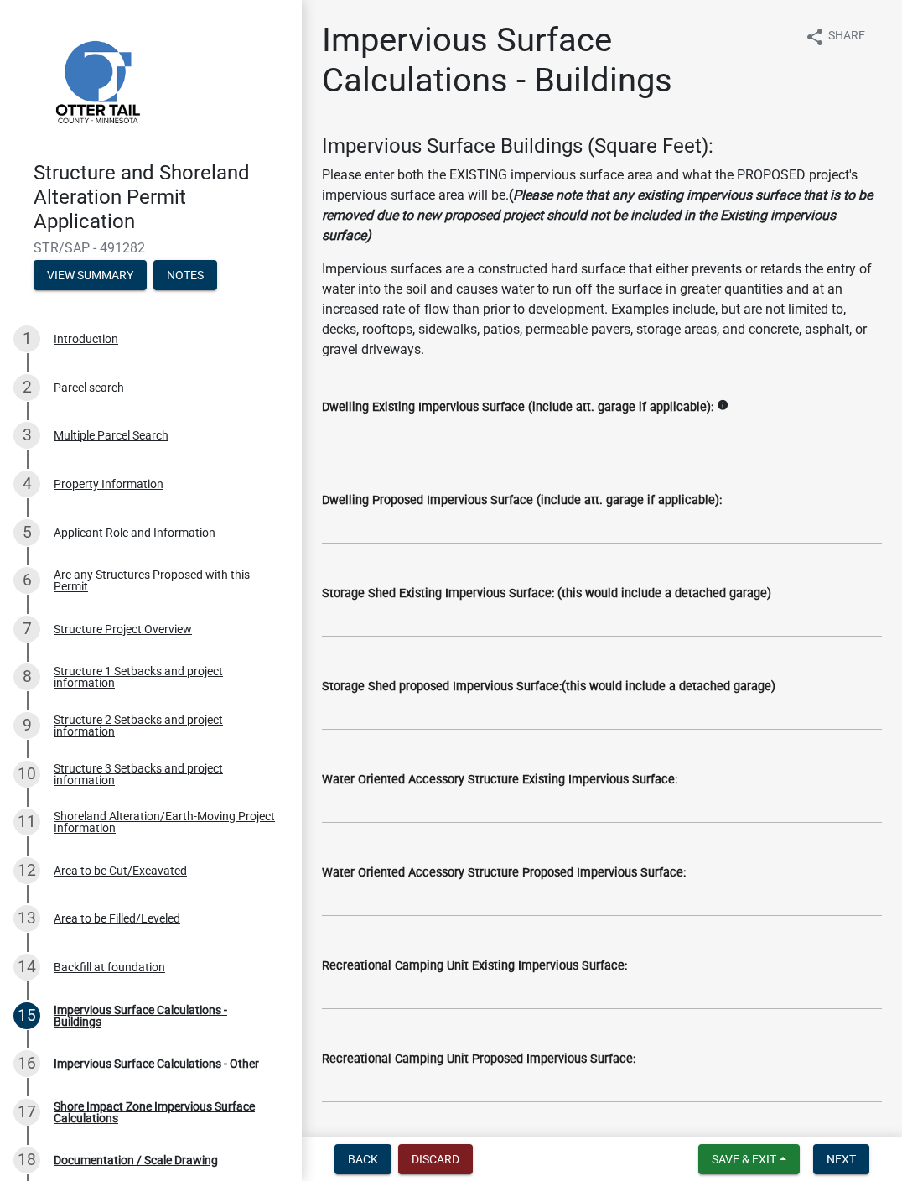
click at [687, 409] on icon "info" at bounding box center [723, 405] width 12 height 12
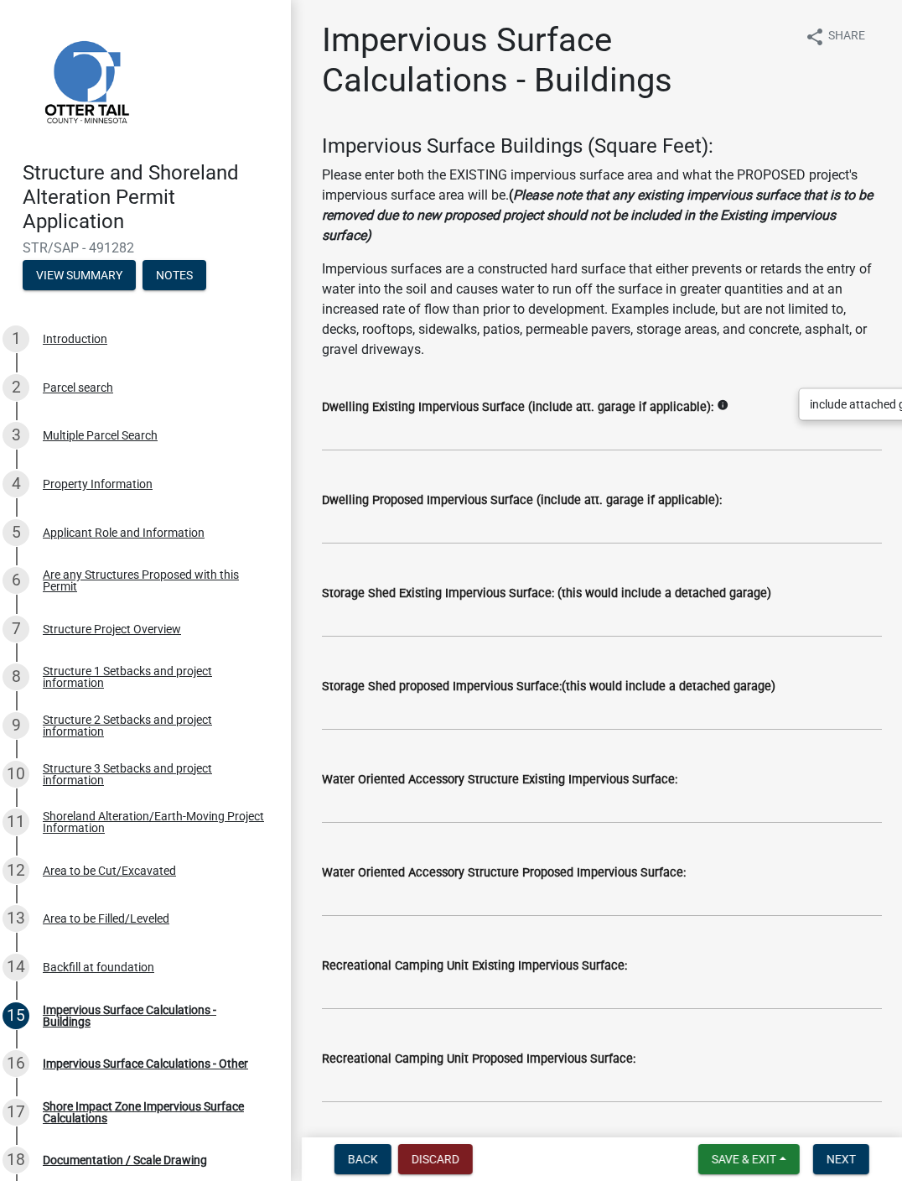
scroll to position [0, 30]
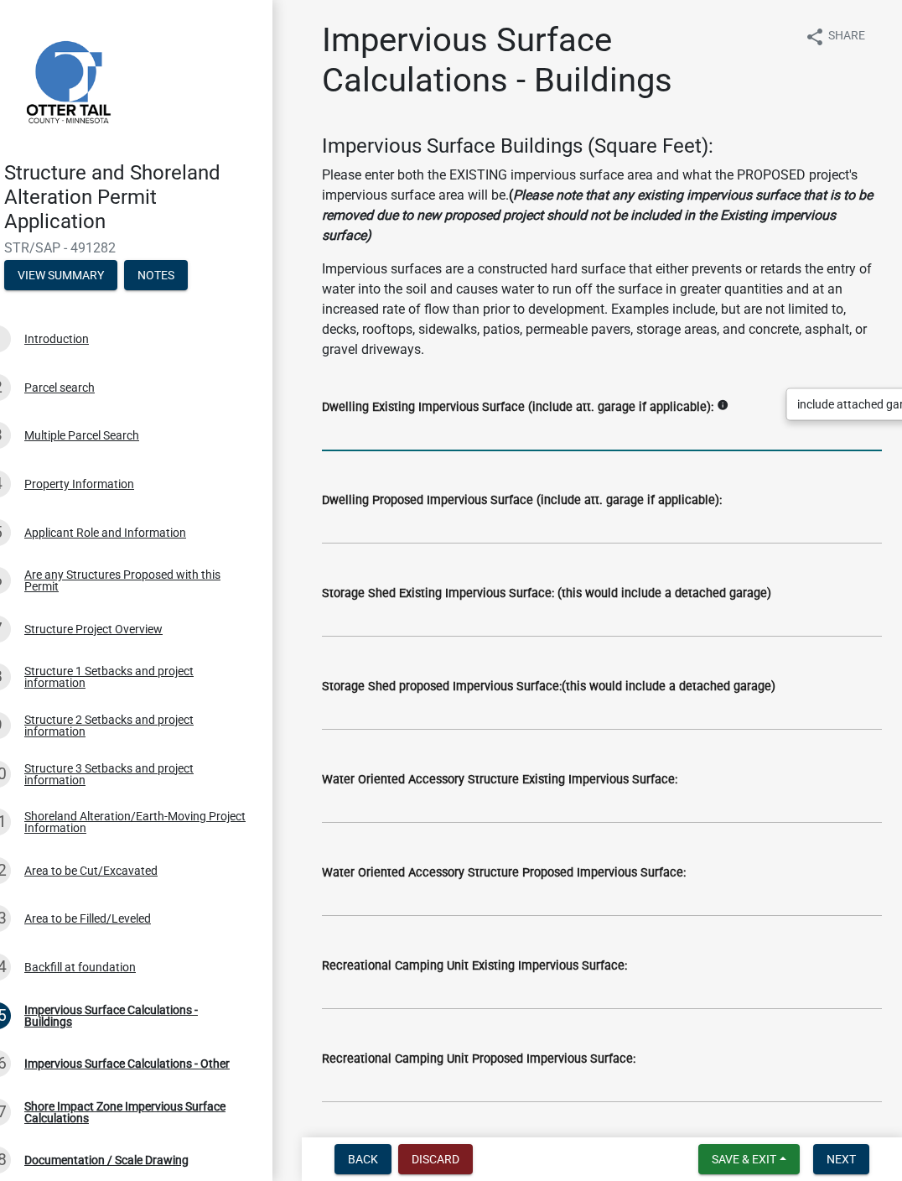
click at [687, 436] on input "text" at bounding box center [602, 434] width 560 height 34
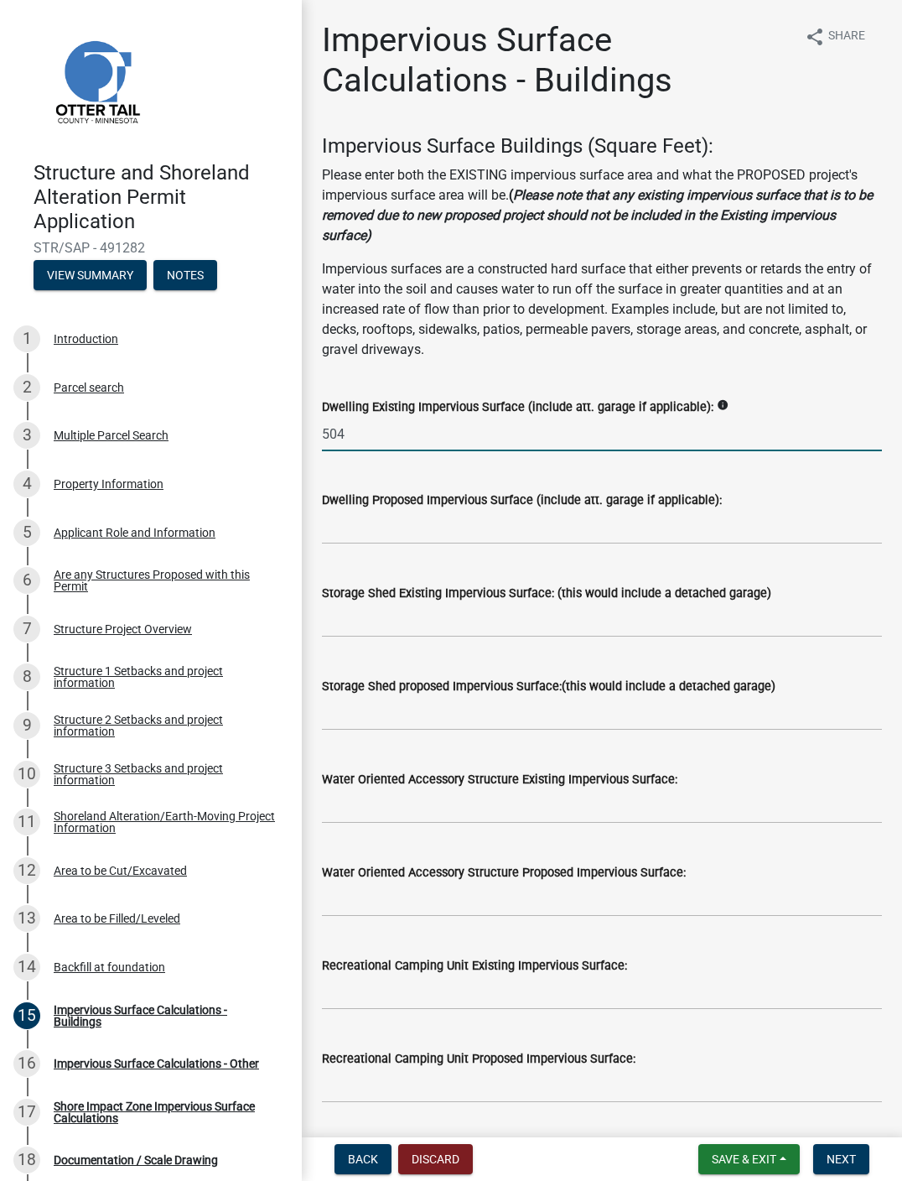
type input "504"
click at [507, 528] on input "text" at bounding box center [602, 527] width 560 height 34
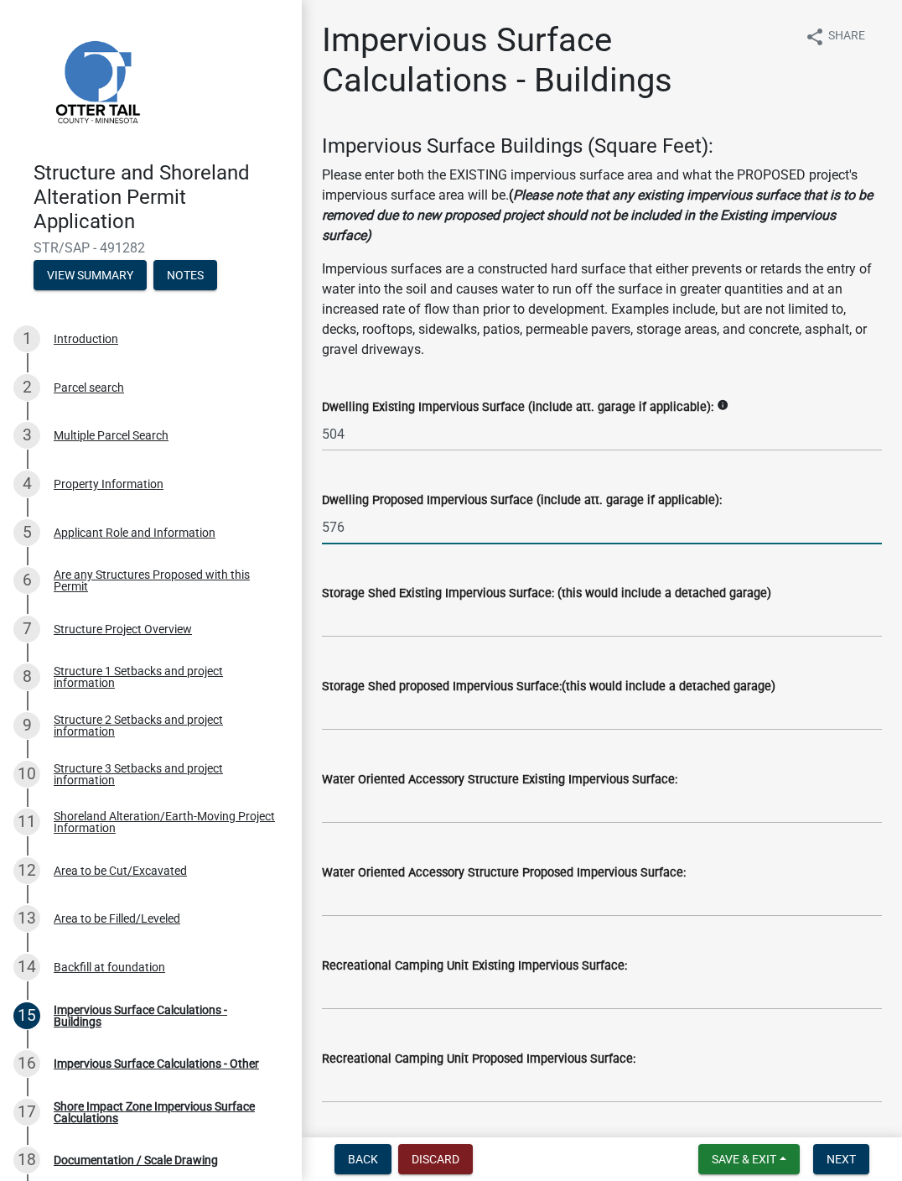
type input "576"
click at [424, 609] on input "text" at bounding box center [602, 620] width 560 height 34
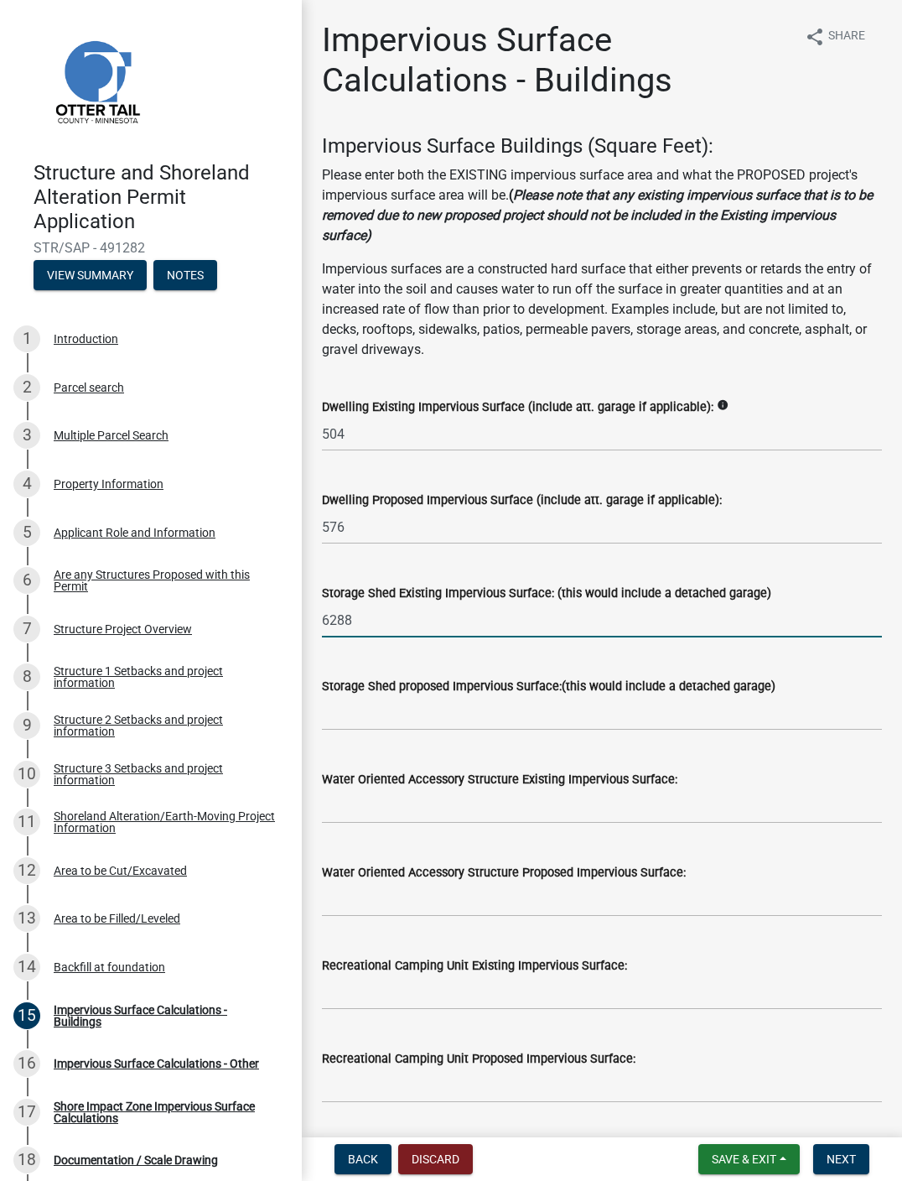
type input "6288"
click at [471, 715] on input "text" at bounding box center [602, 713] width 560 height 34
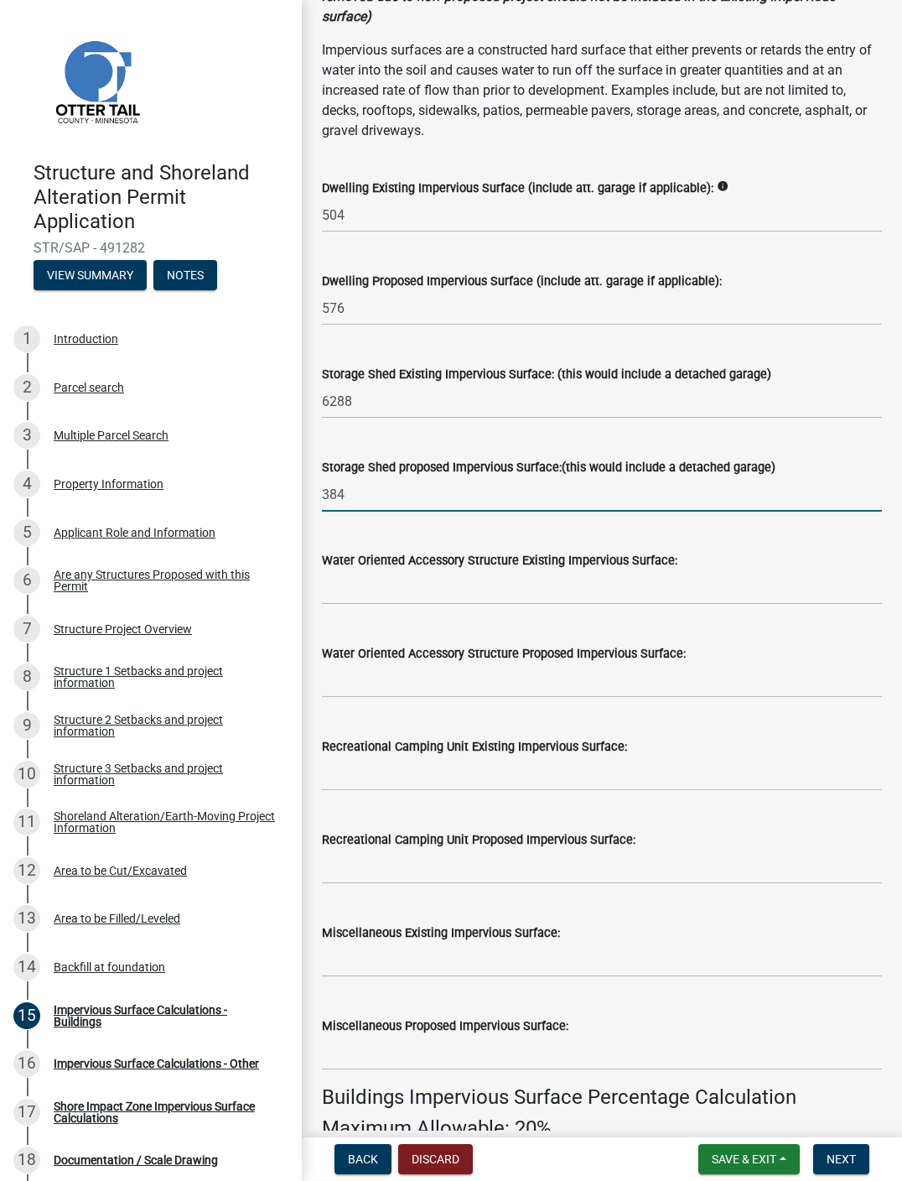
scroll to position [218, 0]
type input "384"
click at [425, 583] on input "text" at bounding box center [602, 588] width 560 height 34
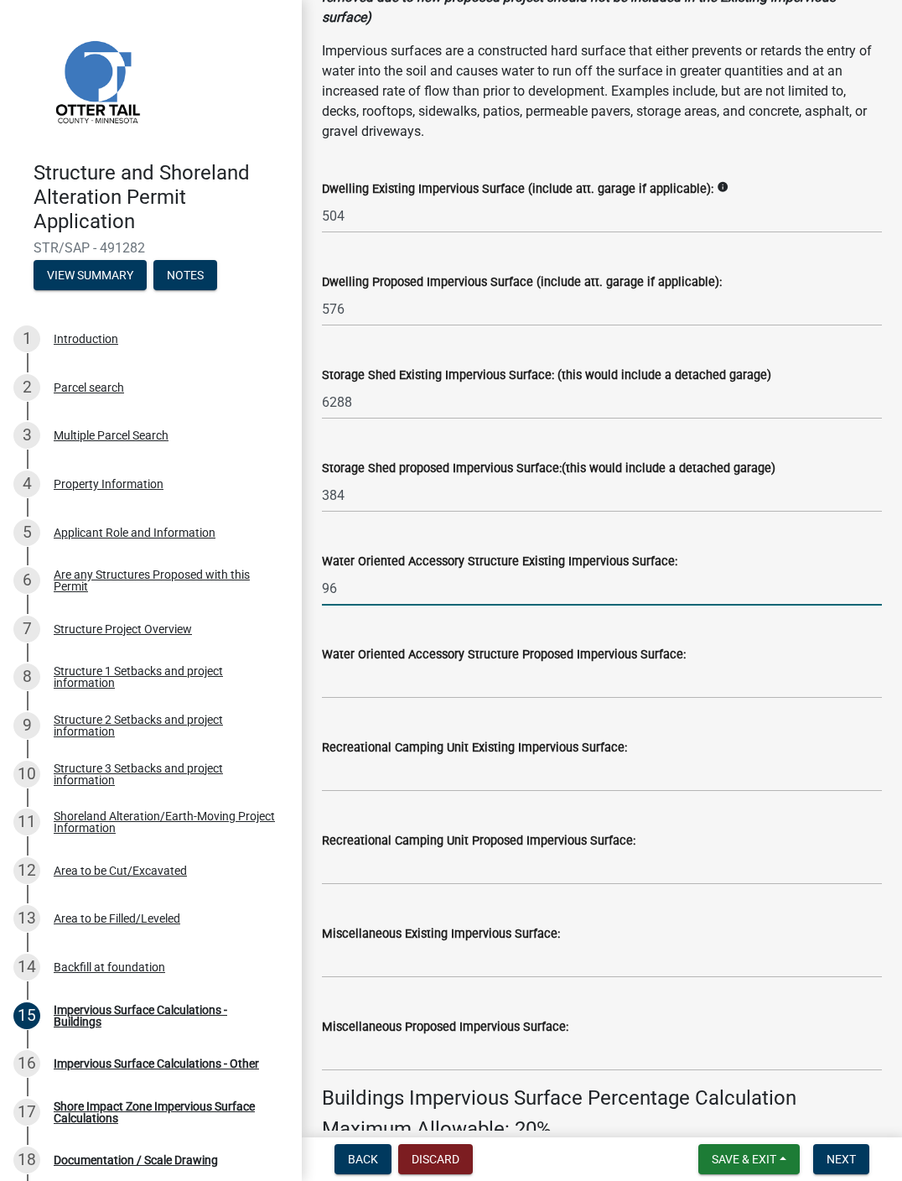
type input "96"
click at [429, 684] on input "text" at bounding box center [602, 681] width 560 height 34
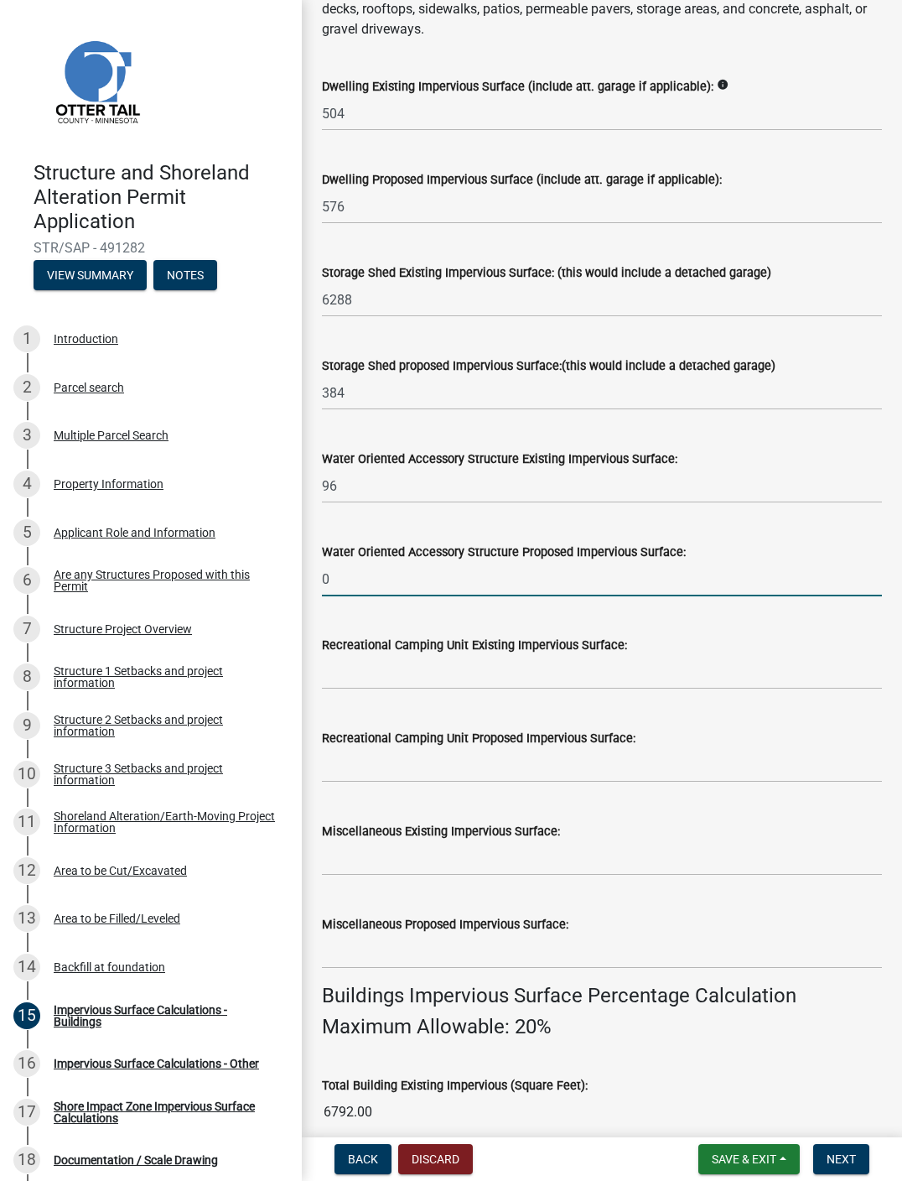
scroll to position [322, 0]
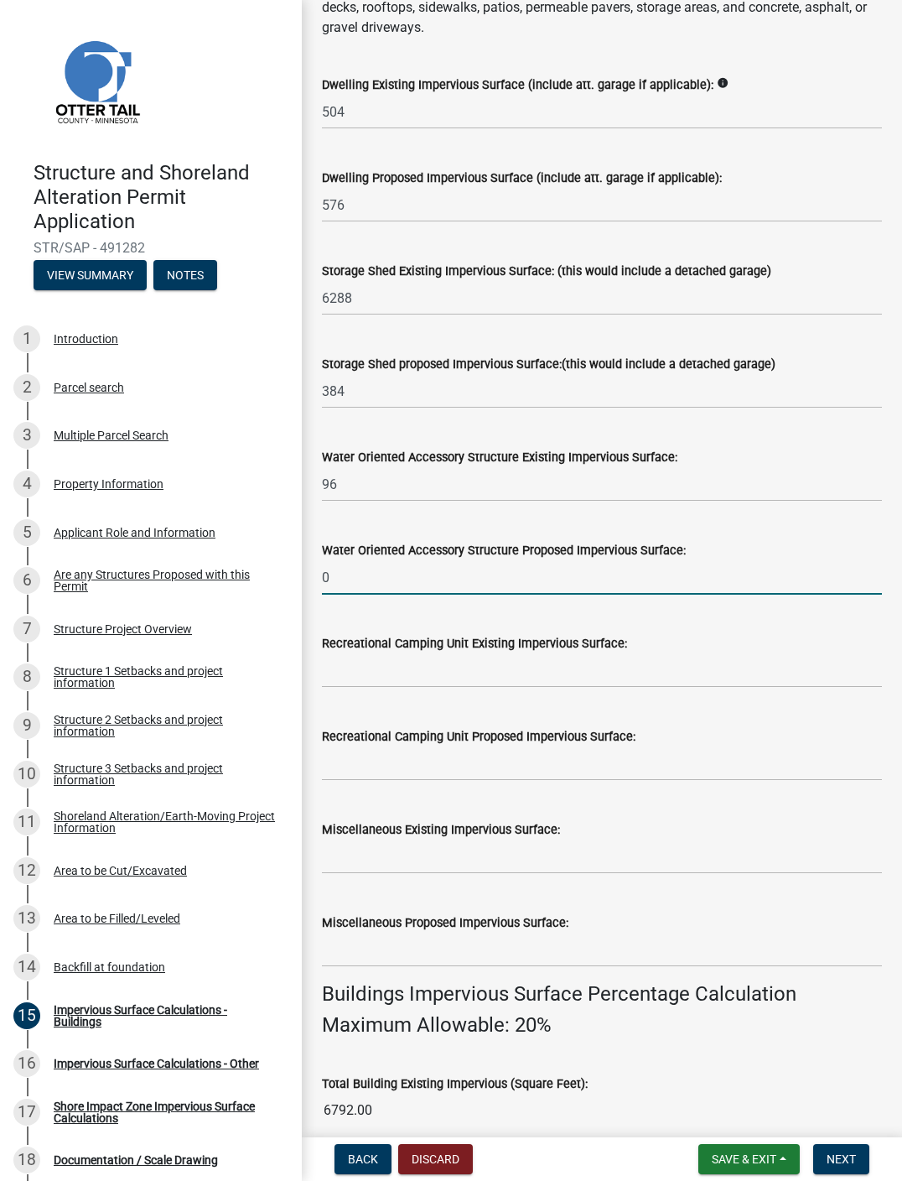
type input "0"
click at [578, 669] on input "text" at bounding box center [602, 670] width 560 height 34
click at [629, 576] on input "0" at bounding box center [602, 577] width 560 height 34
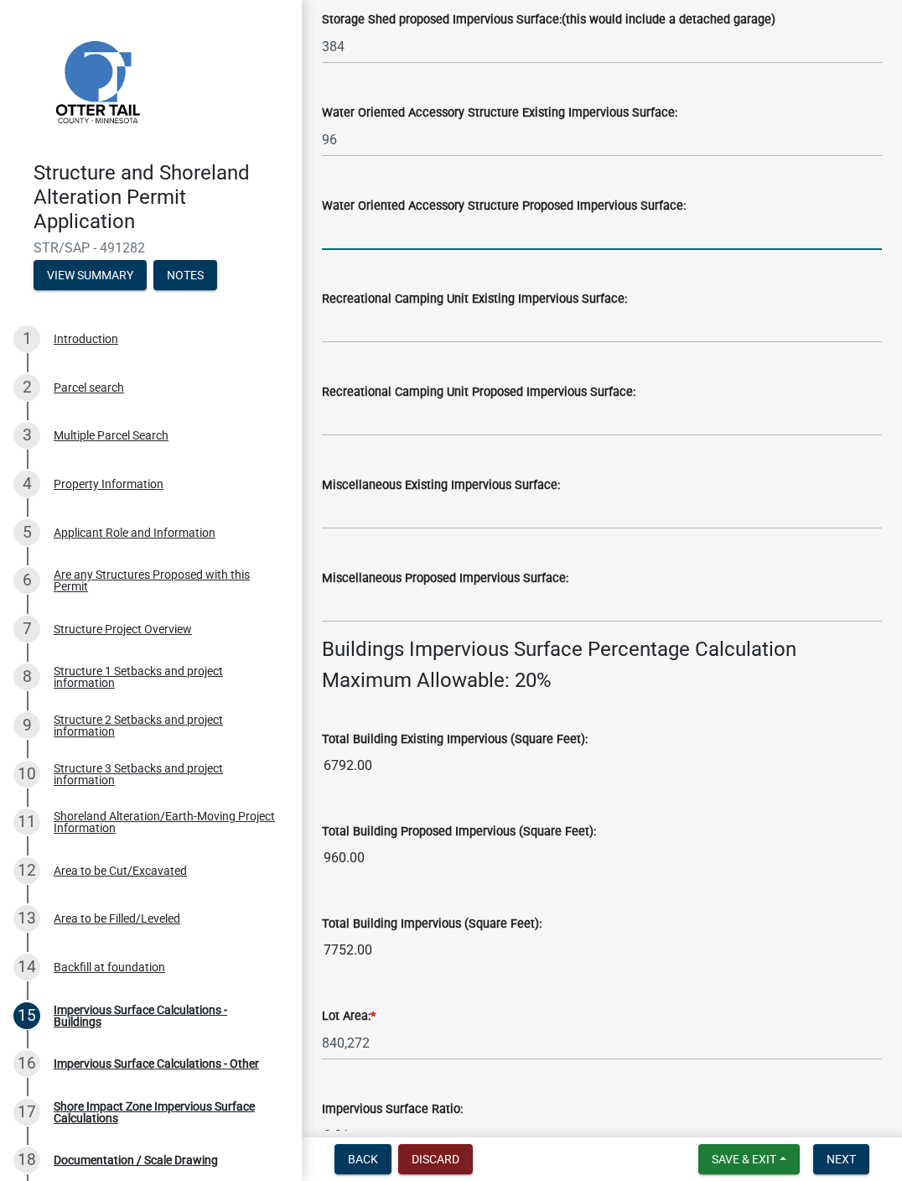
scroll to position [668, 0]
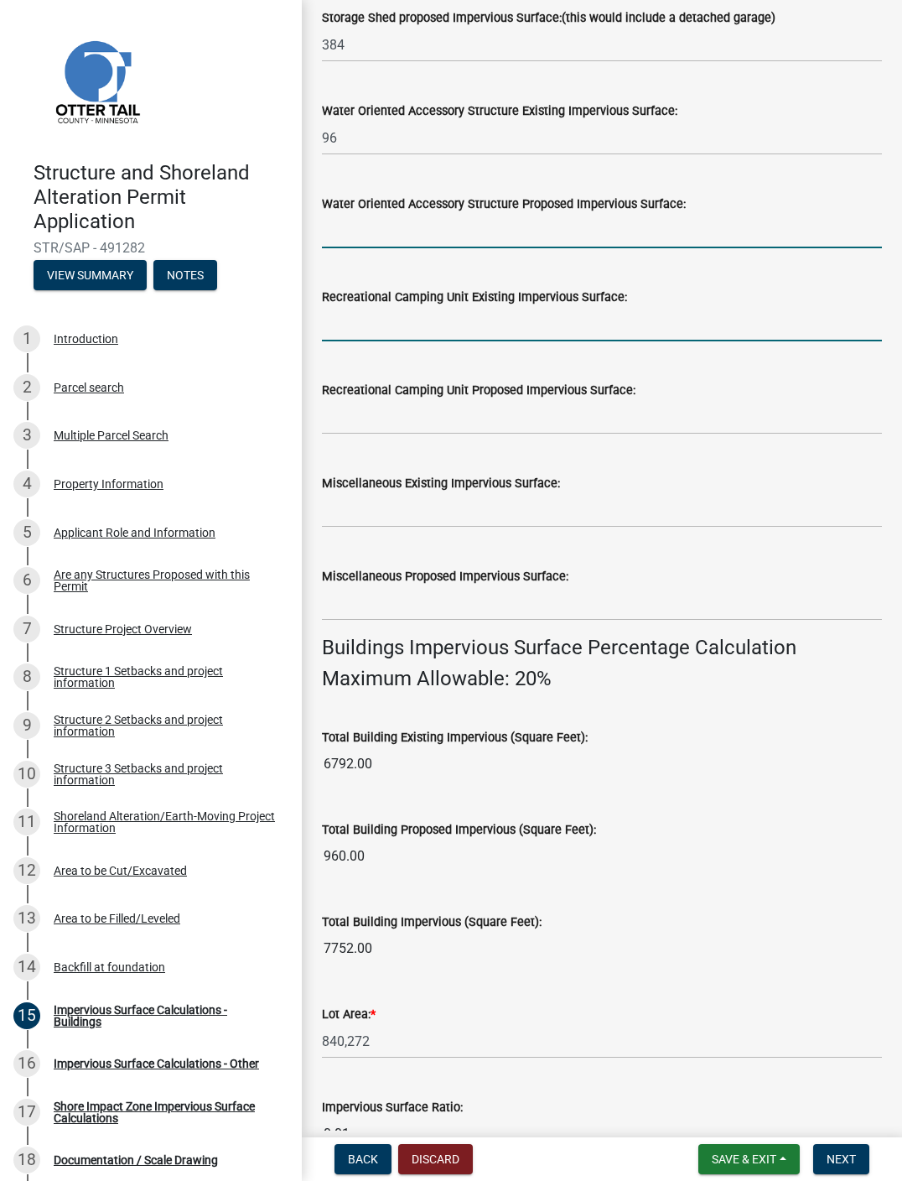
click at [484, 311] on input "text" at bounding box center [602, 324] width 560 height 34
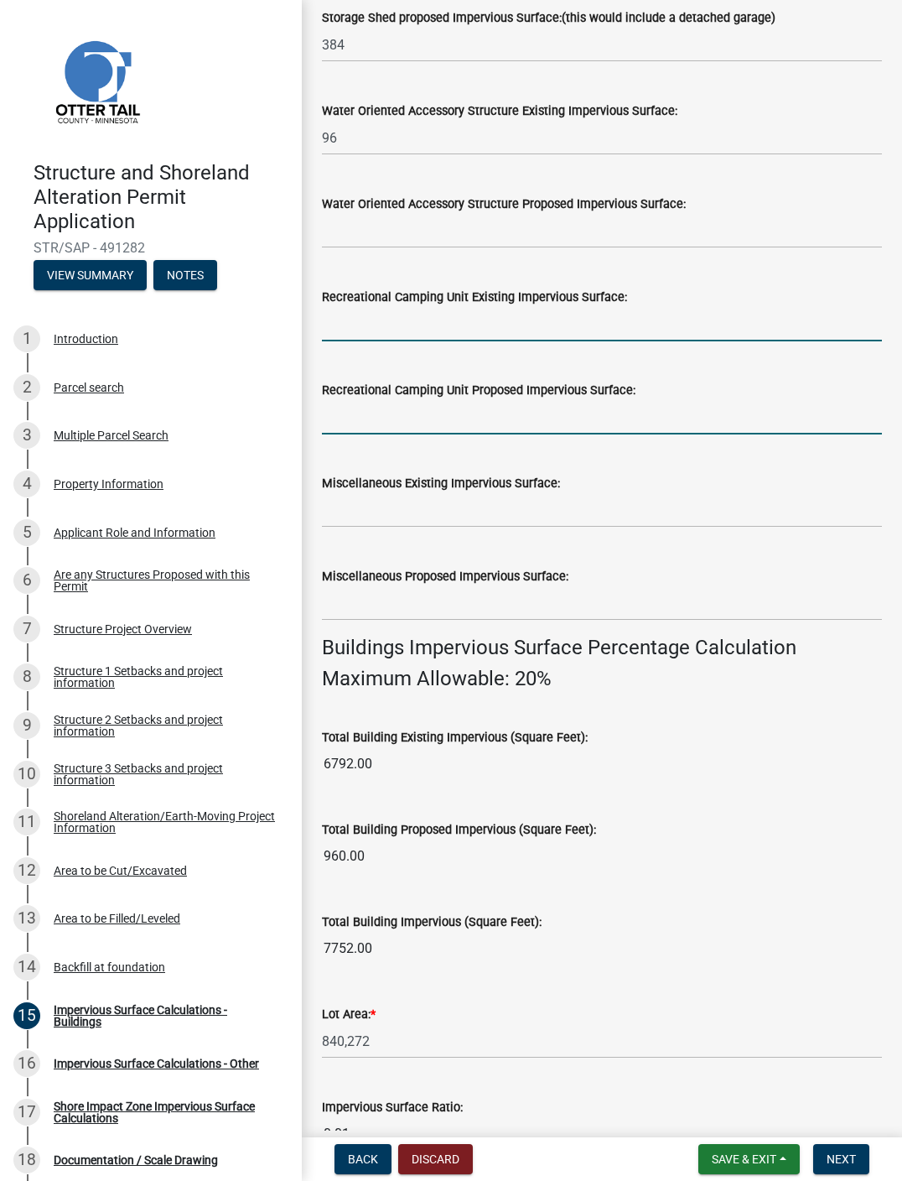
click at [476, 420] on input "text" at bounding box center [602, 417] width 560 height 34
click at [485, 507] on input "text" at bounding box center [602, 510] width 560 height 34
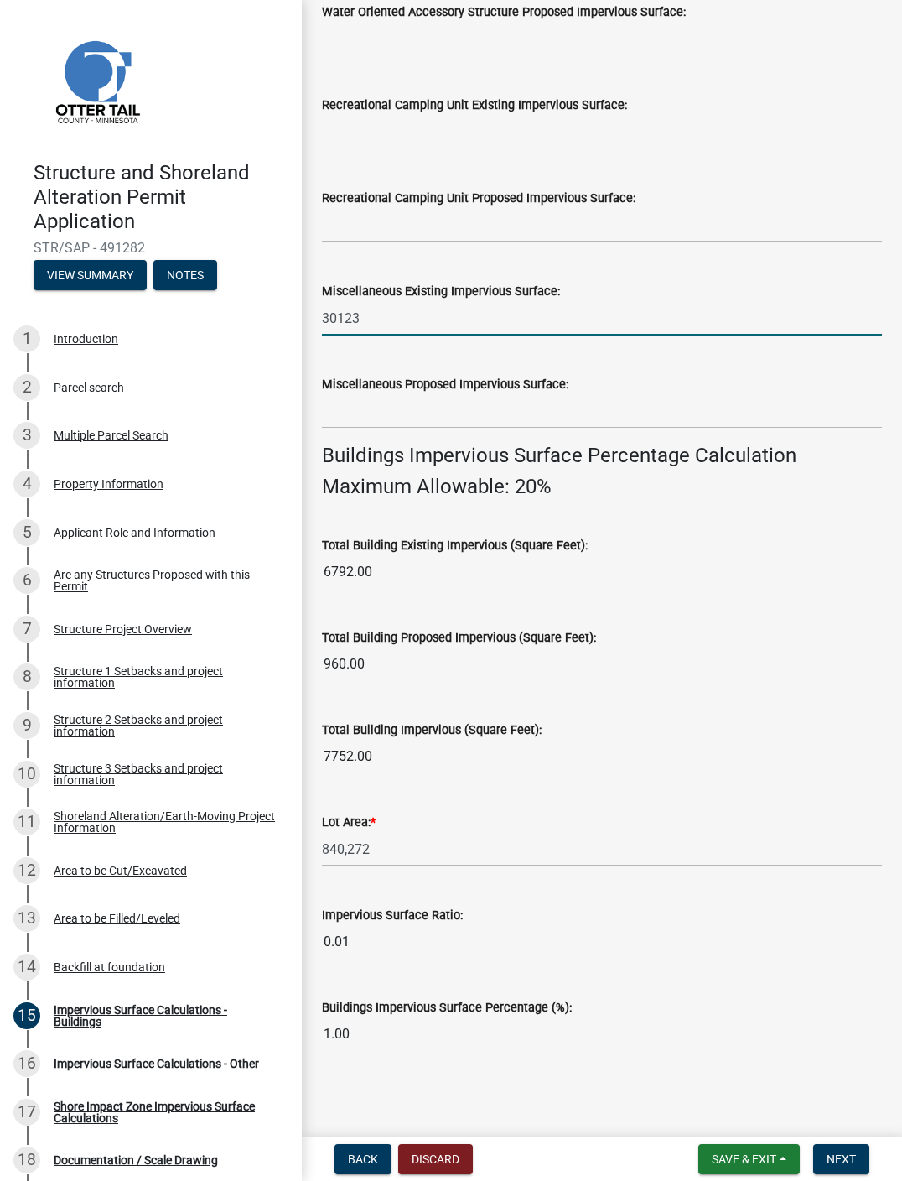
scroll to position [860, 0]
type input "30123"
click at [687, 697] on div "Total Building Impervious (Square Feet): 7752.00" at bounding box center [602, 735] width 560 height 77
click at [687, 899] on button "Next" at bounding box center [842, 1159] width 56 height 30
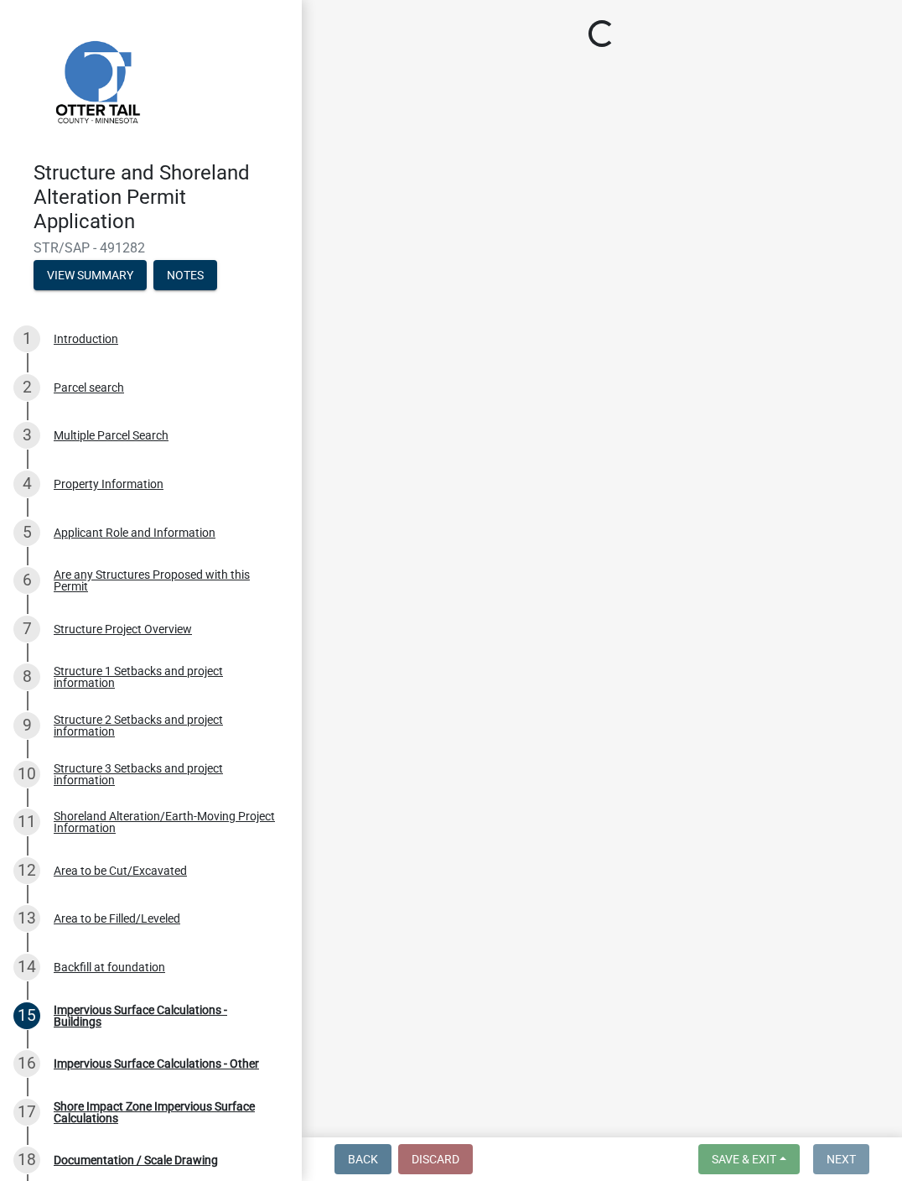
scroll to position [0, 0]
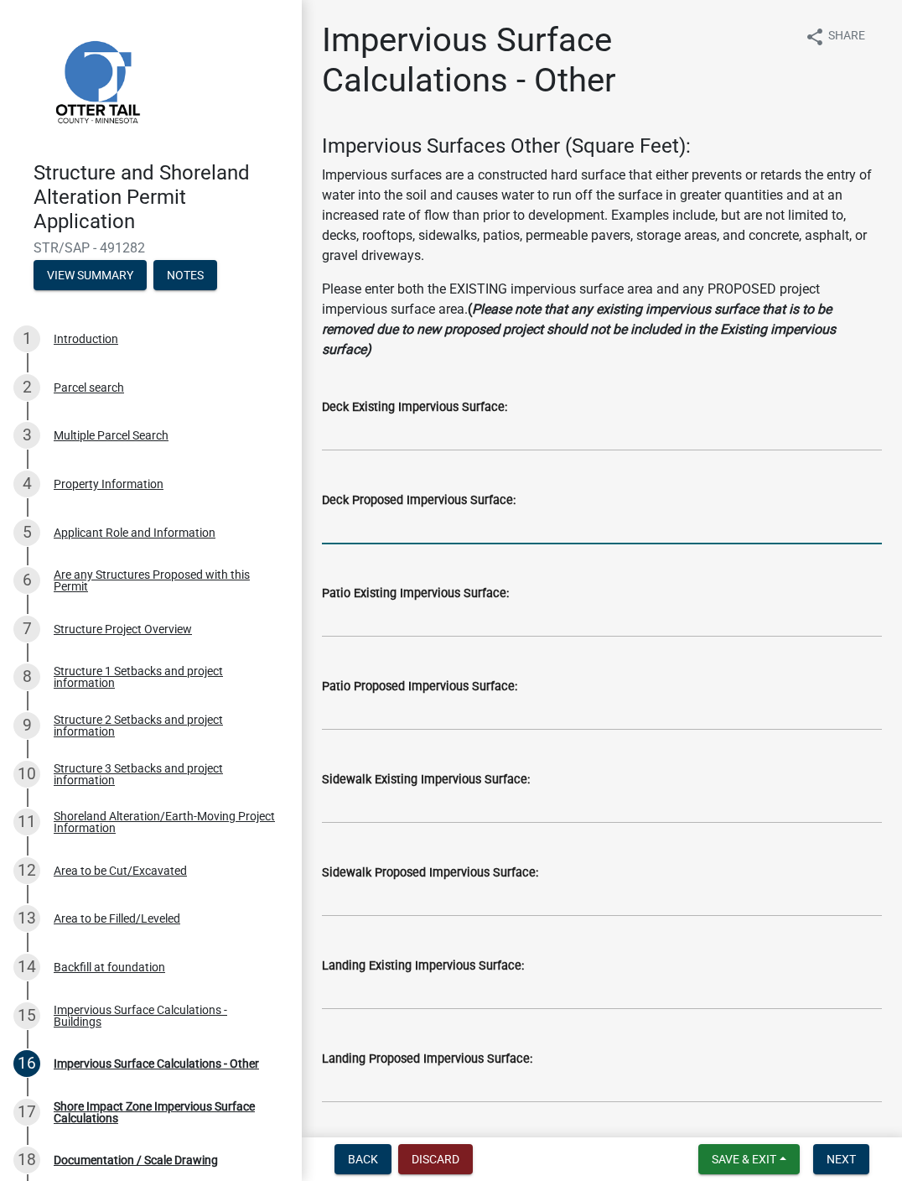
click at [365, 510] on input "text" at bounding box center [602, 527] width 560 height 34
type input "280"
click at [546, 613] on input "text" at bounding box center [602, 620] width 560 height 34
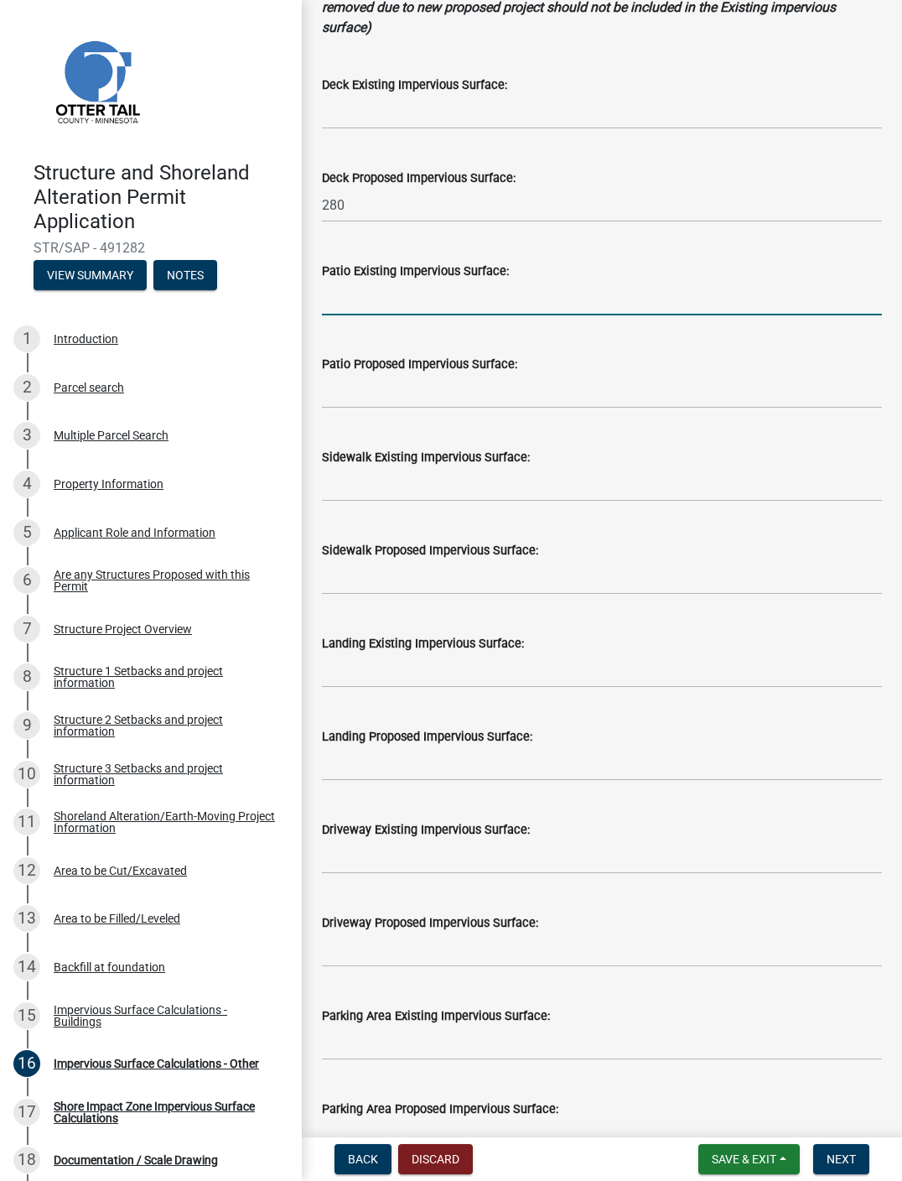
scroll to position [325, 0]
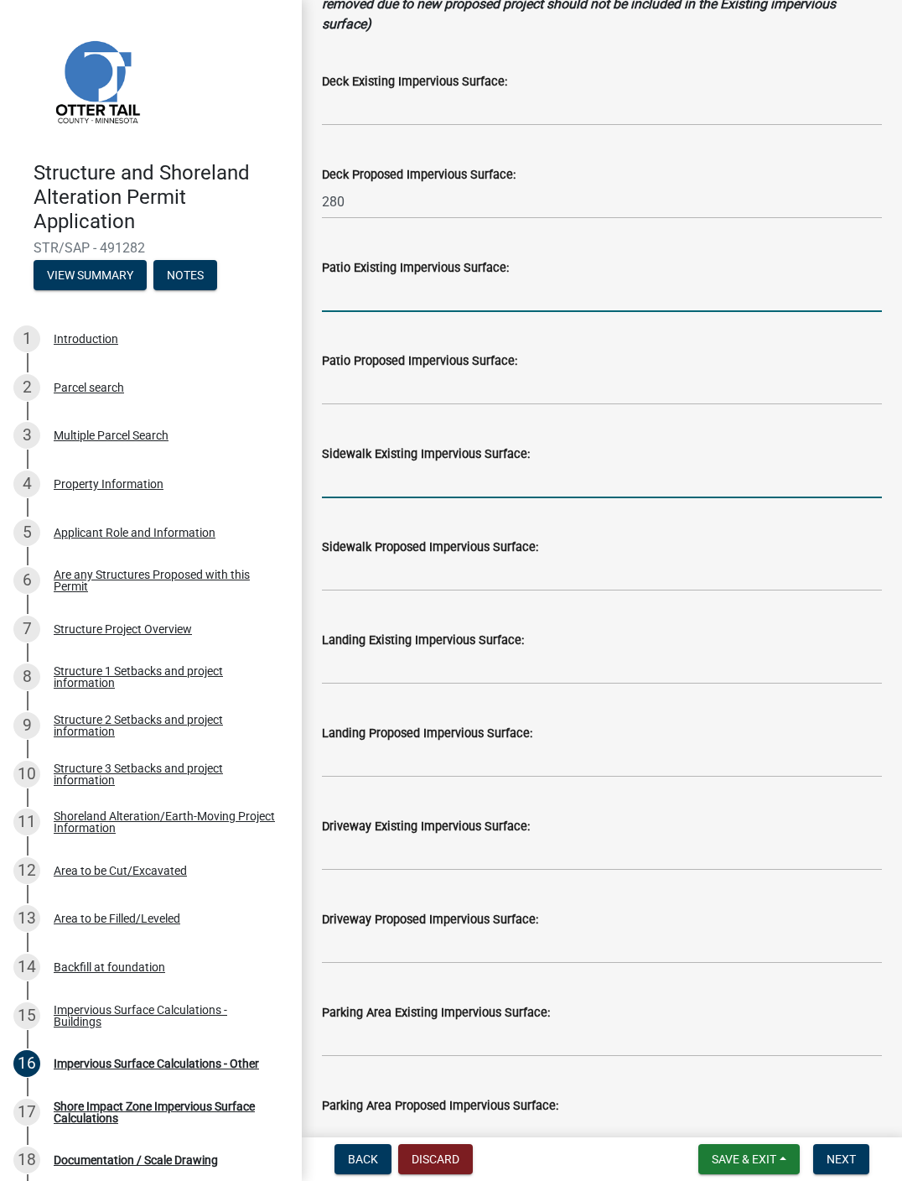
click at [616, 478] on input "text" at bounding box center [602, 481] width 560 height 34
type input "120"
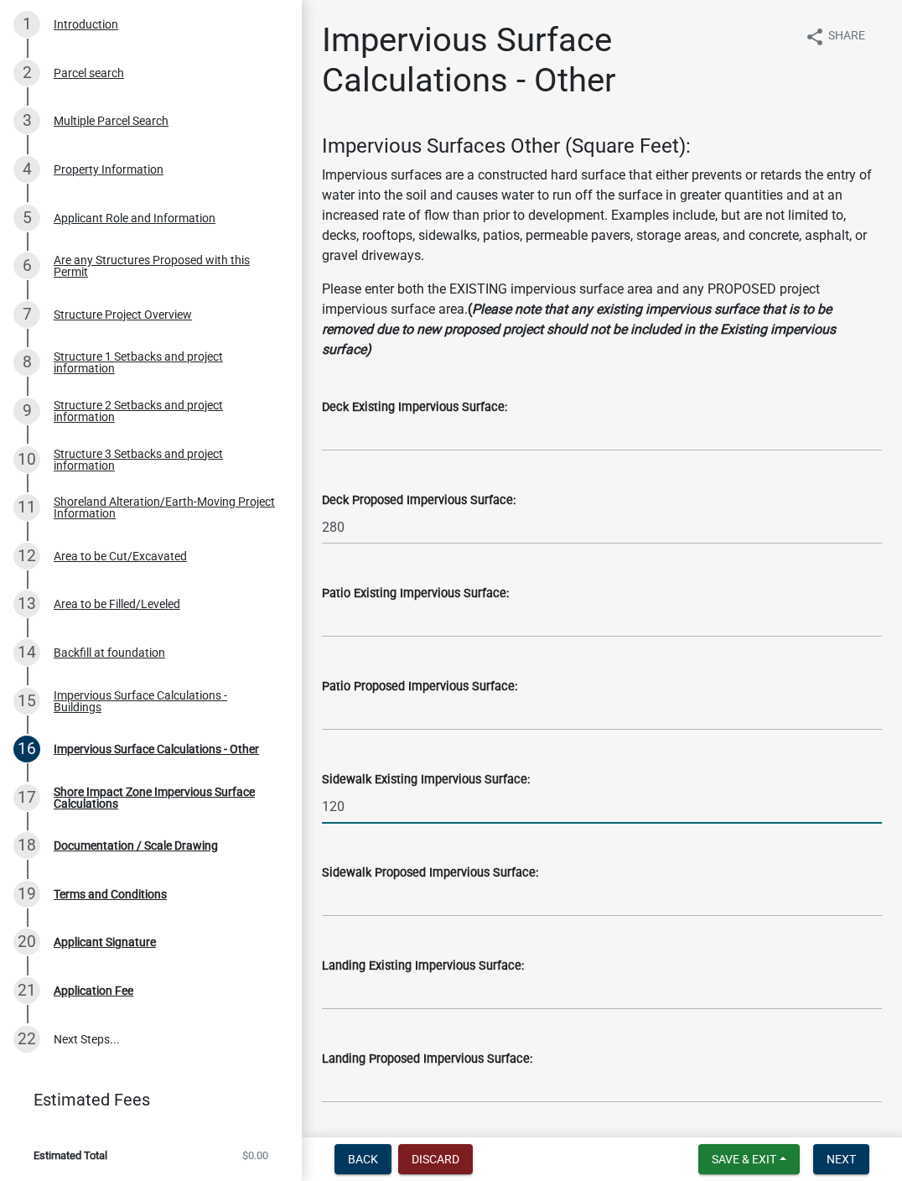
scroll to position [317, 0]
click at [108, 700] on div "Impervious Surface Calculations - Buildings" at bounding box center [164, 700] width 221 height 23
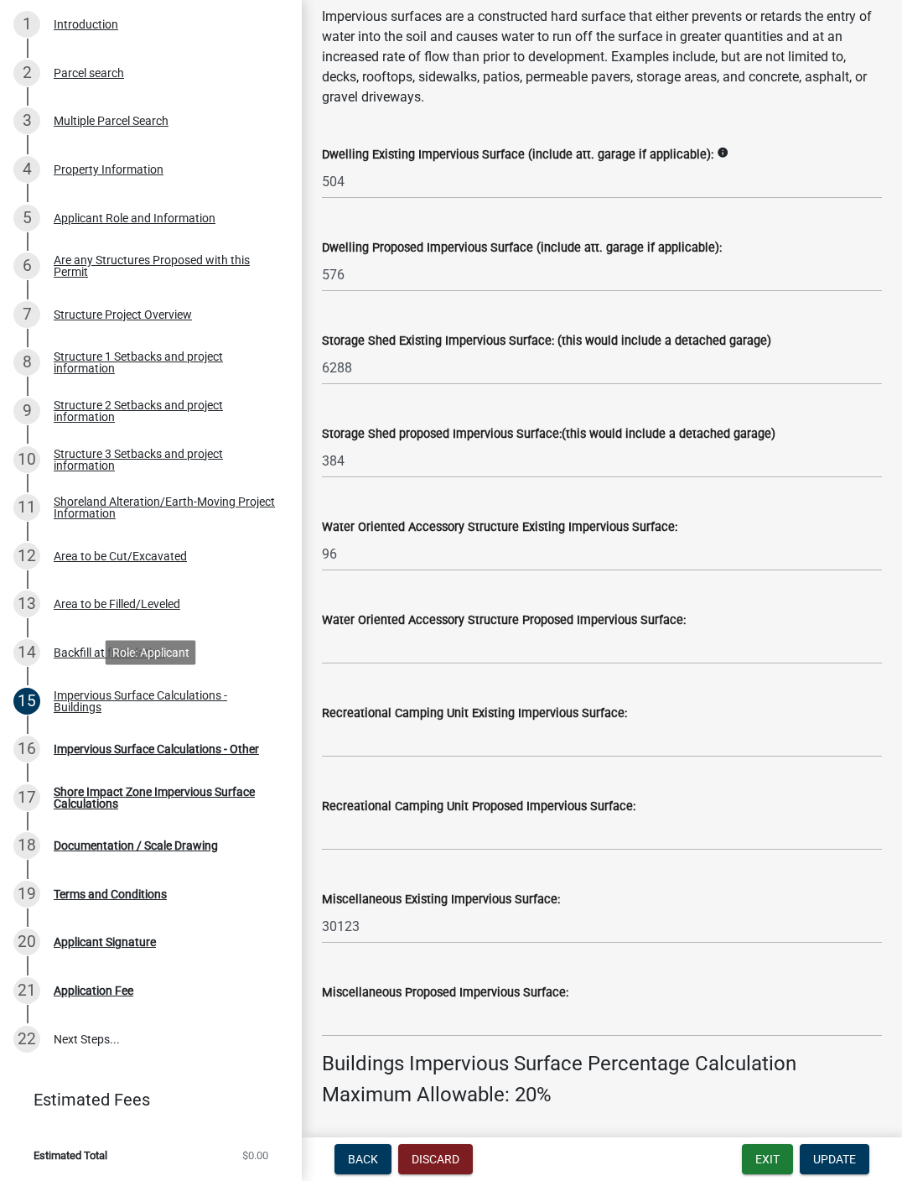
scroll to position [286, 0]
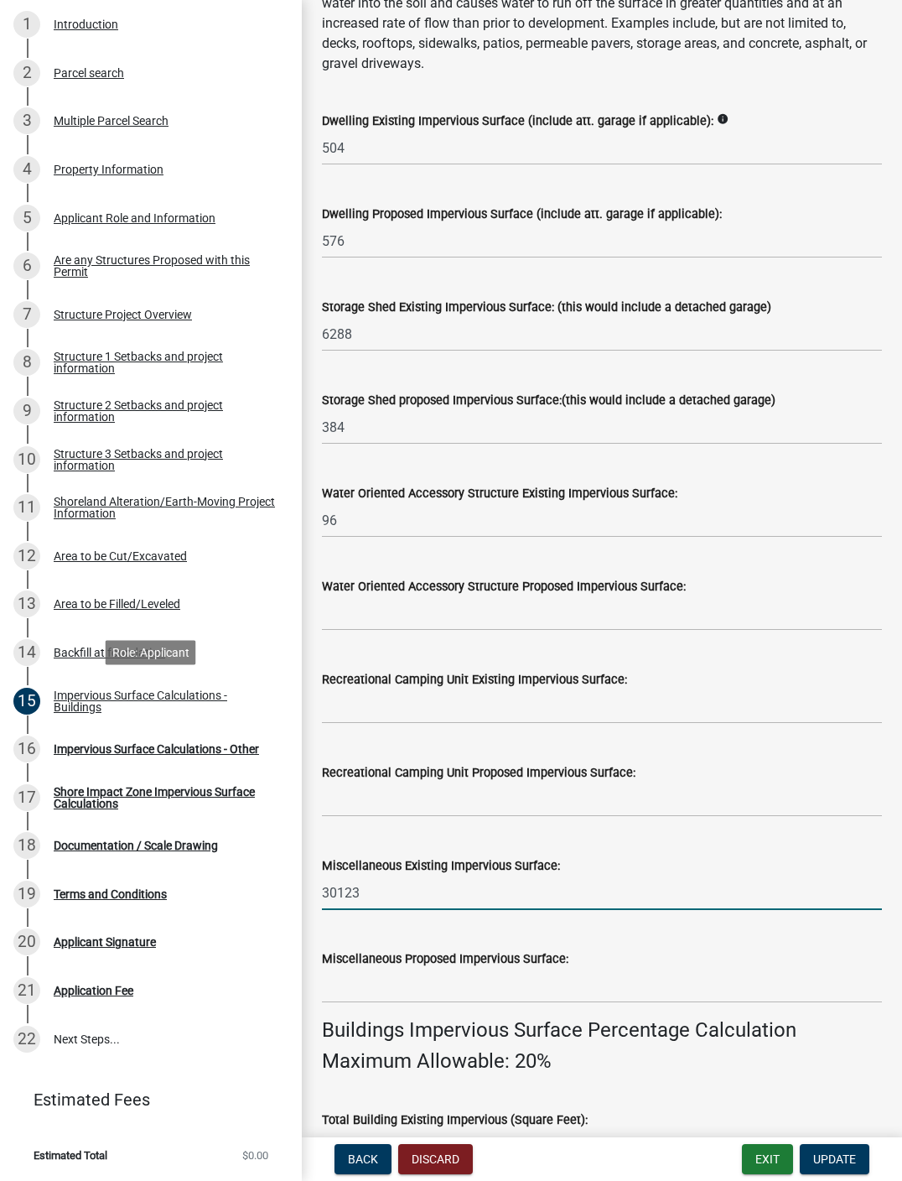
click at [346, 899] on input "30123" at bounding box center [602, 893] width 560 height 34
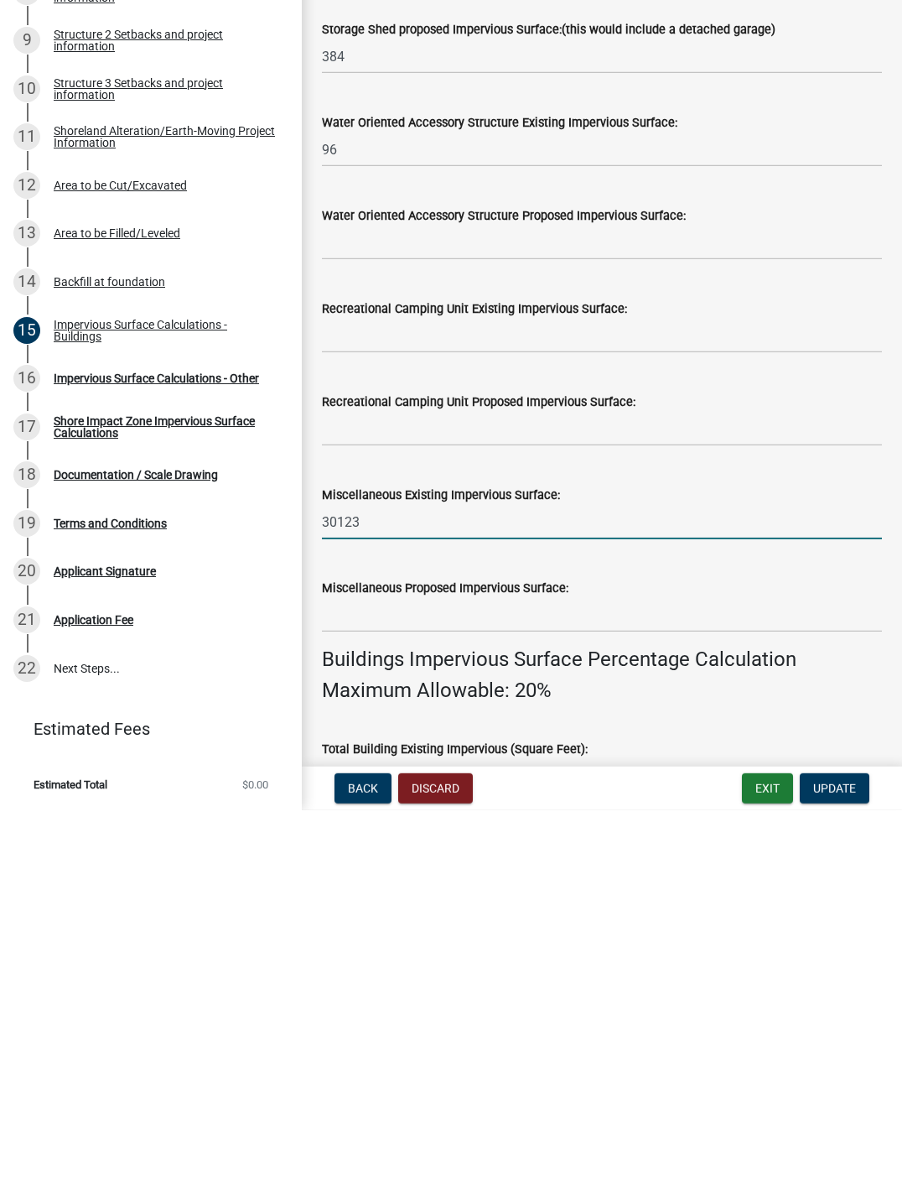
click at [351, 876] on input "30123" at bounding box center [602, 893] width 560 height 34
click at [344, 876] on input "30123" at bounding box center [602, 893] width 560 height 34
click at [687, 899] on button "Update" at bounding box center [835, 1159] width 70 height 30
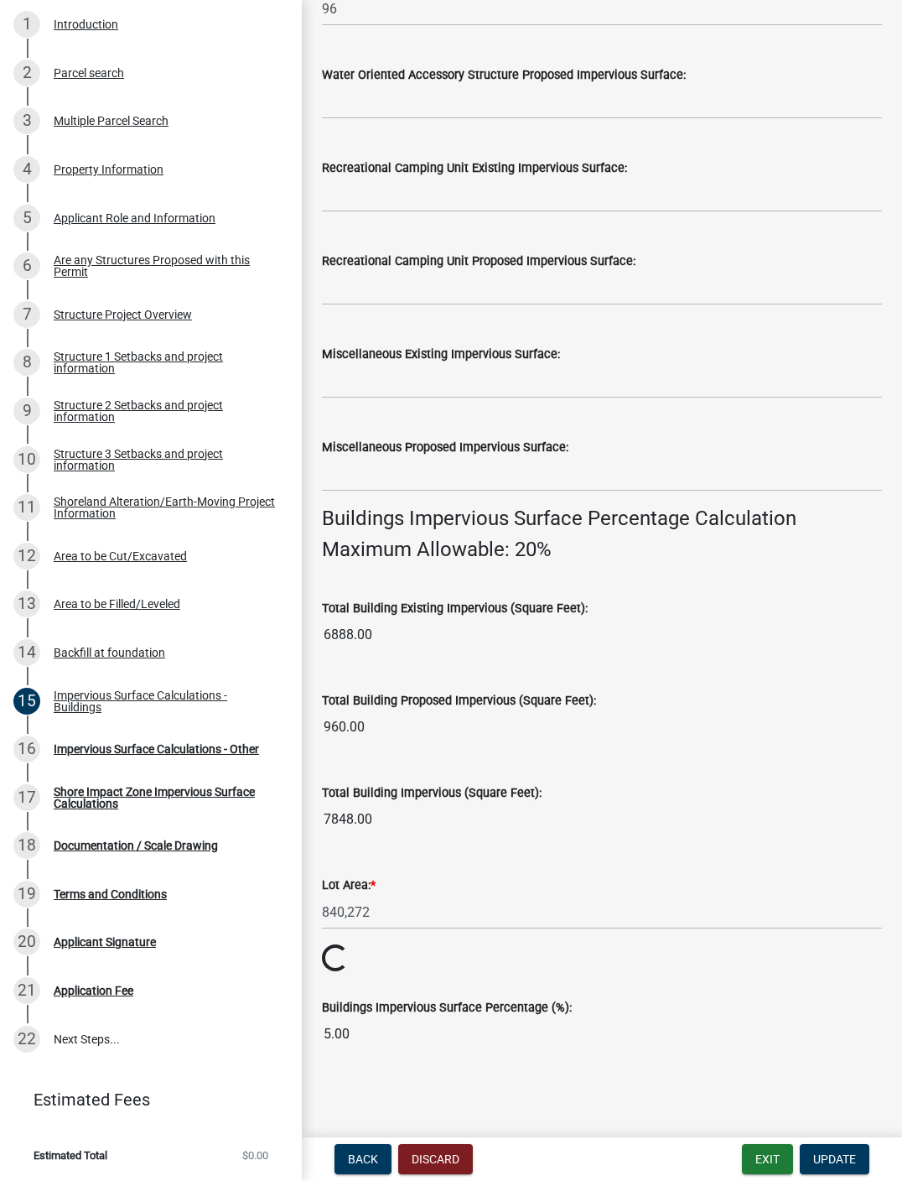
scroll to position [797, 0]
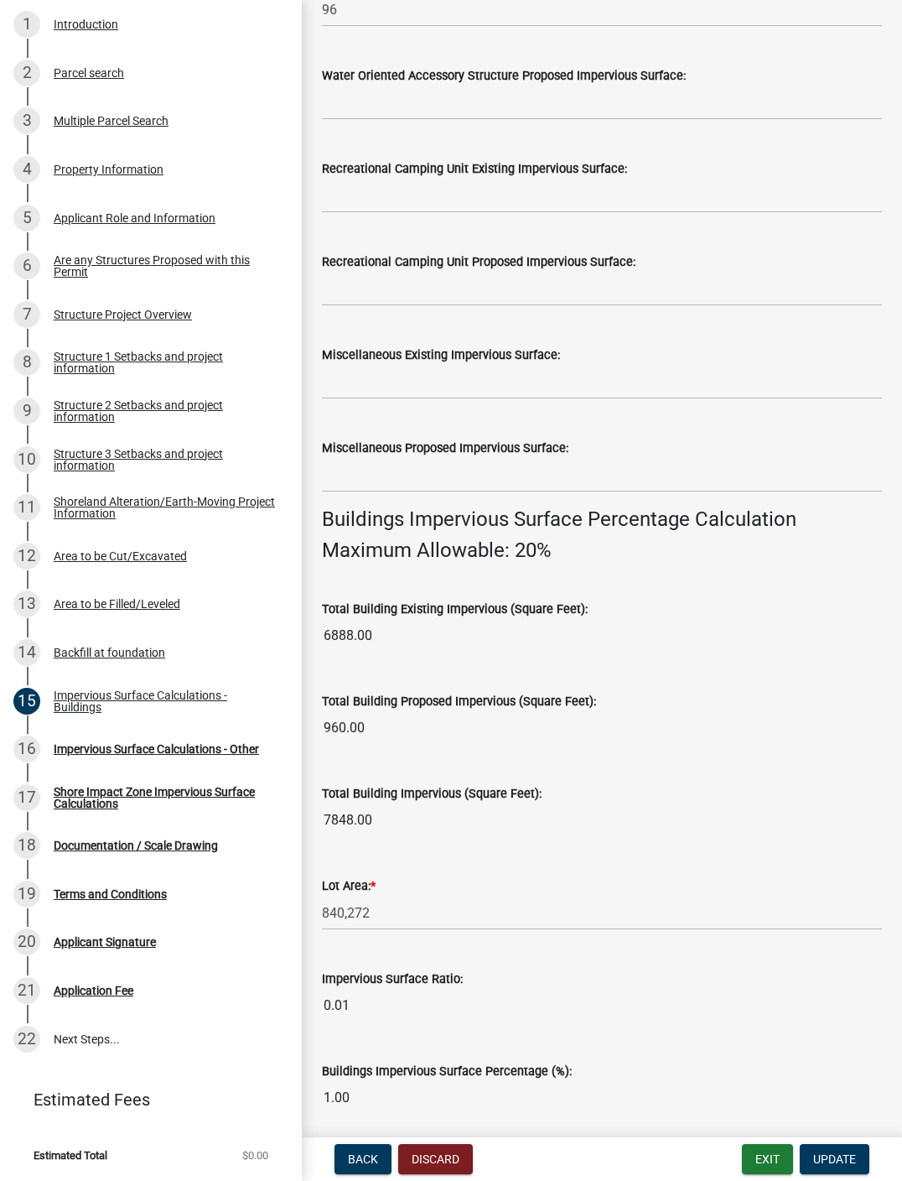
click at [687, 899] on span "Update" at bounding box center [835, 1158] width 43 height 13
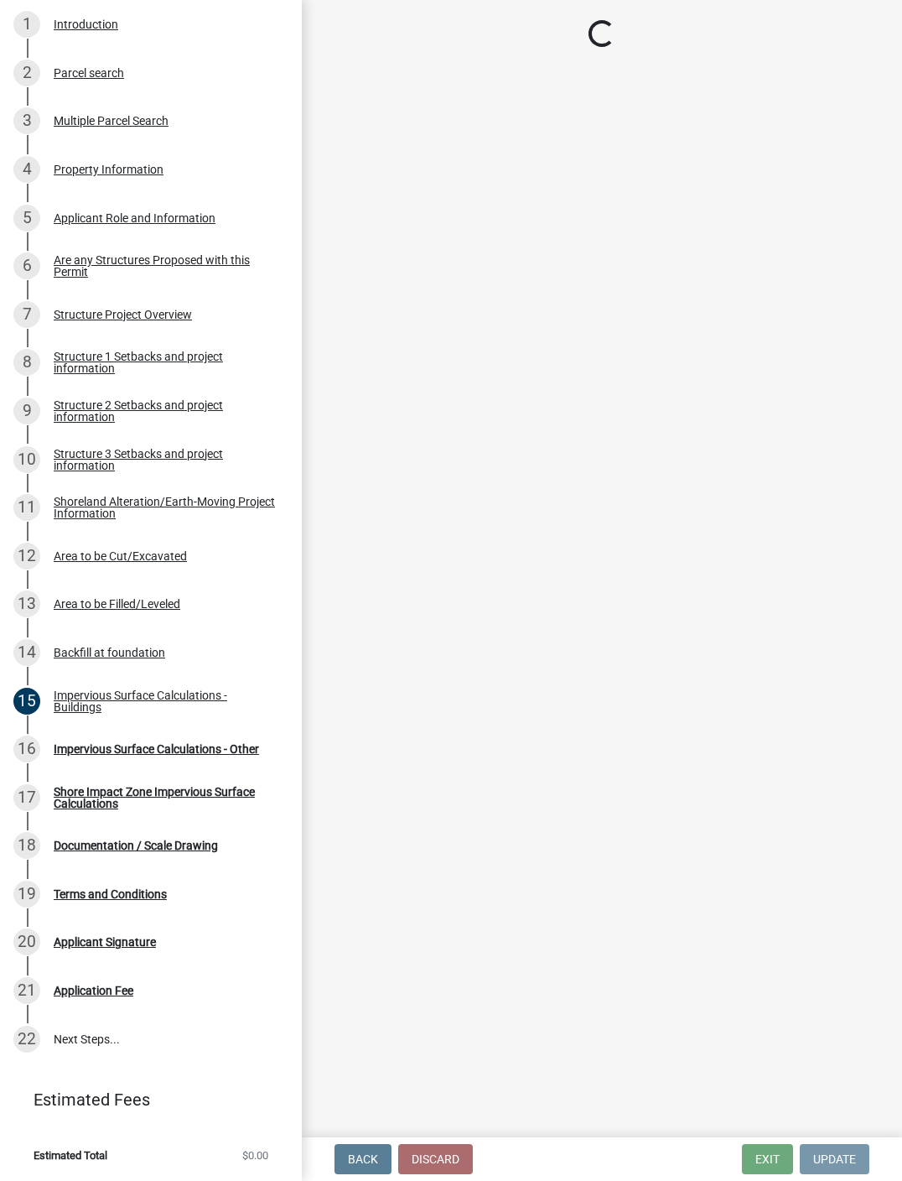
scroll to position [0, 0]
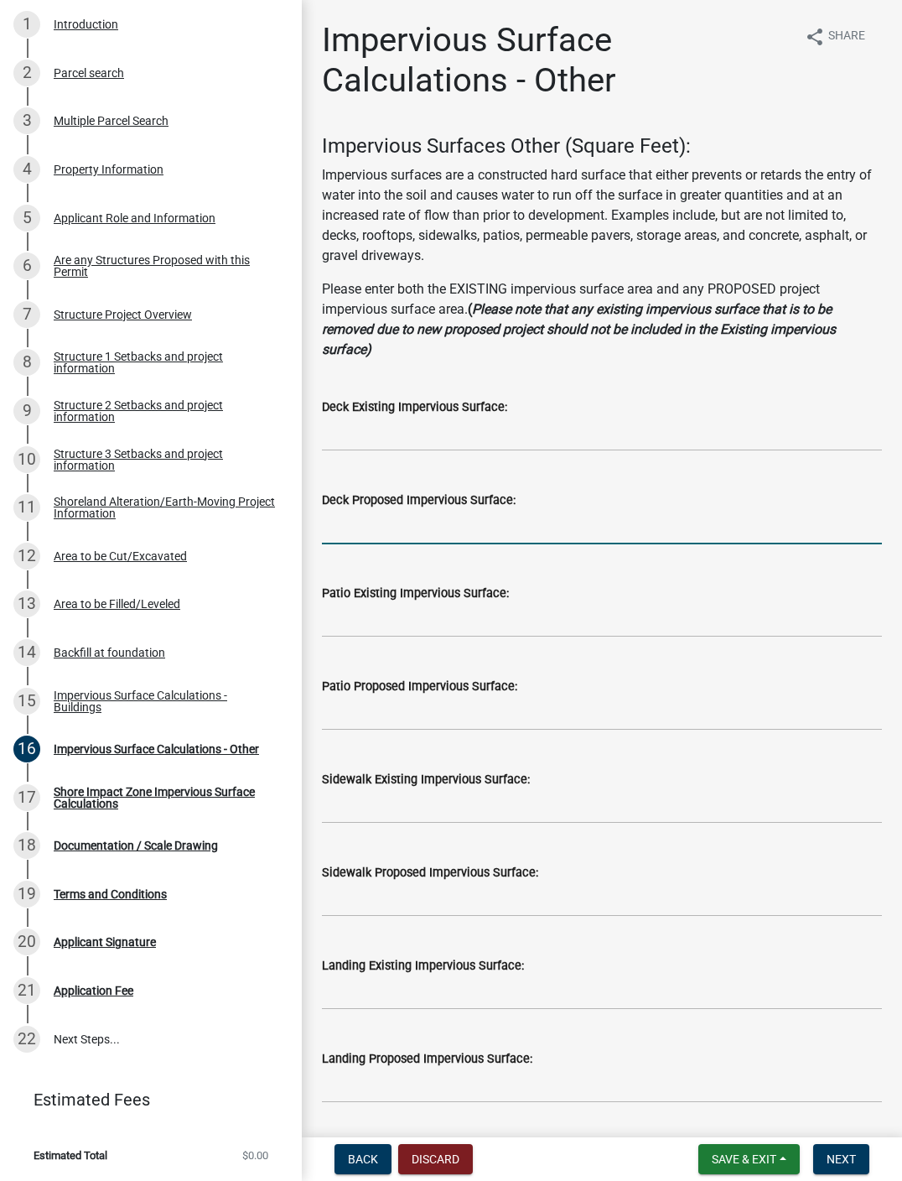
click at [408, 518] on input "text" at bounding box center [602, 527] width 560 height 34
type input "1"
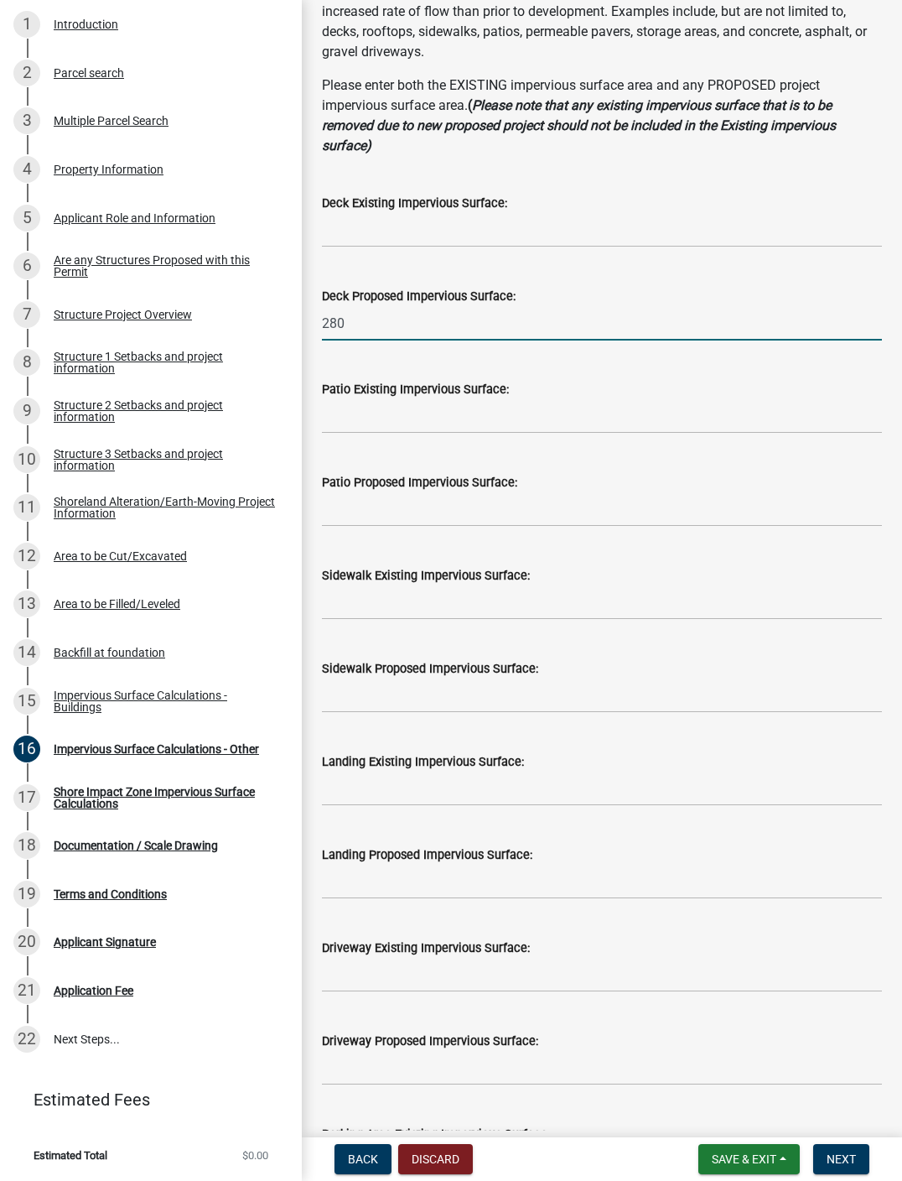
scroll to position [205, 0]
type input "280"
click at [524, 601] on input "text" at bounding box center [602, 602] width 560 height 34
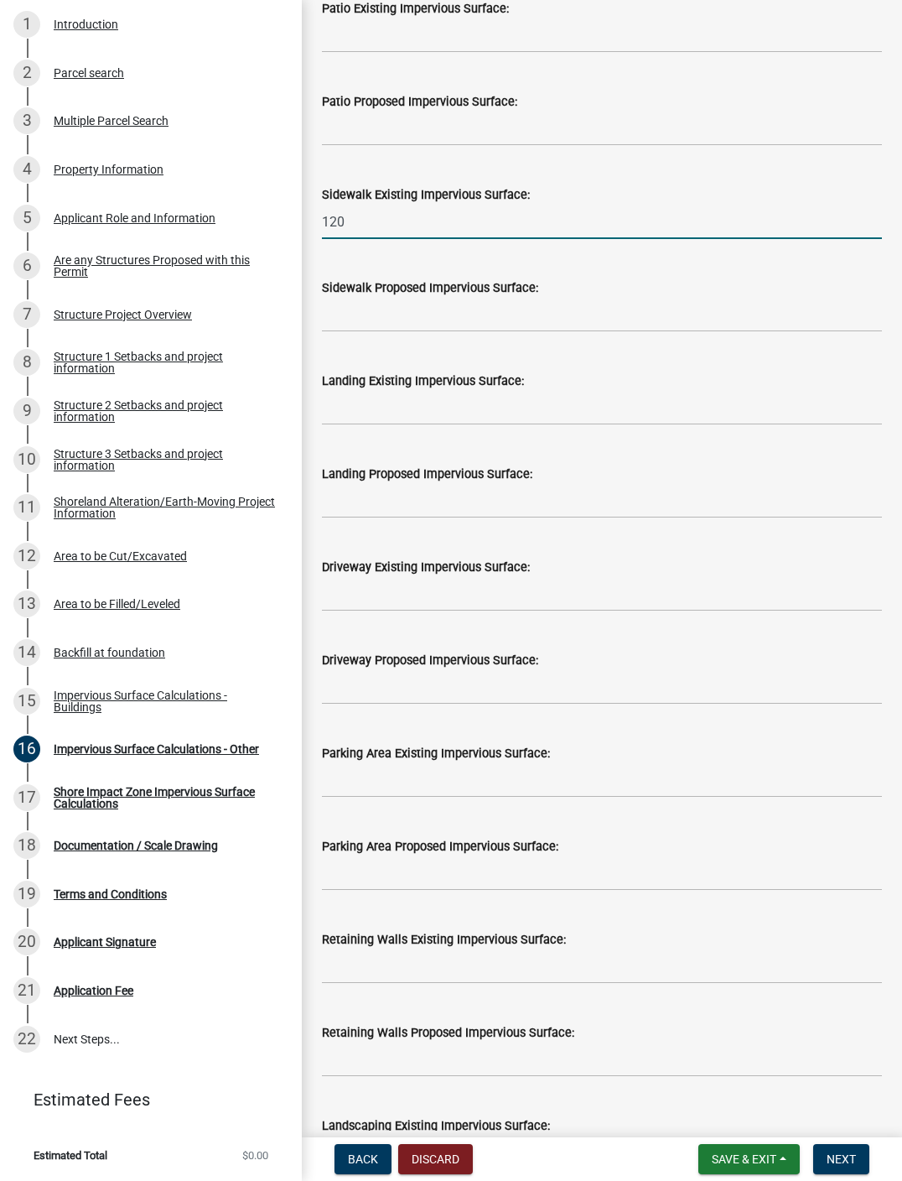
scroll to position [591, 0]
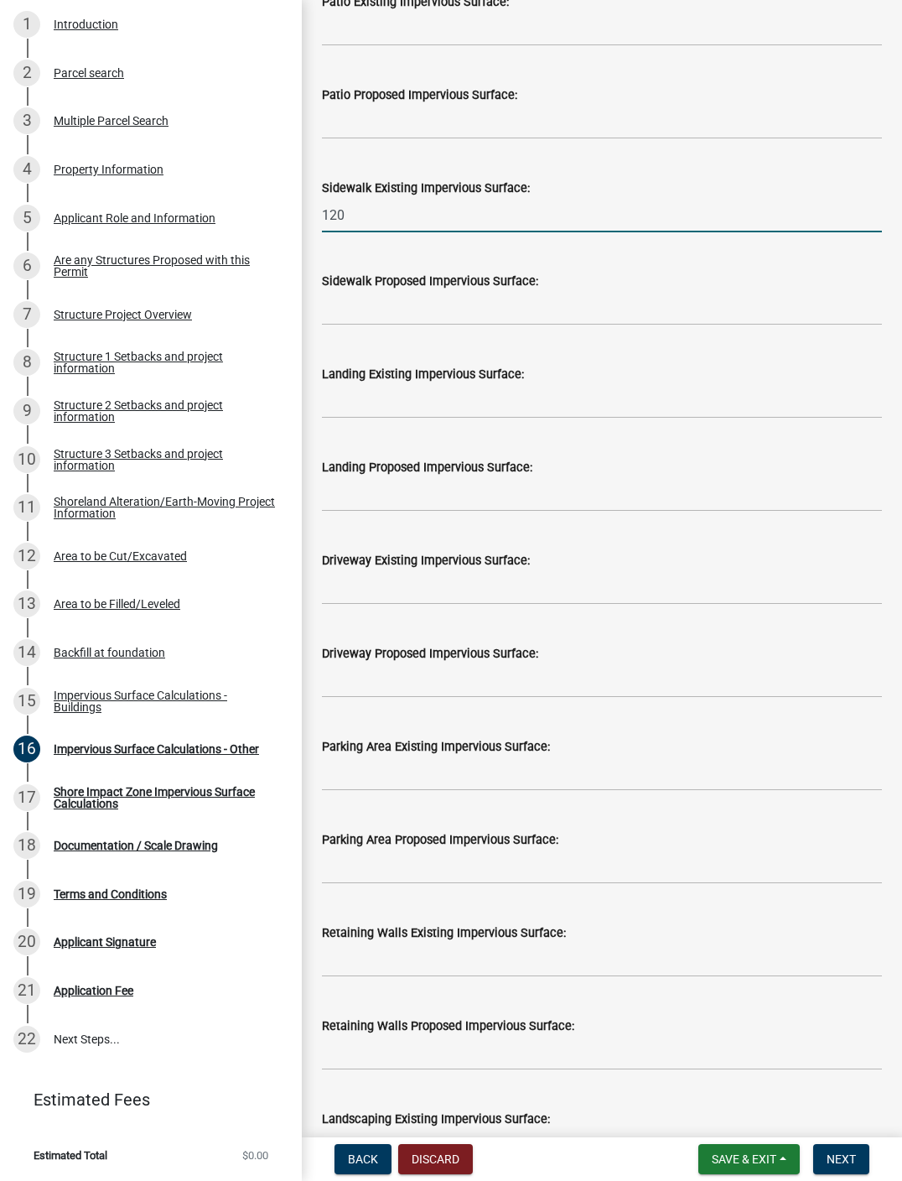
type input "120"
click at [408, 591] on input "text" at bounding box center [602, 587] width 560 height 34
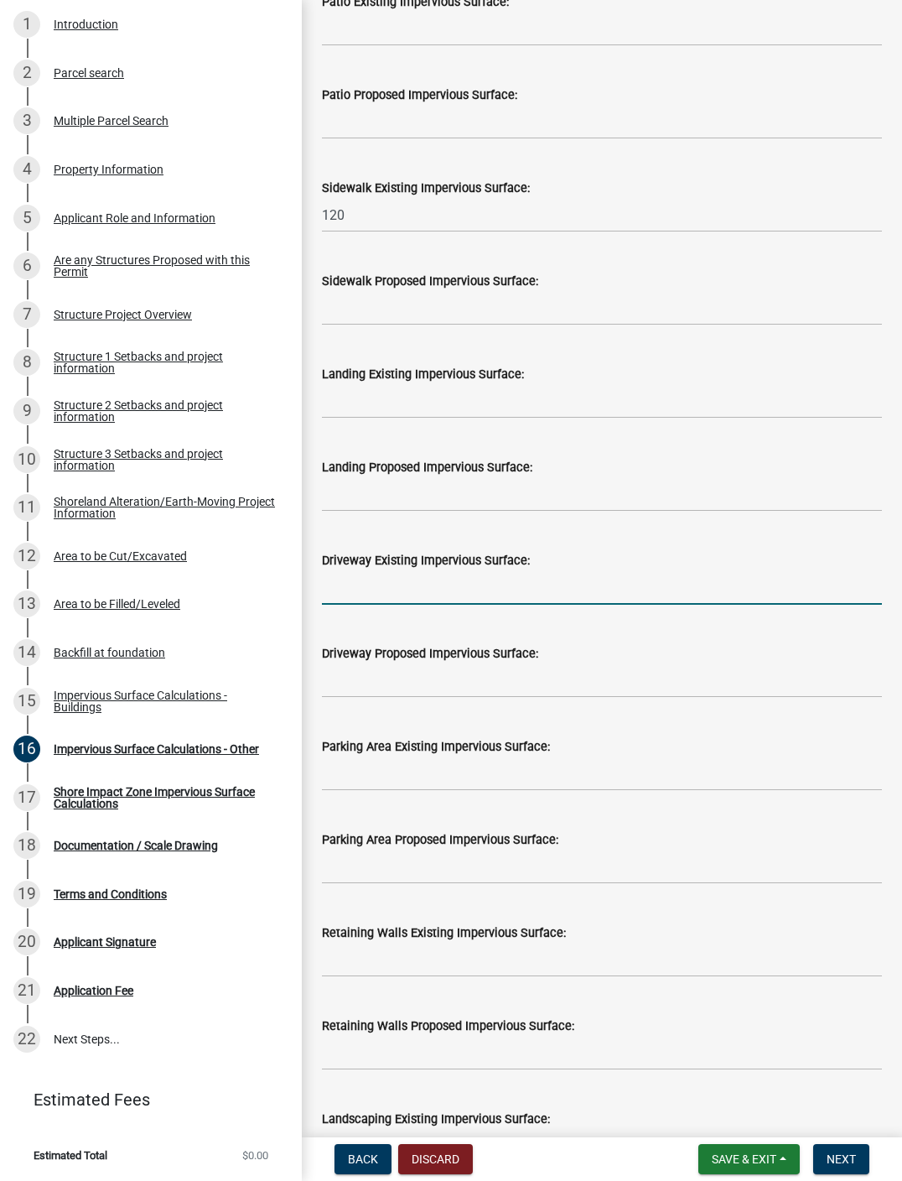
click at [372, 589] on input "text" at bounding box center [602, 587] width 560 height 34
paste input "30123"
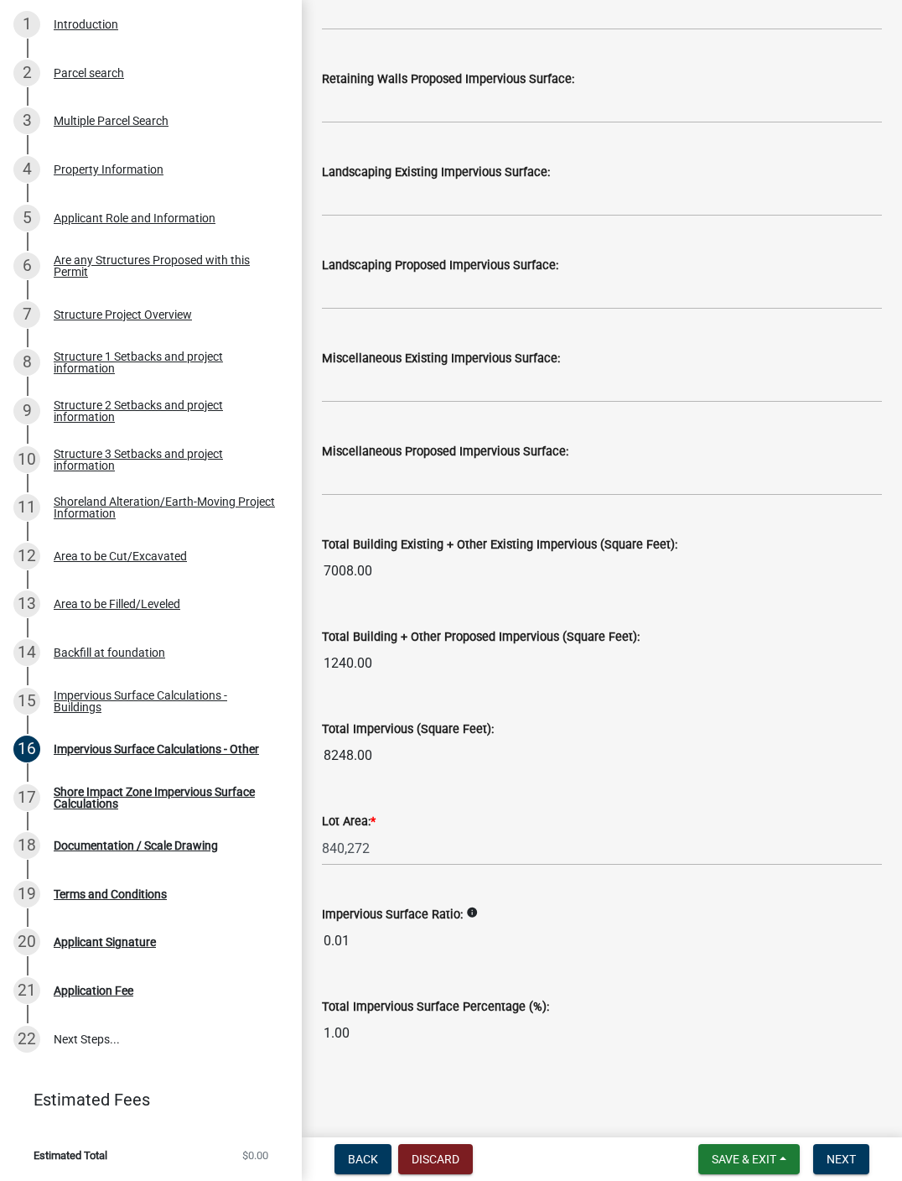
scroll to position [1537, 0]
type input "30123"
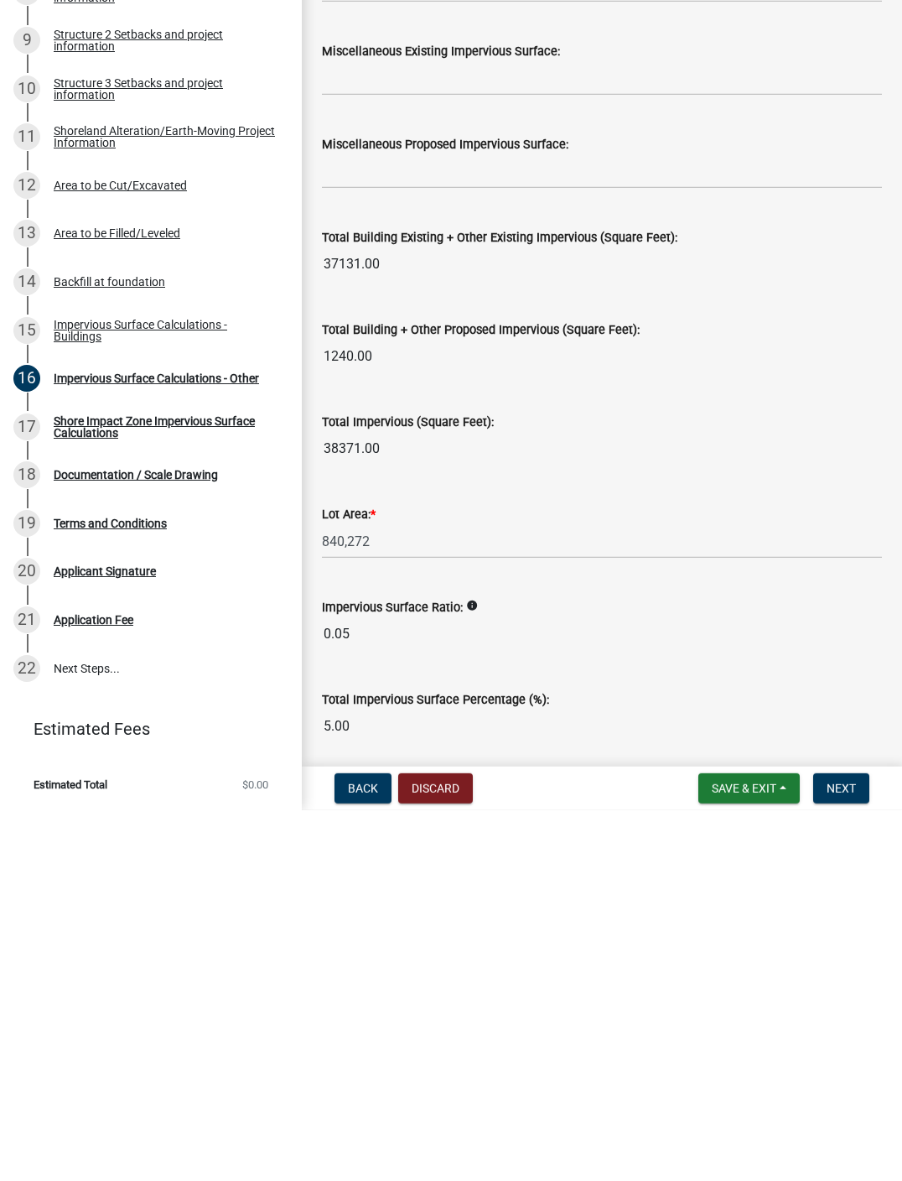
click at [687, 899] on span "Next" at bounding box center [841, 1158] width 29 height 13
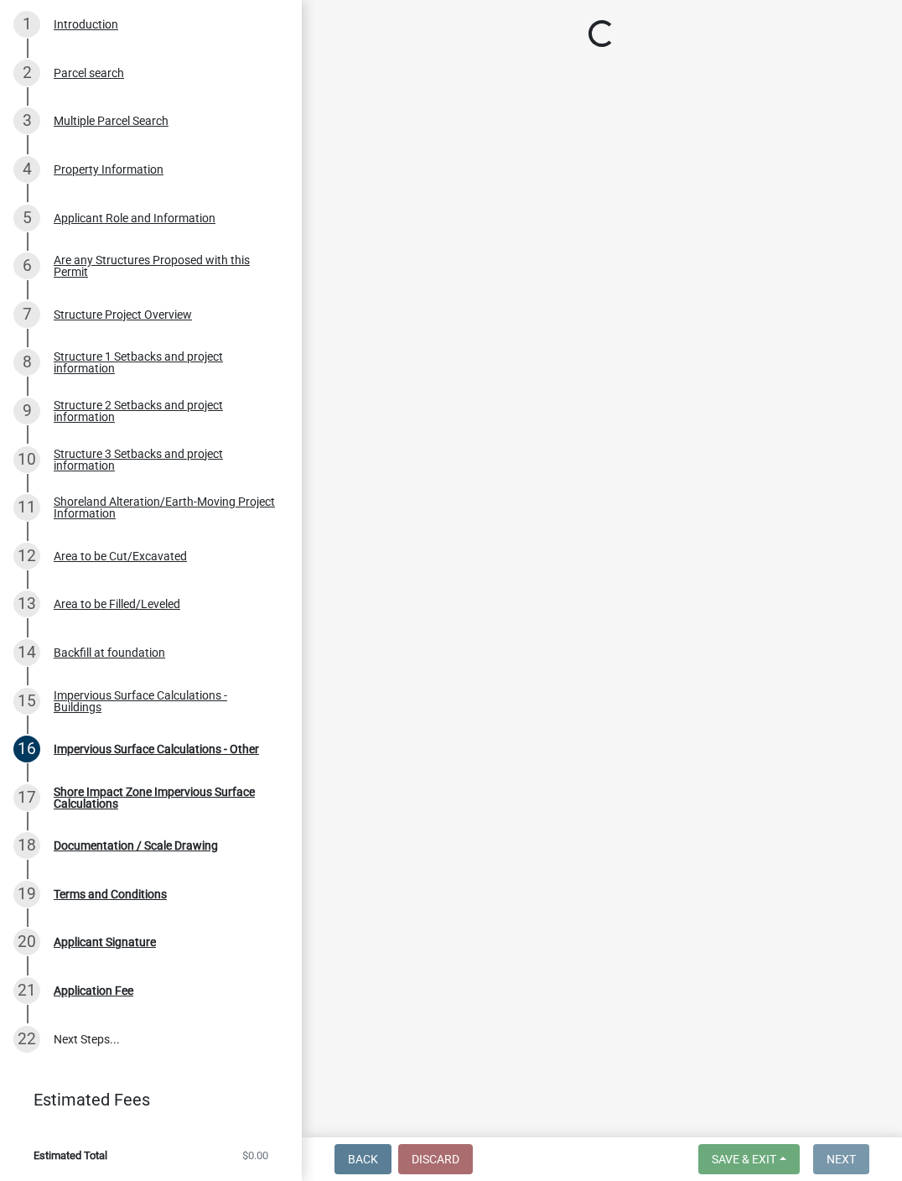
scroll to position [0, 0]
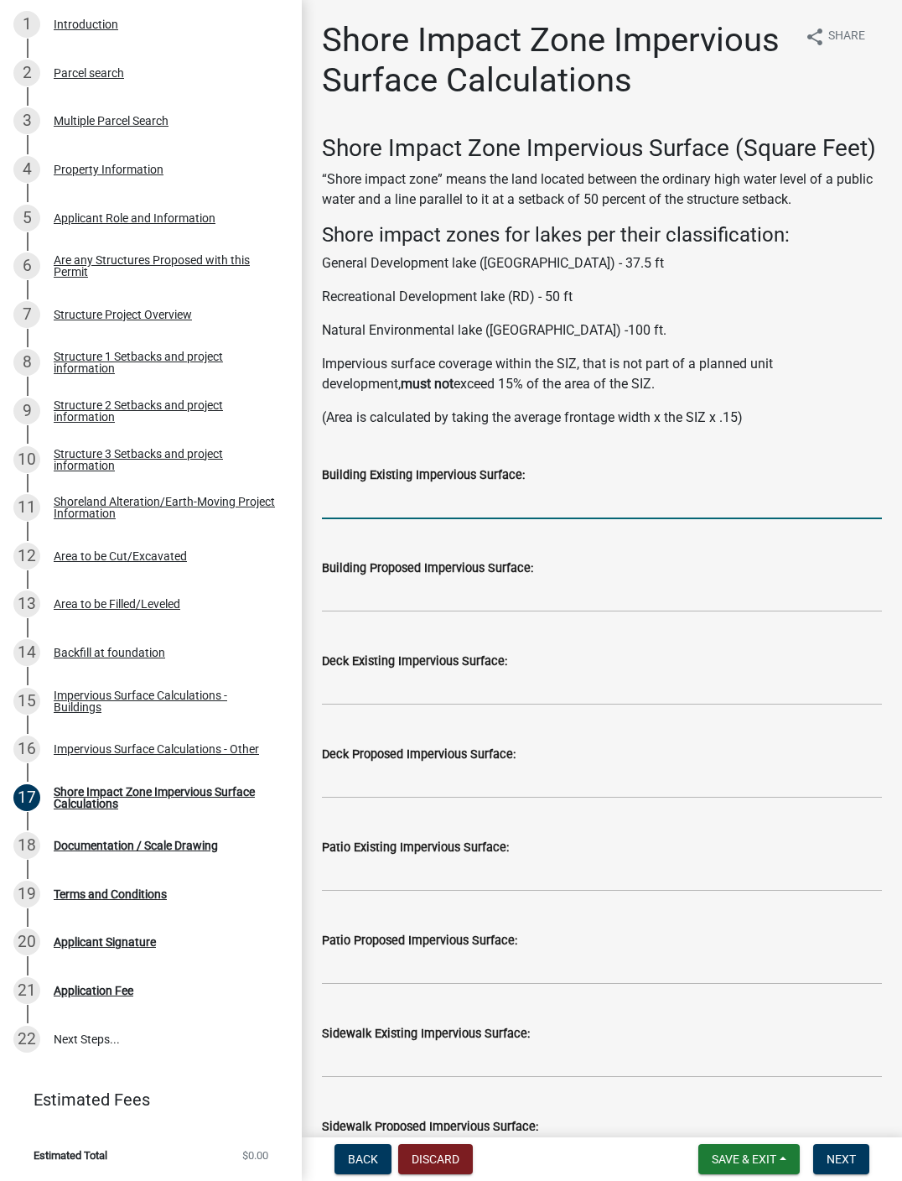
click at [455, 502] on input "text" at bounding box center [602, 502] width 560 height 34
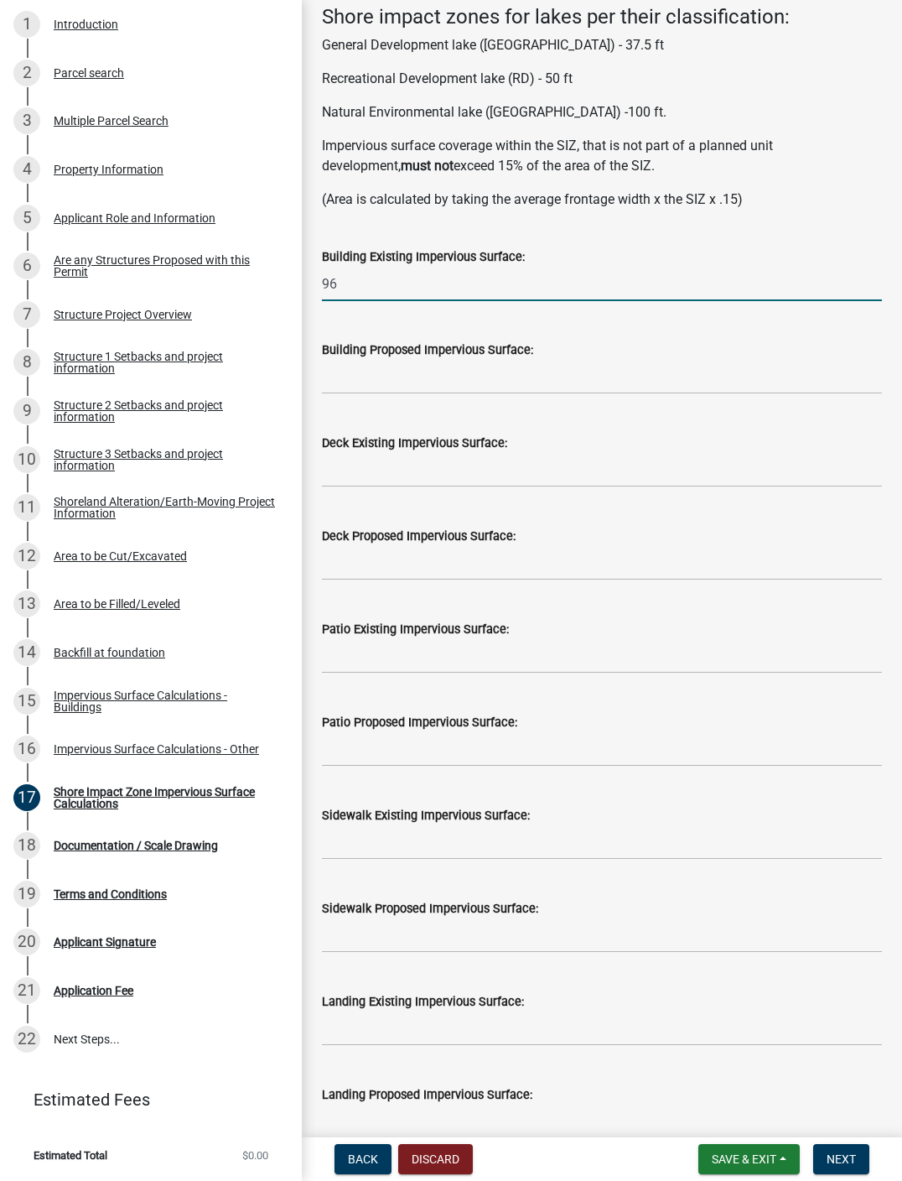
scroll to position [219, 0]
type input "96"
click at [589, 369] on input "text" at bounding box center [602, 376] width 560 height 34
type input "696"
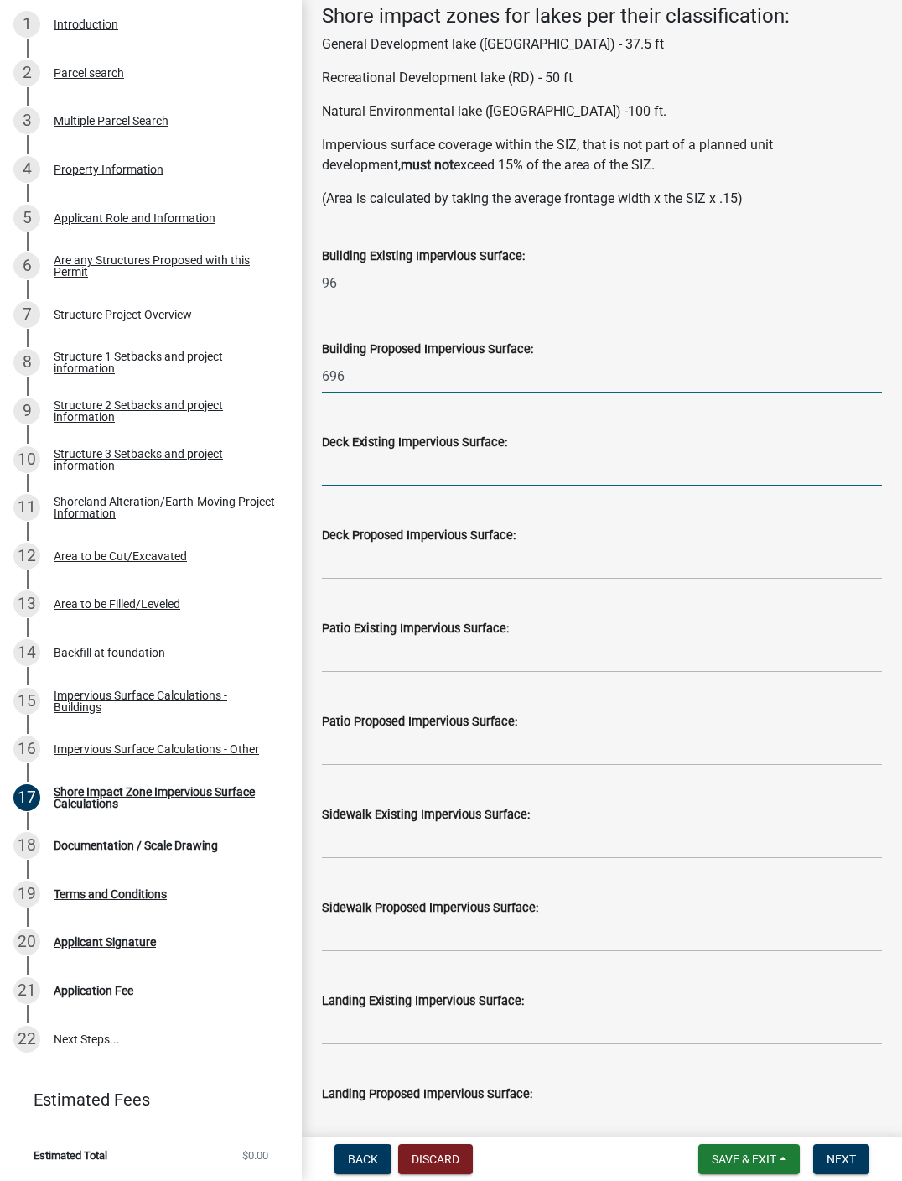
click at [687, 472] on input "text" at bounding box center [602, 469] width 560 height 34
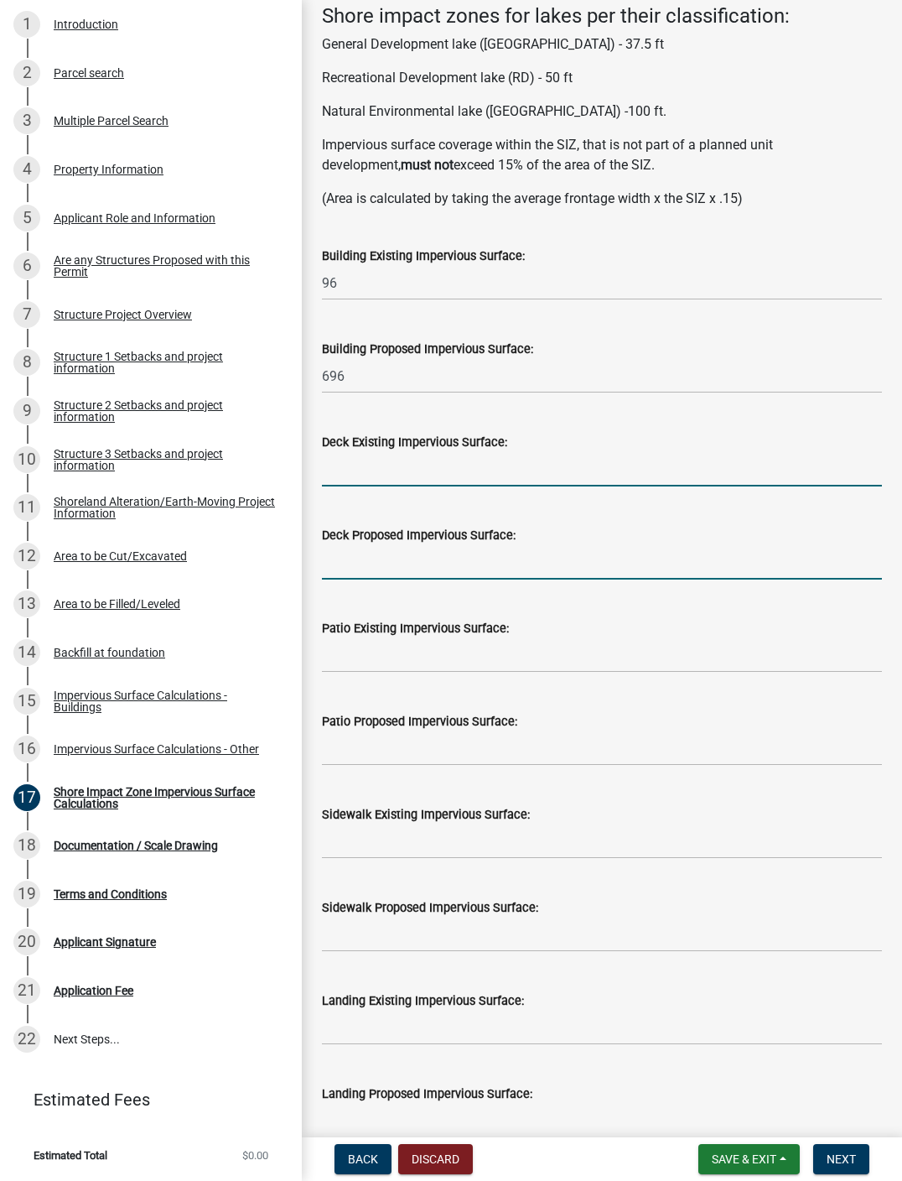
click at [663, 554] on input "text" at bounding box center [602, 562] width 560 height 34
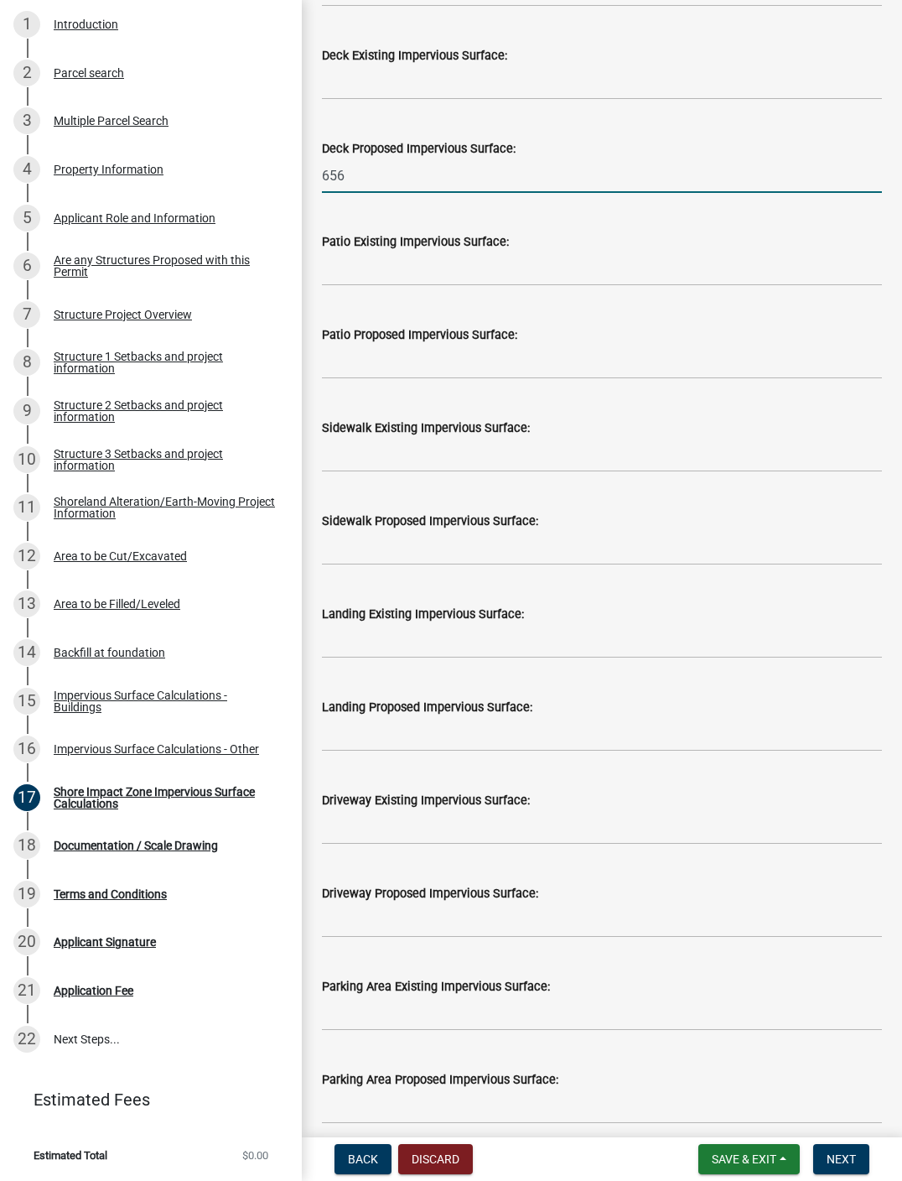
scroll to position [596, 0]
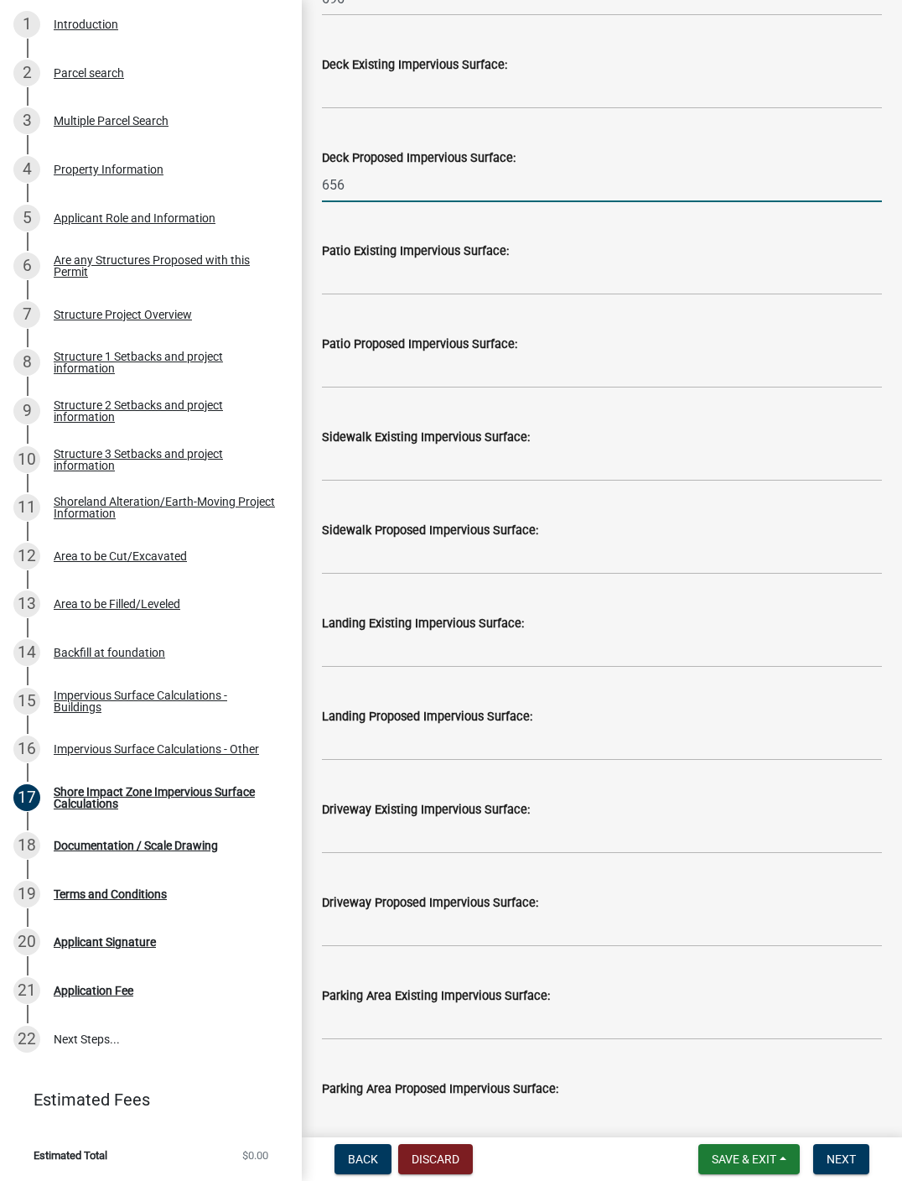
type input "656"
click at [687, 468] on input "text" at bounding box center [602, 464] width 560 height 34
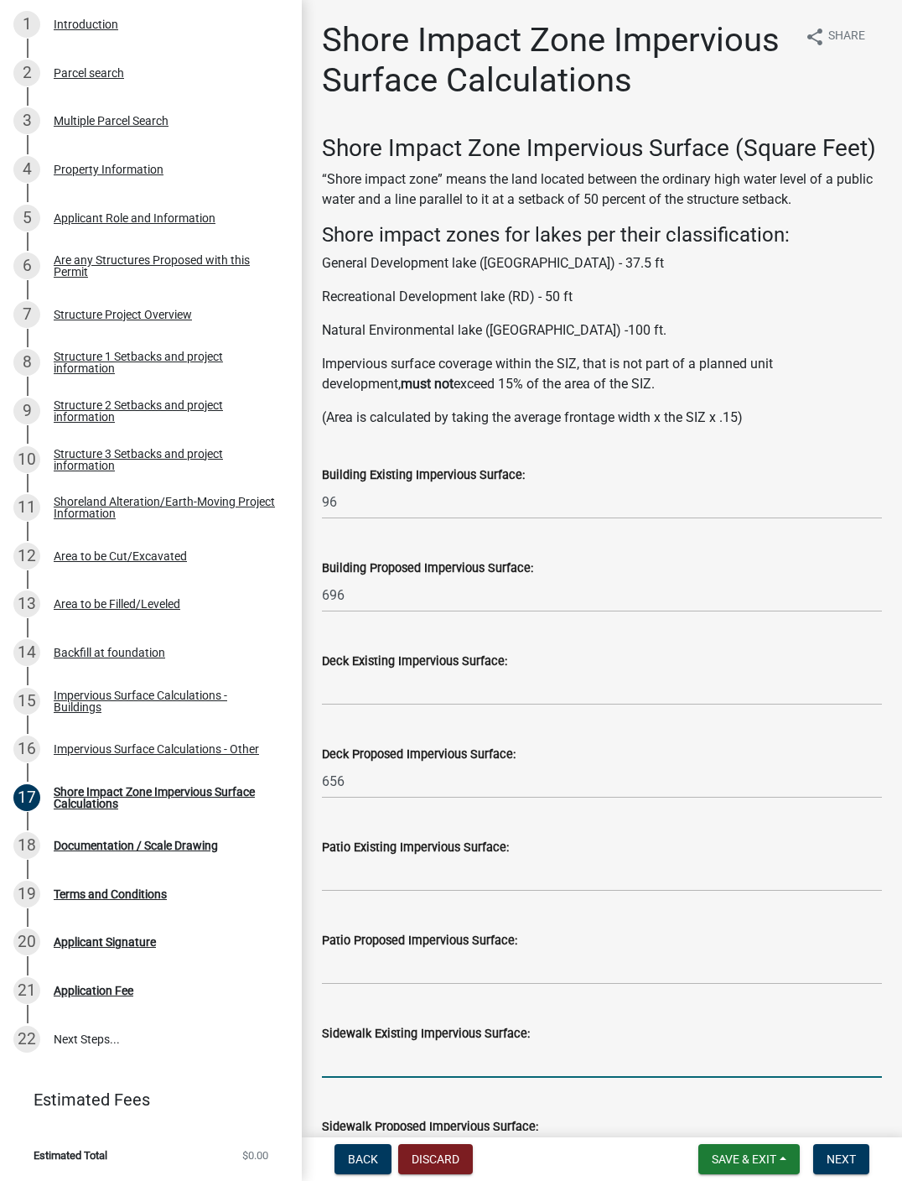
scroll to position [2, 0]
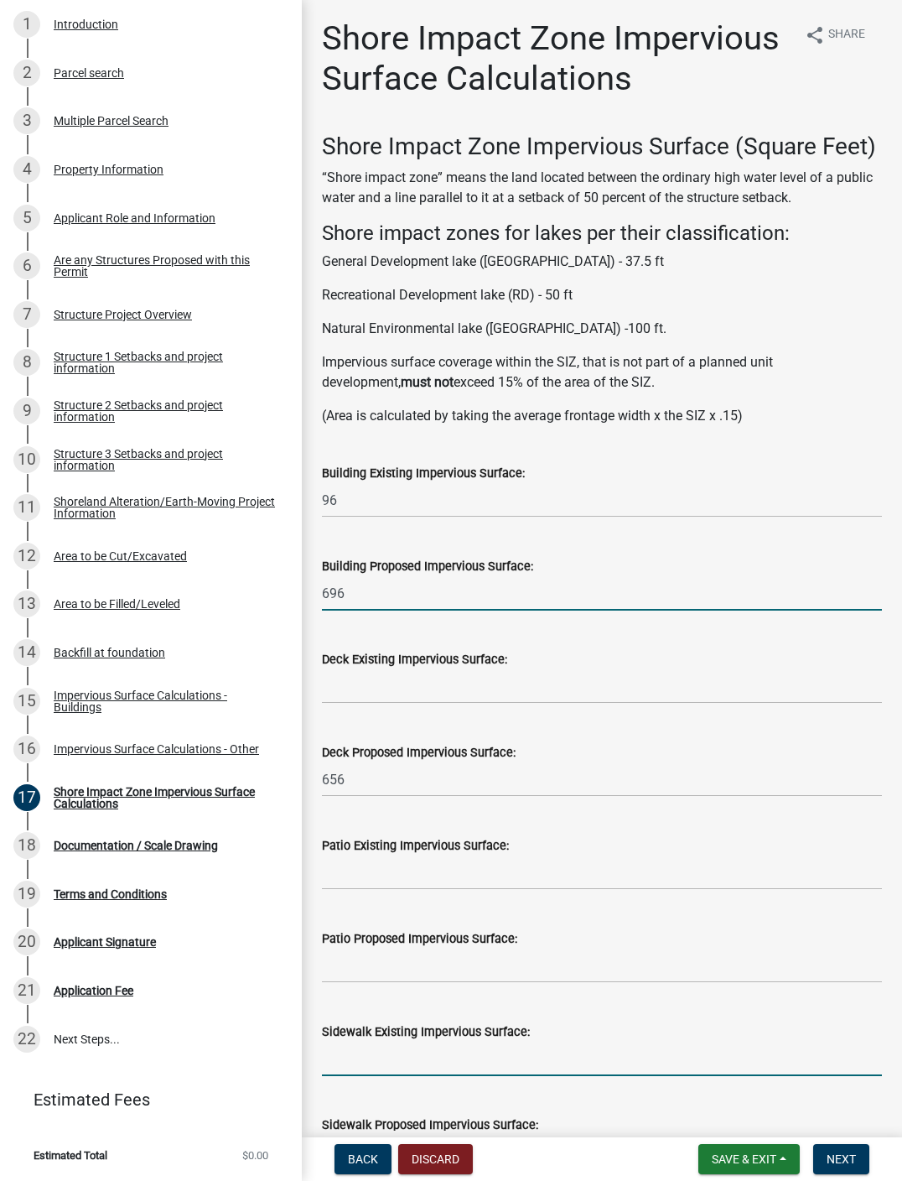
click at [371, 599] on input "696" at bounding box center [602, 593] width 560 height 34
click at [378, 596] on input "696" at bounding box center [602, 593] width 560 height 34
type input "6"
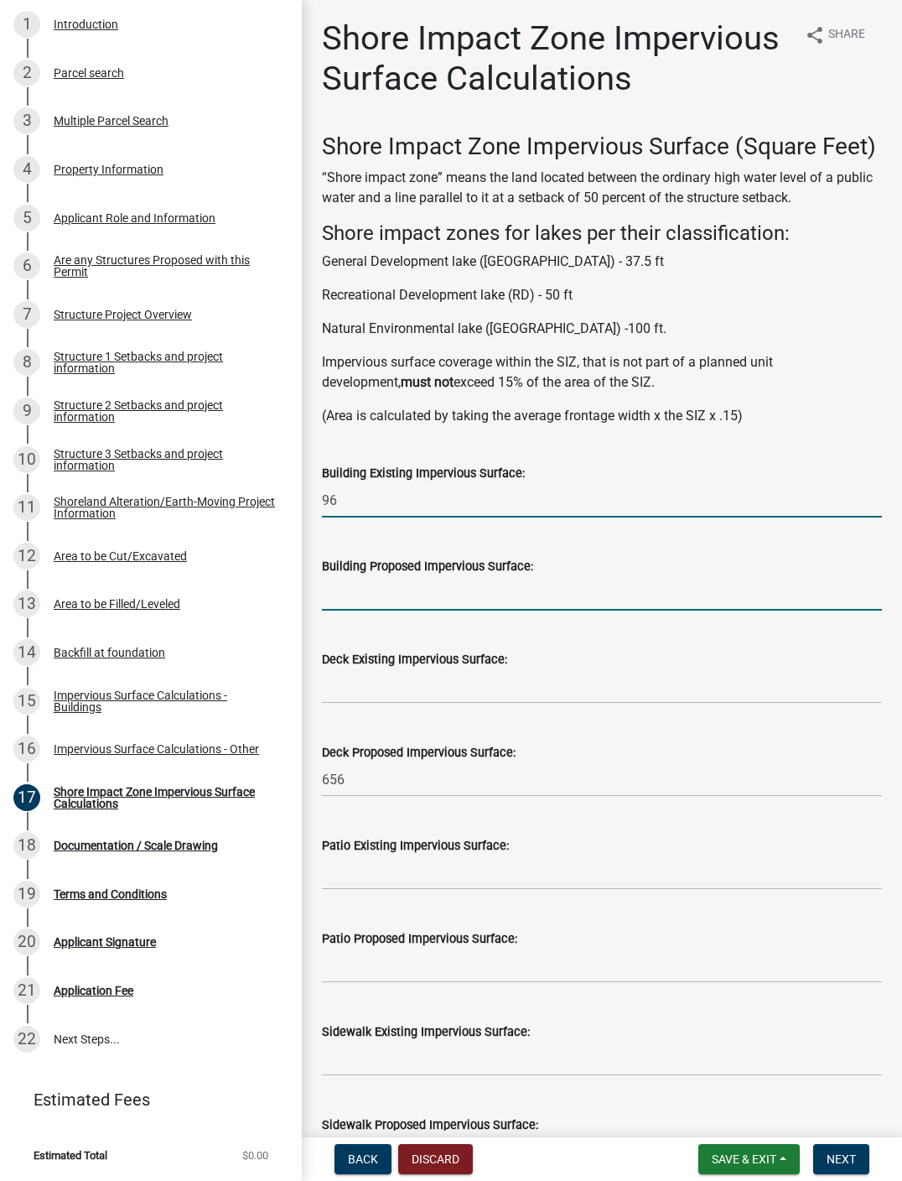
click at [383, 495] on input "96" at bounding box center [602, 500] width 560 height 34
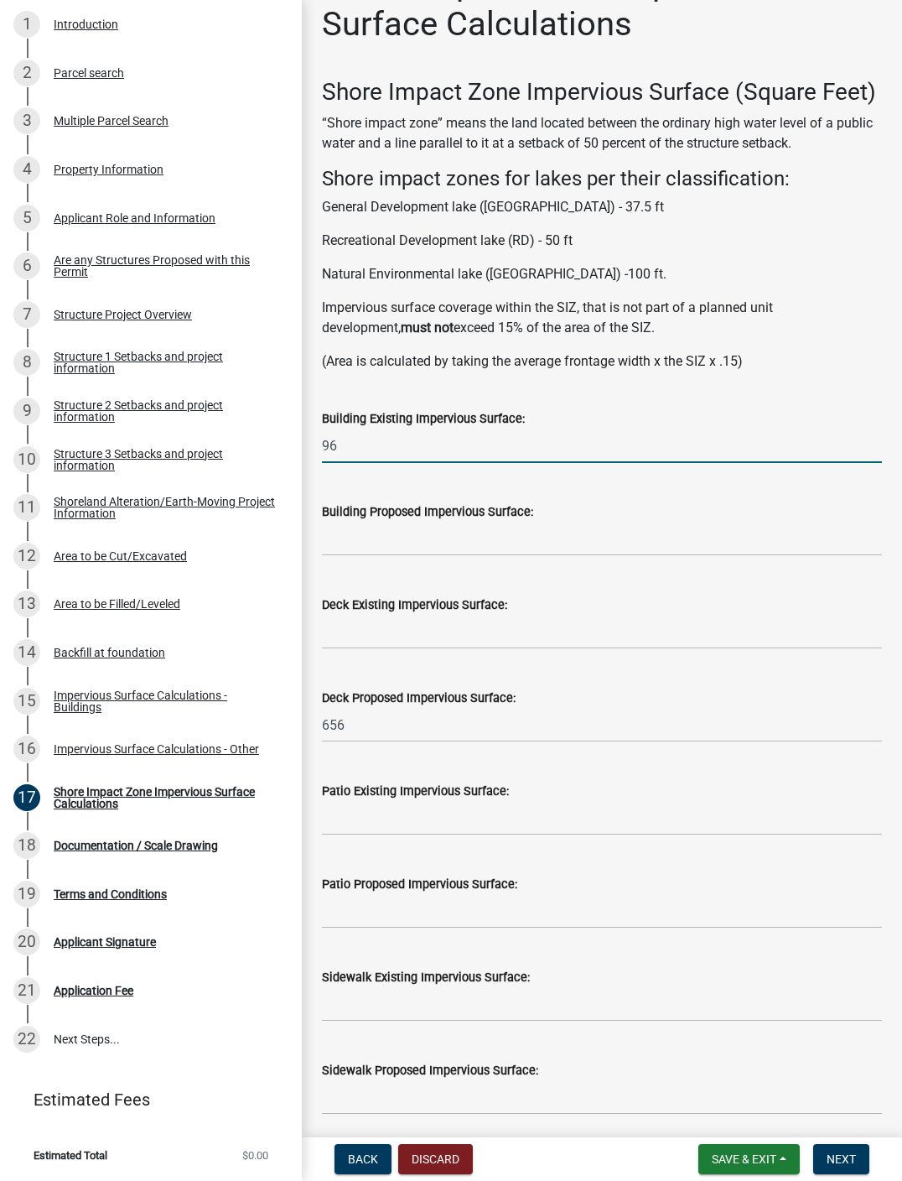
scroll to position [95, 0]
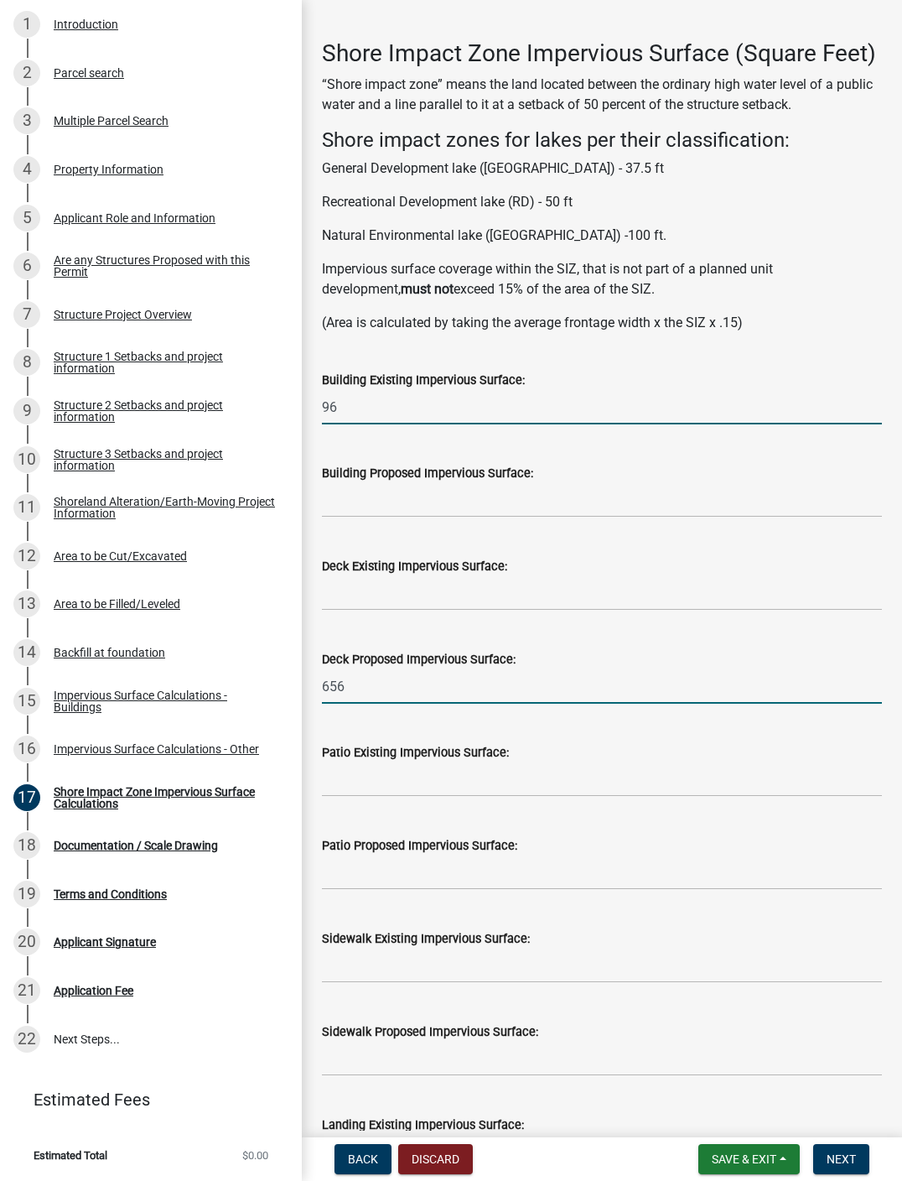
click at [398, 692] on input "656" at bounding box center [602, 686] width 560 height 34
type input "6"
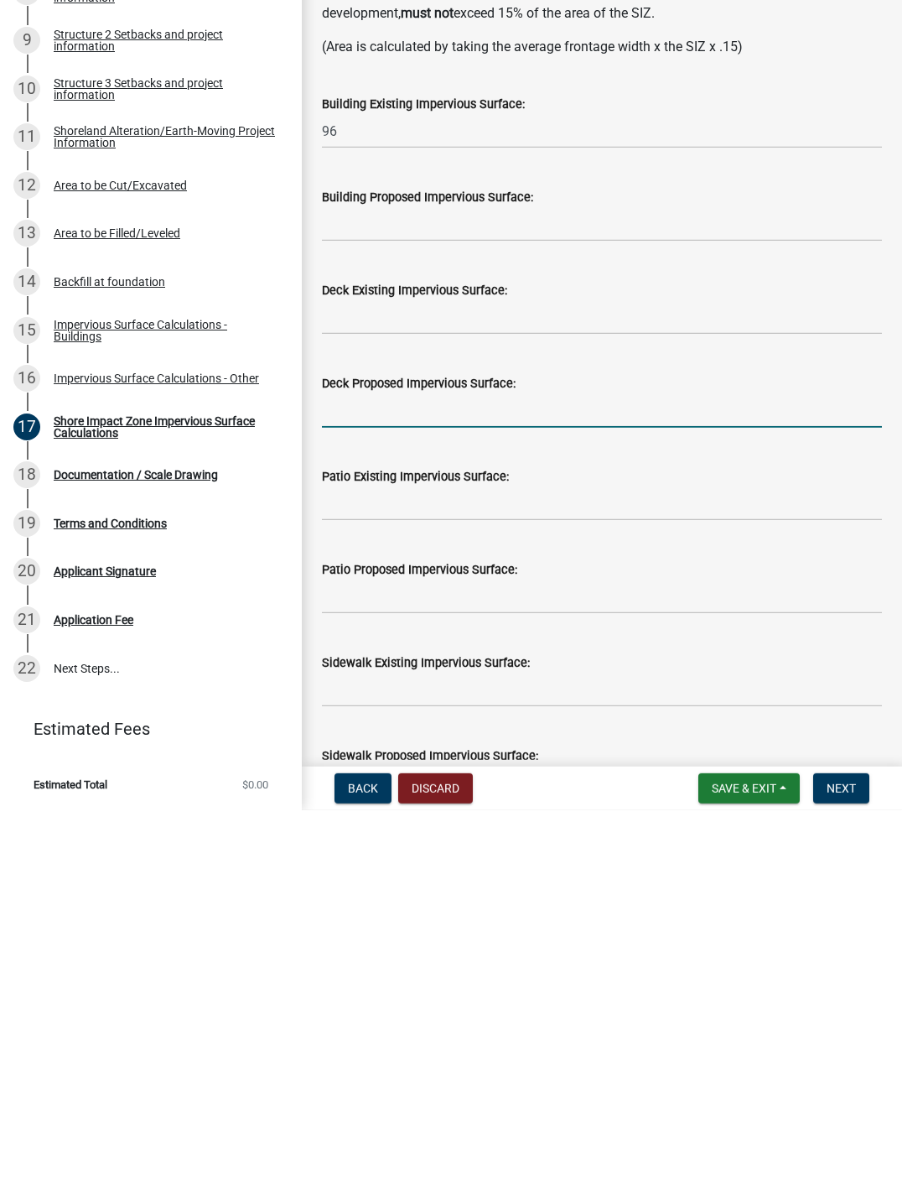
scroll to position [0, 0]
click at [687, 837] on div "Patio Existing Impervious Surface:" at bounding box center [602, 847] width 560 height 20
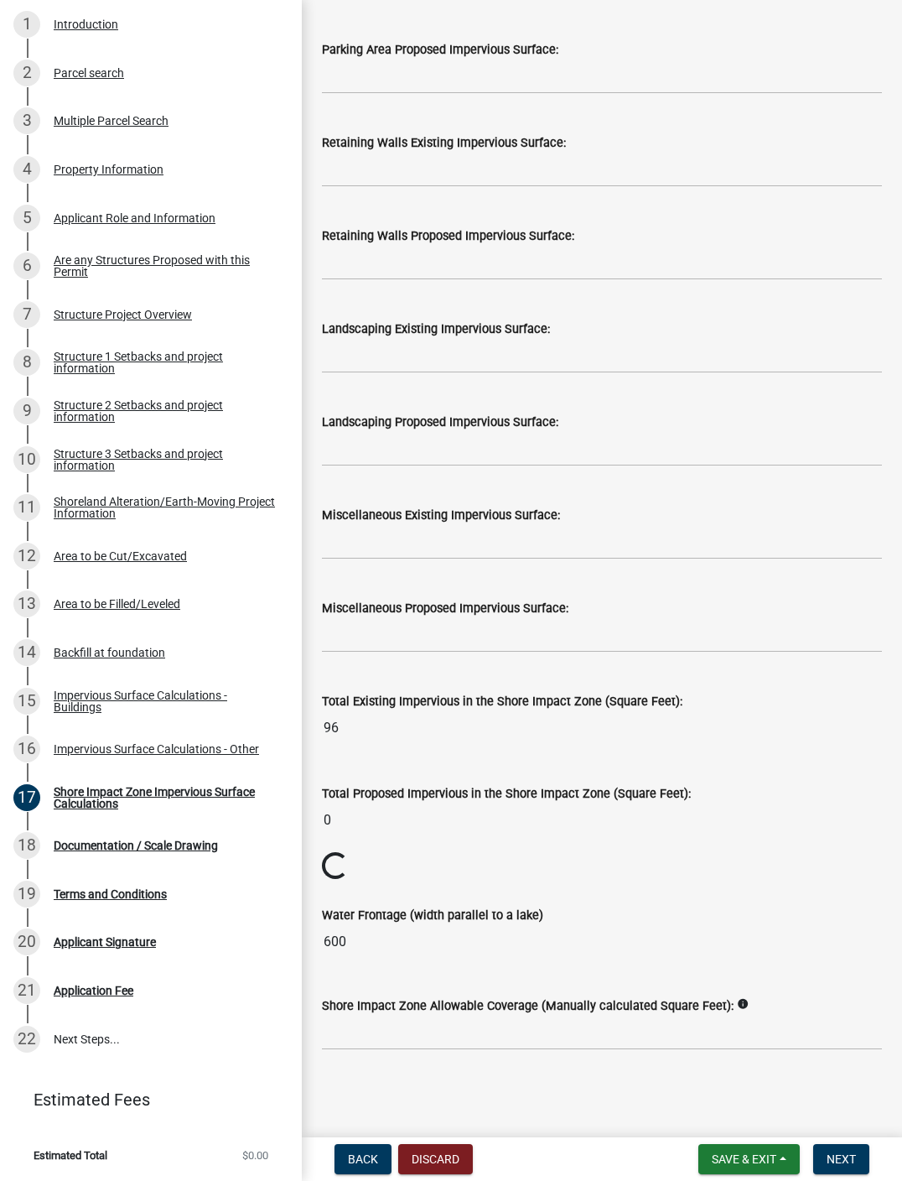
scroll to position [1635, 0]
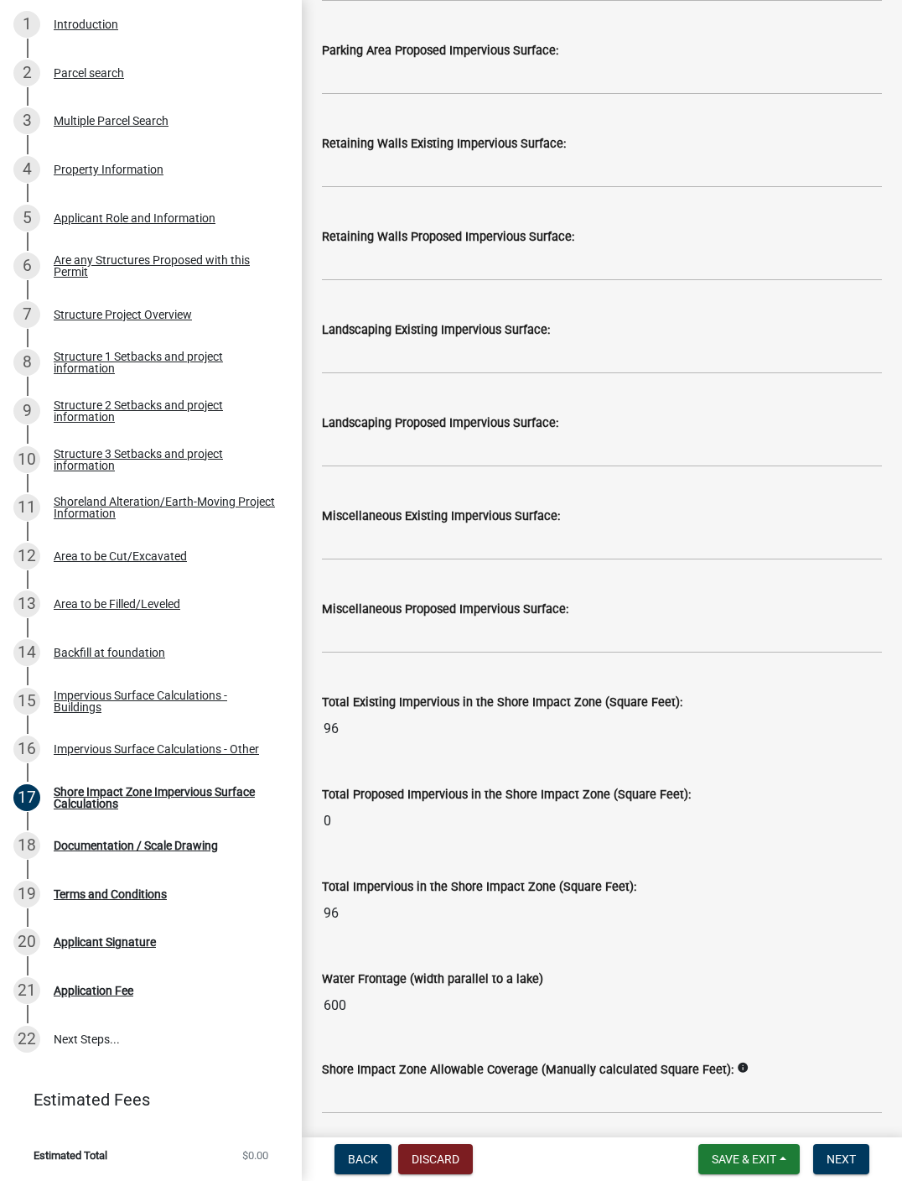
click at [687, 899] on button "Next" at bounding box center [842, 1159] width 56 height 30
